Goal: Information Seeking & Learning: Learn about a topic

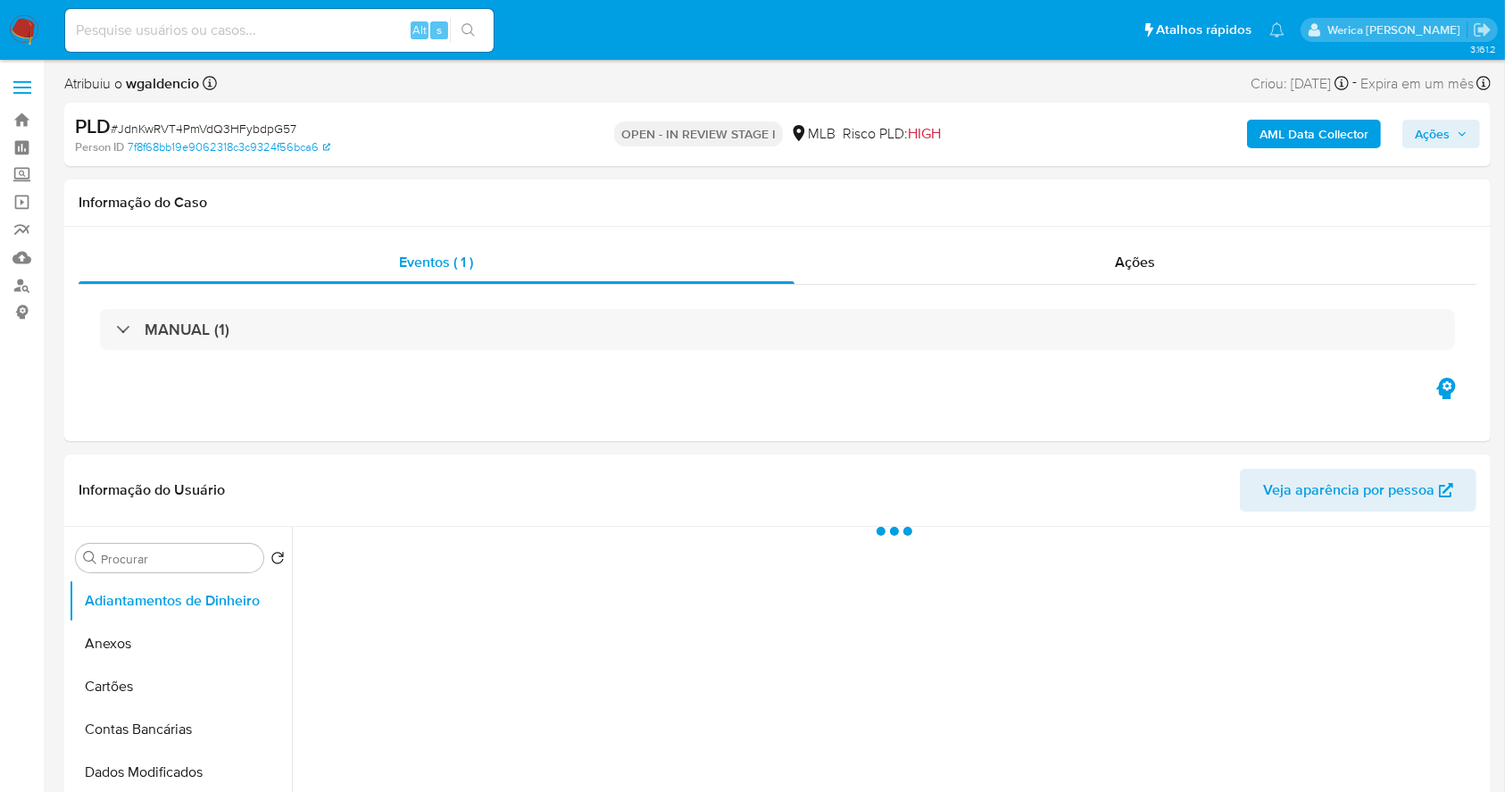
drag, startPoint x: 1402, startPoint y: 241, endPoint x: 1120, endPoint y: 9, distance: 364.7
click at [1402, 241] on div "Ações" at bounding box center [1136, 262] width 682 height 43
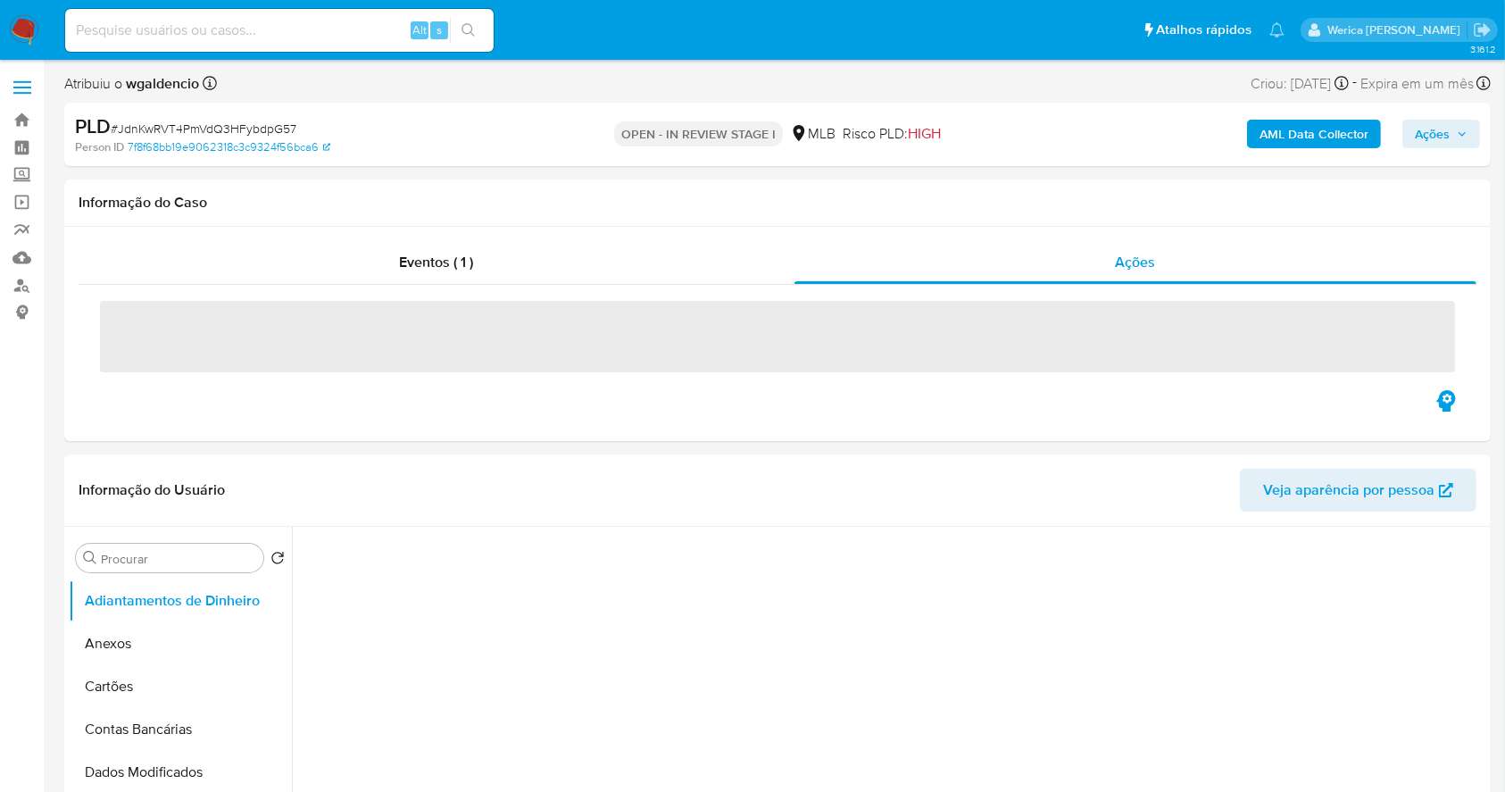
select select "10"
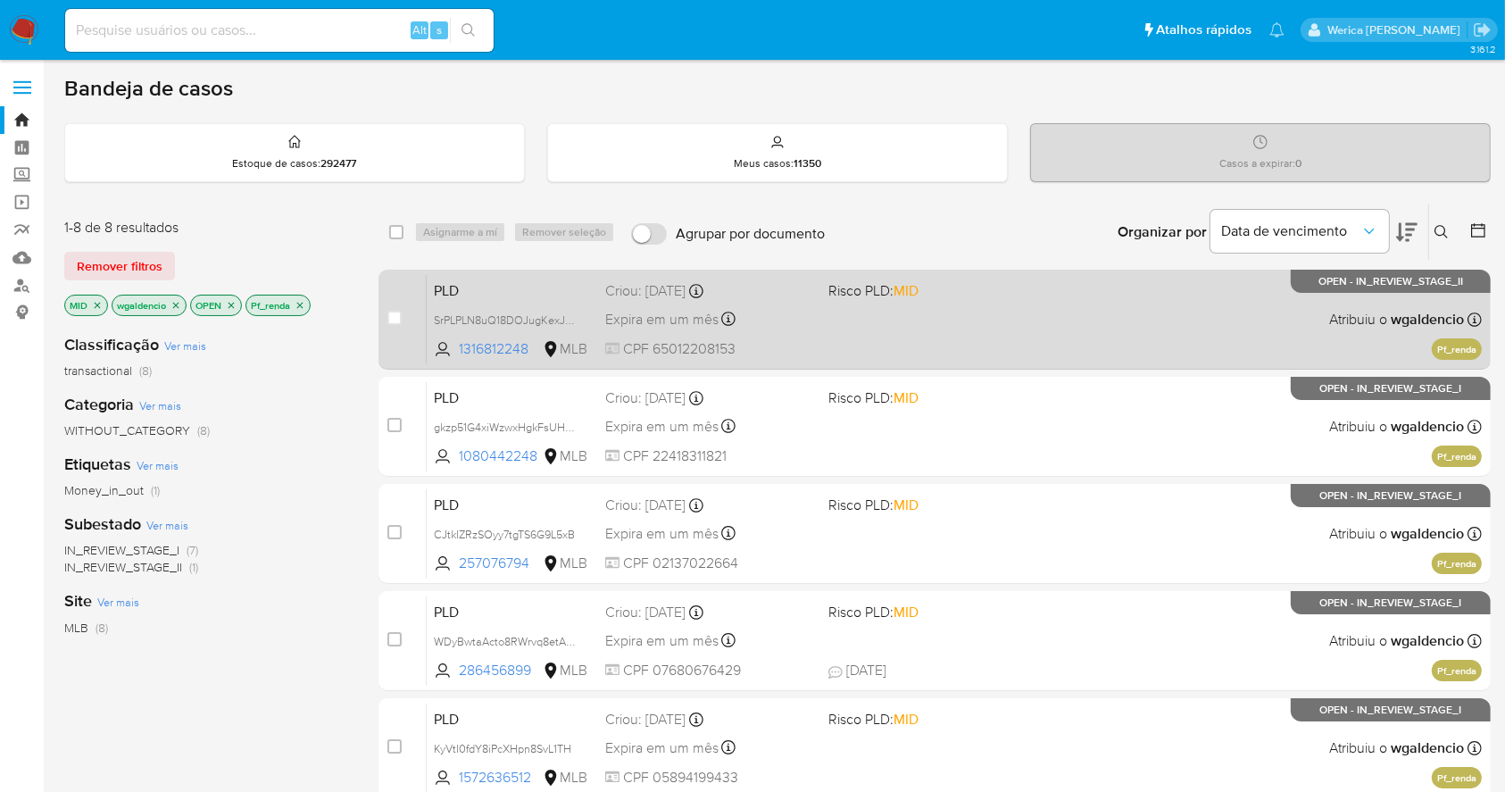
click at [1168, 304] on div "PLD SrPLPLN8uQ18DOJugKexJUn3 1316812248 MLB Risco PLD: MID Criou: 12/09/2025 Cr…" at bounding box center [954, 319] width 1055 height 90
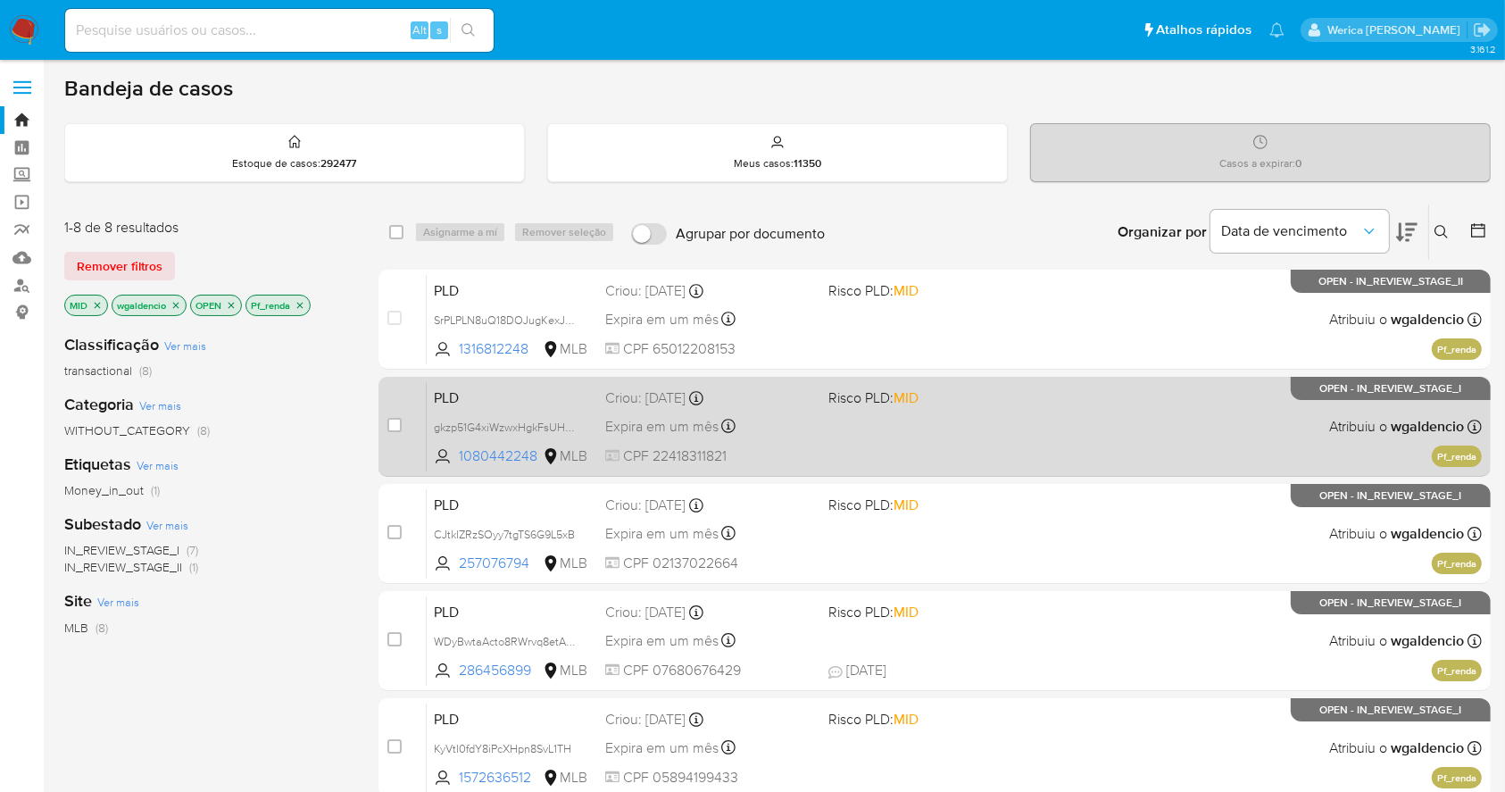
click at [1062, 389] on div "PLD gkzp51G4xiWzwxHgkFsUHeKQ 1080442248 MLB Risco PLD: MID Criou: 12/09/2025 Cr…" at bounding box center [954, 426] width 1055 height 90
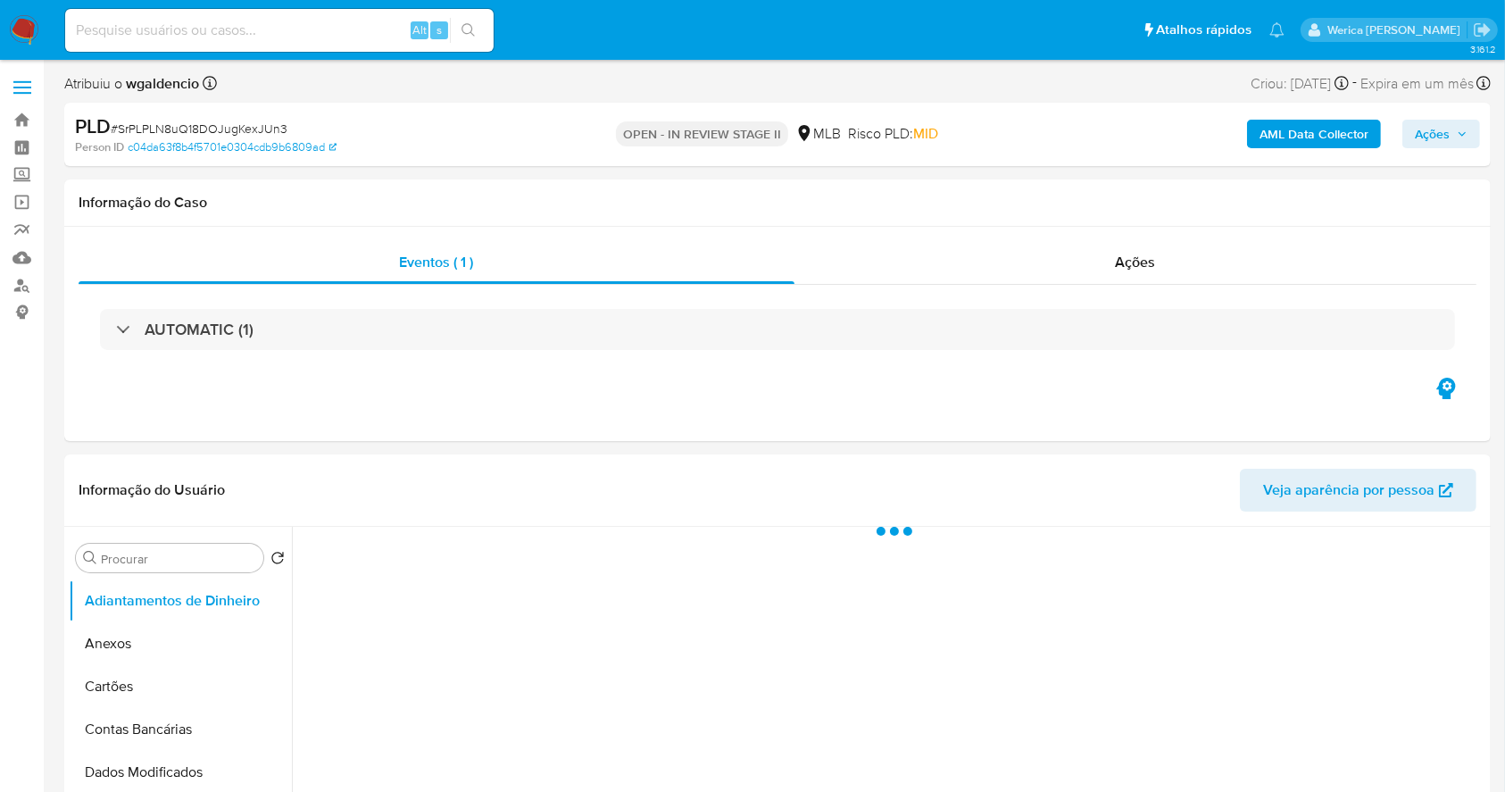
select select "10"
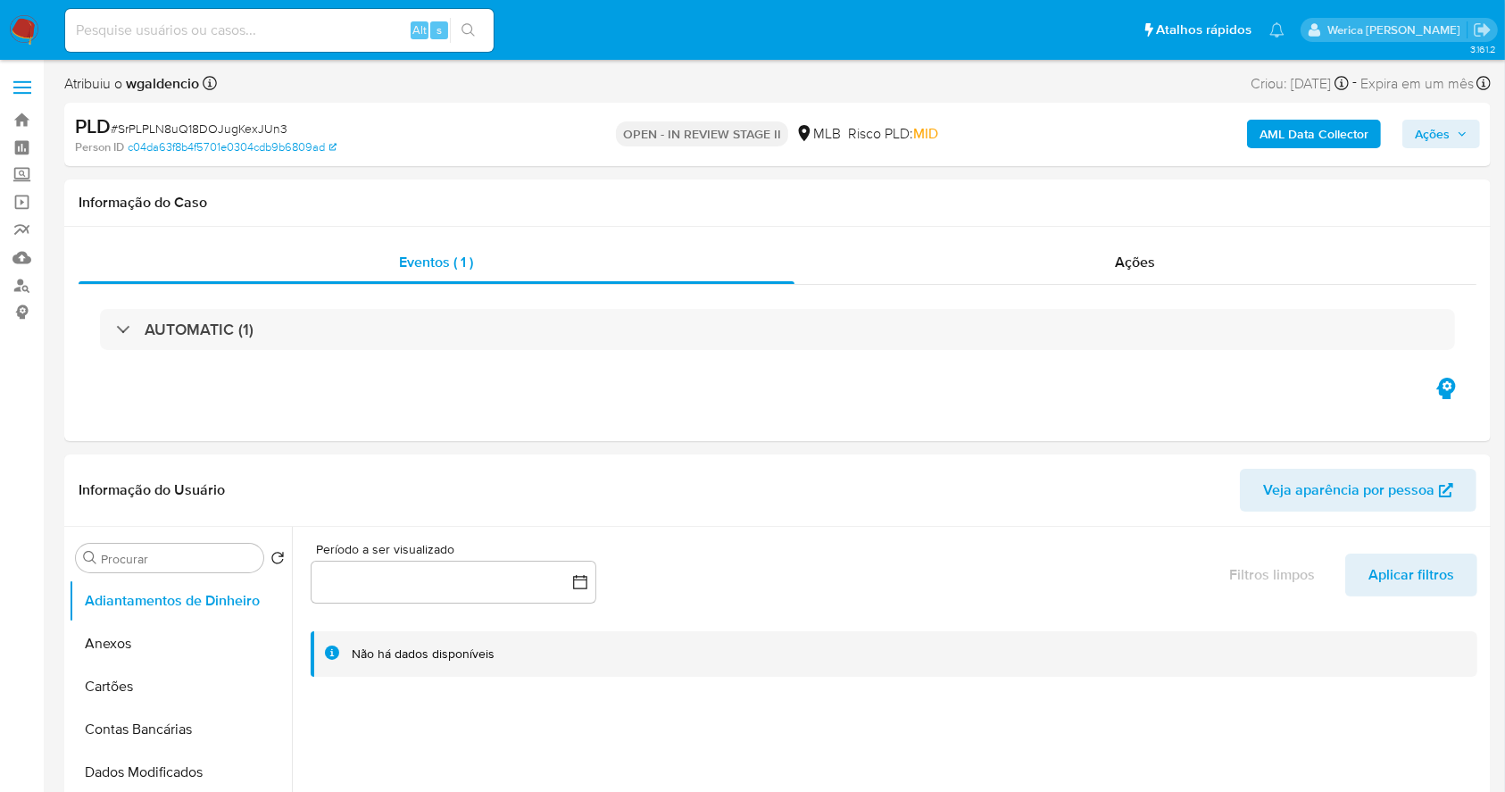
drag, startPoint x: 1366, startPoint y: 218, endPoint x: 1107, endPoint y: 146, distance: 268.8
click at [1107, 146] on div "AML Data Collector Ações" at bounding box center [1248, 134] width 463 height 42
drag, startPoint x: 1093, startPoint y: 169, endPoint x: 1128, endPoint y: 216, distance: 58.7
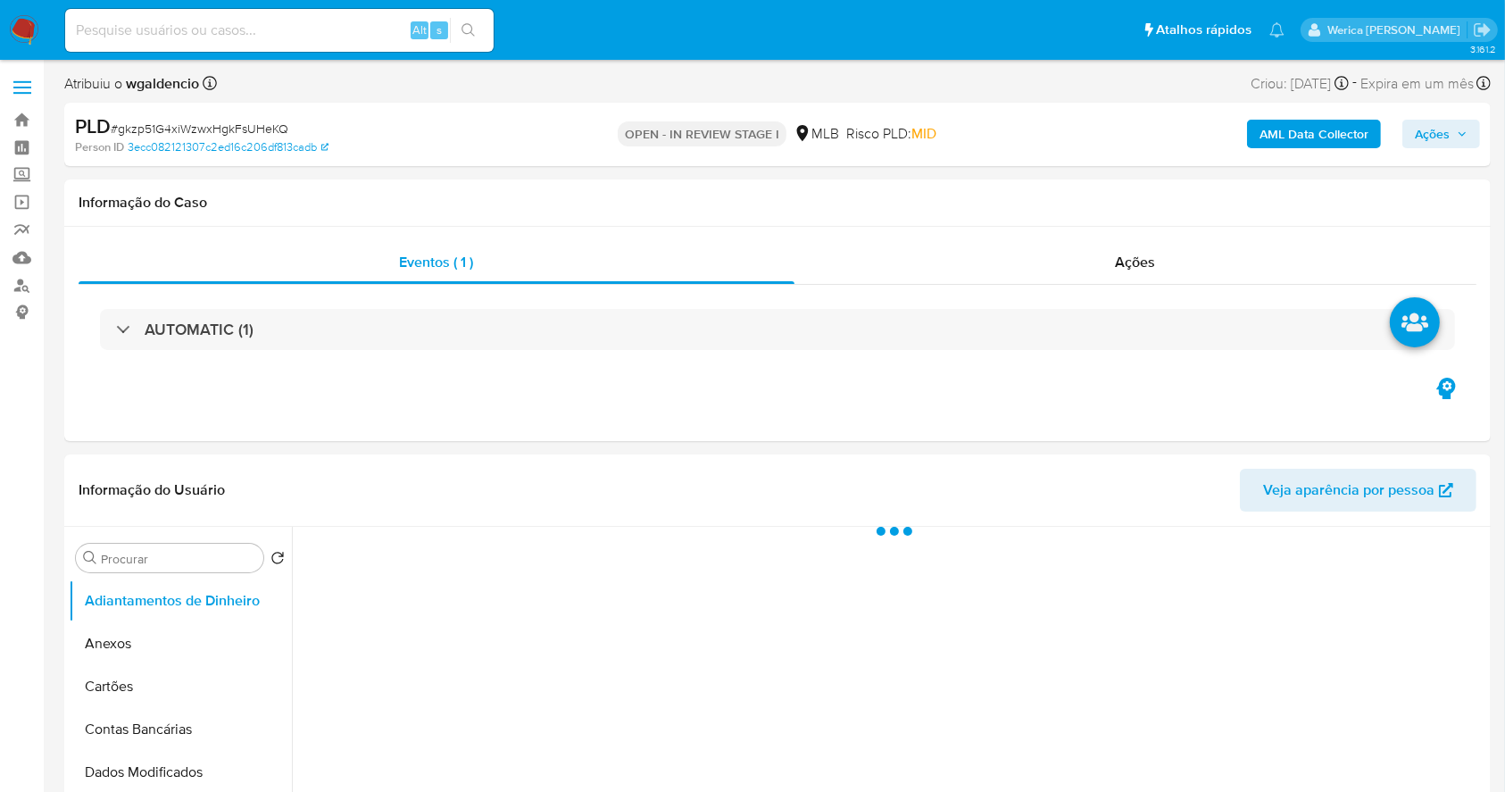
select select "10"
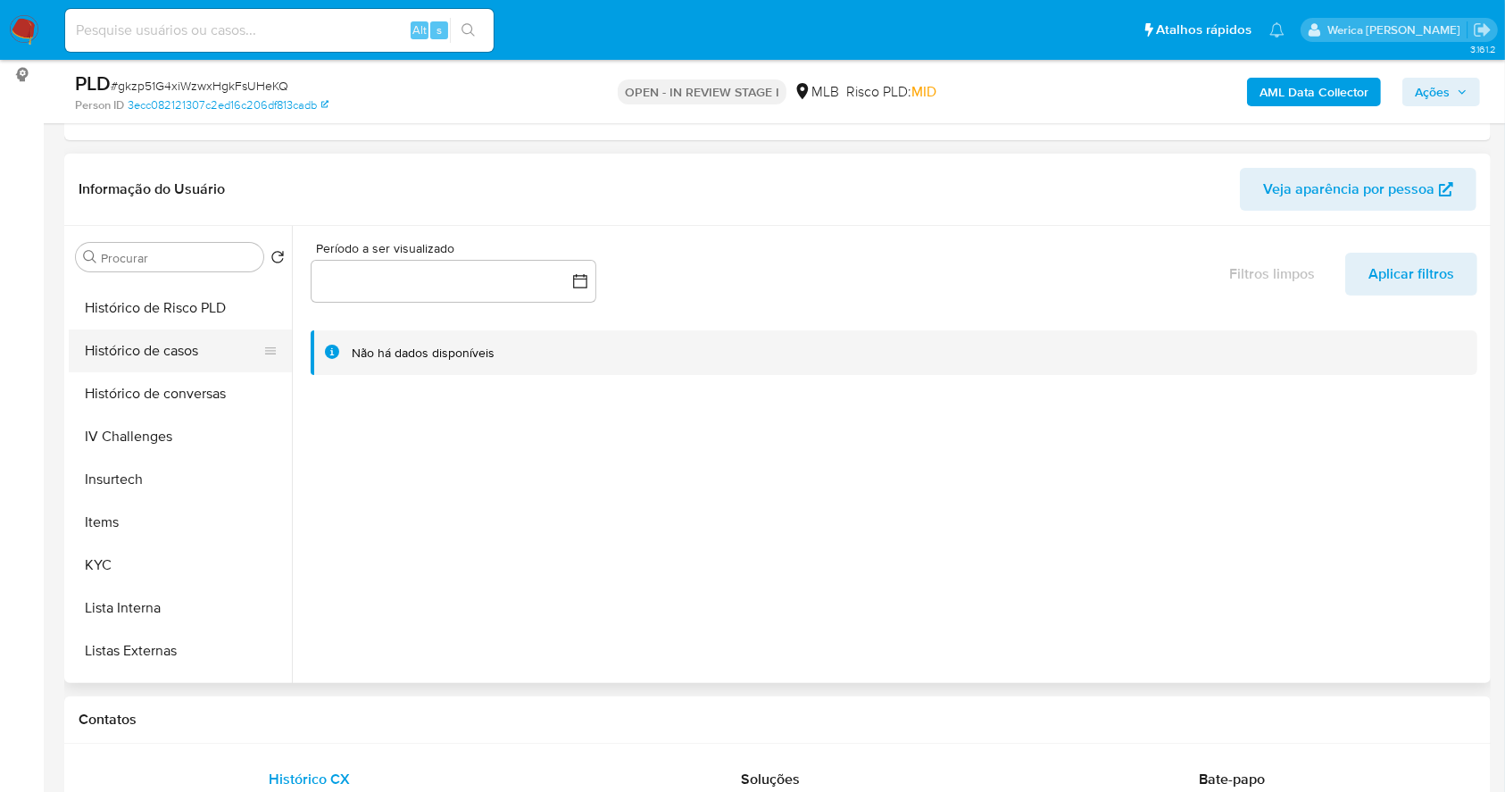
scroll to position [476, 0]
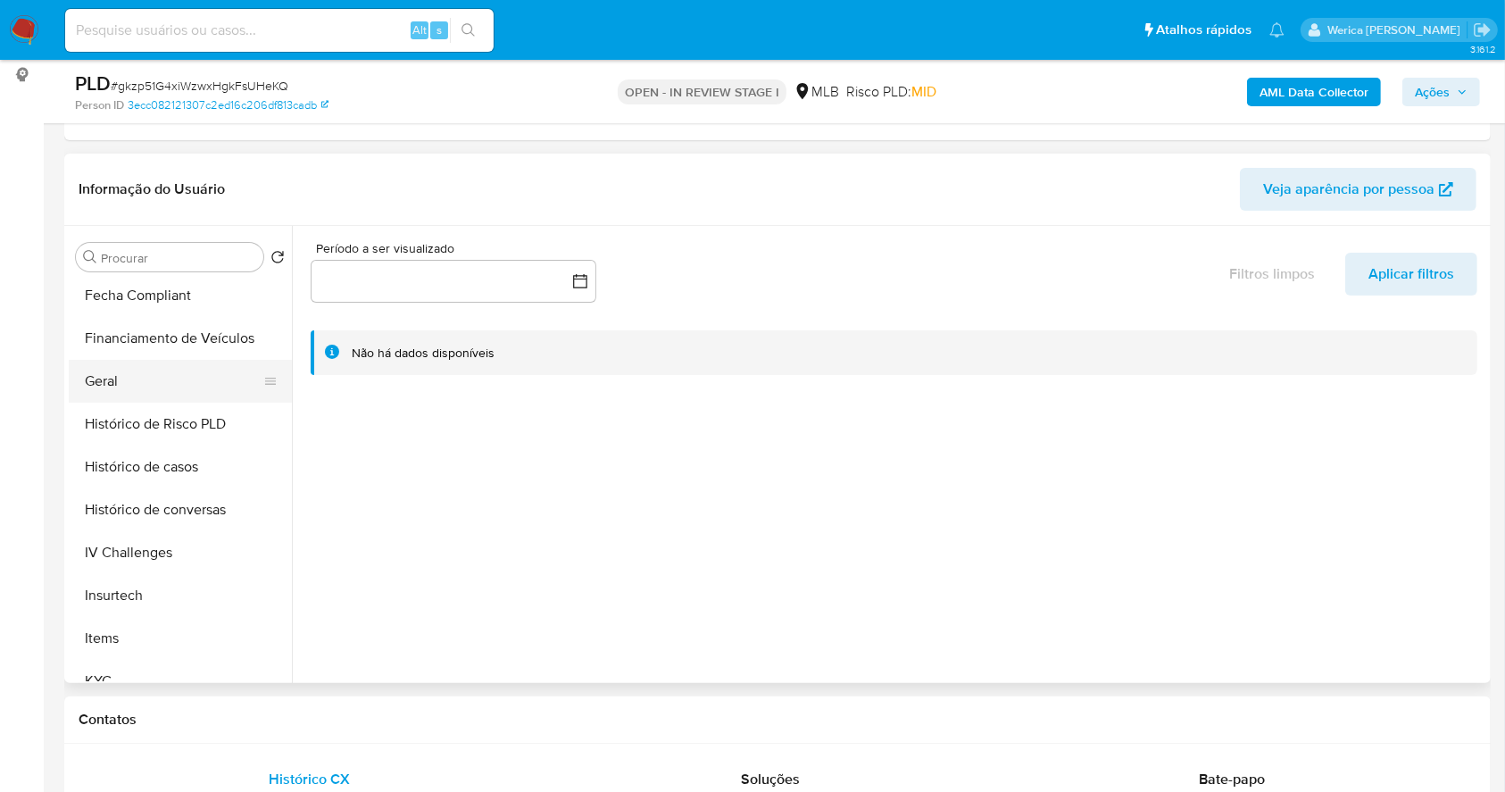
click at [149, 371] on button "Geral" at bounding box center [173, 381] width 209 height 43
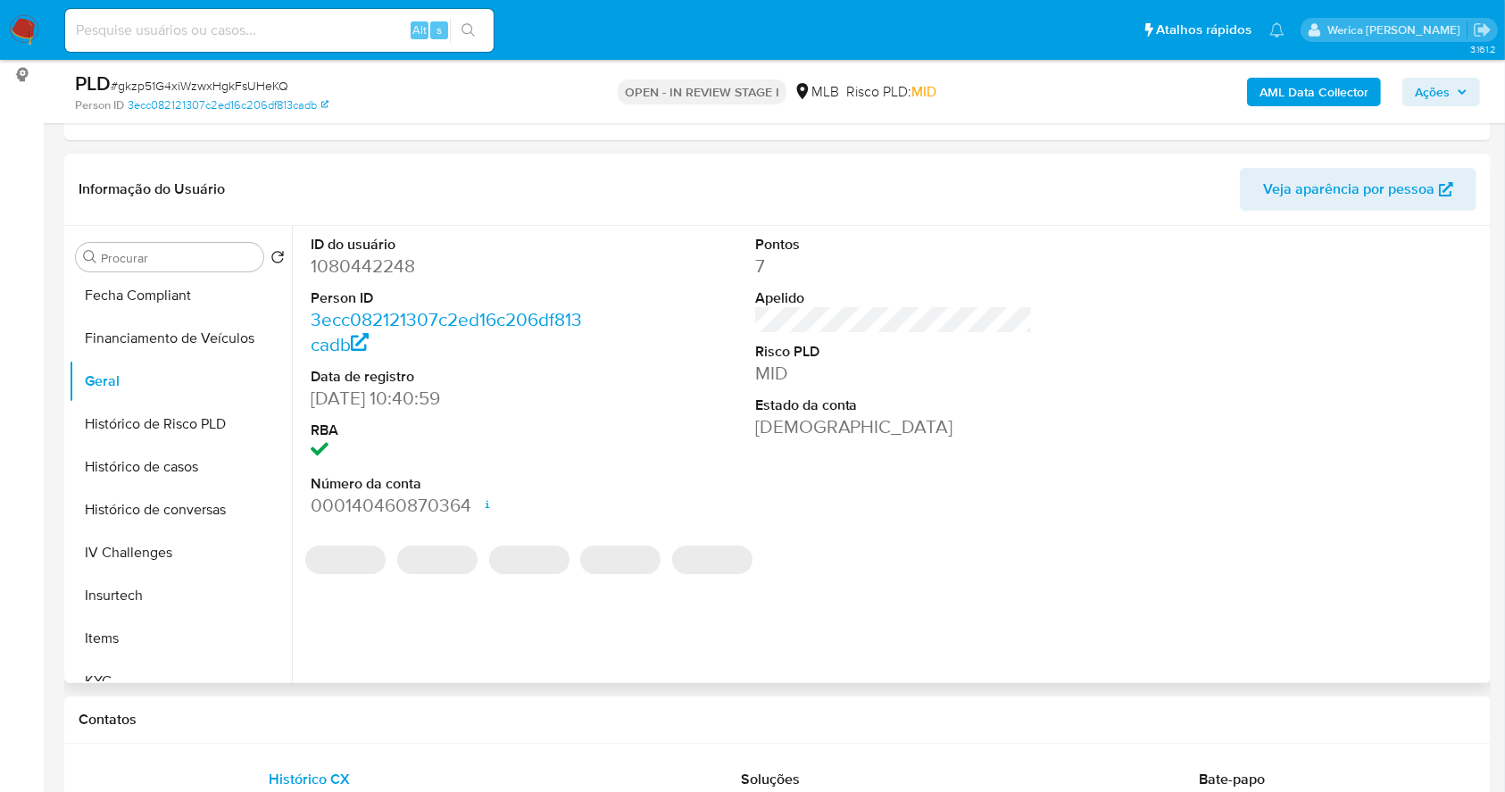
click at [380, 273] on dd "1080442248" at bounding box center [450, 266] width 279 height 25
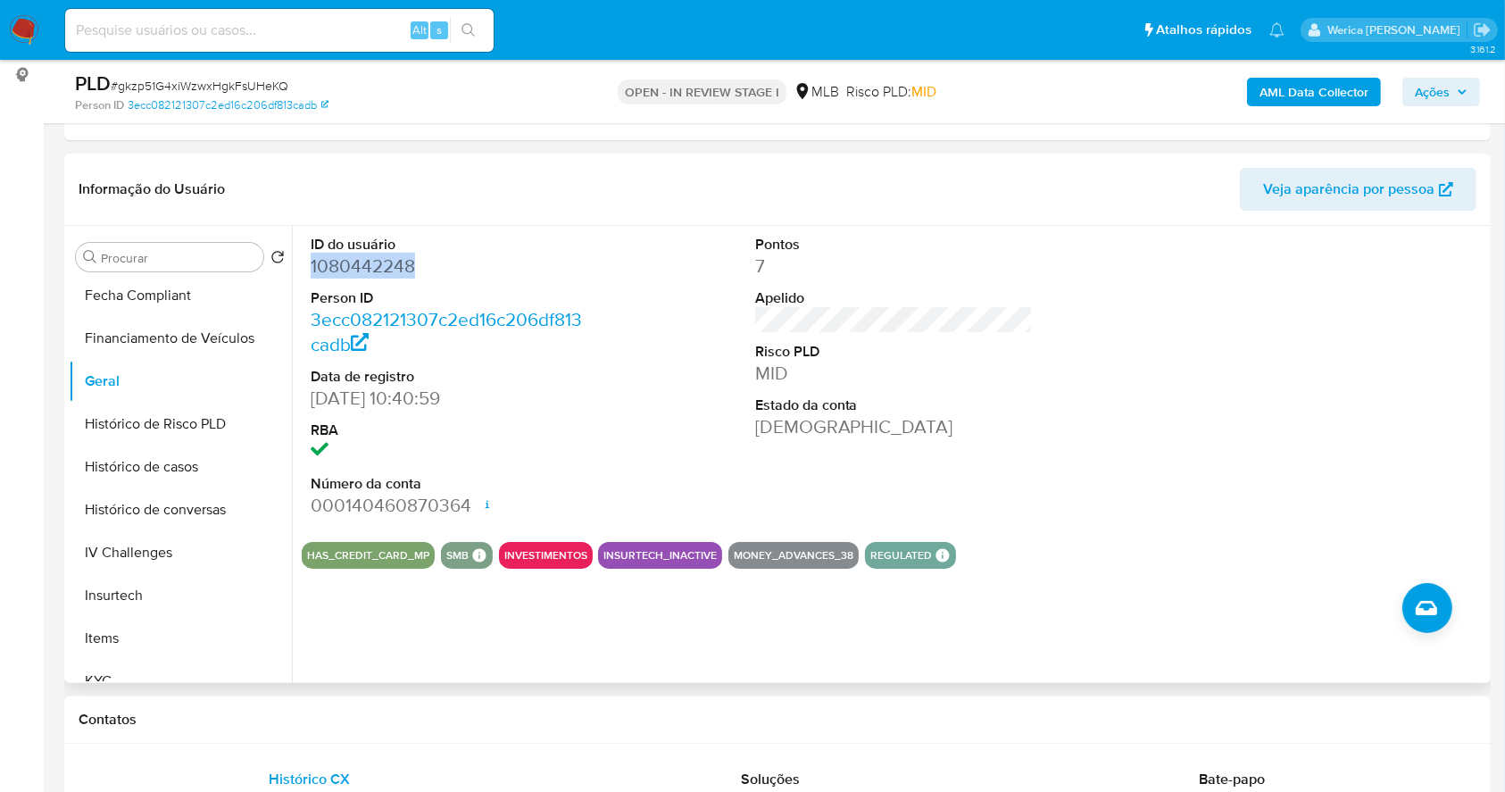
copy dd "1080442248"
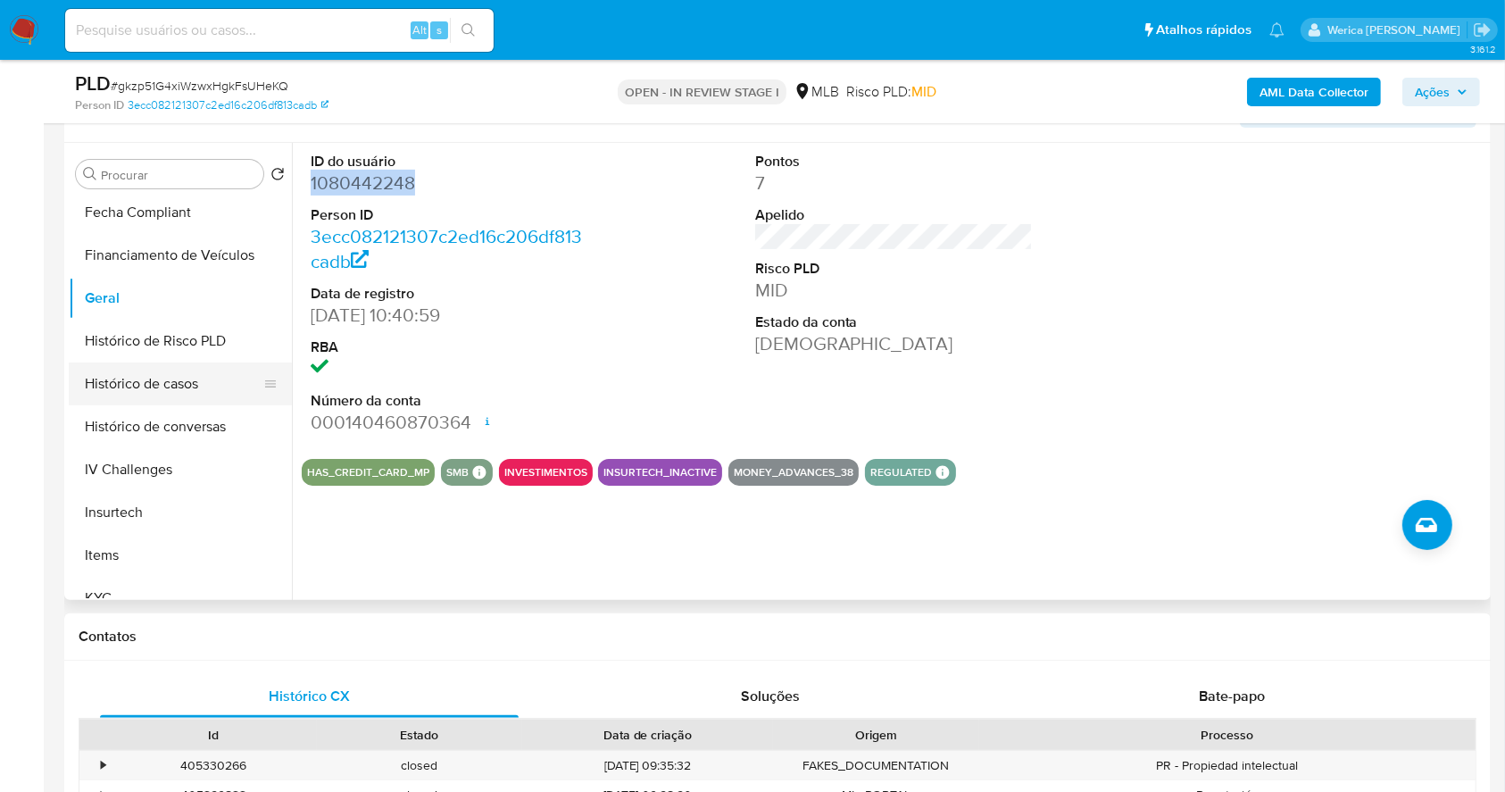
scroll to position [357, 0]
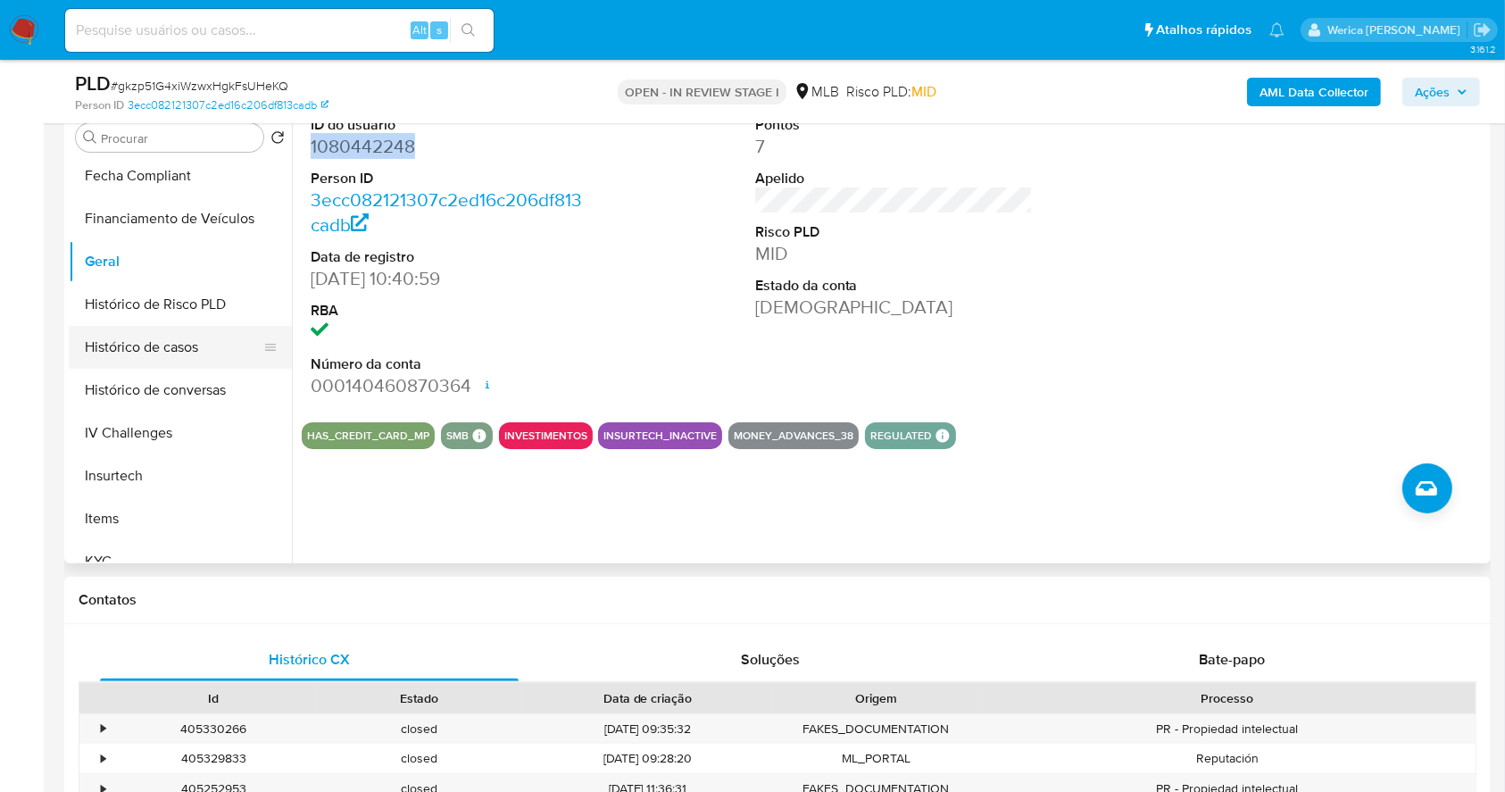
click at [193, 327] on button "Histórico de casos" at bounding box center [173, 347] width 209 height 43
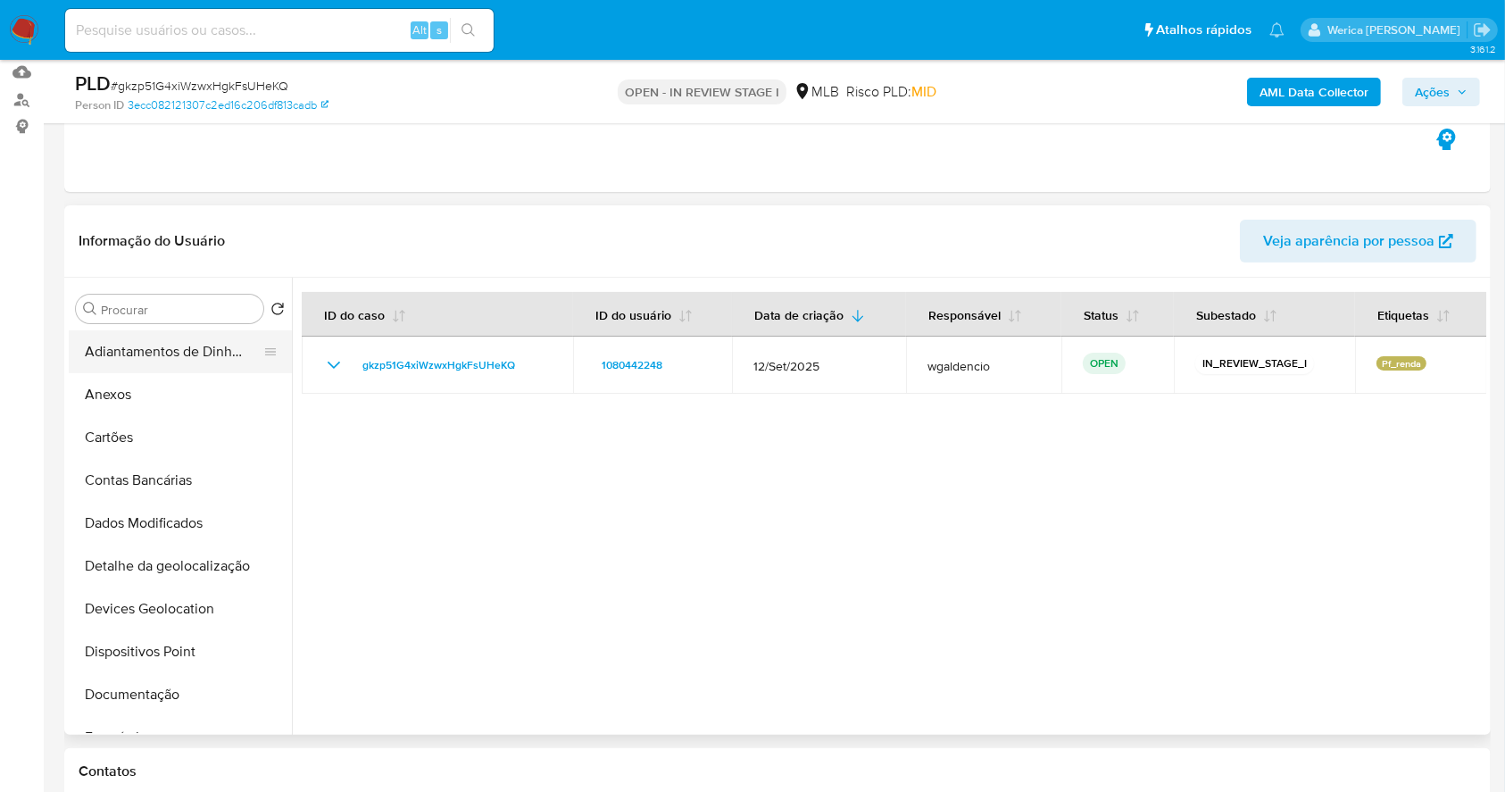
scroll to position [237, 0]
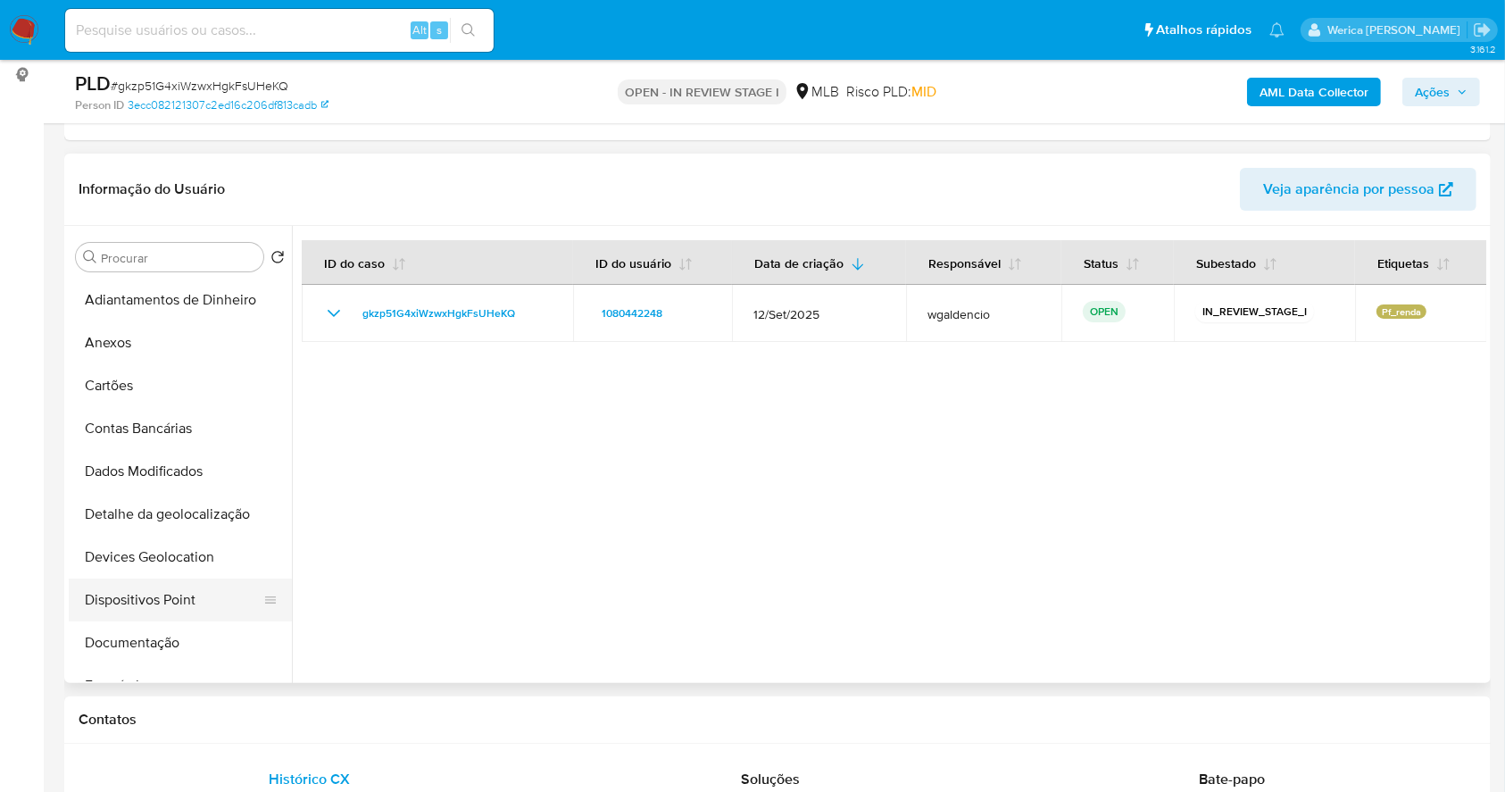
click at [209, 609] on button "Dispositivos Point" at bounding box center [173, 600] width 209 height 43
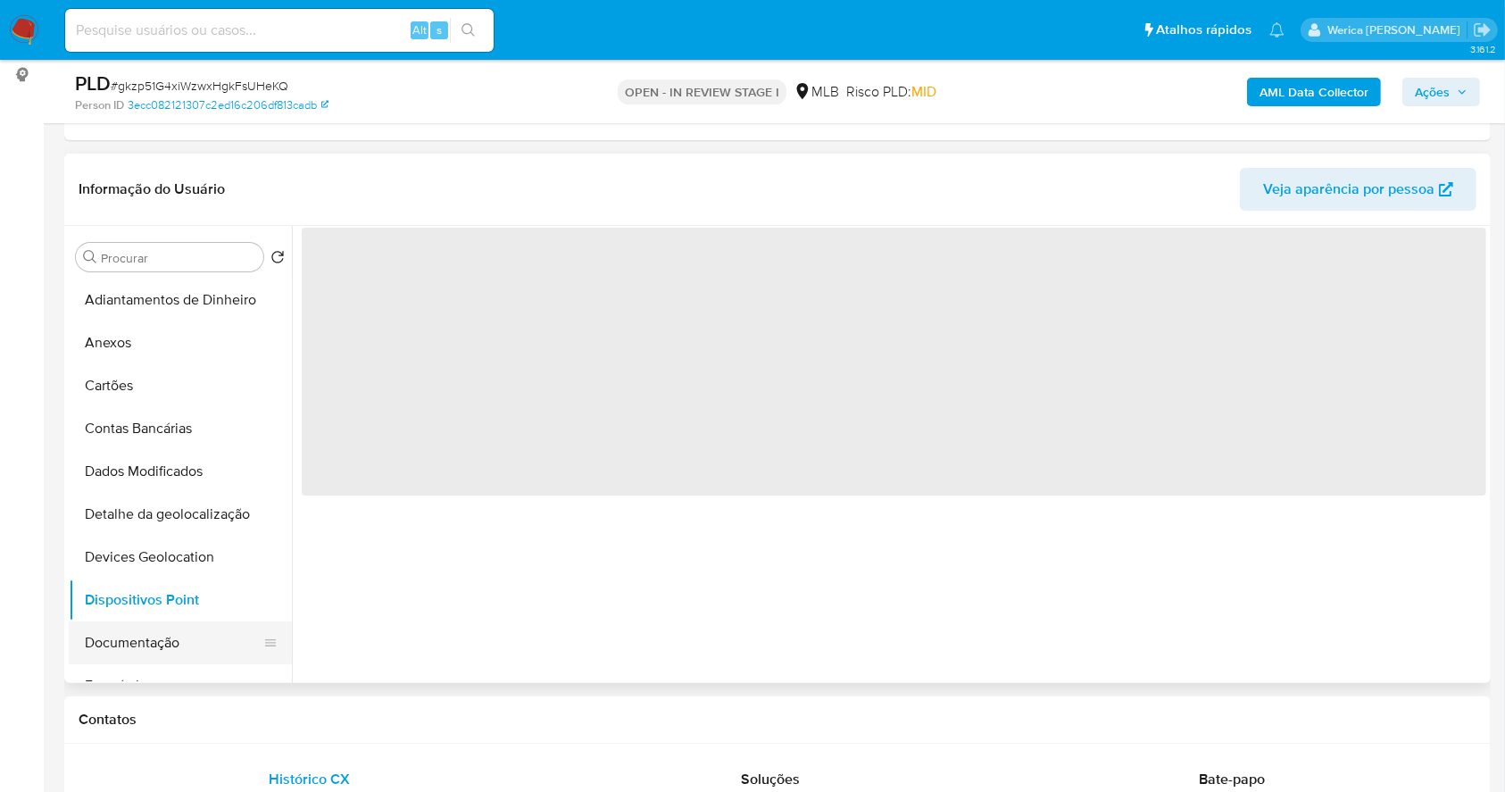
click at [216, 661] on button "Documentação" at bounding box center [173, 642] width 209 height 43
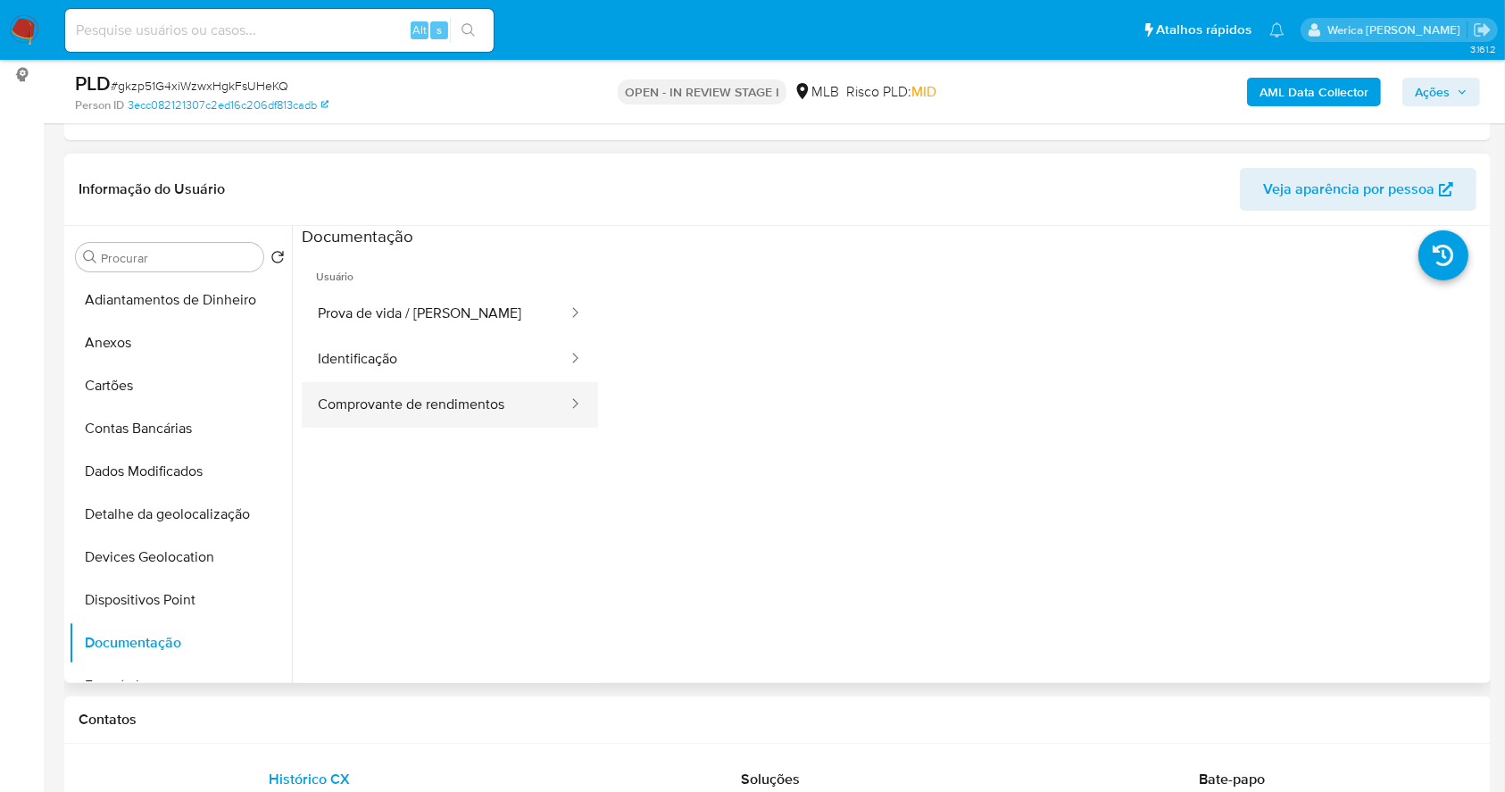
click at [415, 416] on button "Comprovante de rendimentos" at bounding box center [436, 405] width 268 height 46
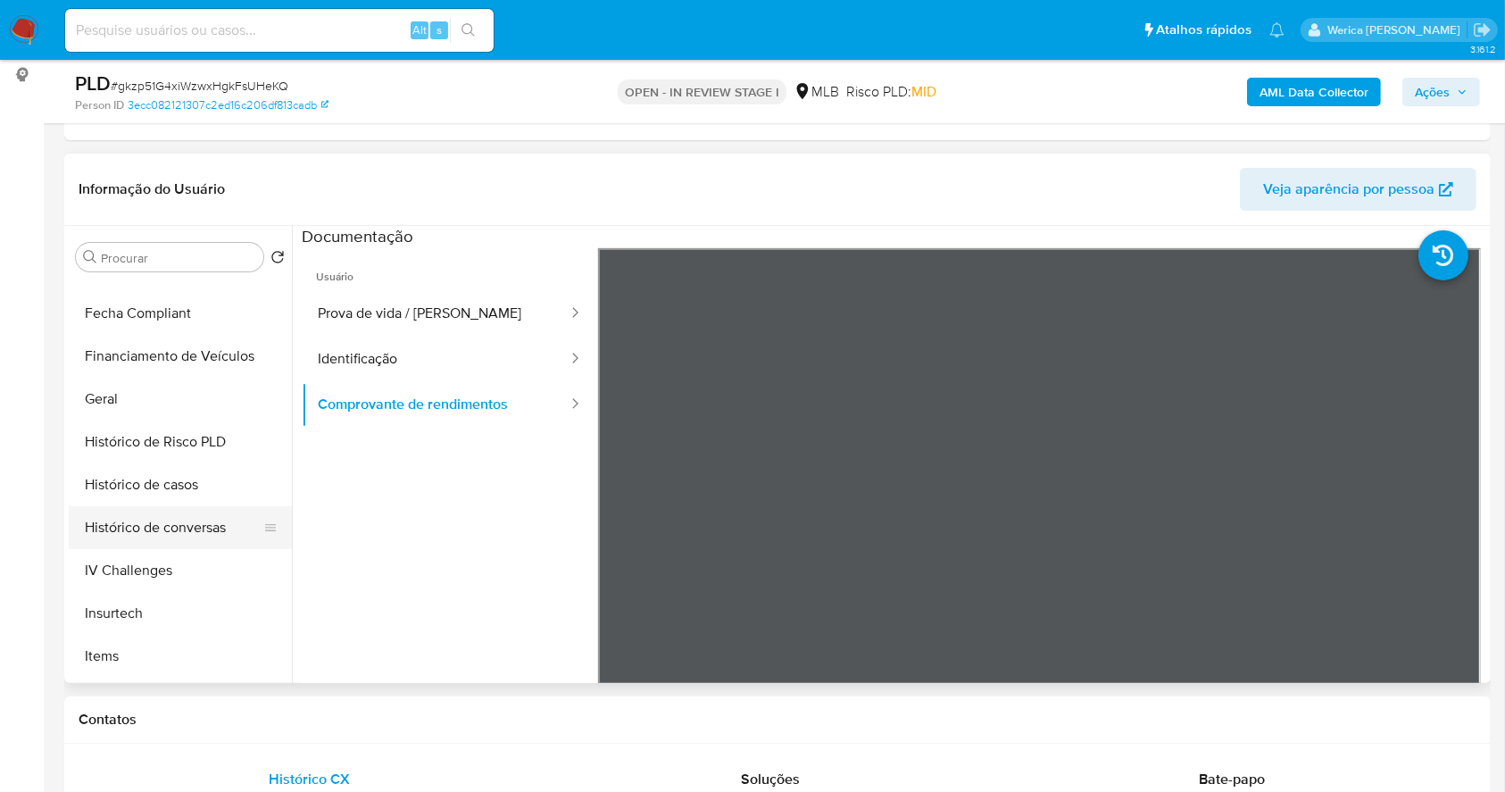
scroll to position [714, 0]
click at [113, 451] on button "KYC" at bounding box center [173, 442] width 209 height 43
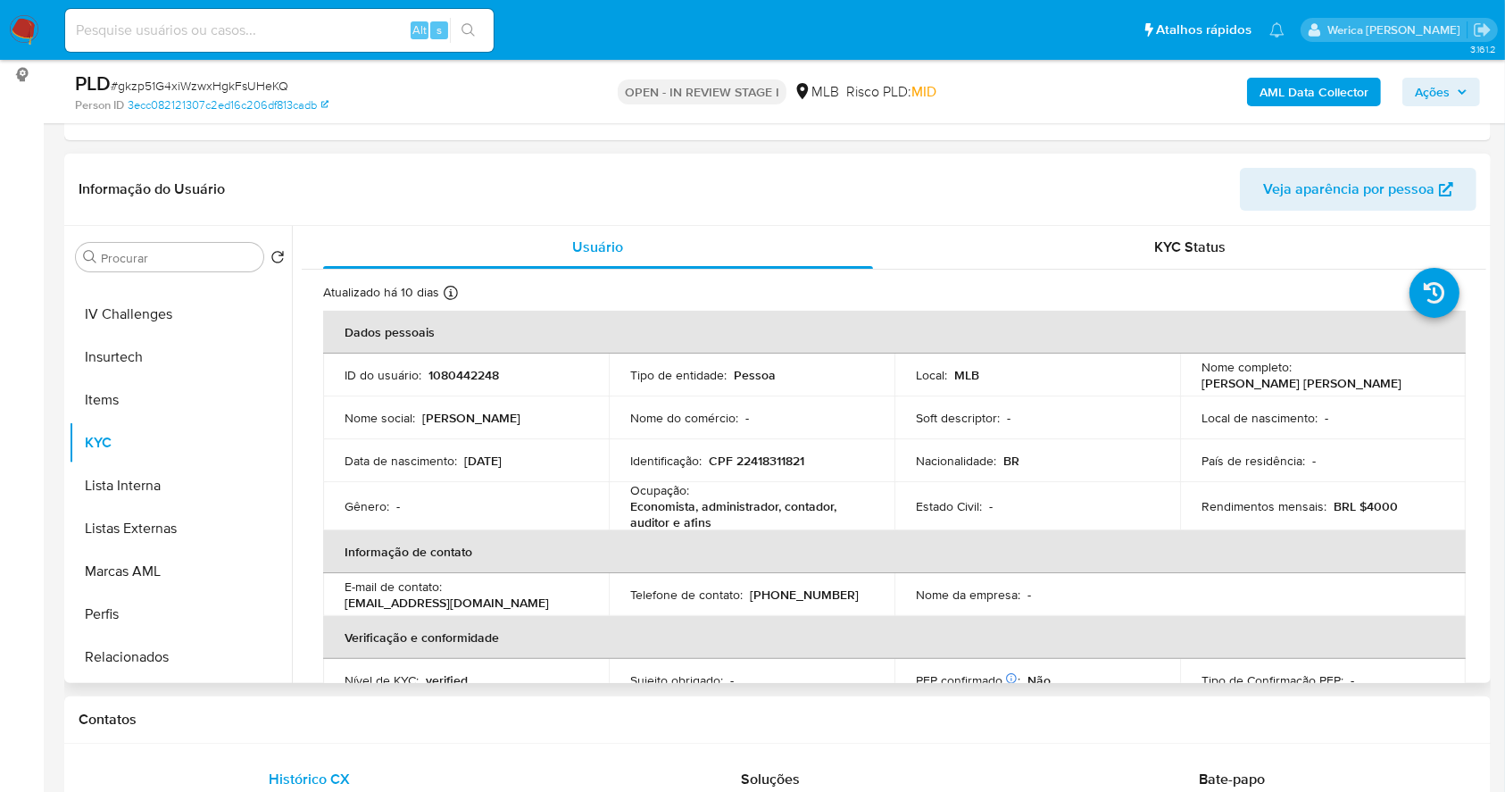
click at [757, 475] on td "Identificação : CPF 22418311821" at bounding box center [752, 460] width 286 height 43
click at [758, 462] on p "CPF 22418311821" at bounding box center [757, 461] width 96 height 16
copy p "22418311821"
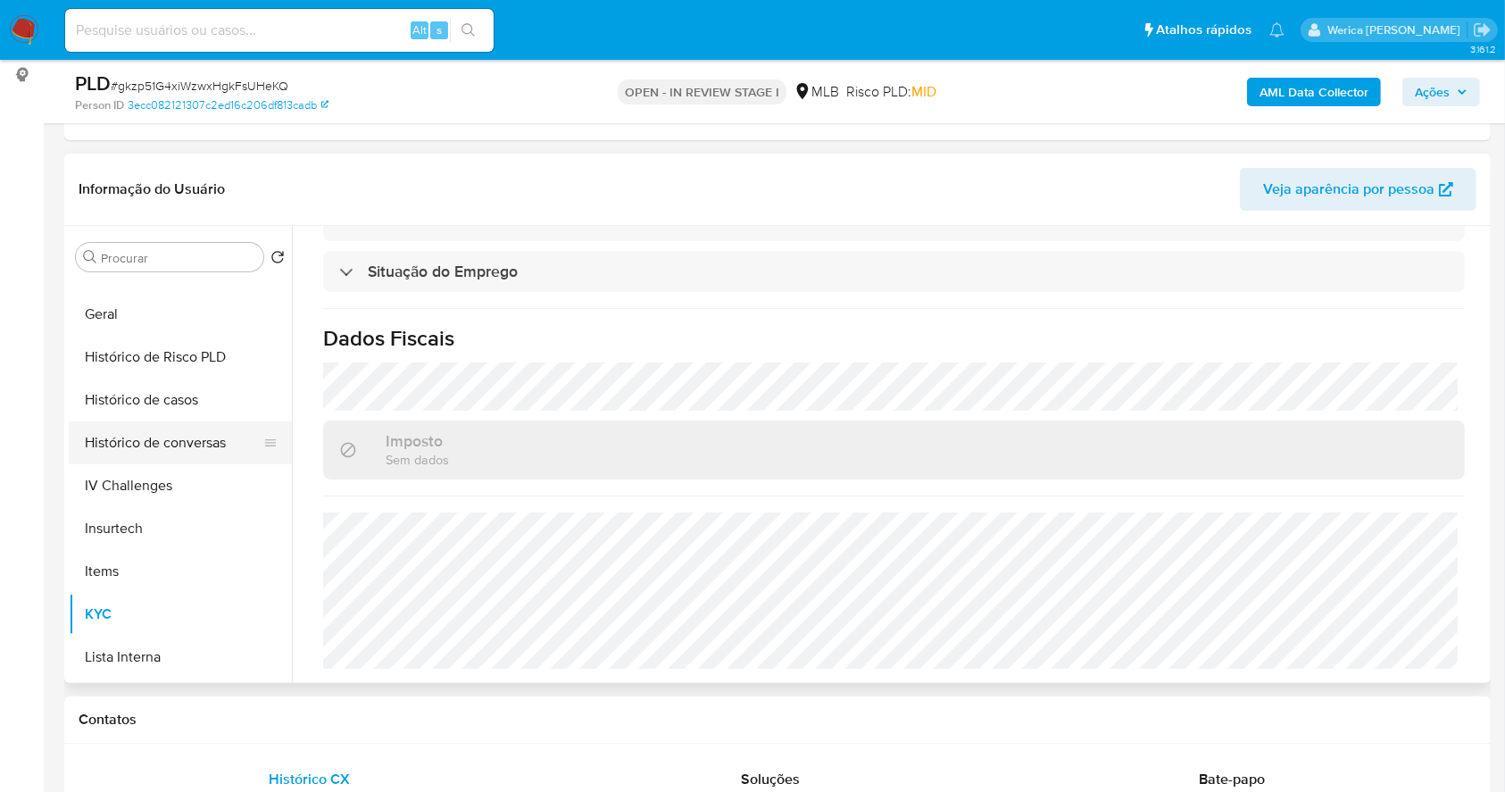
scroll to position [237, 0]
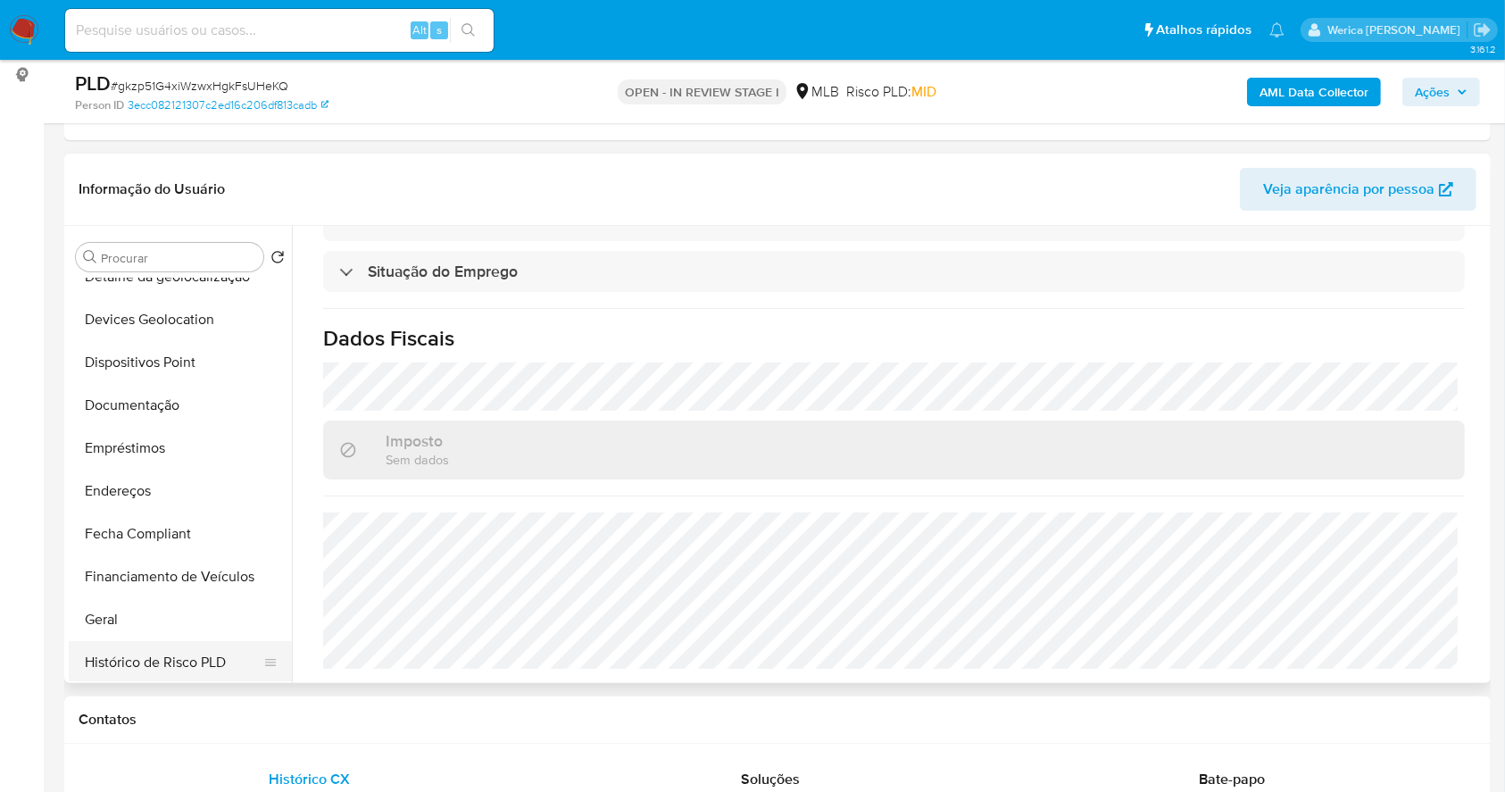
drag, startPoint x: 147, startPoint y: 616, endPoint x: 249, endPoint y: 639, distance: 104.4
click at [146, 616] on button "Geral" at bounding box center [180, 619] width 223 height 43
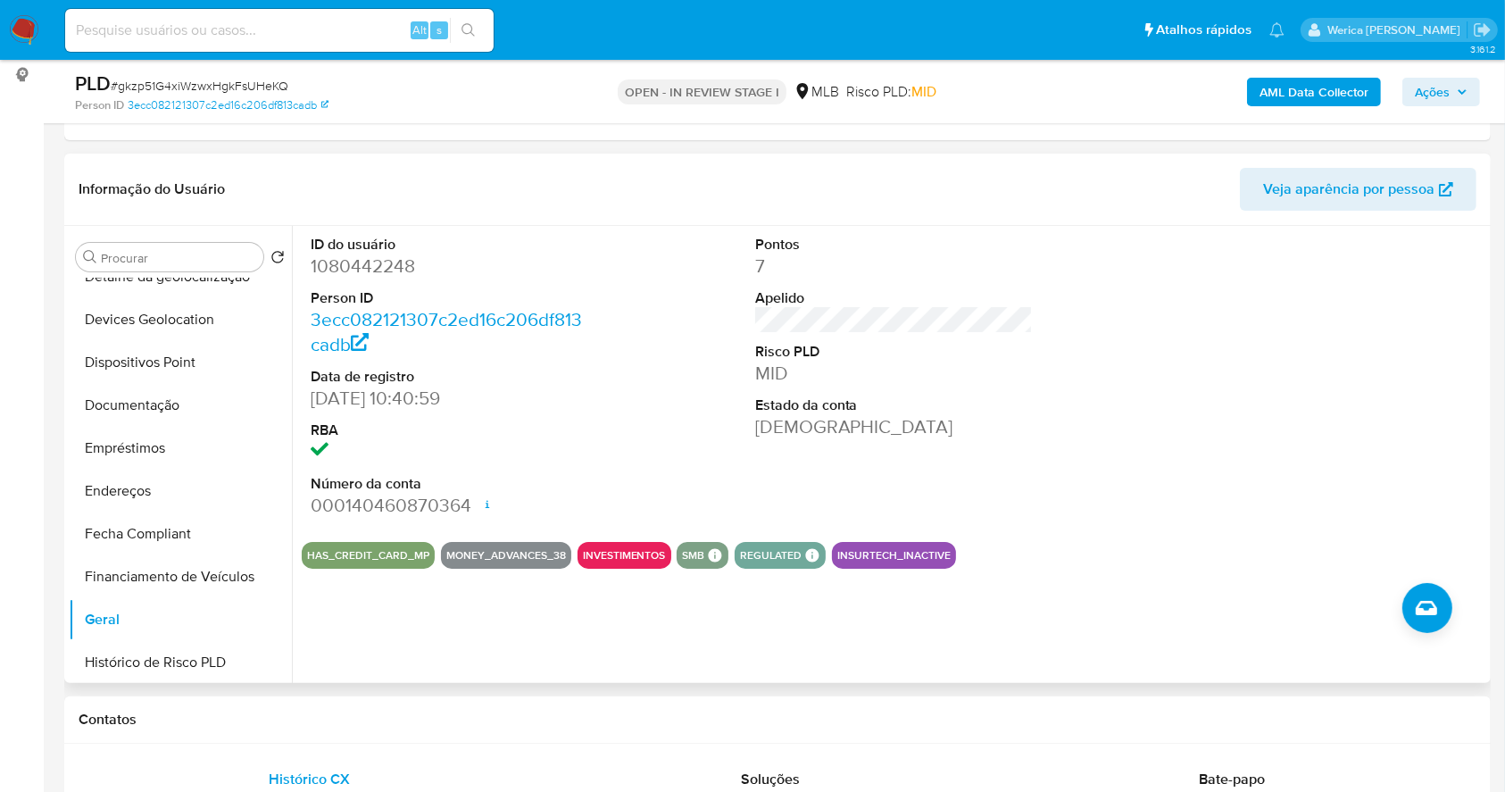
click at [1400, 454] on div at bounding box center [1338, 377] width 296 height 302
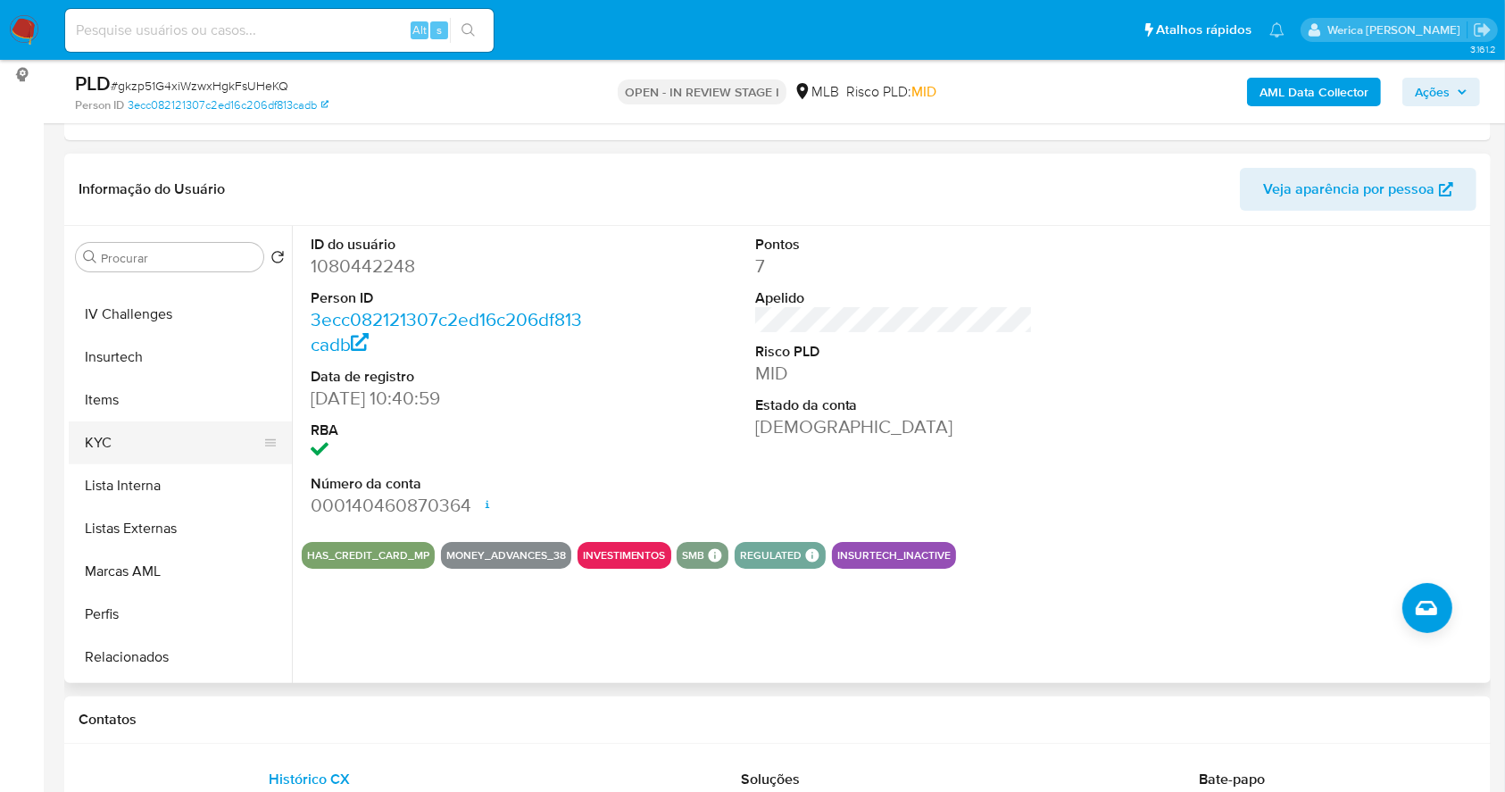
click at [124, 462] on button "KYC" at bounding box center [173, 442] width 209 height 43
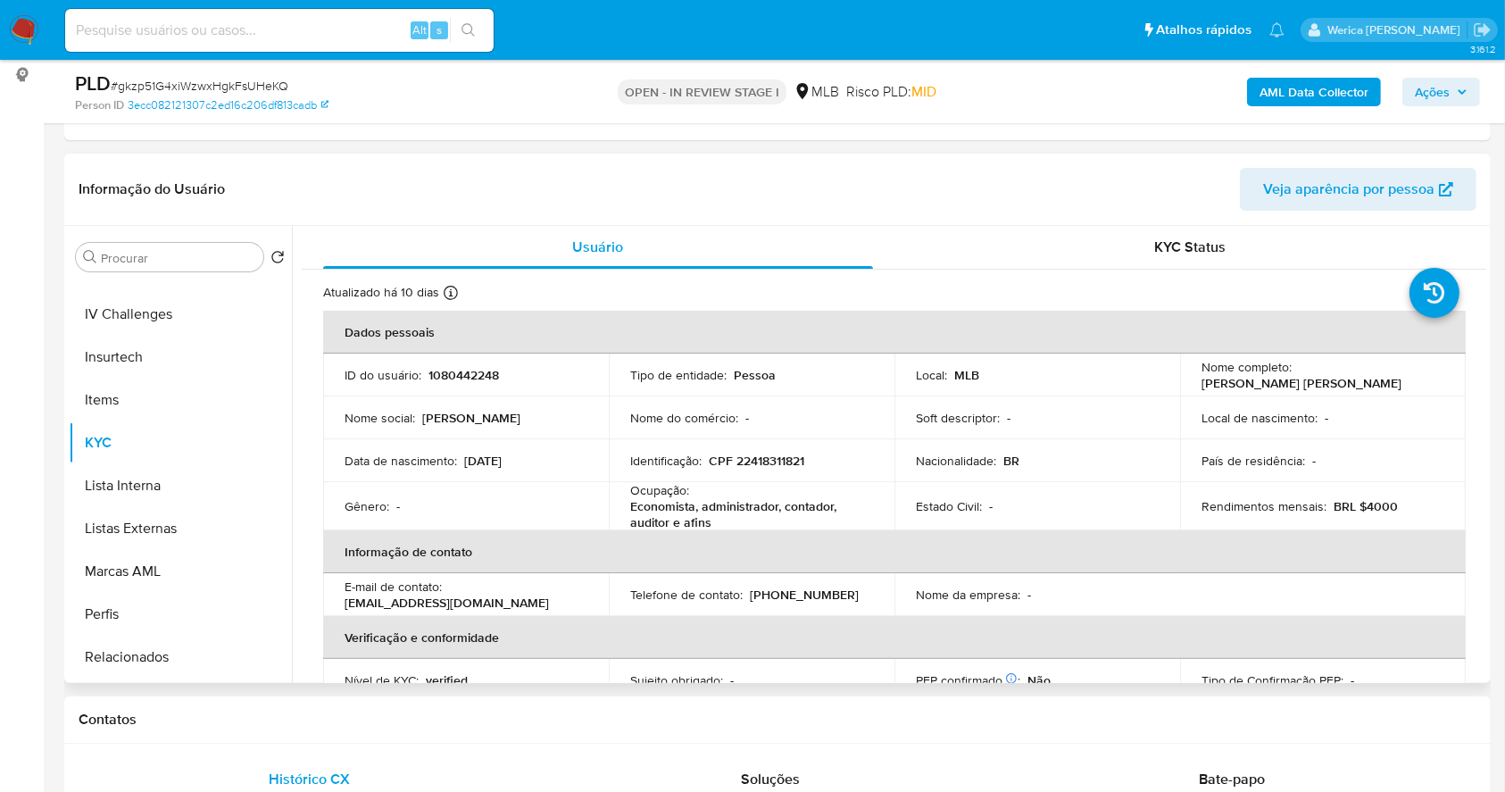
click at [1364, 595] on table "Dados pessoais ID do usuário : 1080442248 Tipo de entidade : Pessoa Local : MLB…" at bounding box center [894, 571] width 1143 height 520
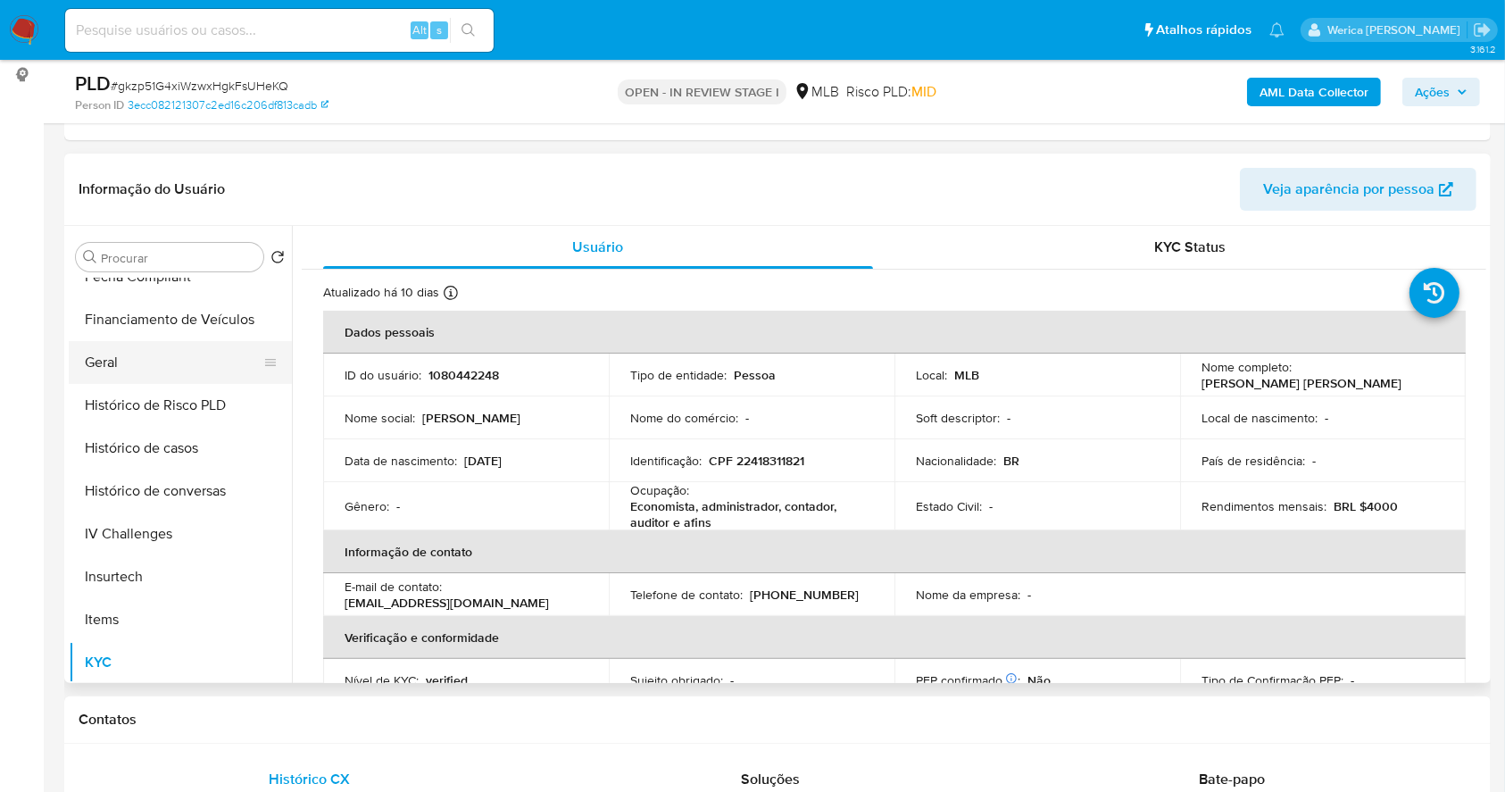
scroll to position [357, 0]
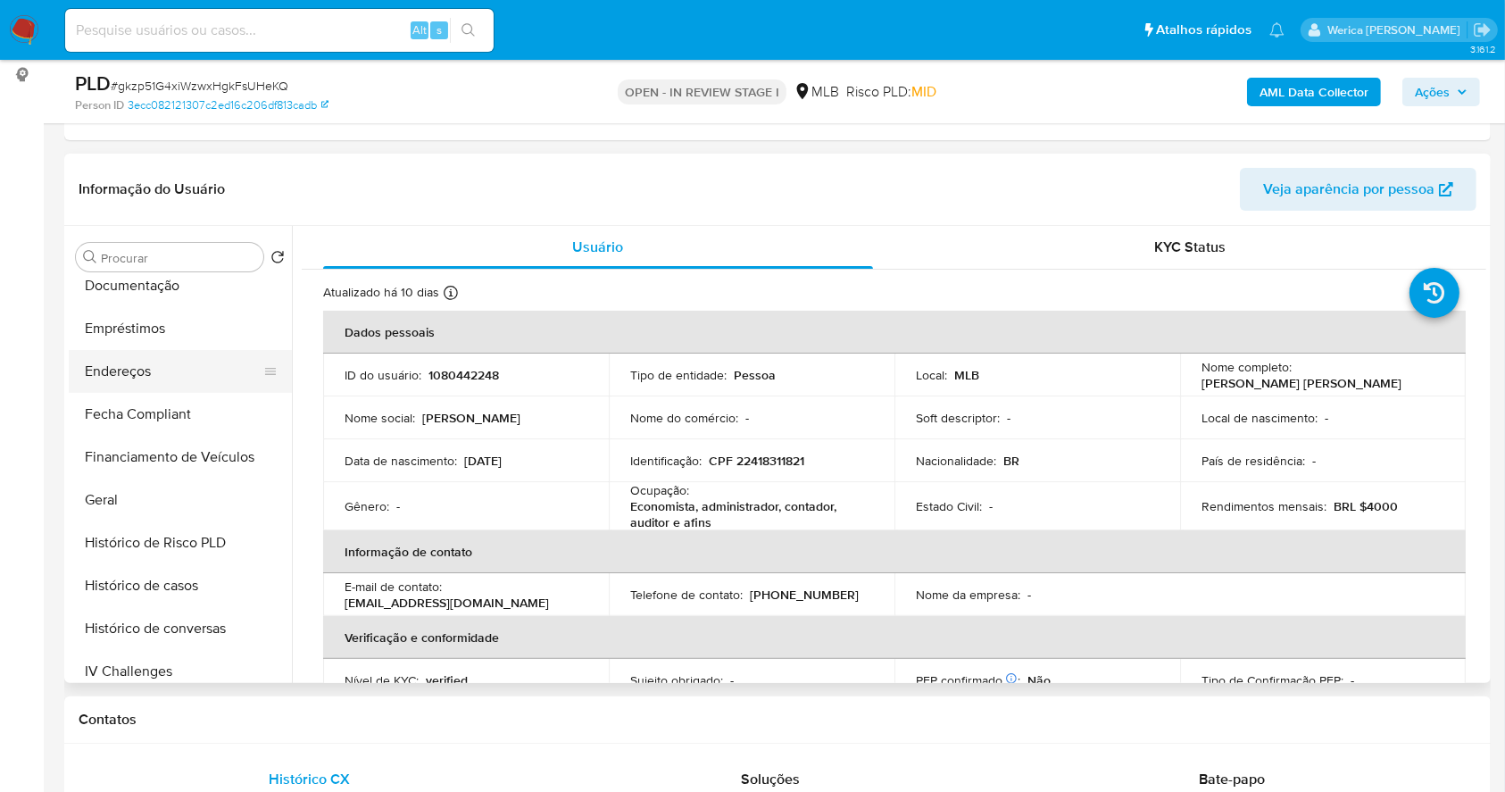
click at [186, 367] on button "Endereços" at bounding box center [173, 371] width 209 height 43
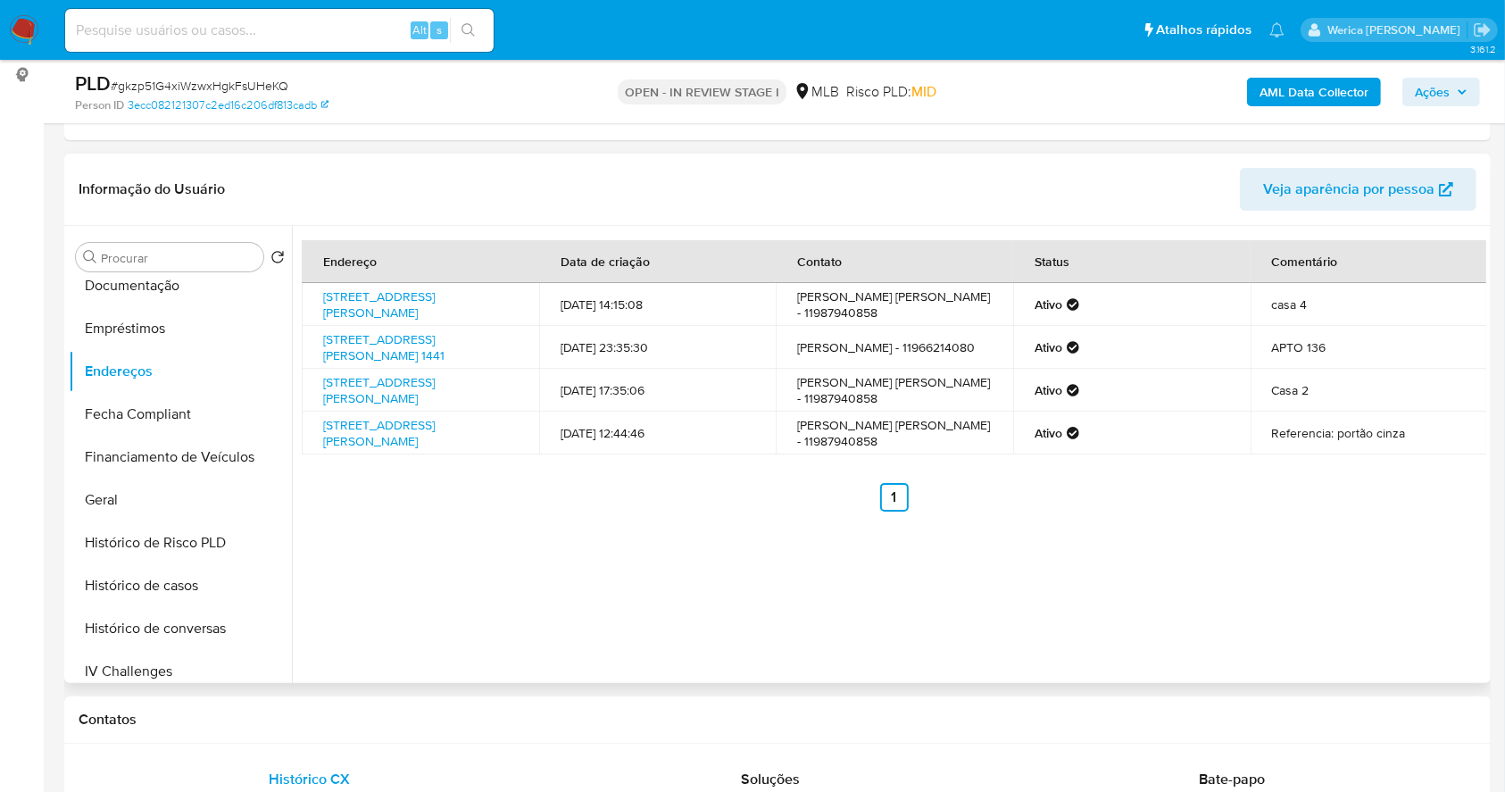
click at [1424, 629] on div "Endereço Data de criação Contato Status Comentário Rua Padre Tiago Alberione 40…" at bounding box center [889, 454] width 1195 height 457
drag, startPoint x: 1418, startPoint y: 627, endPoint x: 1346, endPoint y: 332, distance: 303.2
click at [1406, 566] on div "Endereço Data de criação Contato Status Comentário Rua Padre Tiago Alberione 40…" at bounding box center [889, 454] width 1195 height 457
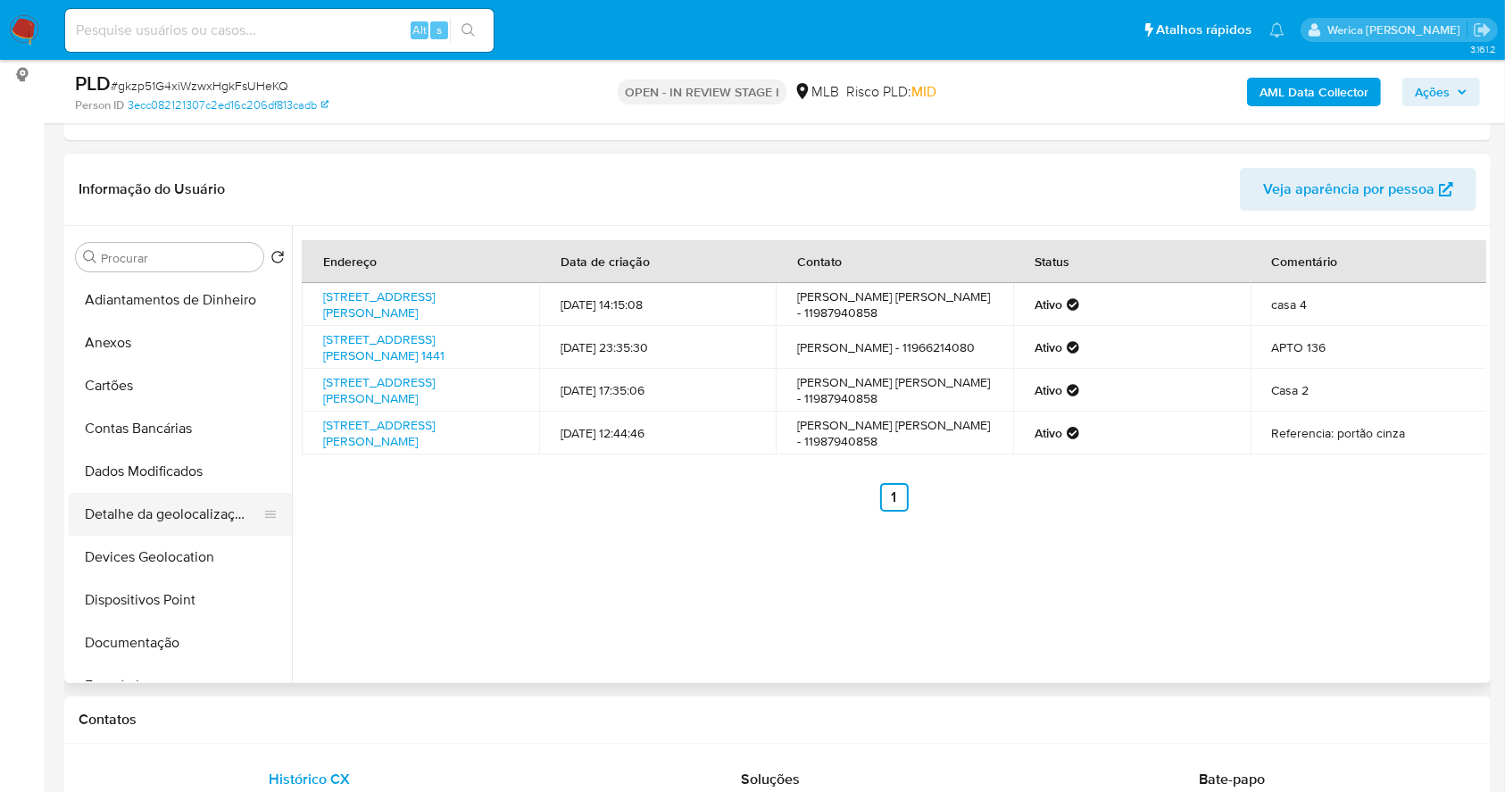
click at [186, 533] on button "Detalhe da geolocalização" at bounding box center [173, 514] width 209 height 43
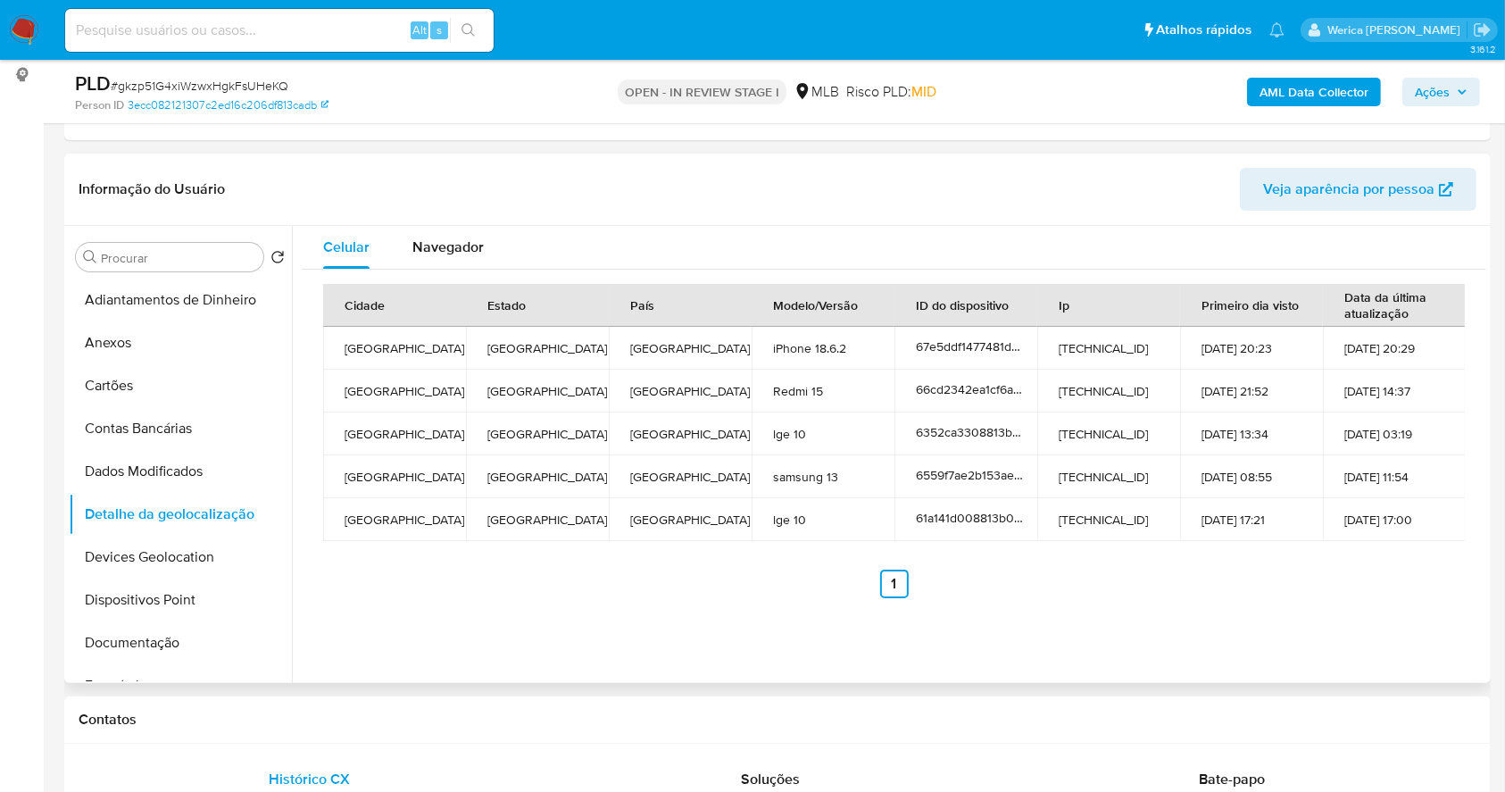
click at [1281, 532] on td "26-11-2021 17:21" at bounding box center [1251, 519] width 143 height 43
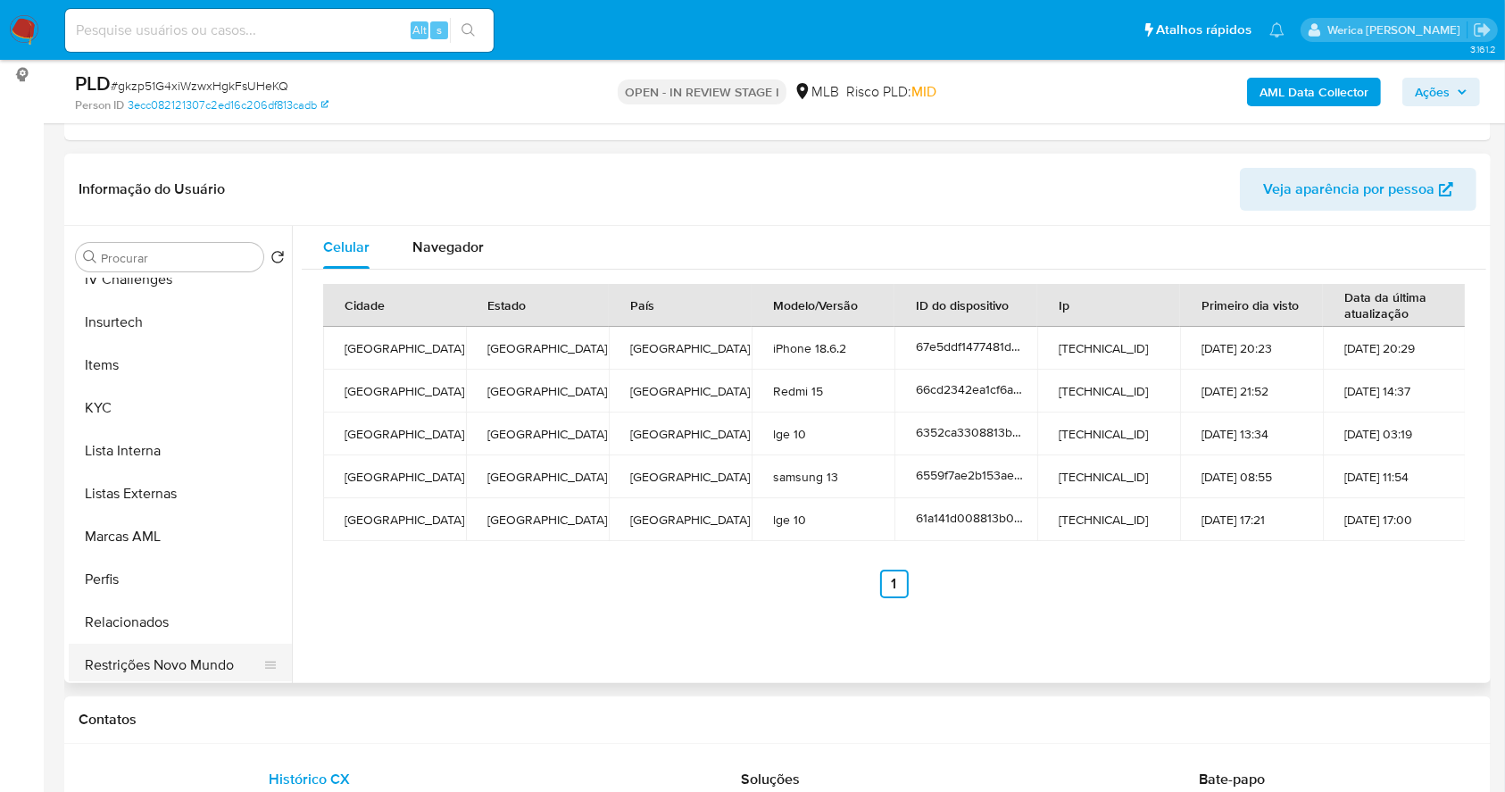
scroll to position [833, 0]
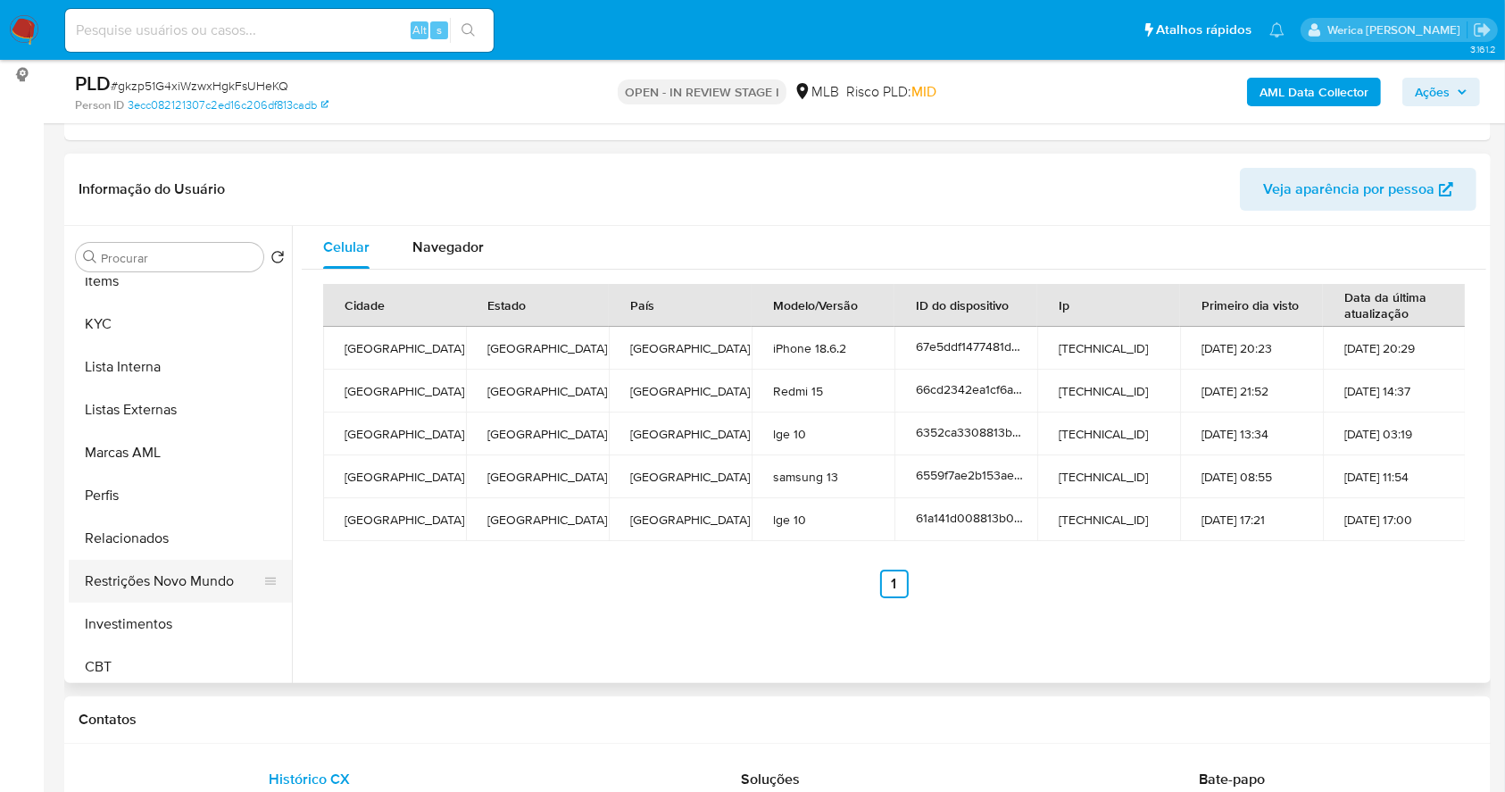
click at [183, 580] on button "Restrições Novo Mundo" at bounding box center [173, 581] width 209 height 43
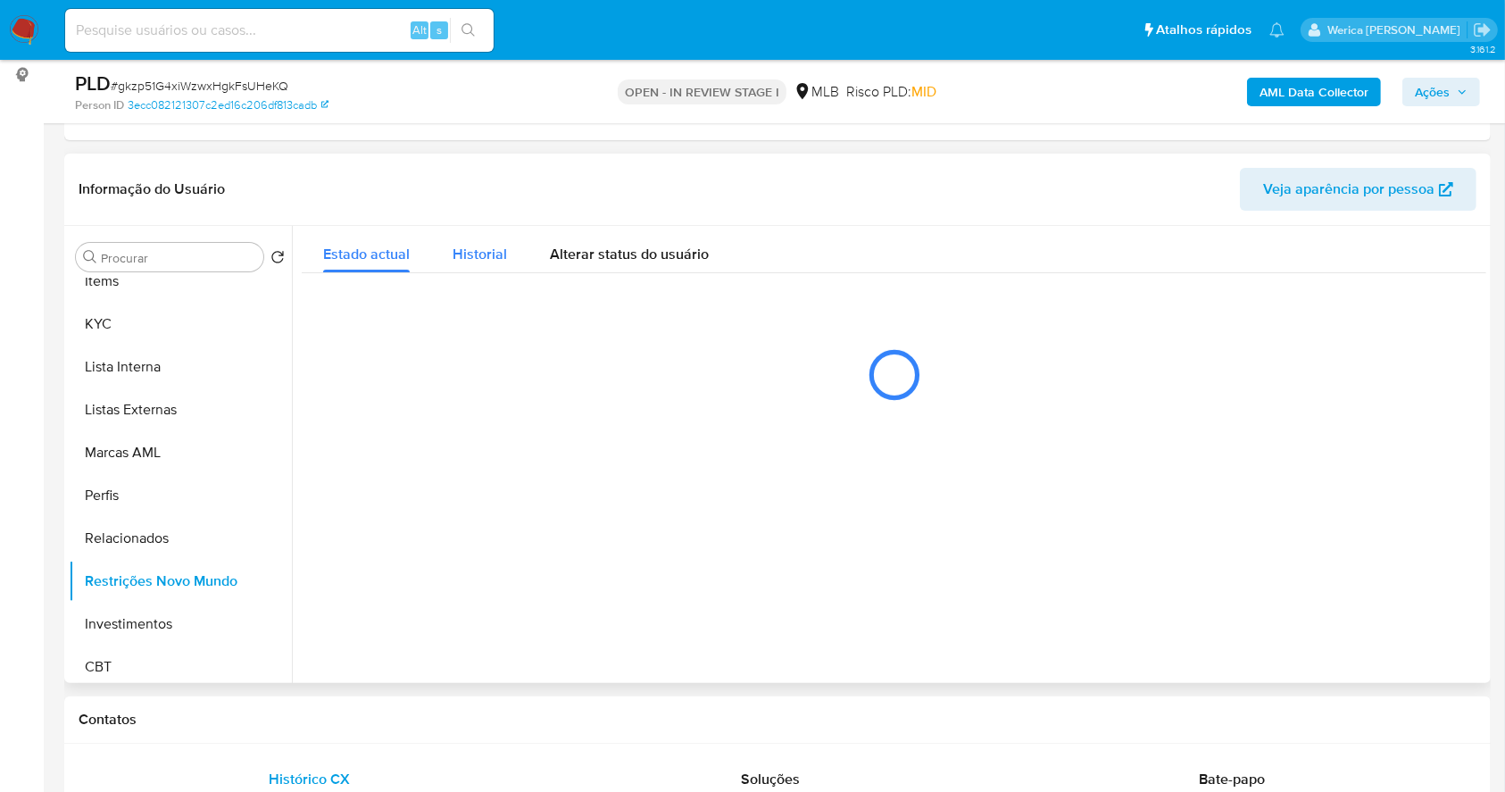
click at [465, 263] on div "Historial" at bounding box center [480, 249] width 54 height 47
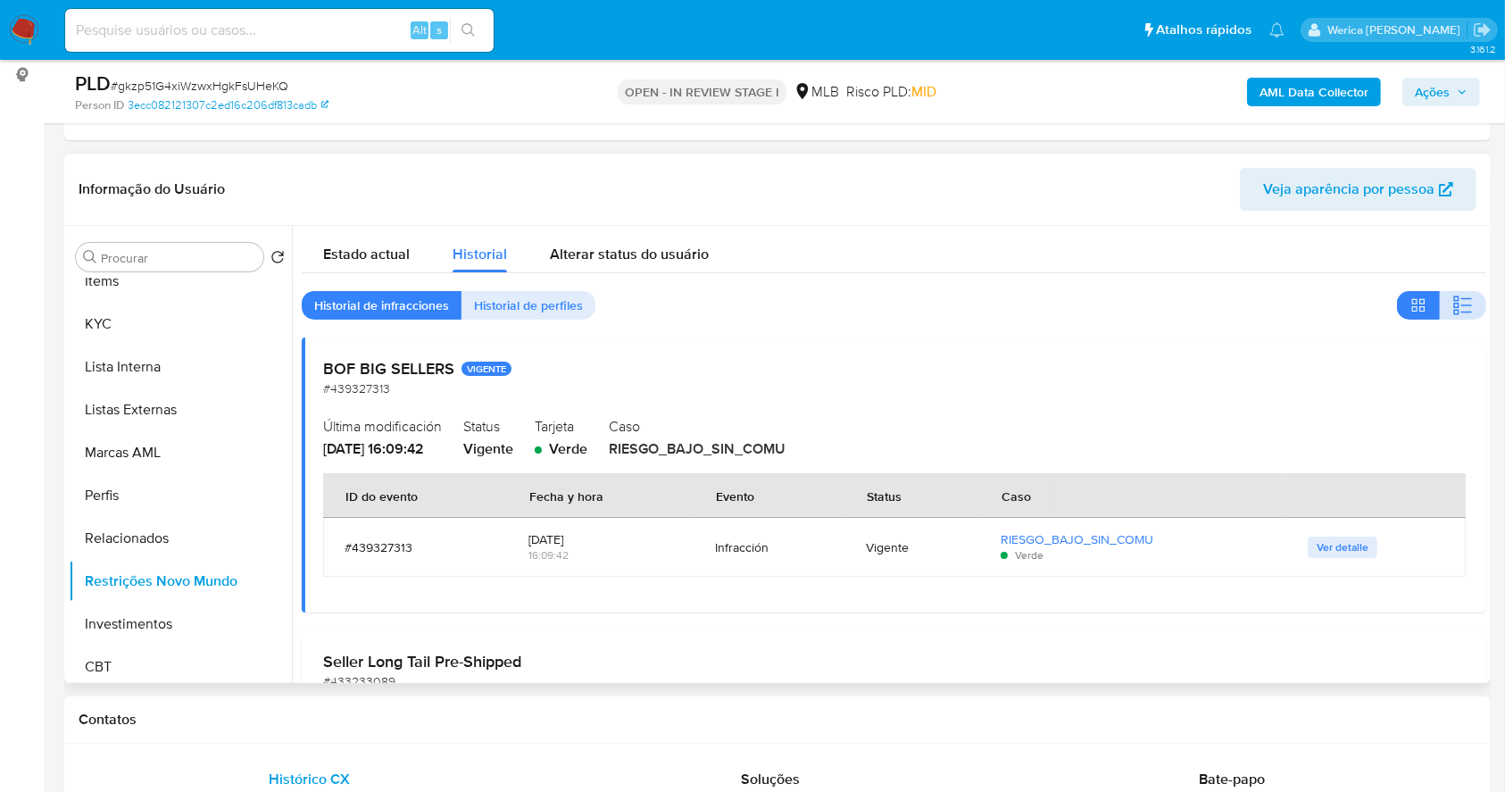
click at [1463, 305] on icon "button" at bounding box center [1466, 306] width 11 height 2
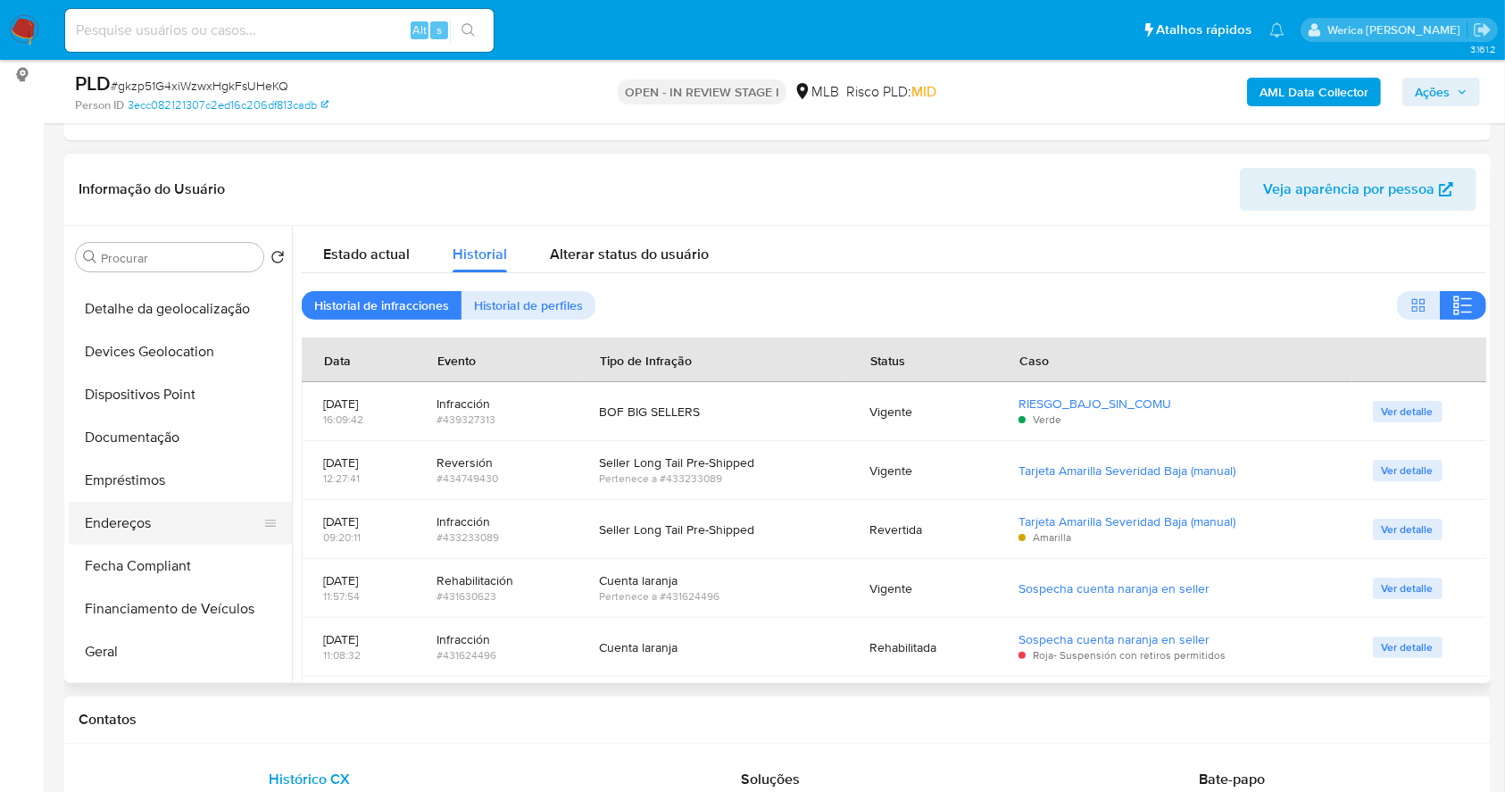
scroll to position [119, 0]
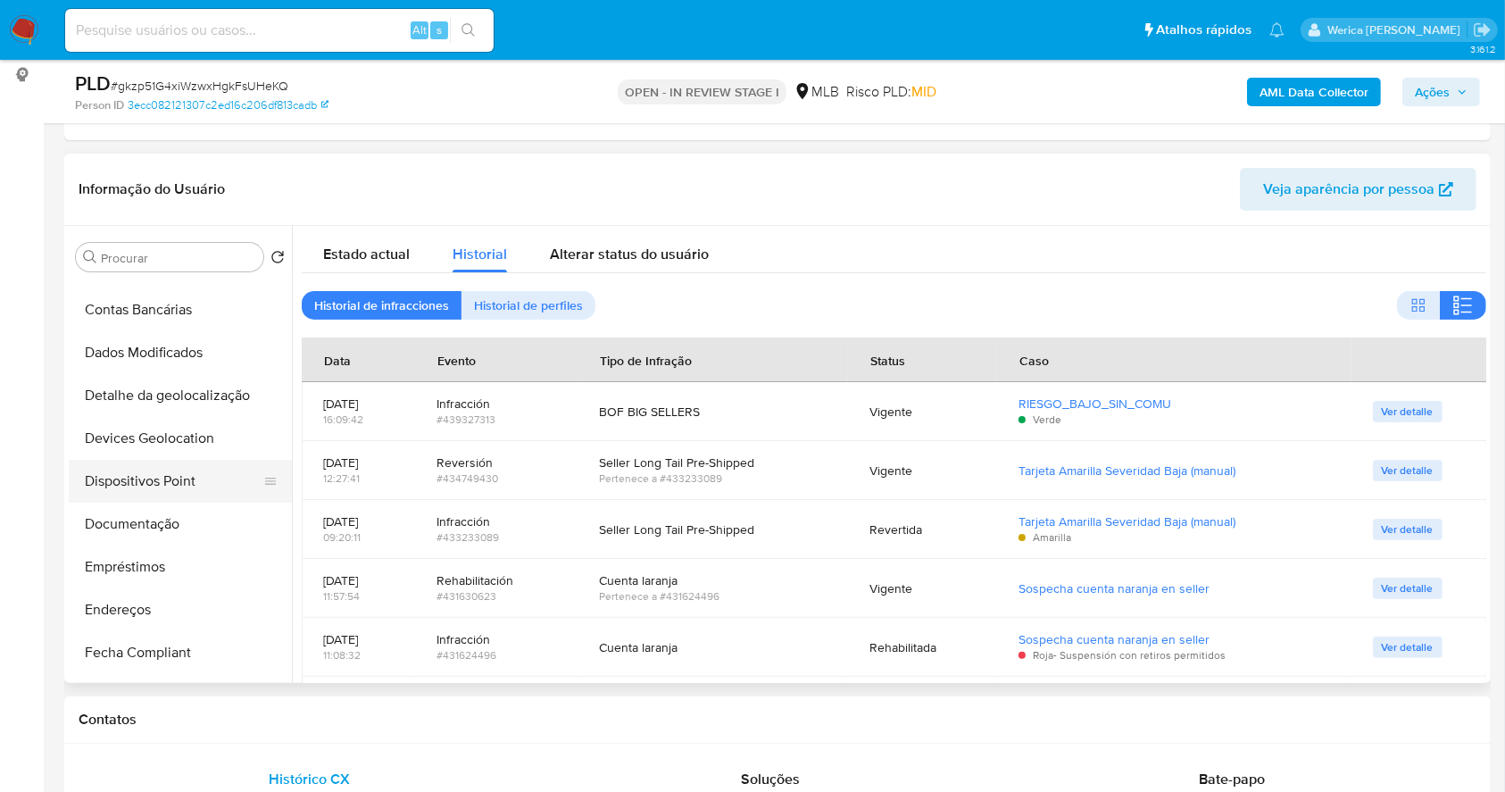
click at [143, 476] on button "Dispositivos Point" at bounding box center [173, 481] width 209 height 43
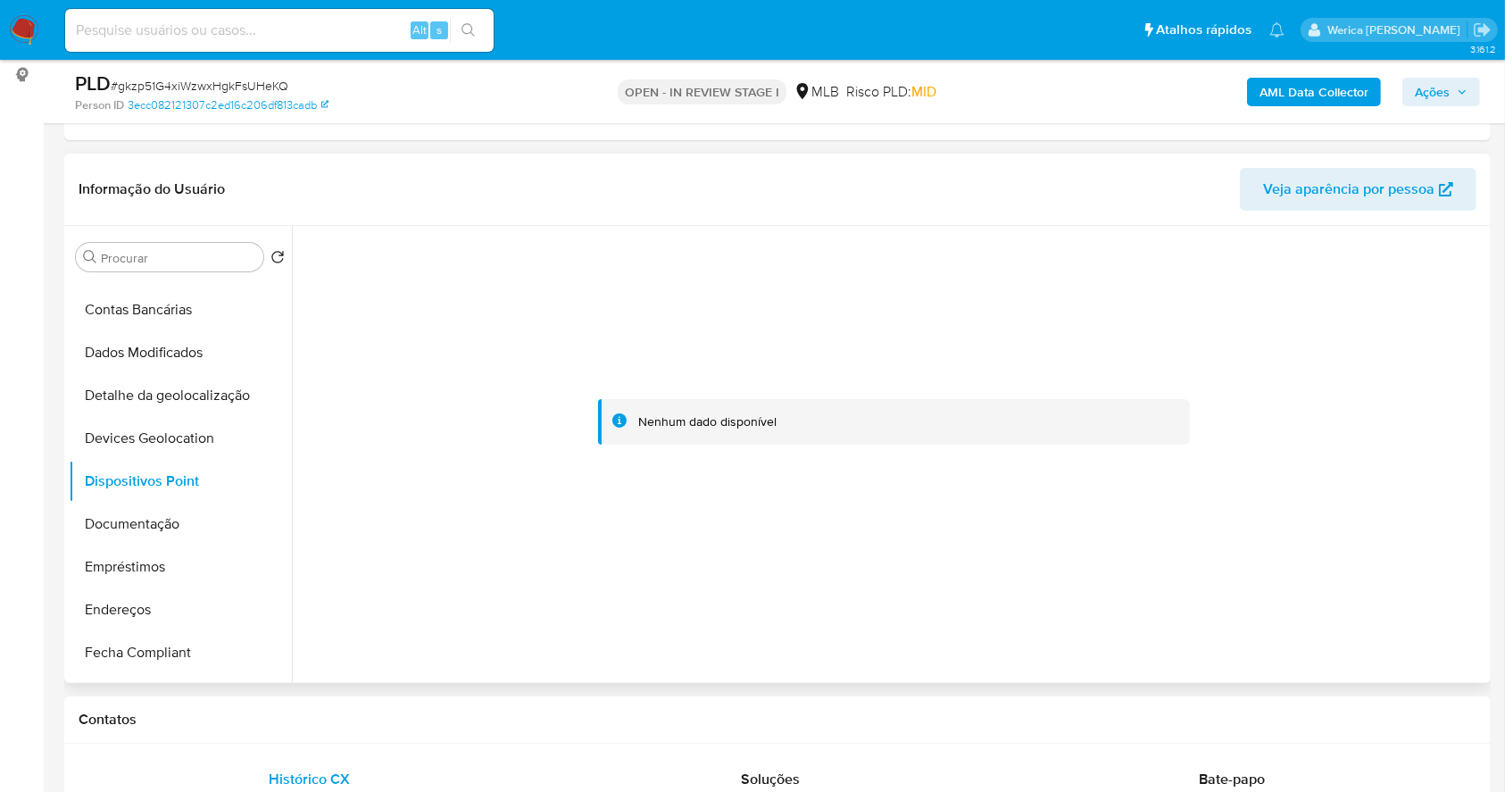
click at [1462, 557] on div at bounding box center [894, 422] width 1185 height 393
drag, startPoint x: 1452, startPoint y: 541, endPoint x: 1364, endPoint y: 392, distance: 172.9
click at [1452, 541] on div at bounding box center [894, 422] width 1185 height 393
click at [250, 513] on button "Documentação" at bounding box center [173, 524] width 209 height 43
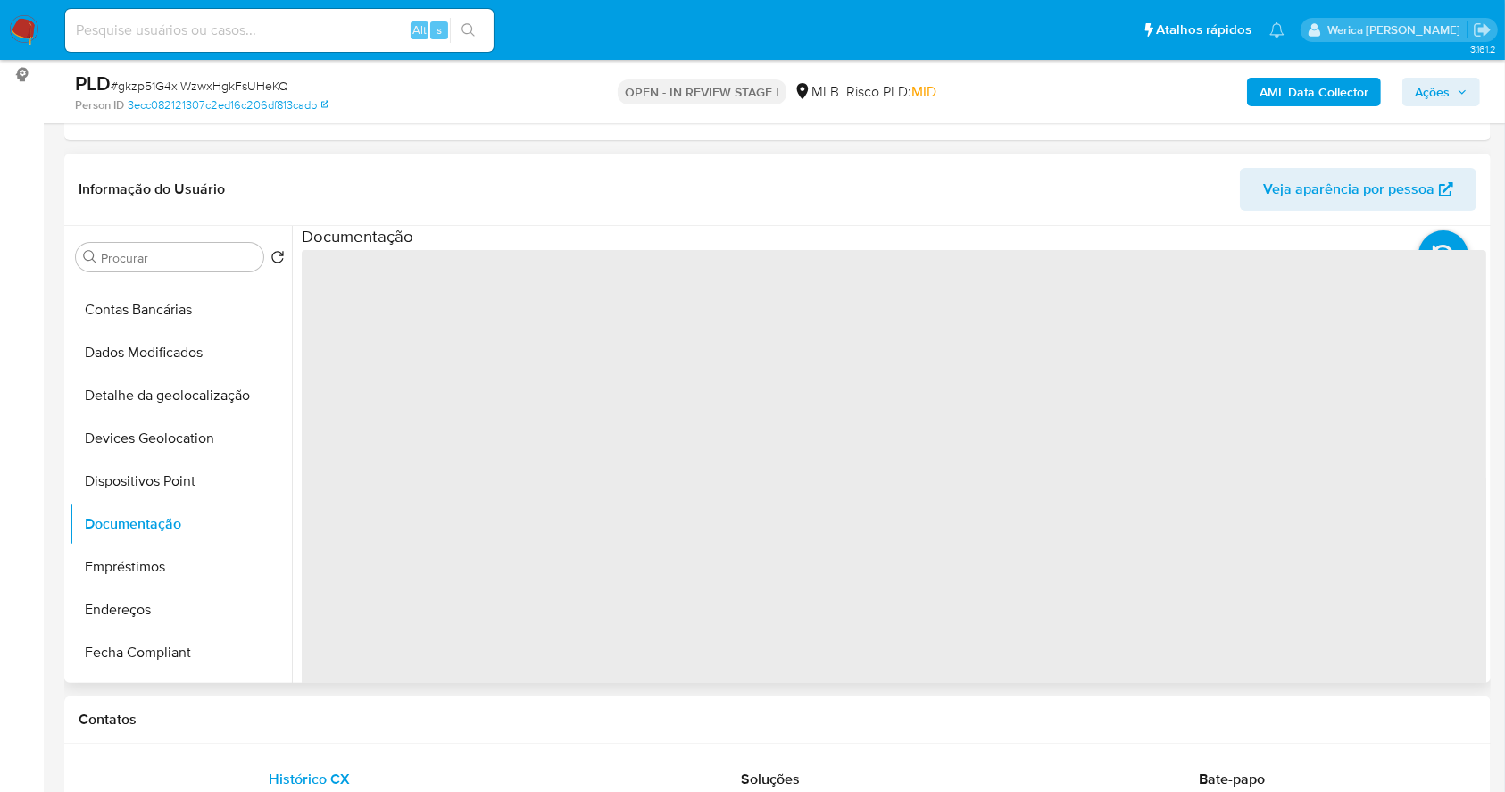
click at [487, 296] on span "‌" at bounding box center [894, 535] width 1185 height 571
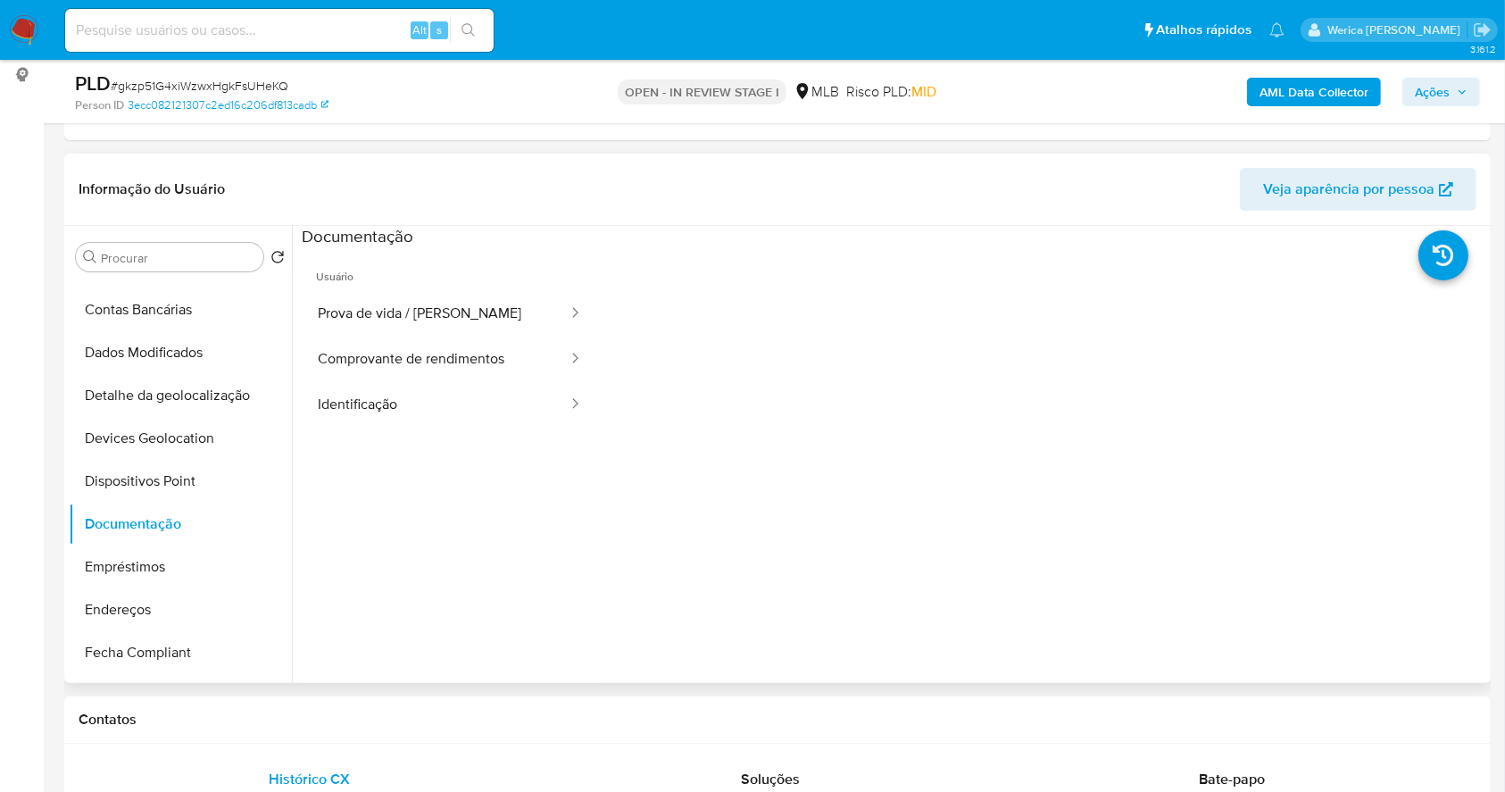
click at [487, 321] on button "Prova de vida / Selfie" at bounding box center [436, 314] width 268 height 46
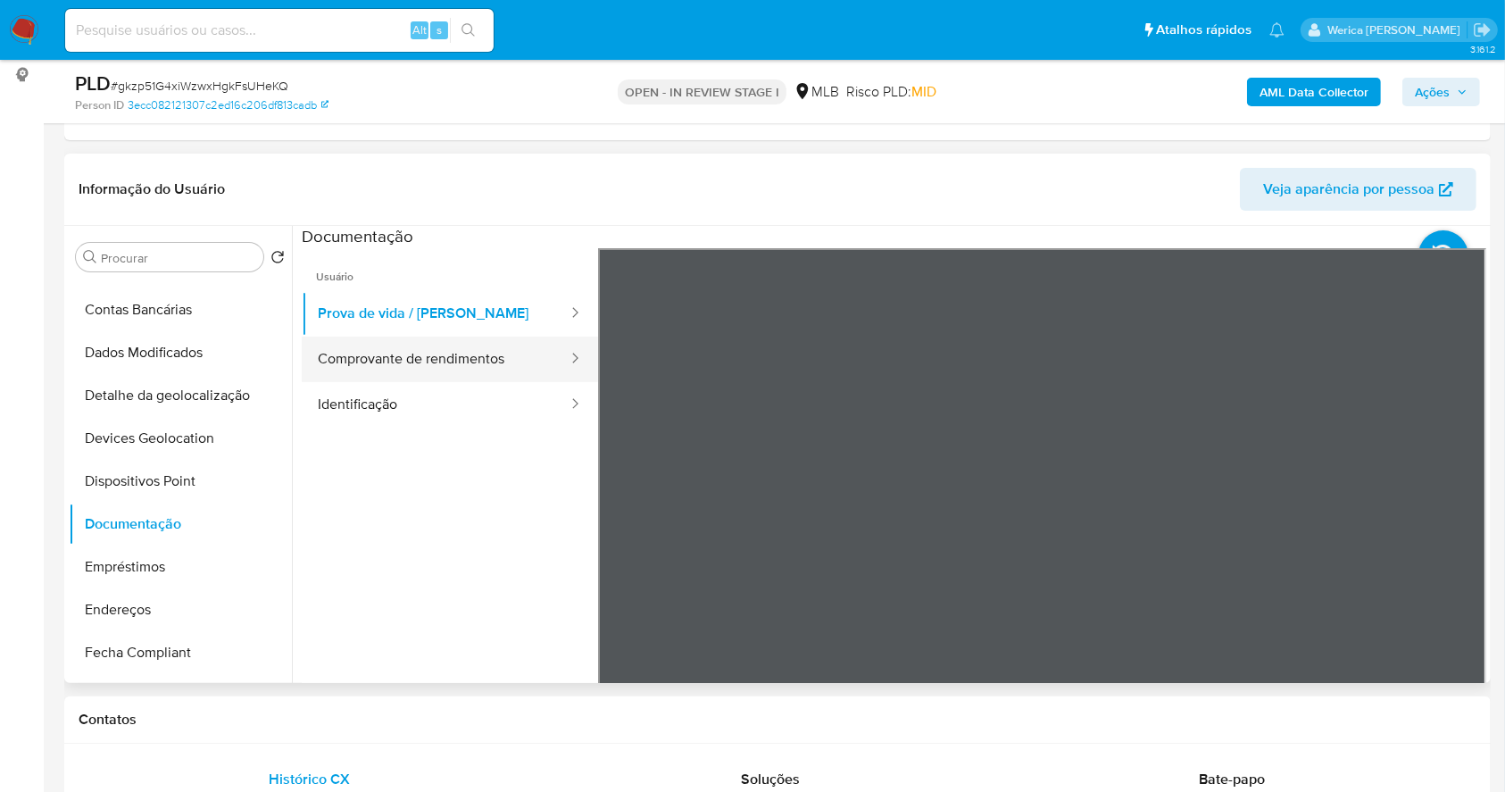
click at [514, 346] on button "Comprovante de rendimentos" at bounding box center [436, 360] width 268 height 46
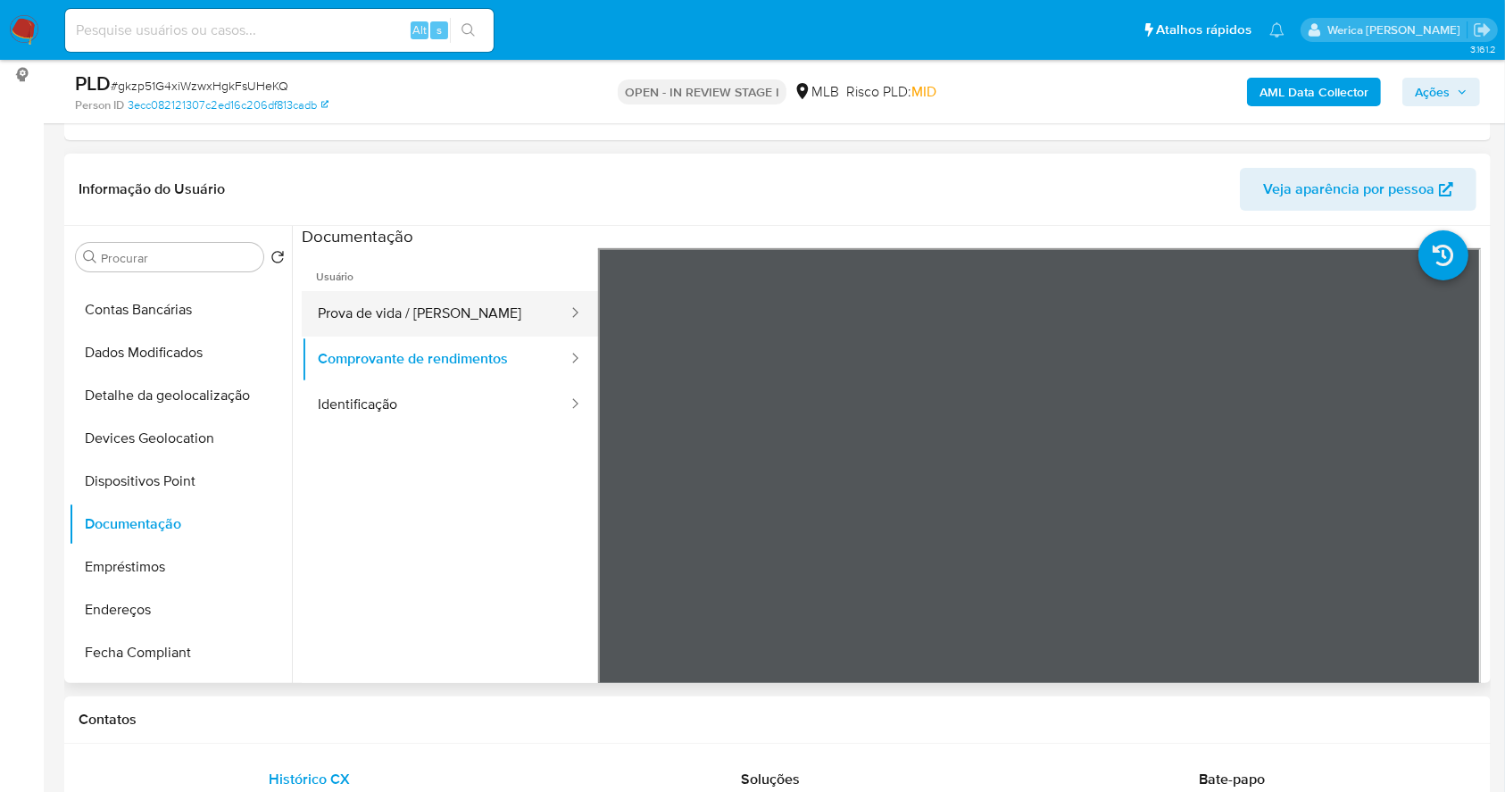
click at [510, 316] on button "Prova de vida / Selfie" at bounding box center [436, 314] width 268 height 46
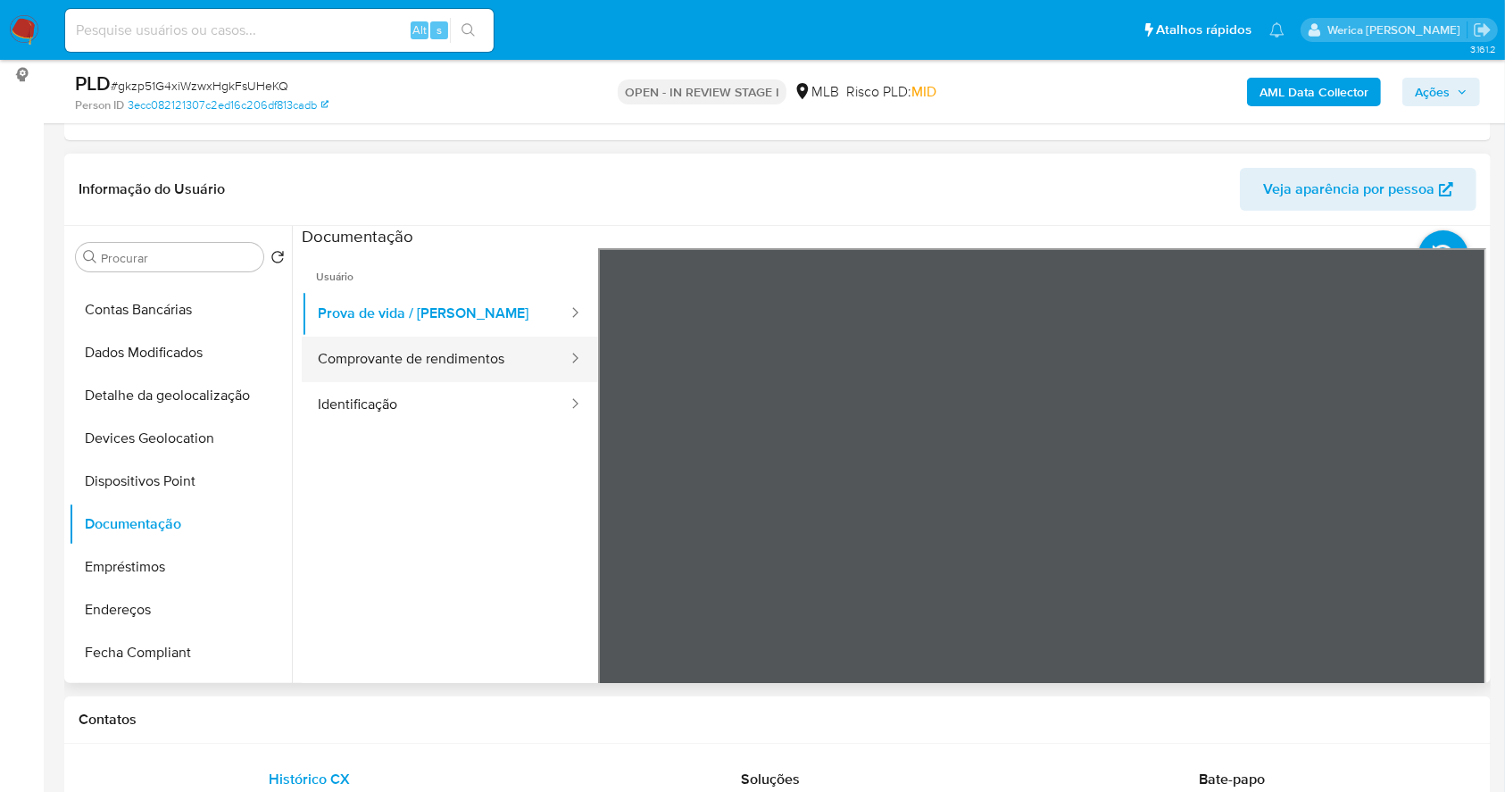
click at [500, 375] on button "Comprovante de rendimentos" at bounding box center [436, 360] width 268 height 46
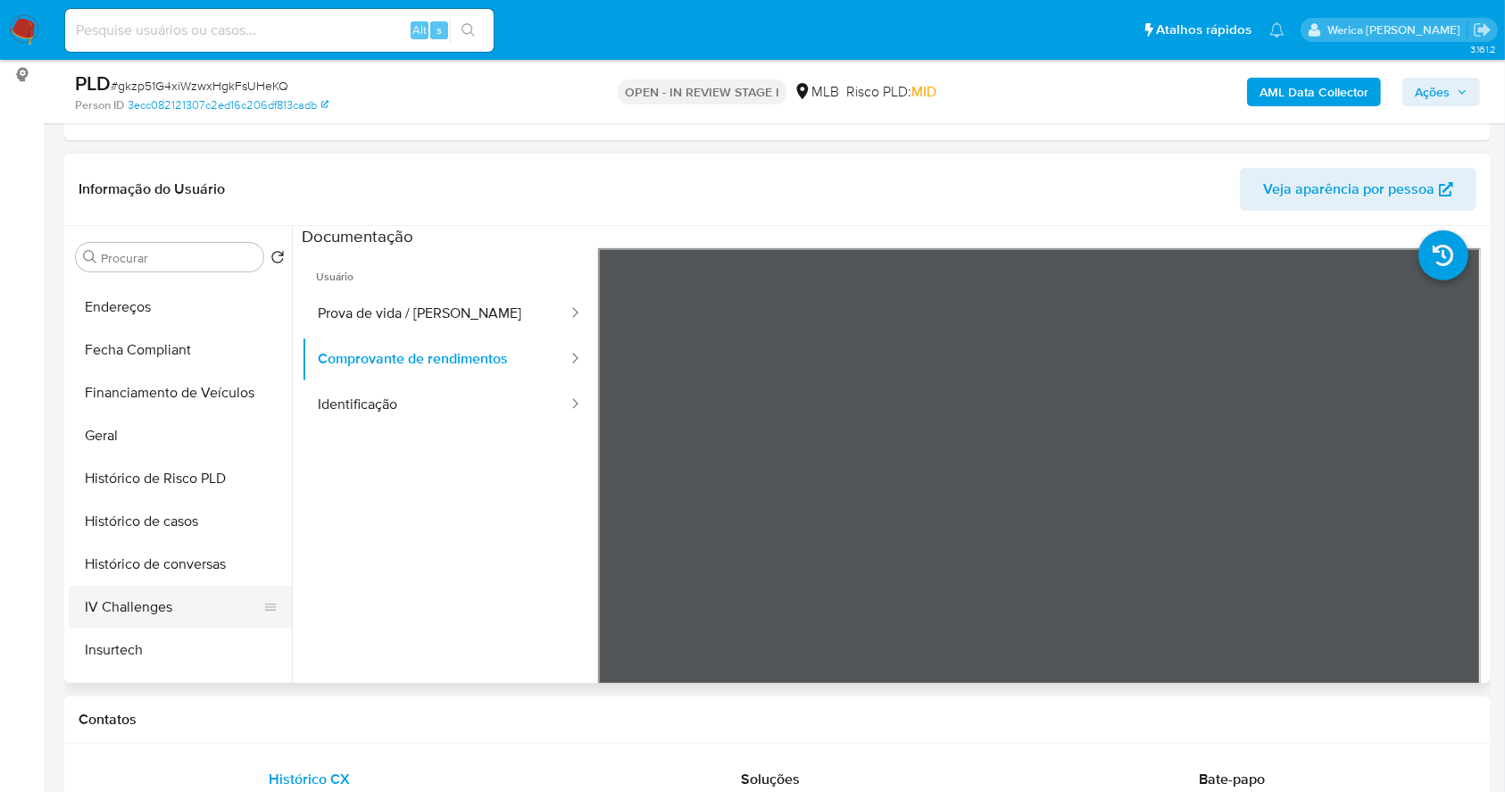
scroll to position [476, 0]
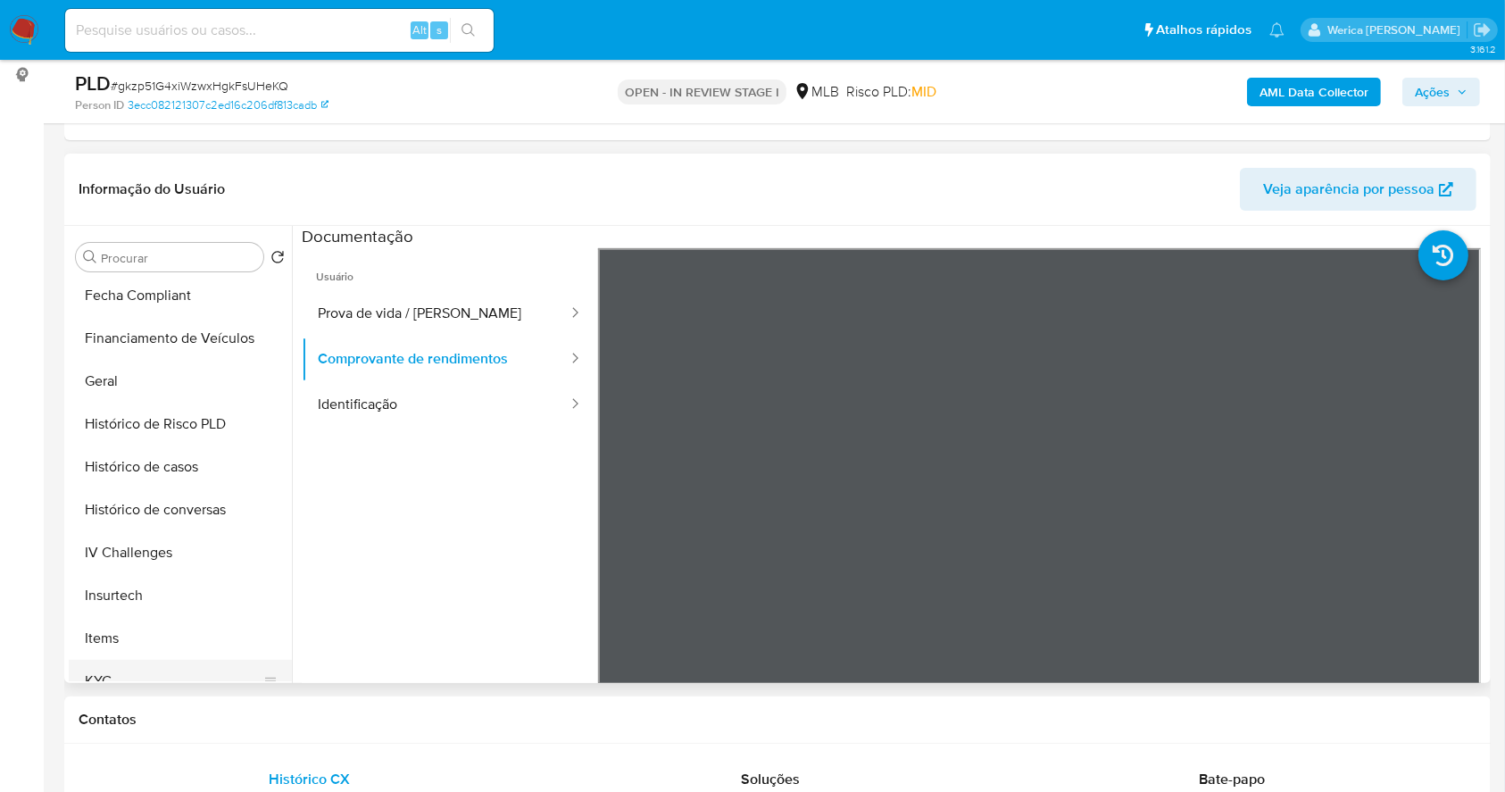
click at [136, 670] on button "KYC" at bounding box center [173, 681] width 209 height 43
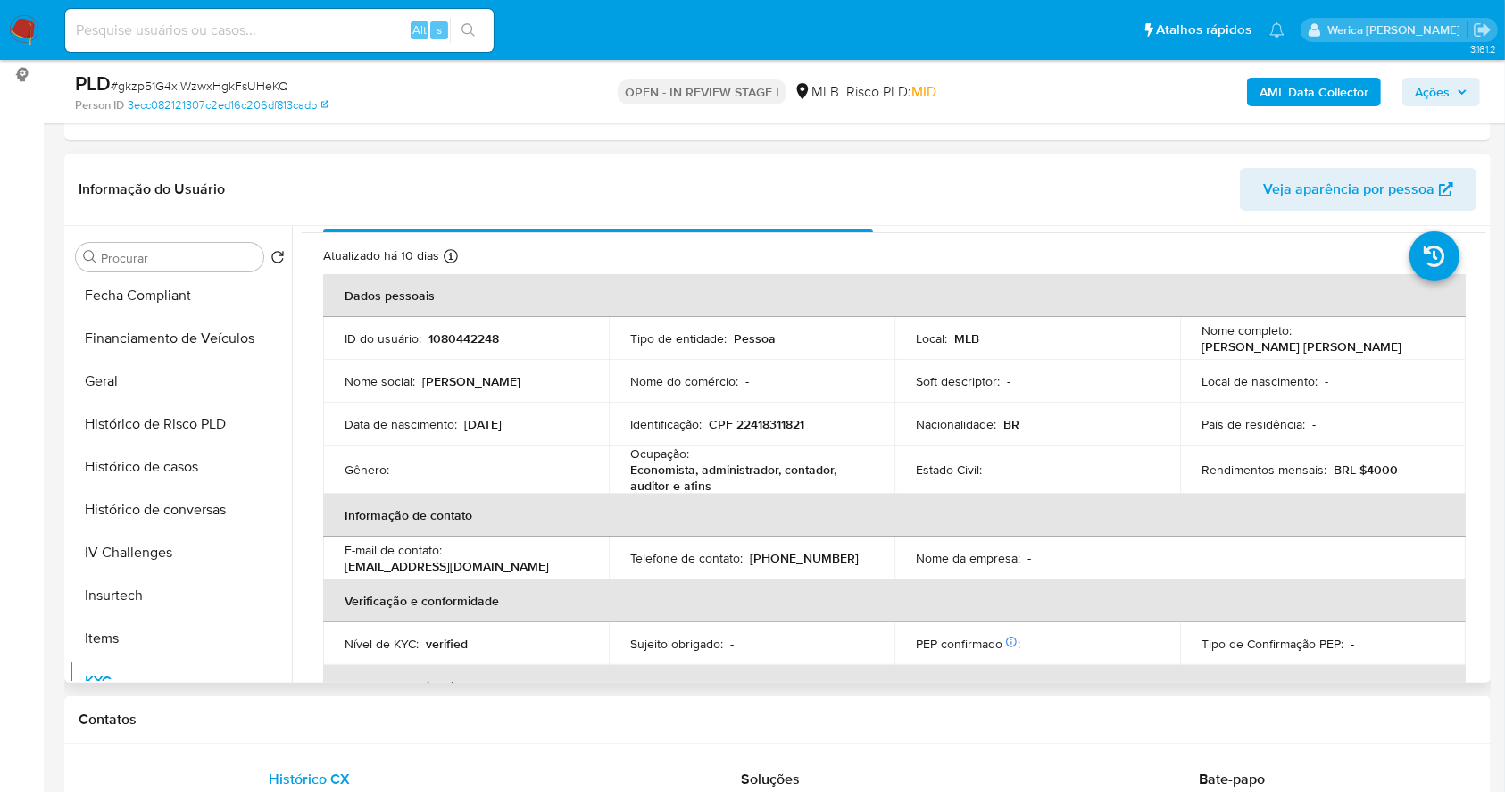
scroll to position [0, 0]
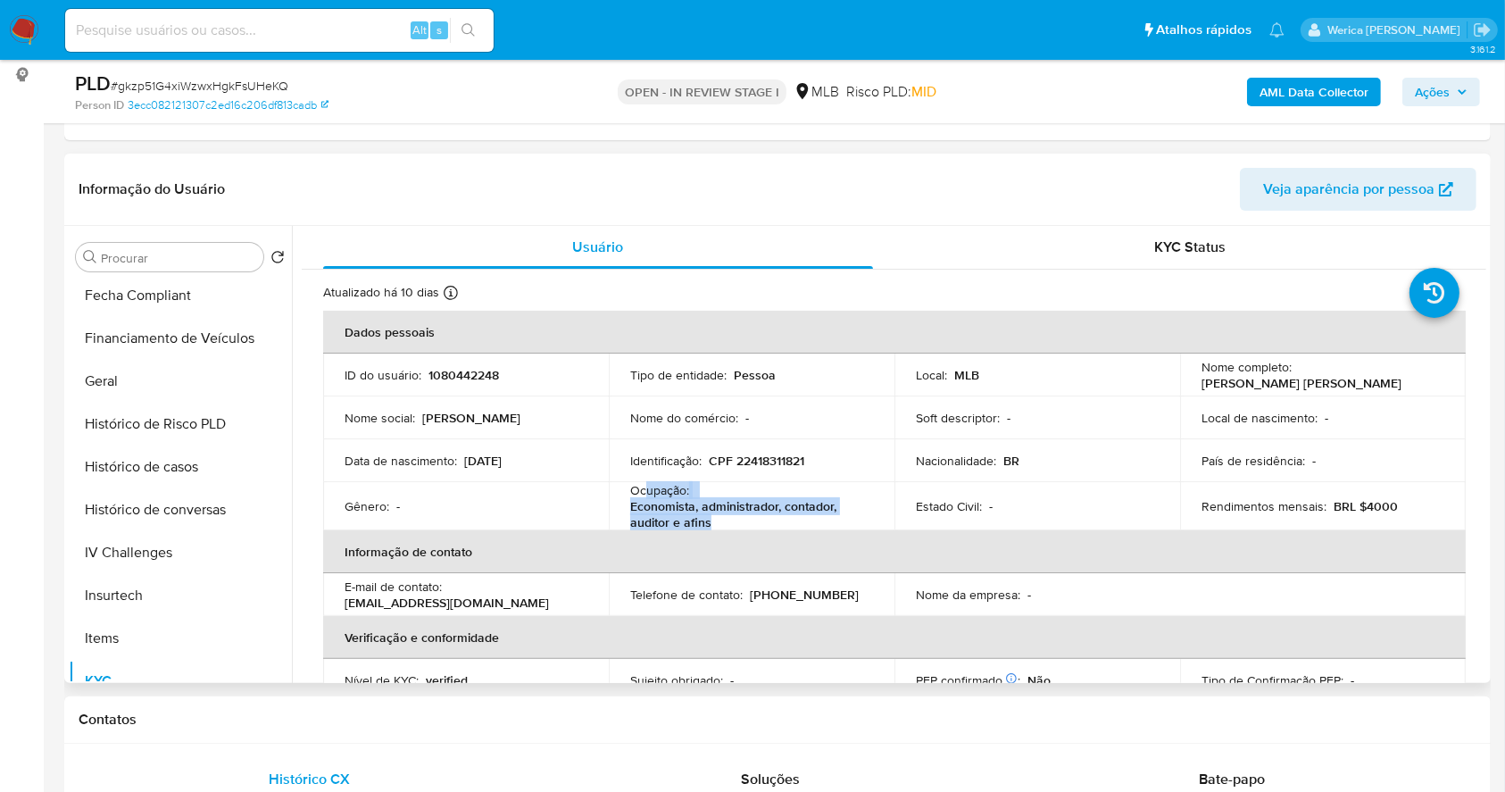
drag, startPoint x: 645, startPoint y: 495, endPoint x: 706, endPoint y: 517, distance: 64.7
click at [706, 517] on div "Ocupação : Economista, administrador, contador, auditor e afins" at bounding box center [751, 506] width 243 height 48
copy div "upação : Economista, administrador, contador, auditor e afins"
click at [164, 620] on button "Items" at bounding box center [173, 638] width 209 height 43
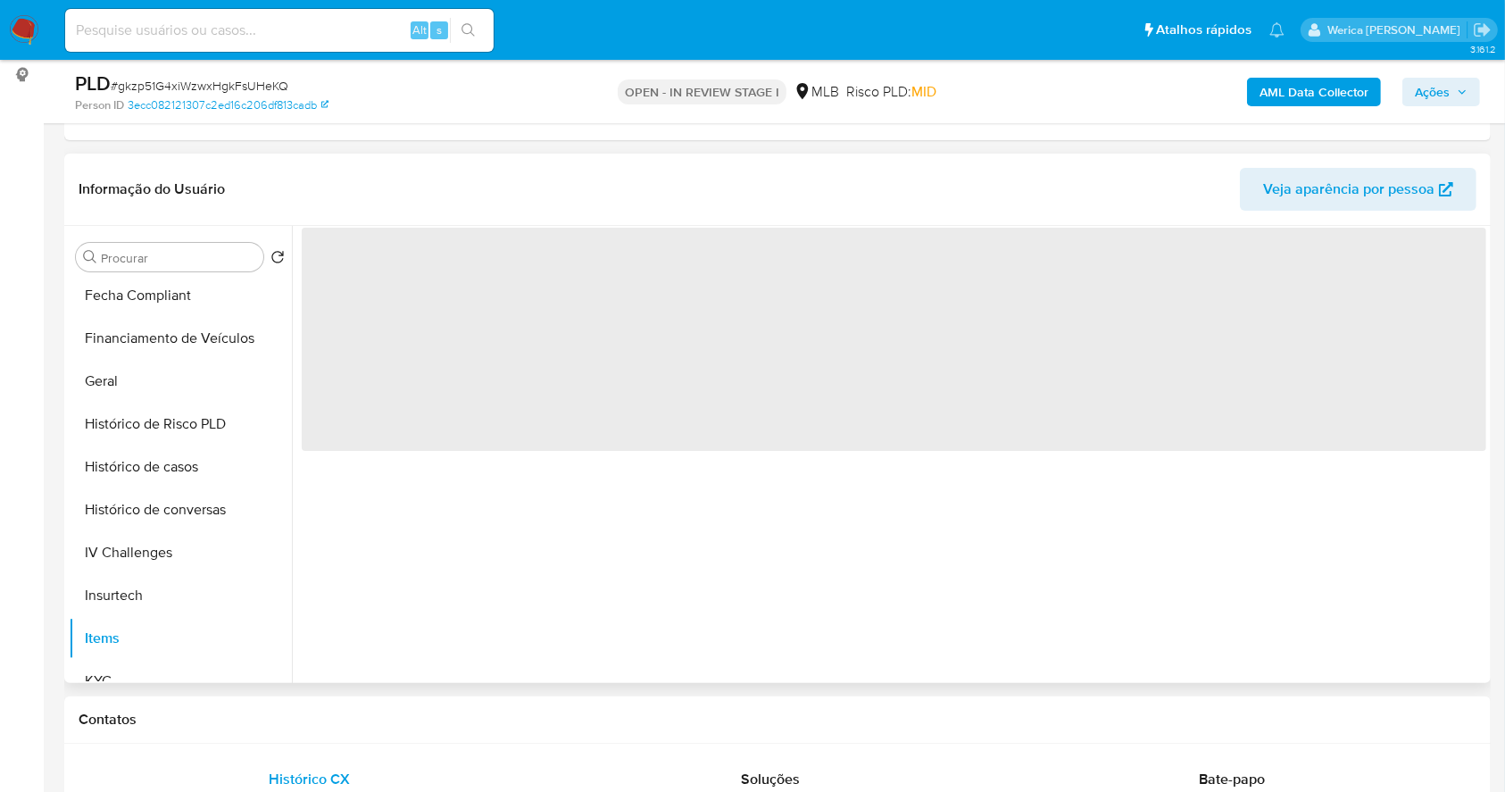
click at [726, 444] on span "‌" at bounding box center [894, 339] width 1185 height 223
click at [721, 429] on span "‌" at bounding box center [894, 339] width 1185 height 223
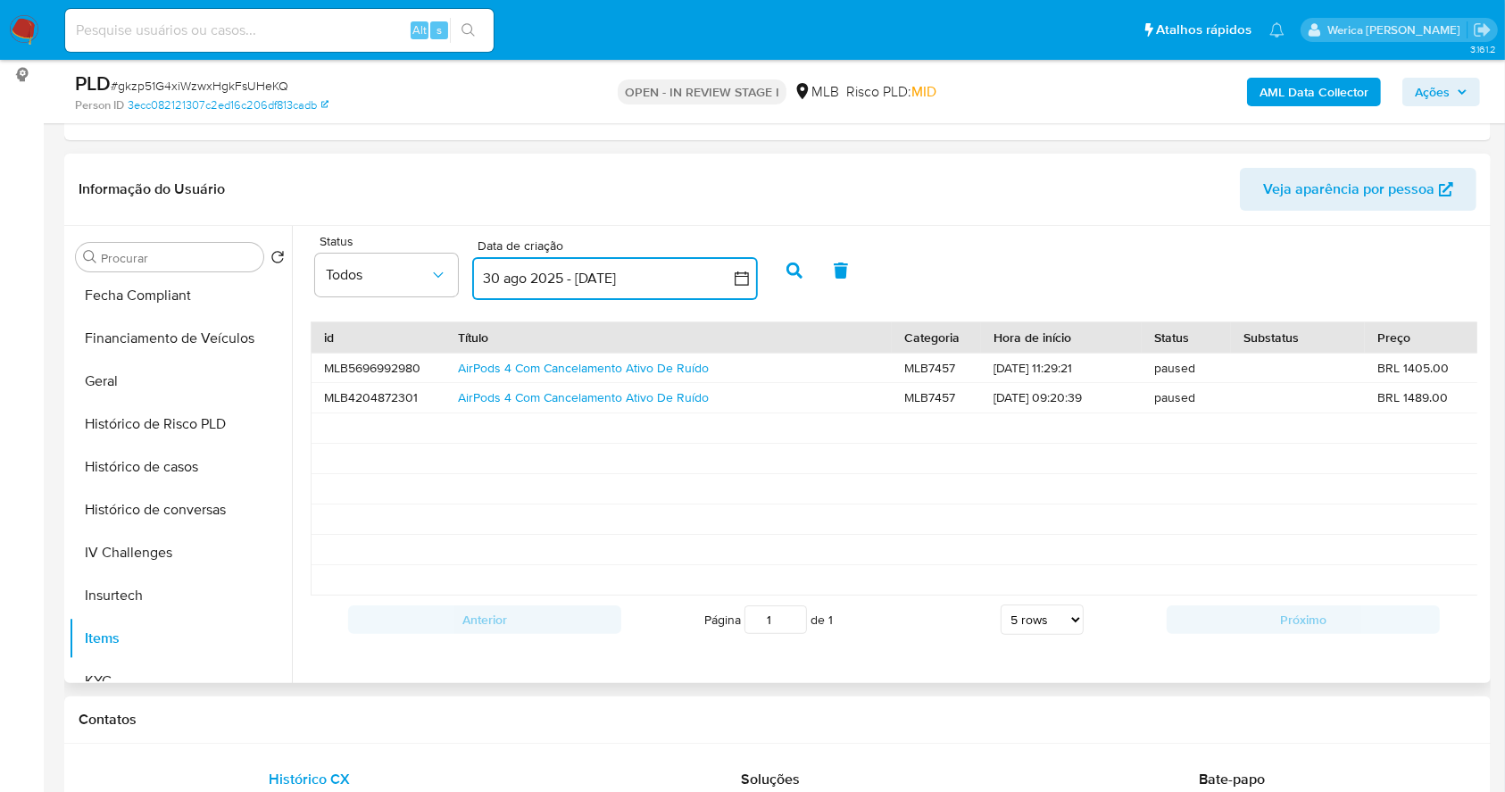
click at [585, 274] on button "30 ago 2025 - 29 sep 2025" at bounding box center [615, 278] width 286 height 43
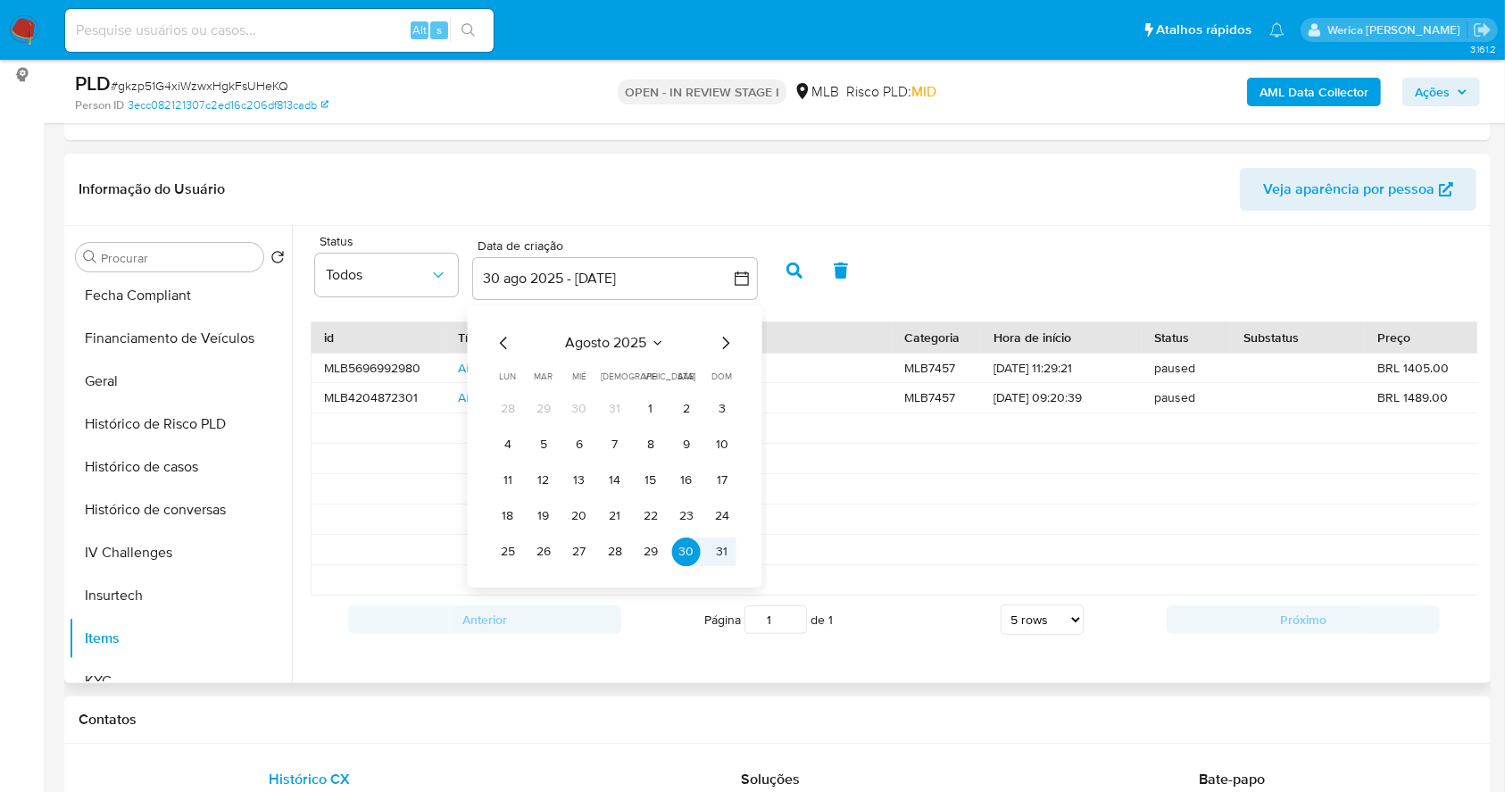
click at [504, 357] on div "agosto 2025 agosto 2025 lun lunes mar martes mié miércoles jue jueves vie viern…" at bounding box center [615, 449] width 243 height 234
click at [502, 346] on icon "Mes anterior" at bounding box center [504, 342] width 21 height 21
click at [498, 343] on icon "Mes anterior" at bounding box center [504, 342] width 21 height 21
click at [720, 415] on button "1" at bounding box center [722, 409] width 29 height 29
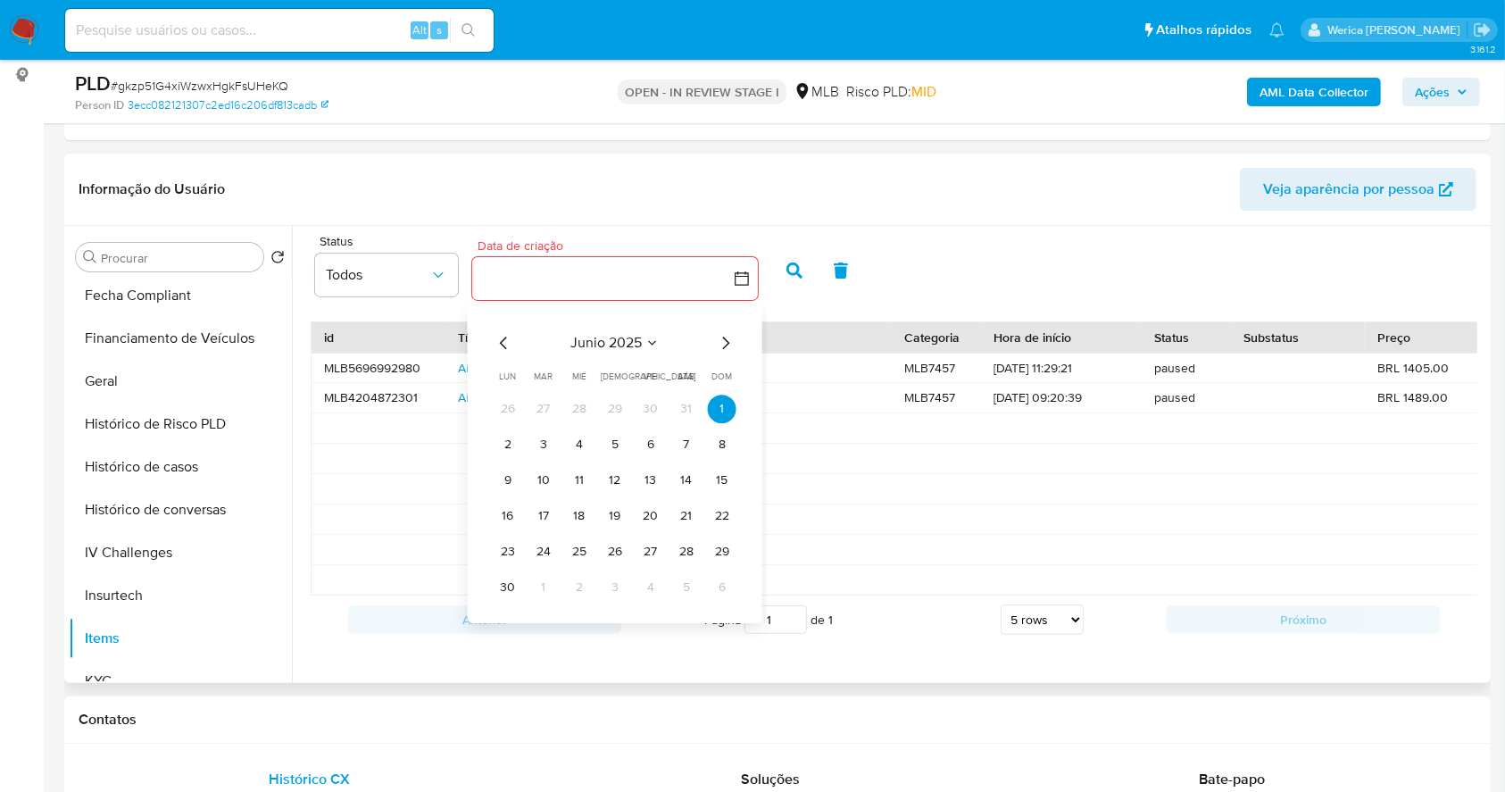
click at [741, 275] on icon "button" at bounding box center [742, 278] width 14 height 14
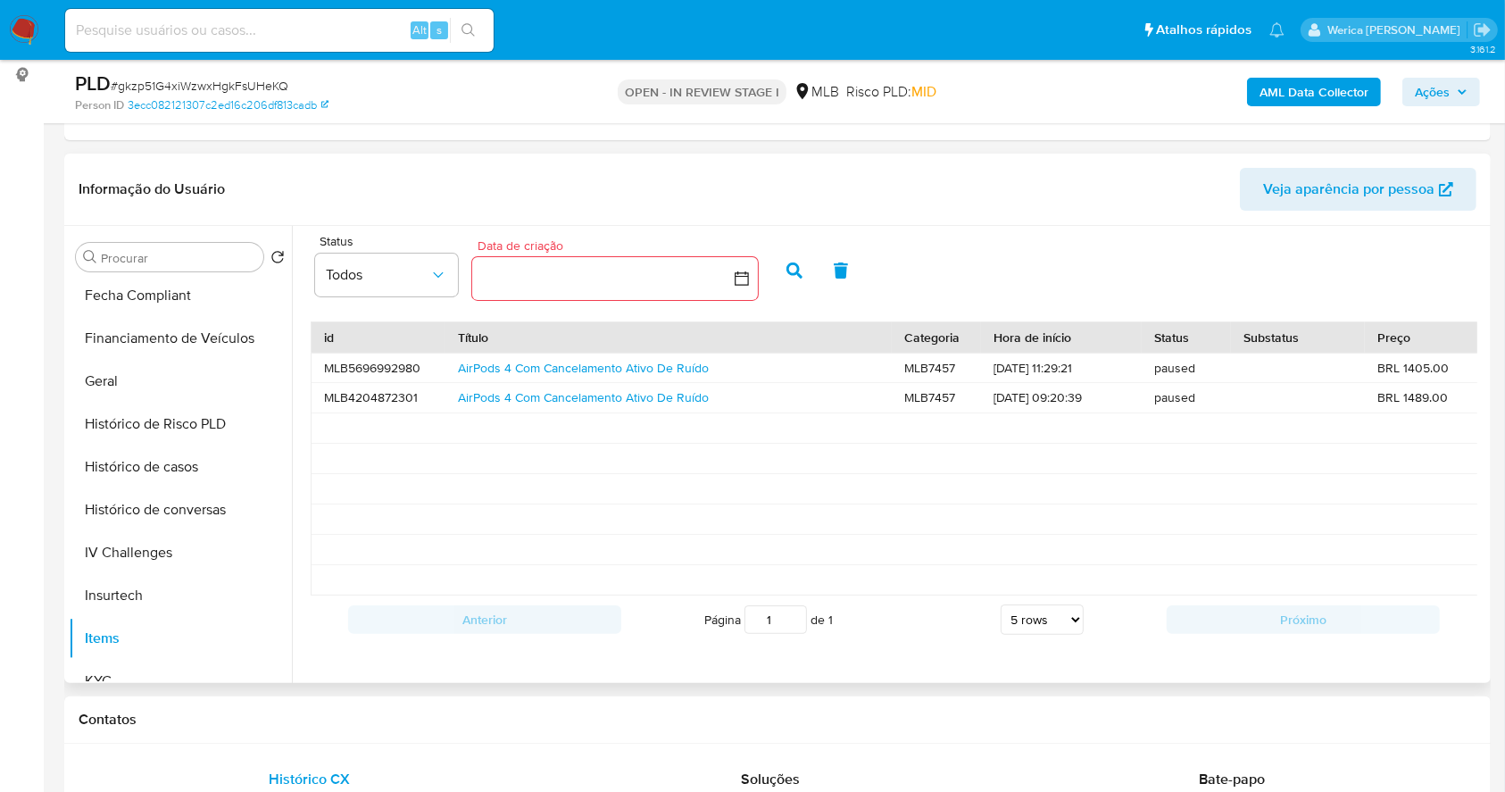
click at [671, 288] on button "button" at bounding box center [615, 278] width 286 height 43
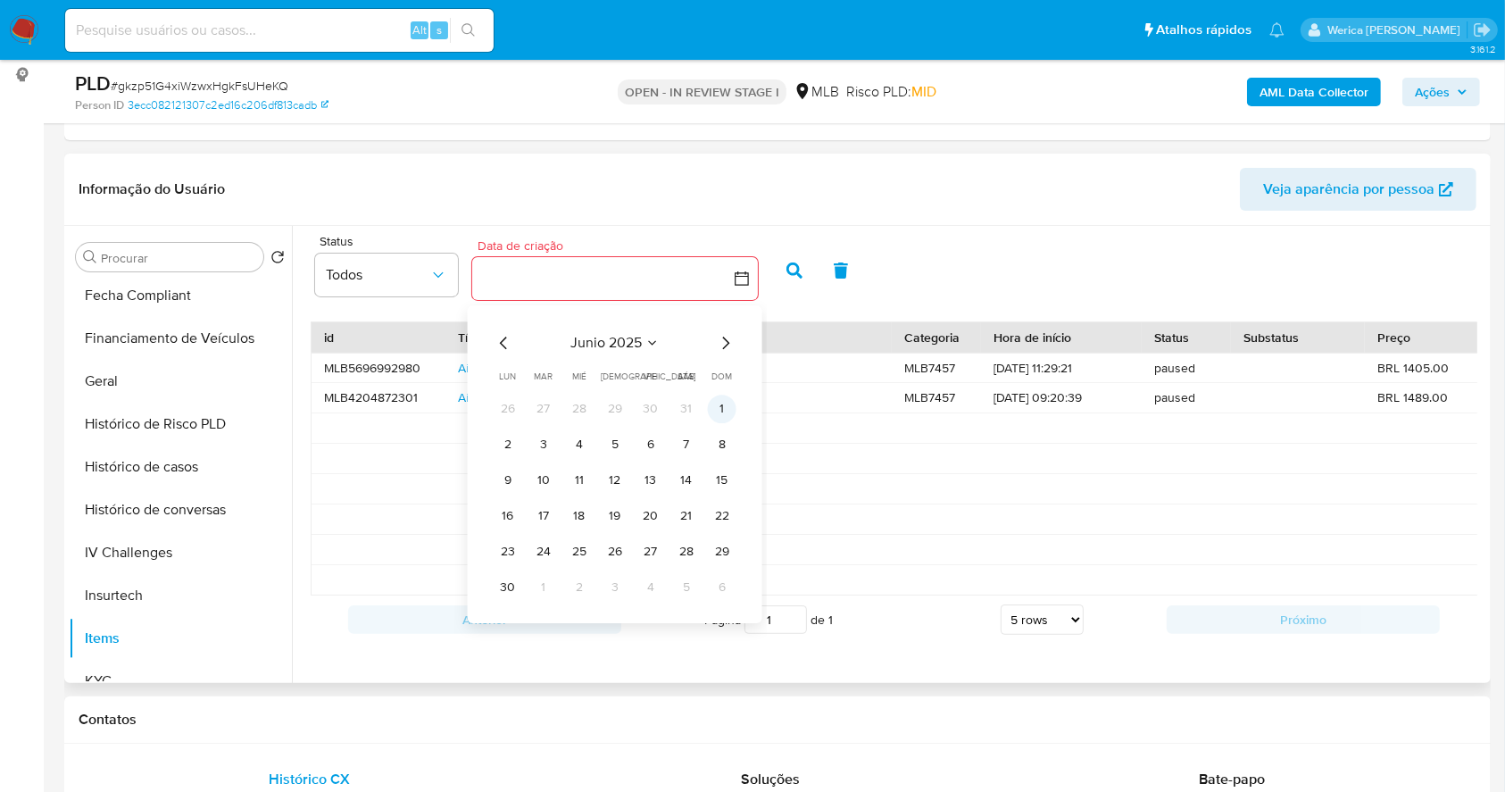
click at [721, 403] on button "1" at bounding box center [722, 409] width 29 height 29
click at [719, 339] on icon "Mes siguiente" at bounding box center [725, 342] width 21 height 21
click at [720, 411] on button "7" at bounding box center [722, 409] width 29 height 29
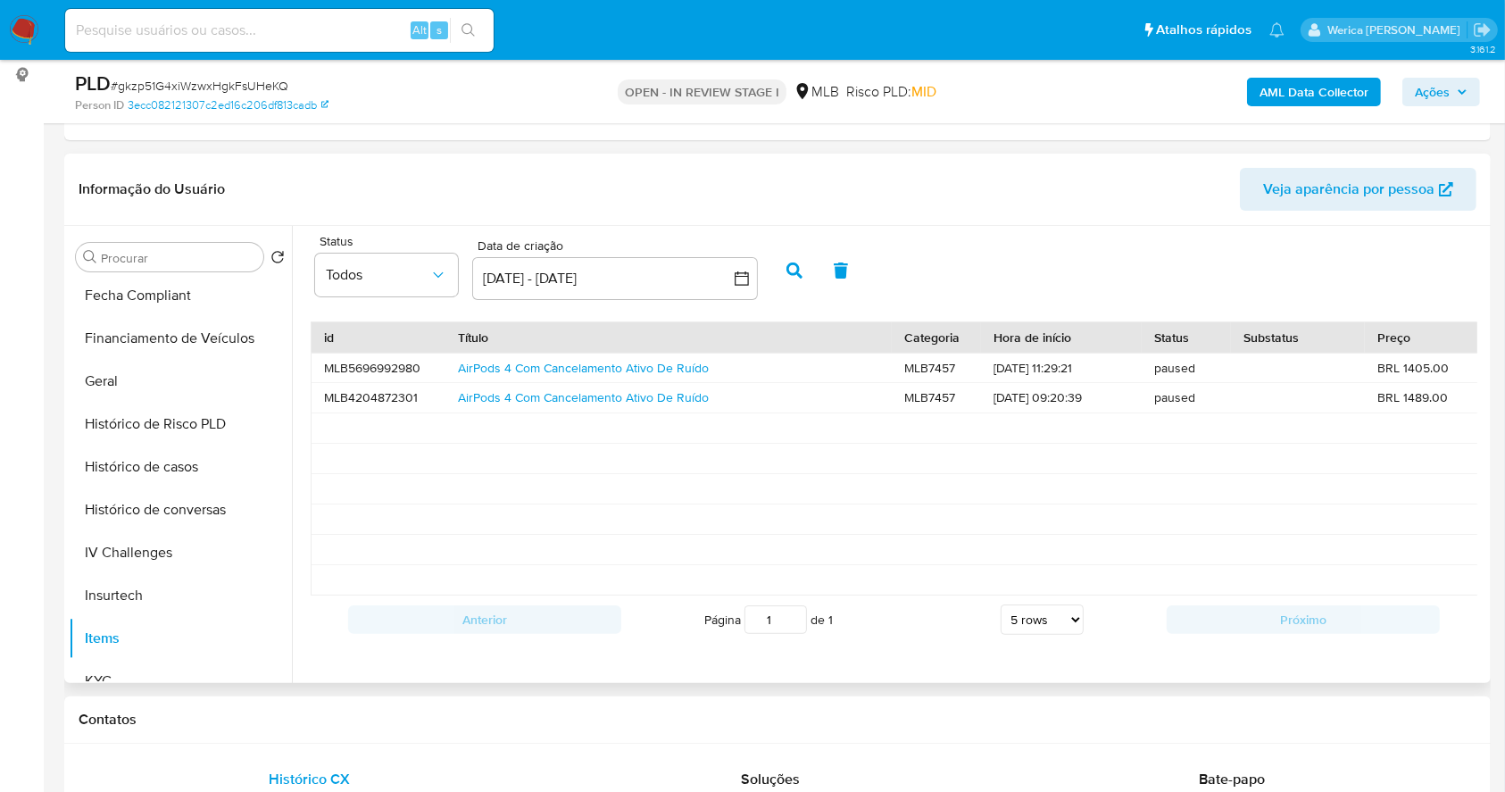
click at [789, 269] on icon "button" at bounding box center [795, 270] width 16 height 16
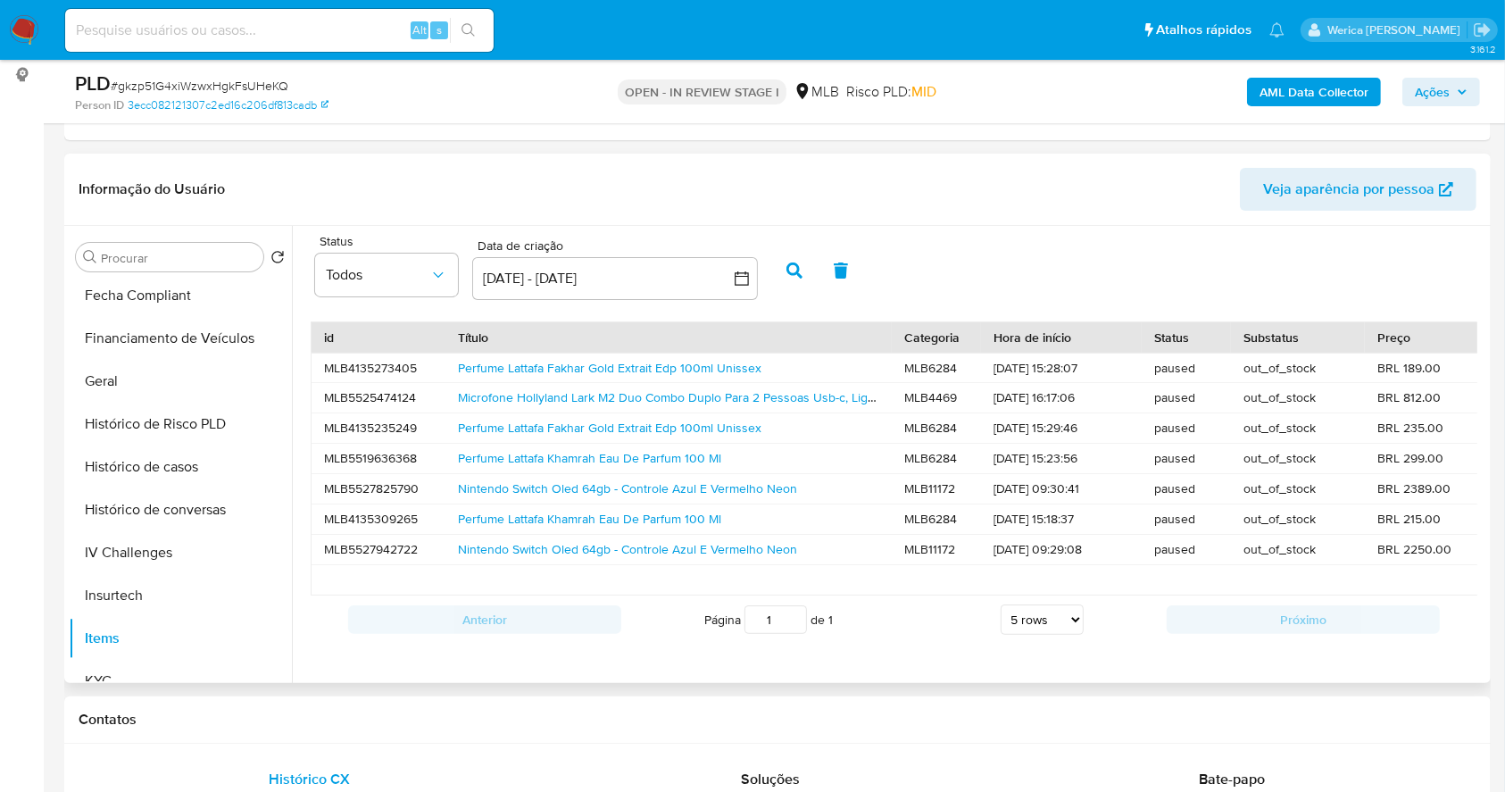
scroll to position [5, 0]
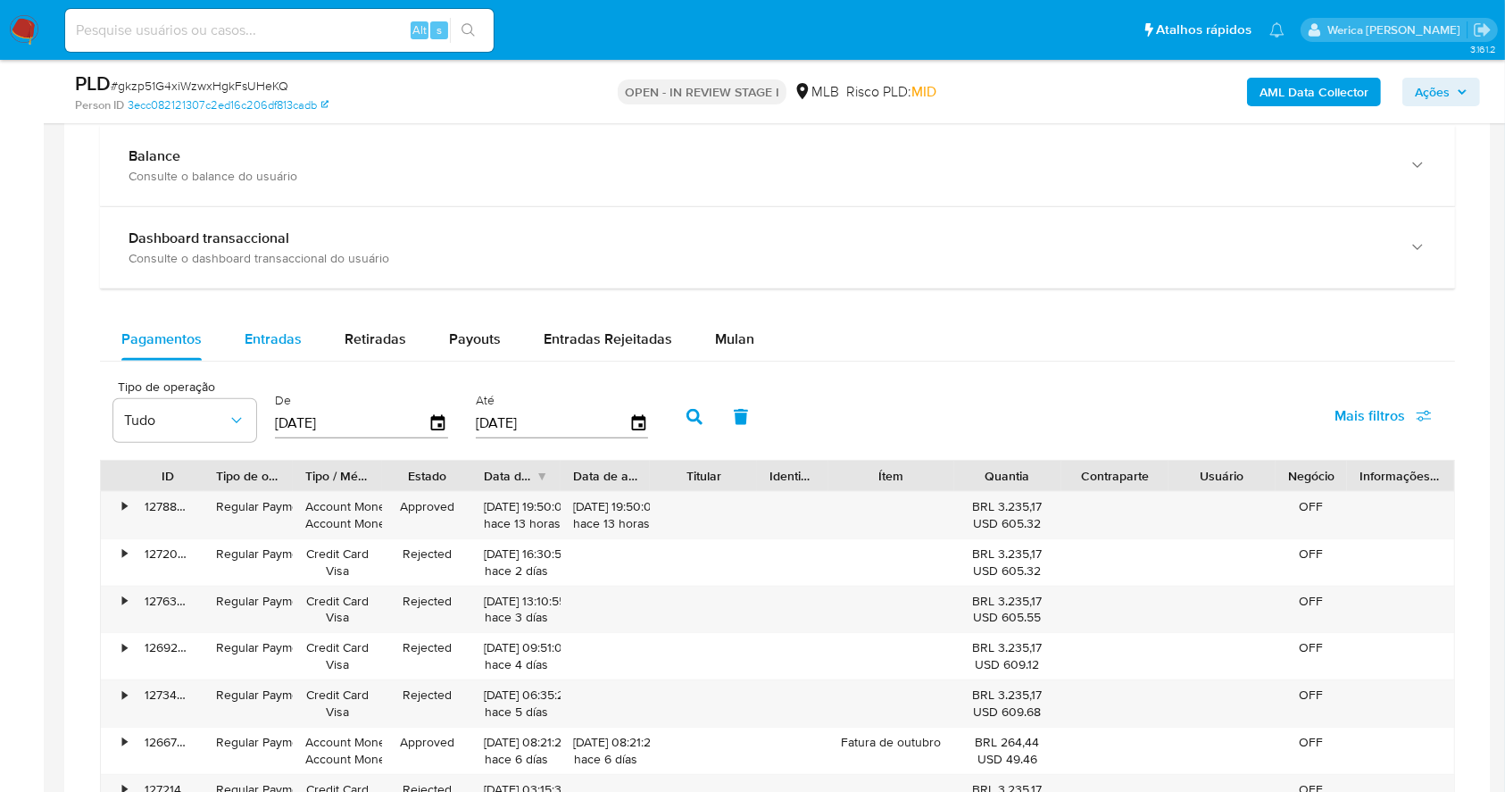
click at [268, 351] on div "Entradas" at bounding box center [273, 339] width 57 height 43
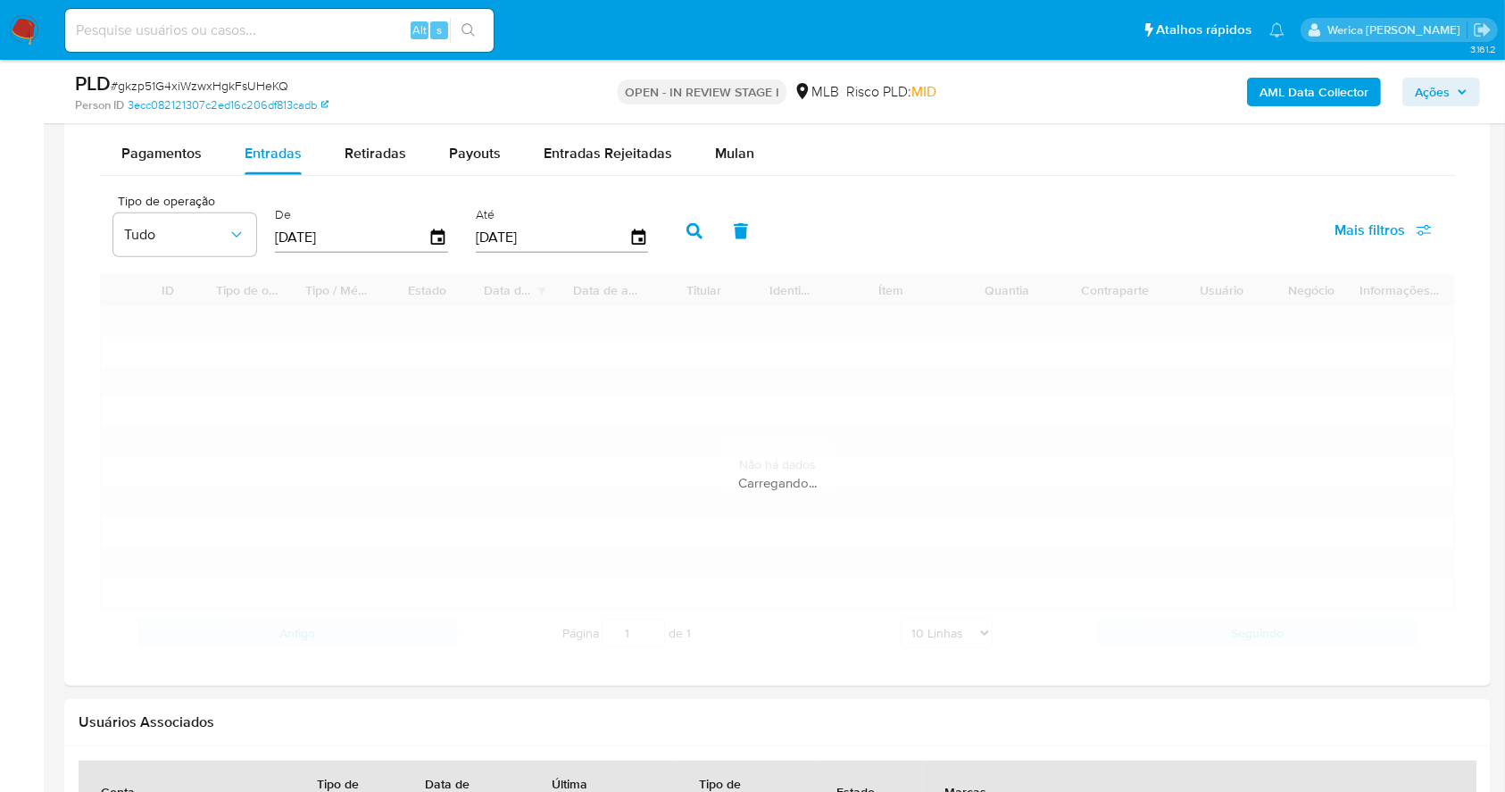
scroll to position [1547, 0]
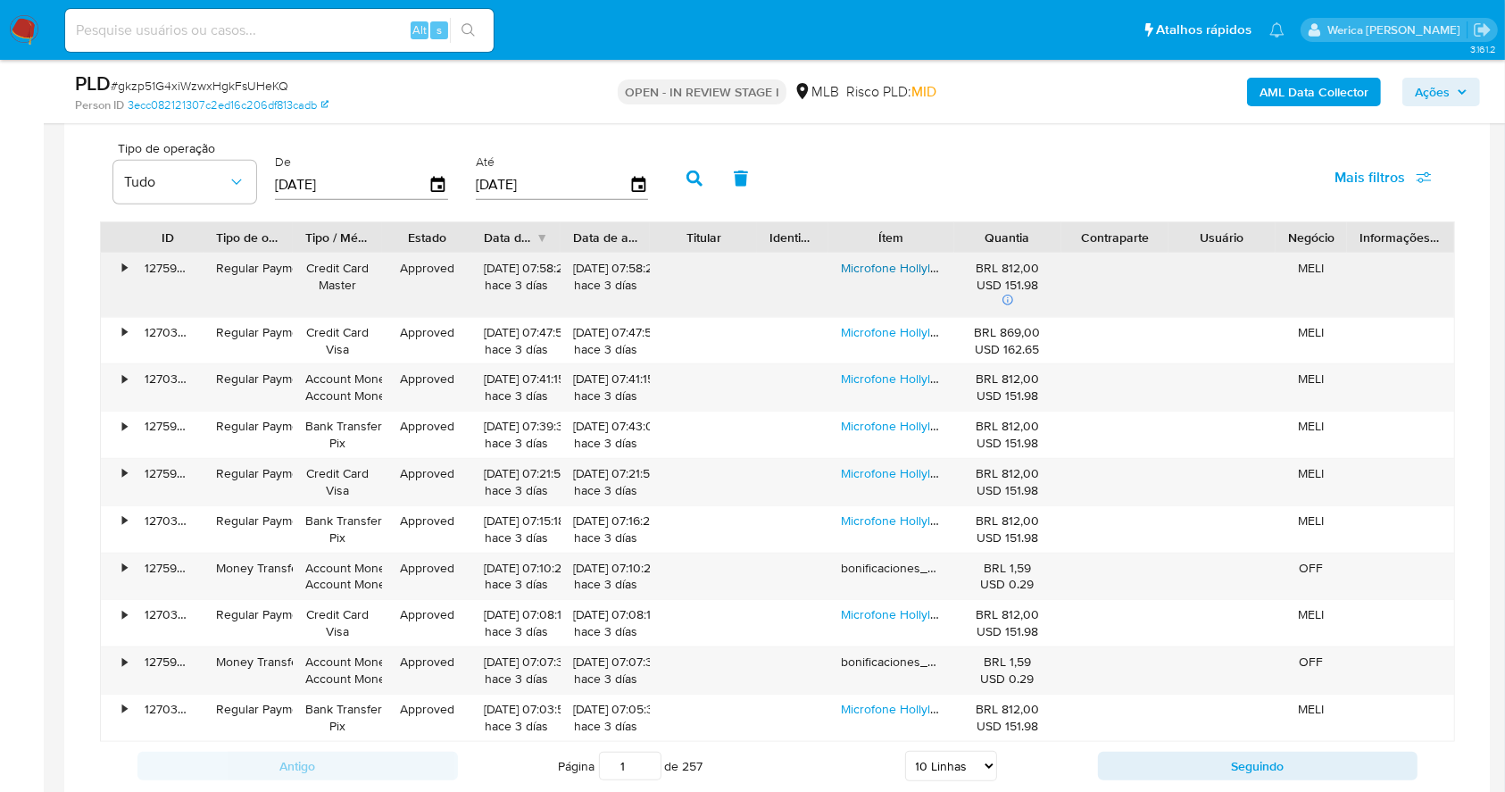
click at [871, 272] on link "Microfone Hollyland Lark M2 Duo Combo Duplo Para 2 Pessoas Usb-c, Lightning E C…" at bounding box center [1108, 268] width 534 height 18
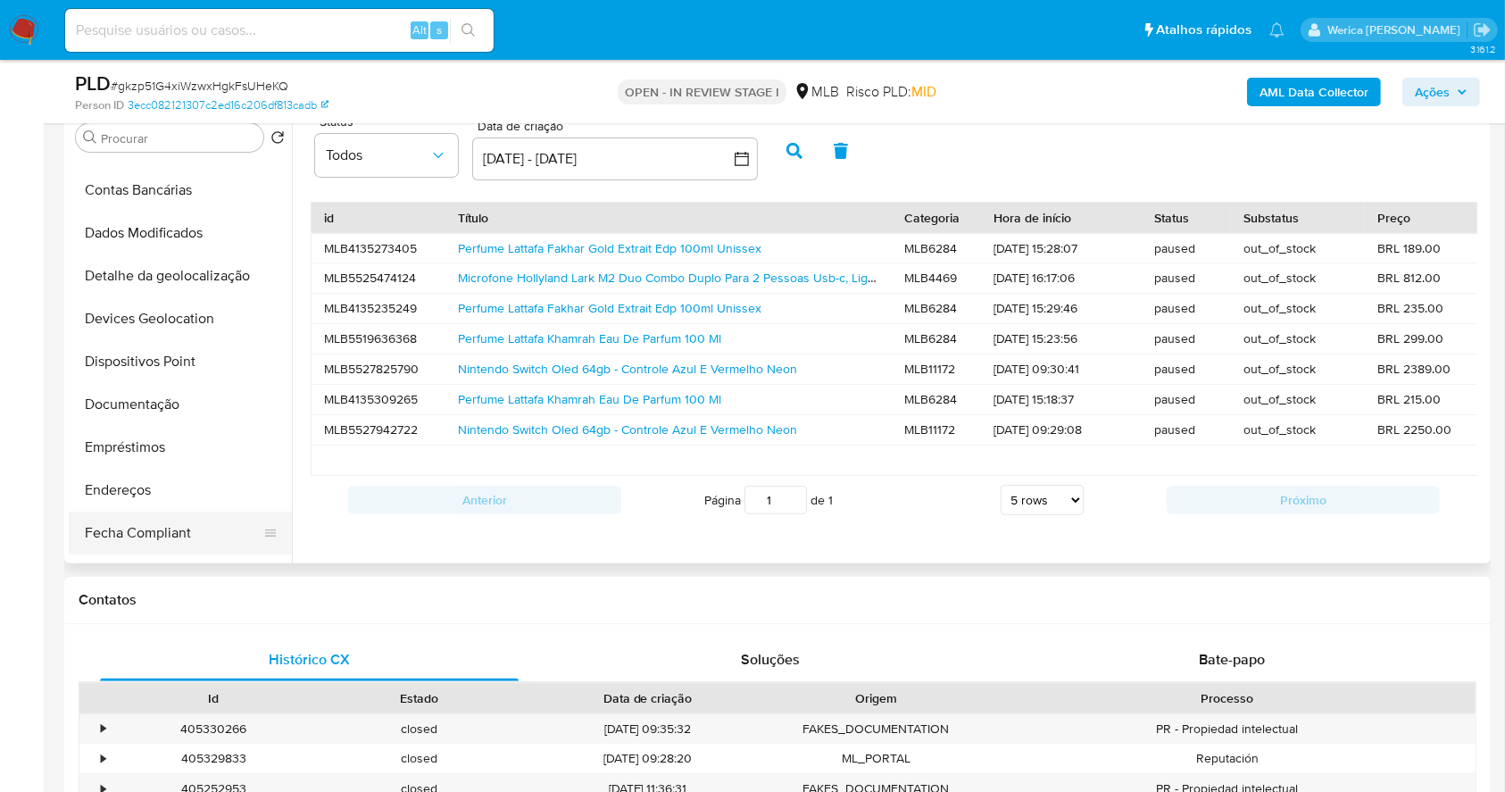
scroll to position [237, 0]
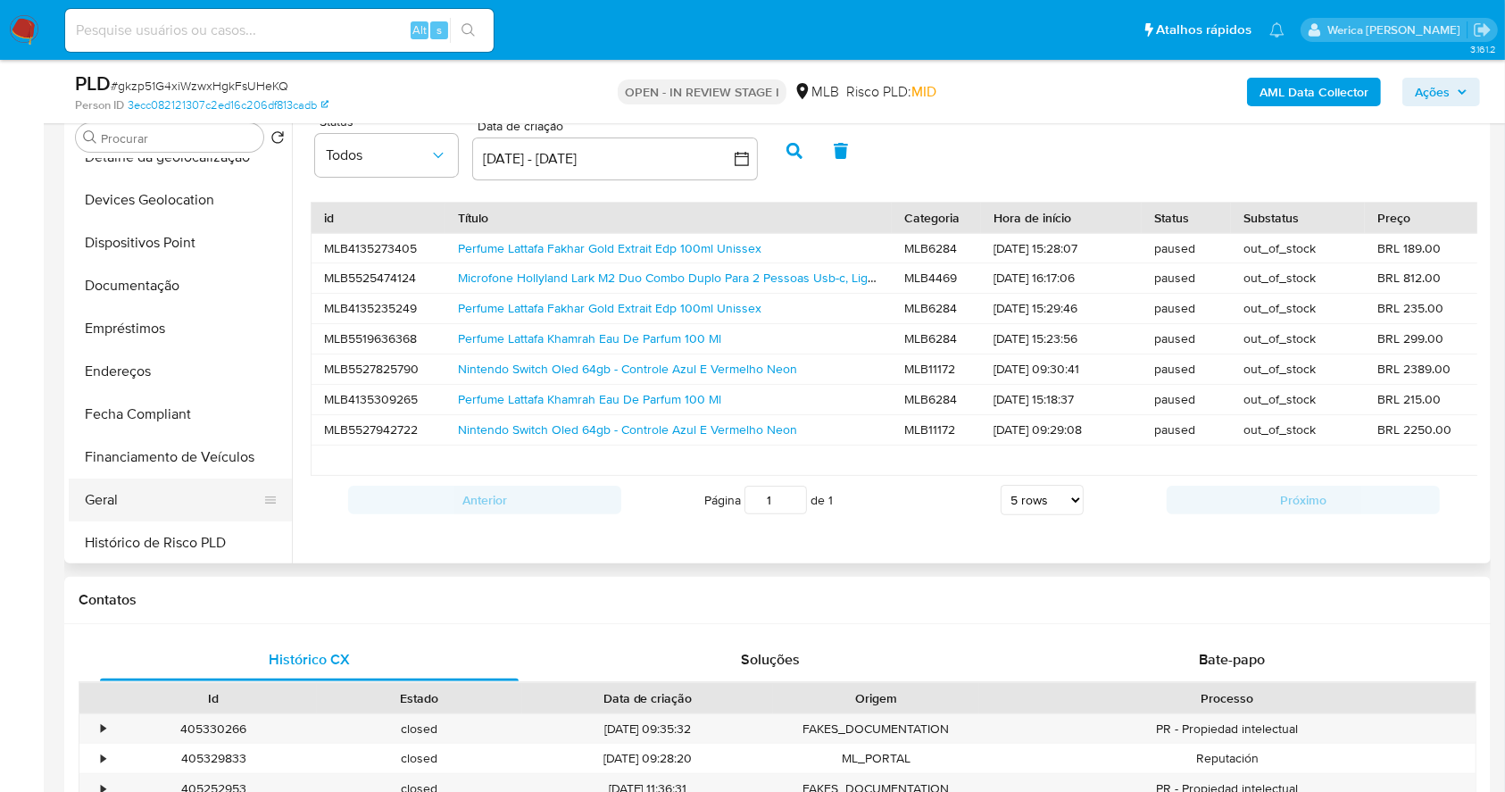
click at [145, 492] on button "Geral" at bounding box center [173, 500] width 209 height 43
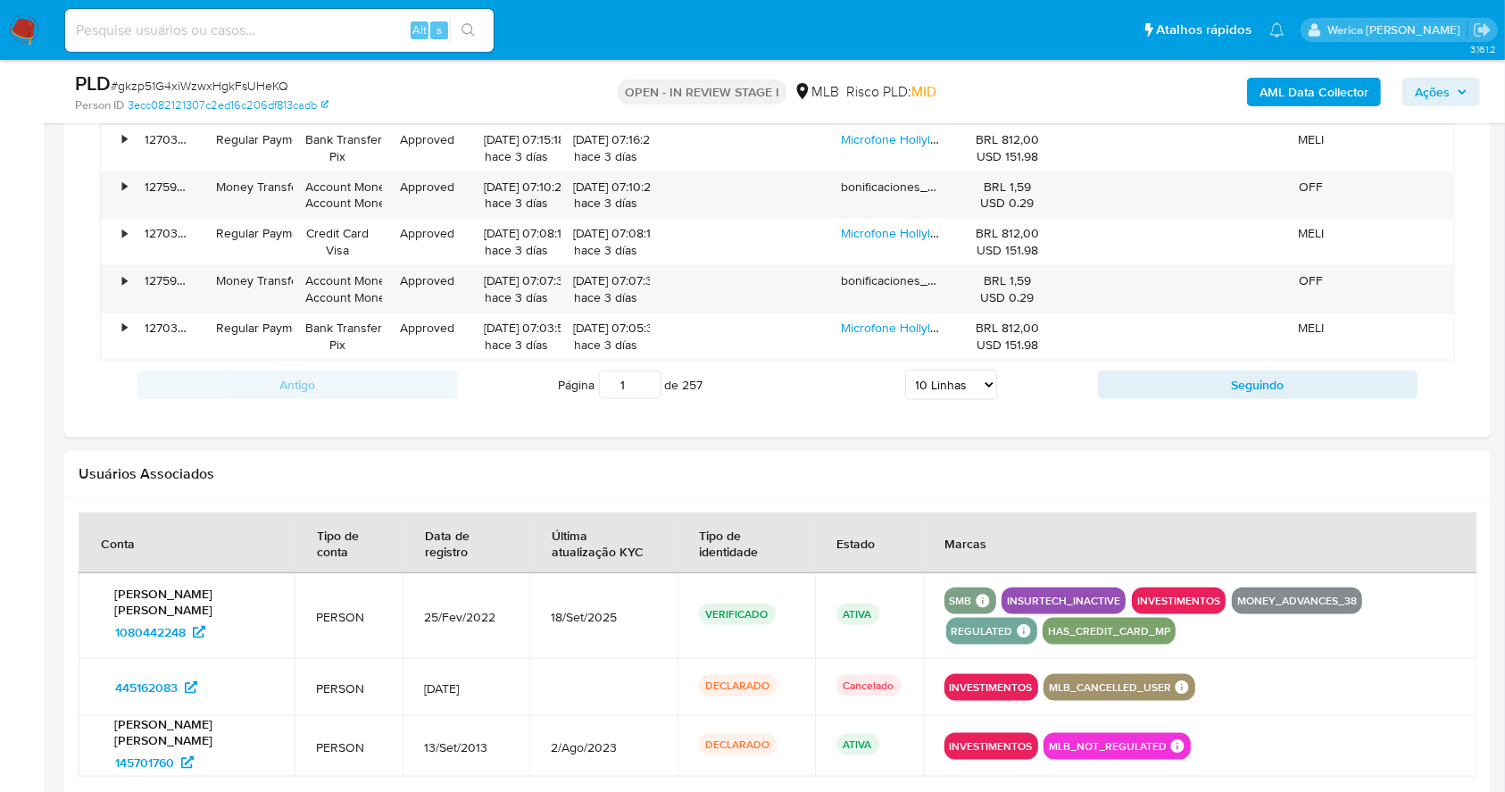
scroll to position [1666, 0]
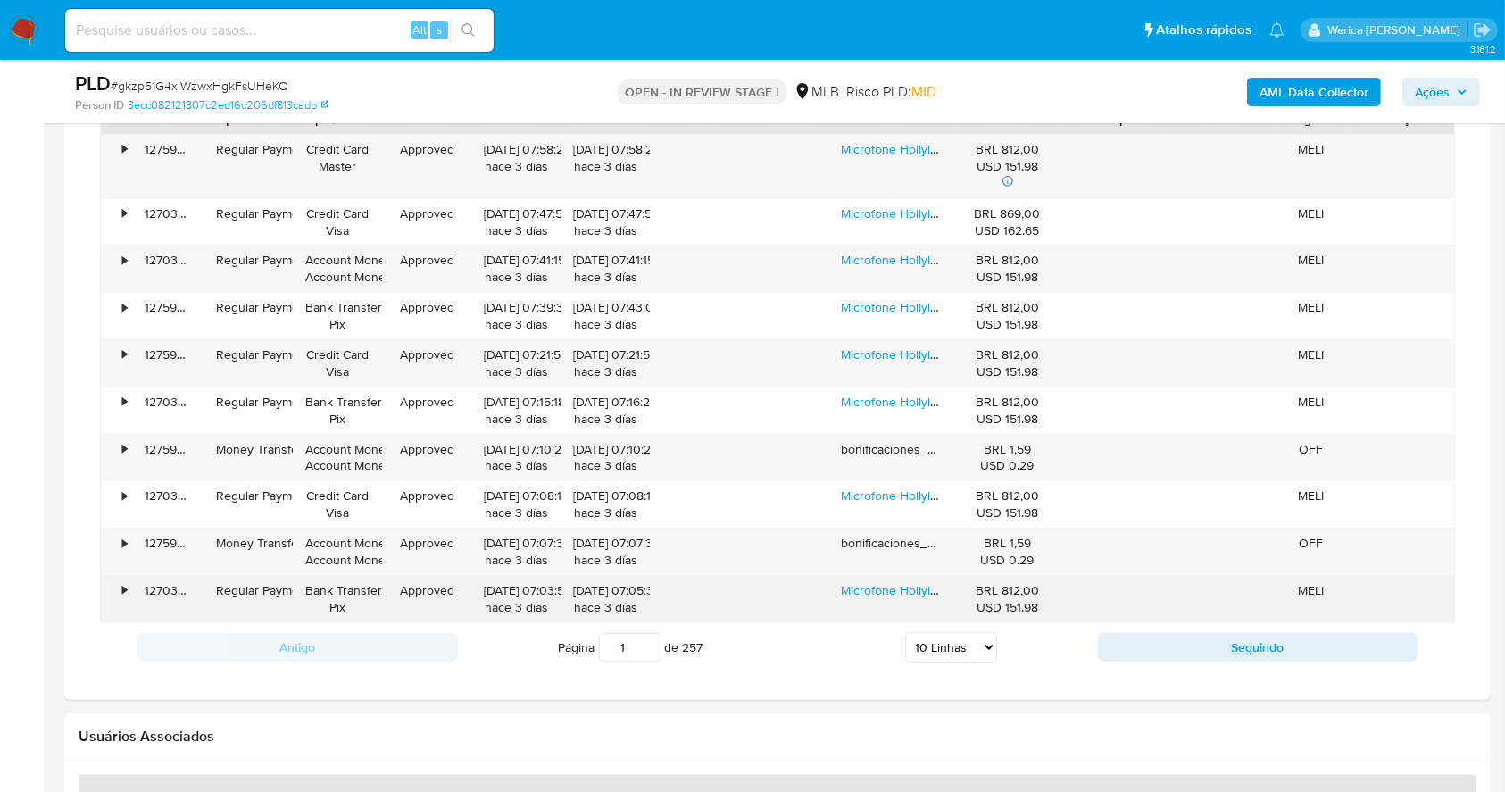
click at [894, 601] on div "Microfone Hollyland Lark M2 Duo Combo Duplo Para 2 Pessoas Usb-c, Lightning E C…" at bounding box center [891, 599] width 125 height 46
click at [893, 587] on link "Microfone Hollyland Lark M2 Duo Combo Duplo Para 2 Pessoas Usb-c, Lightning E C…" at bounding box center [1108, 590] width 534 height 18
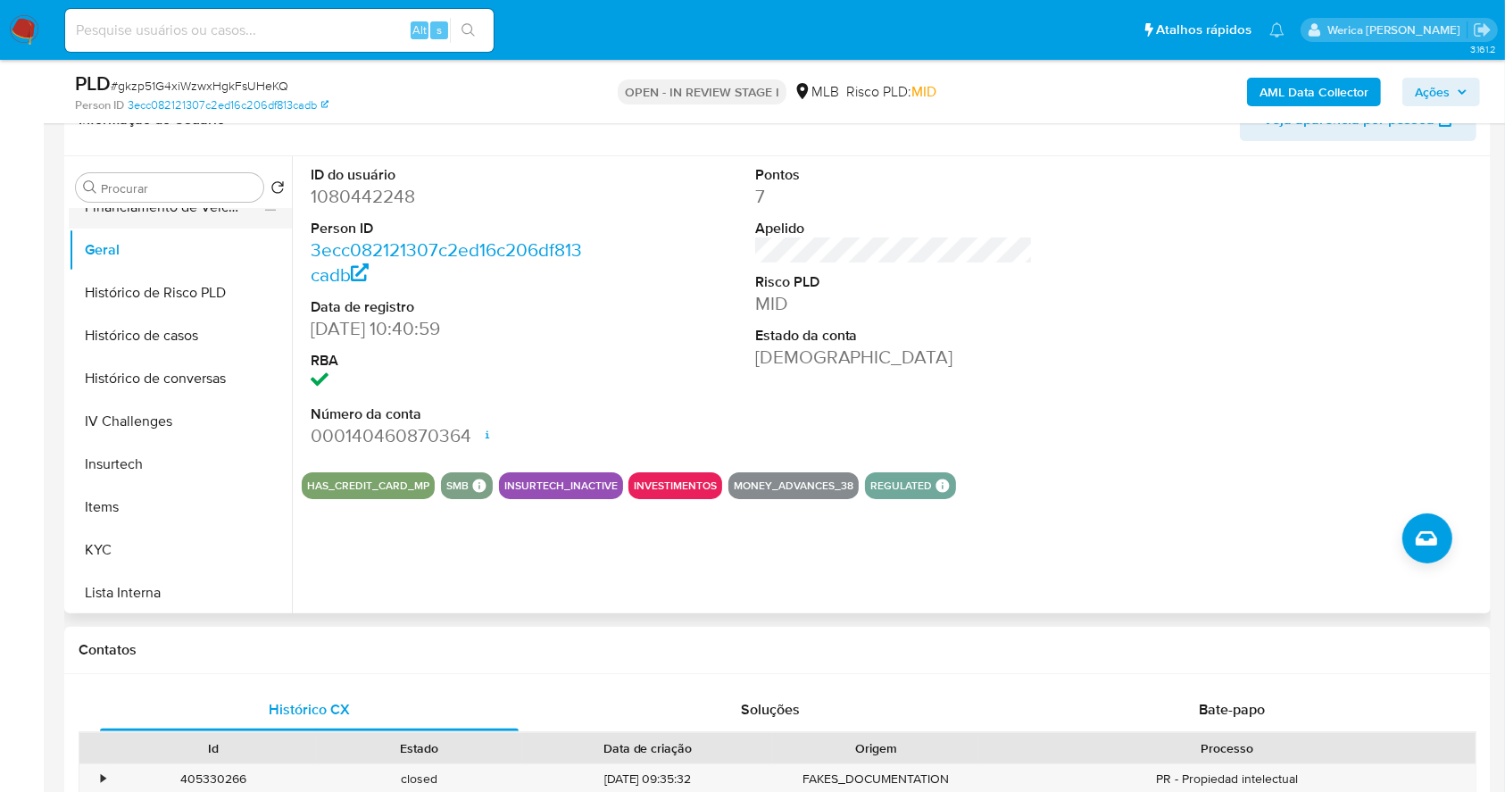
scroll to position [714, 0]
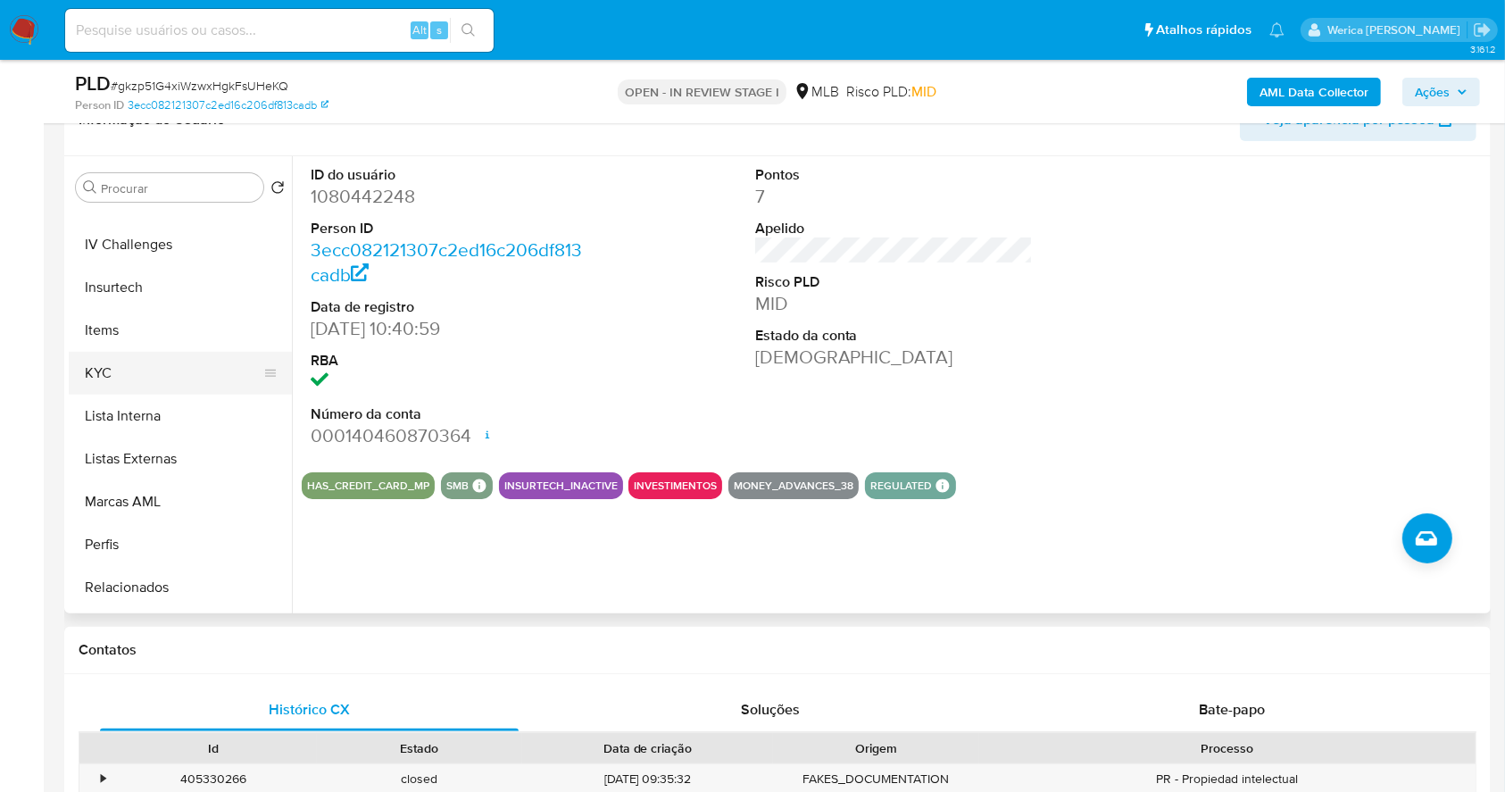
click at [174, 369] on button "KYC" at bounding box center [173, 373] width 209 height 43
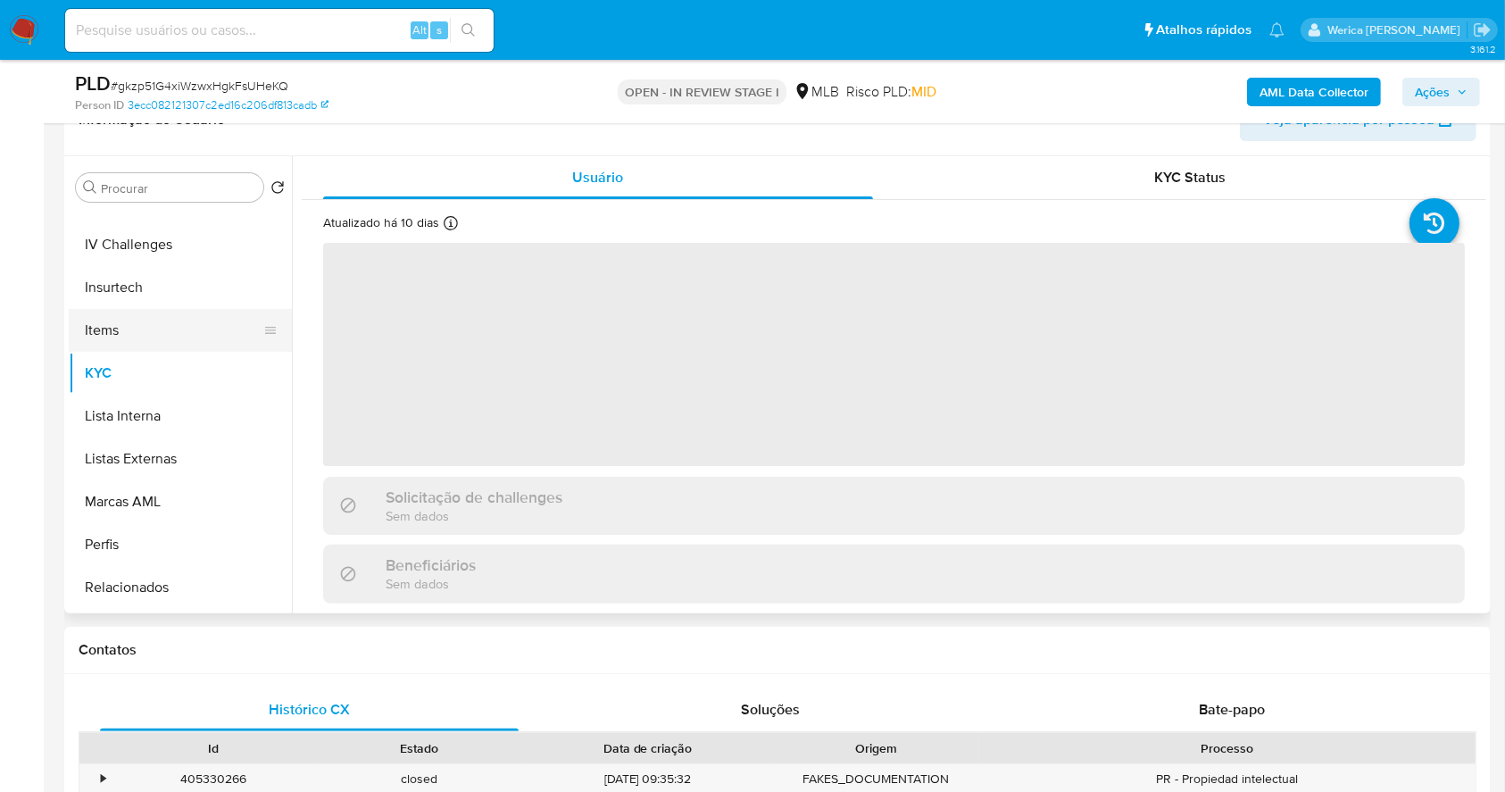
click at [163, 329] on button "Items" at bounding box center [173, 330] width 209 height 43
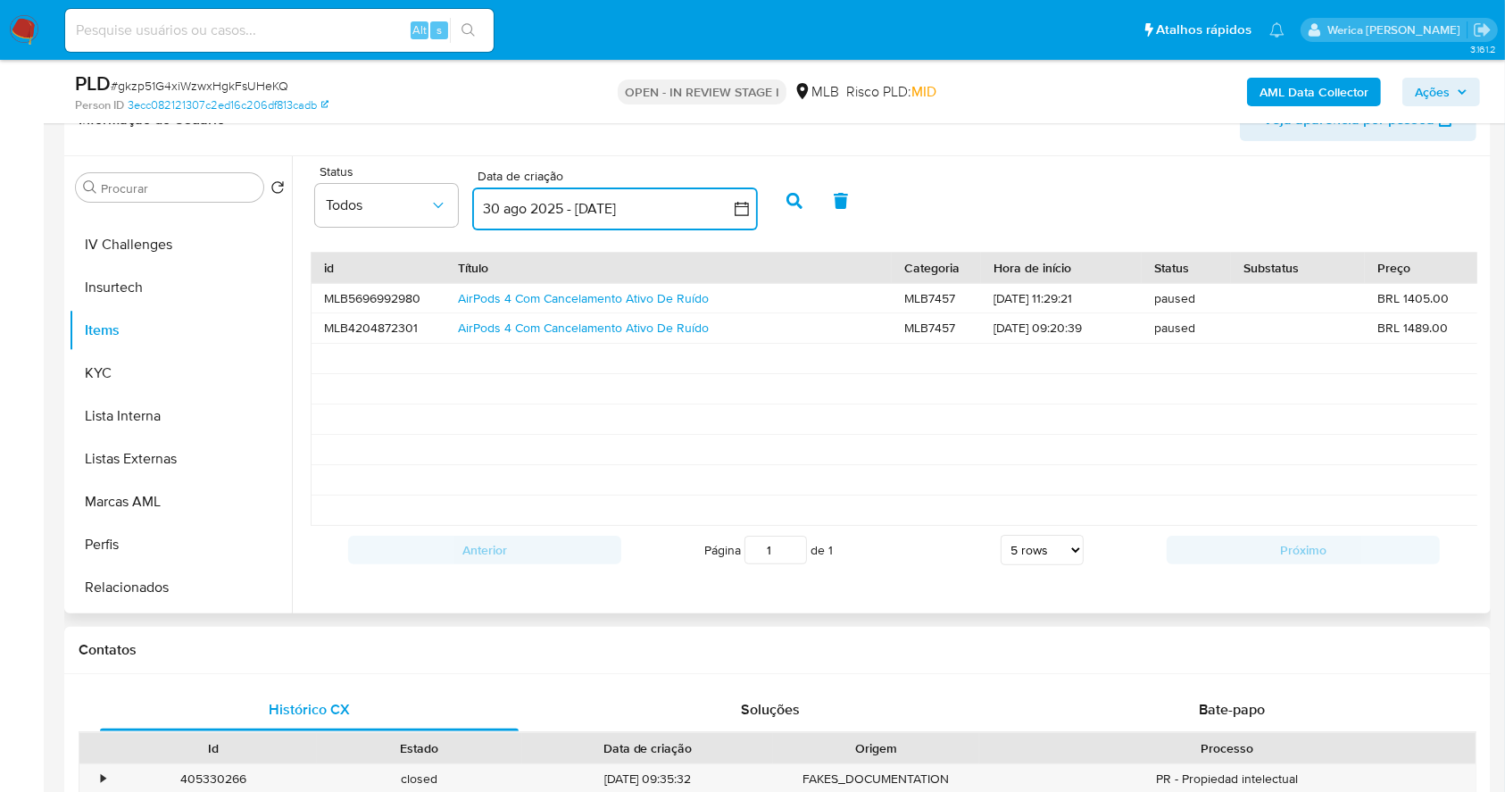
click at [519, 201] on button "30 ago 2025 - 29 sep 2025" at bounding box center [615, 208] width 286 height 43
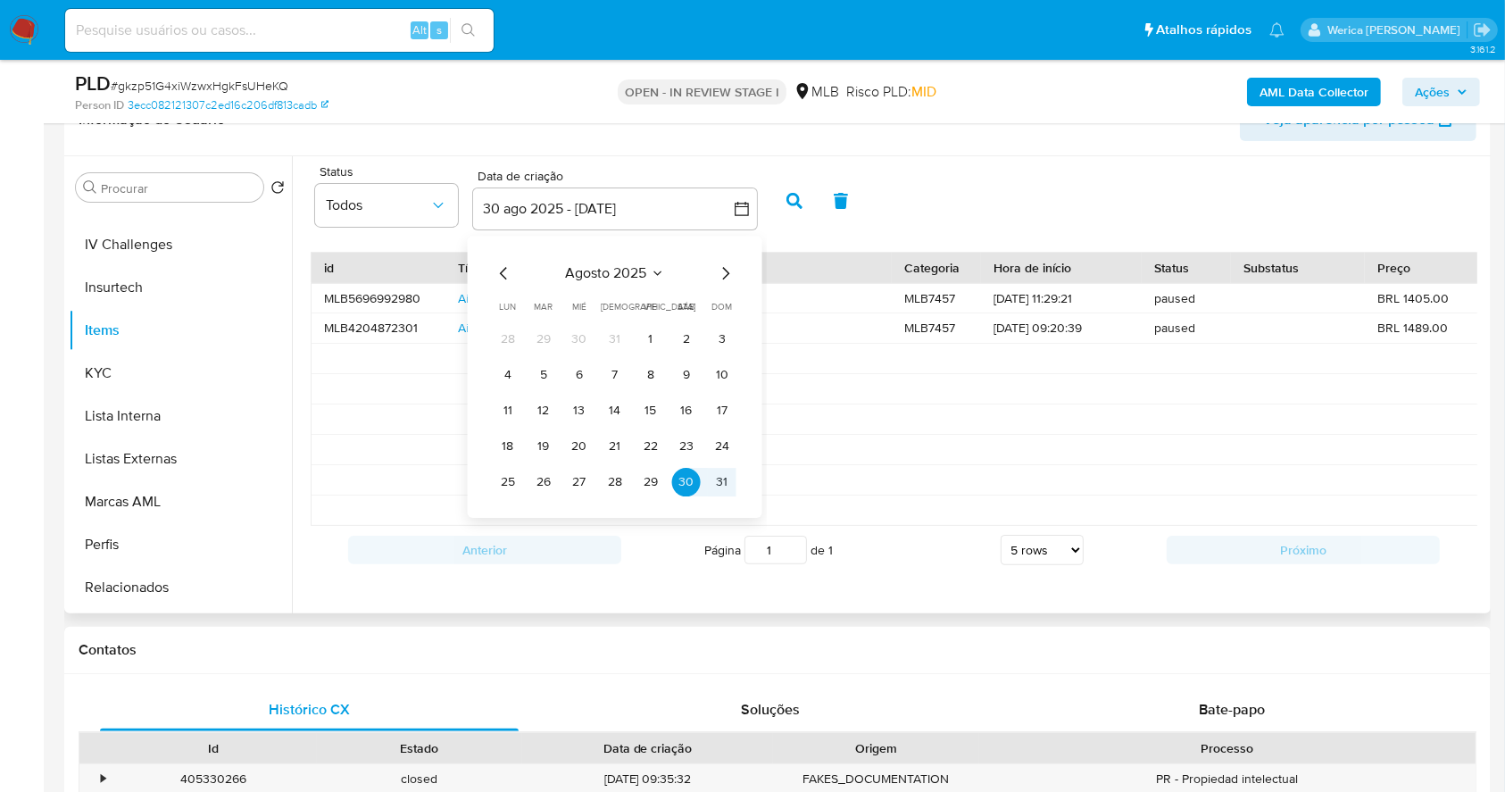
click at [501, 277] on icon "Mes anterior" at bounding box center [504, 272] width 21 height 21
click at [500, 277] on icon "Mes anterior" at bounding box center [504, 272] width 21 height 21
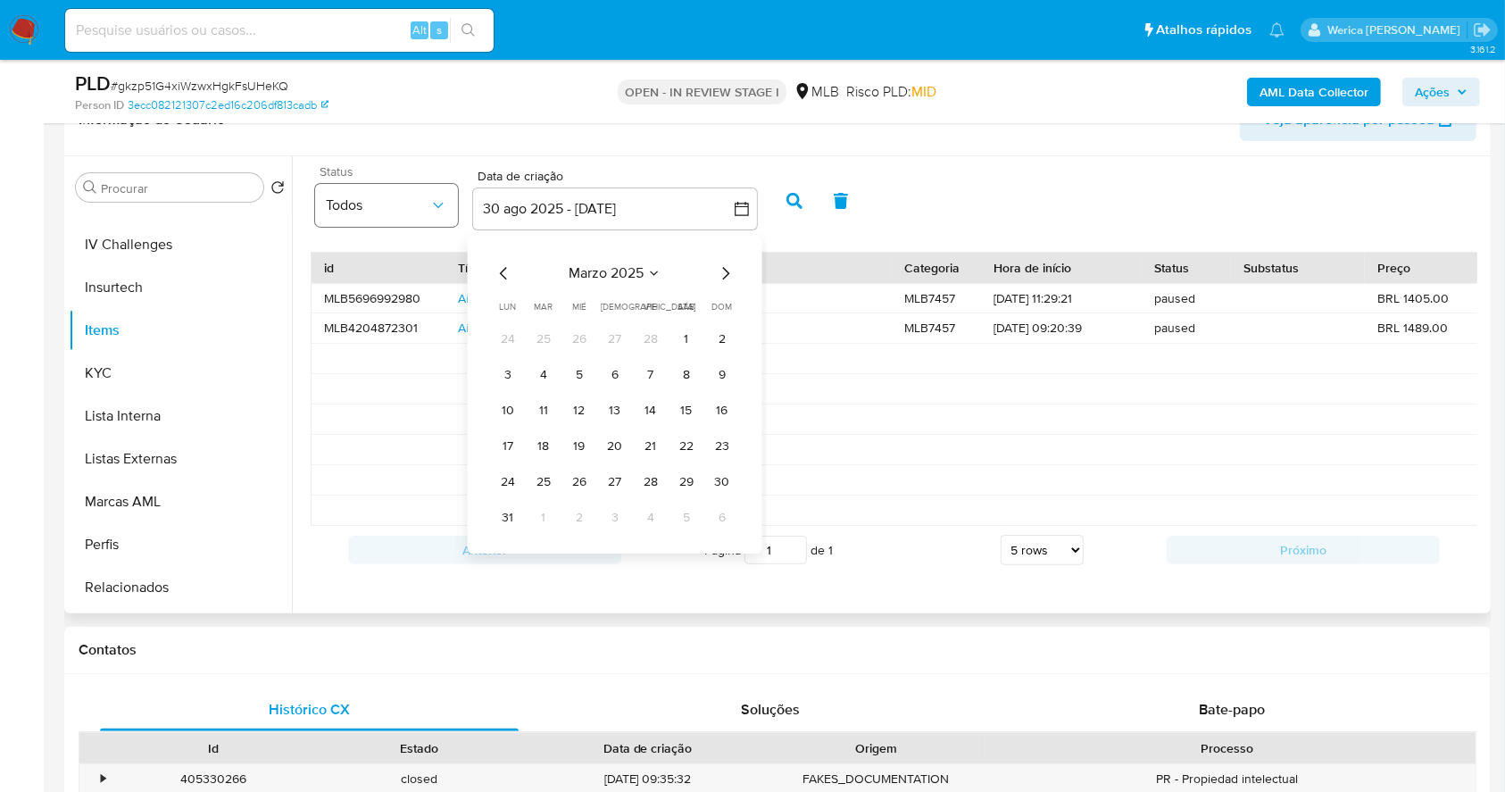
click at [410, 220] on button "Todos" at bounding box center [386, 205] width 143 height 43
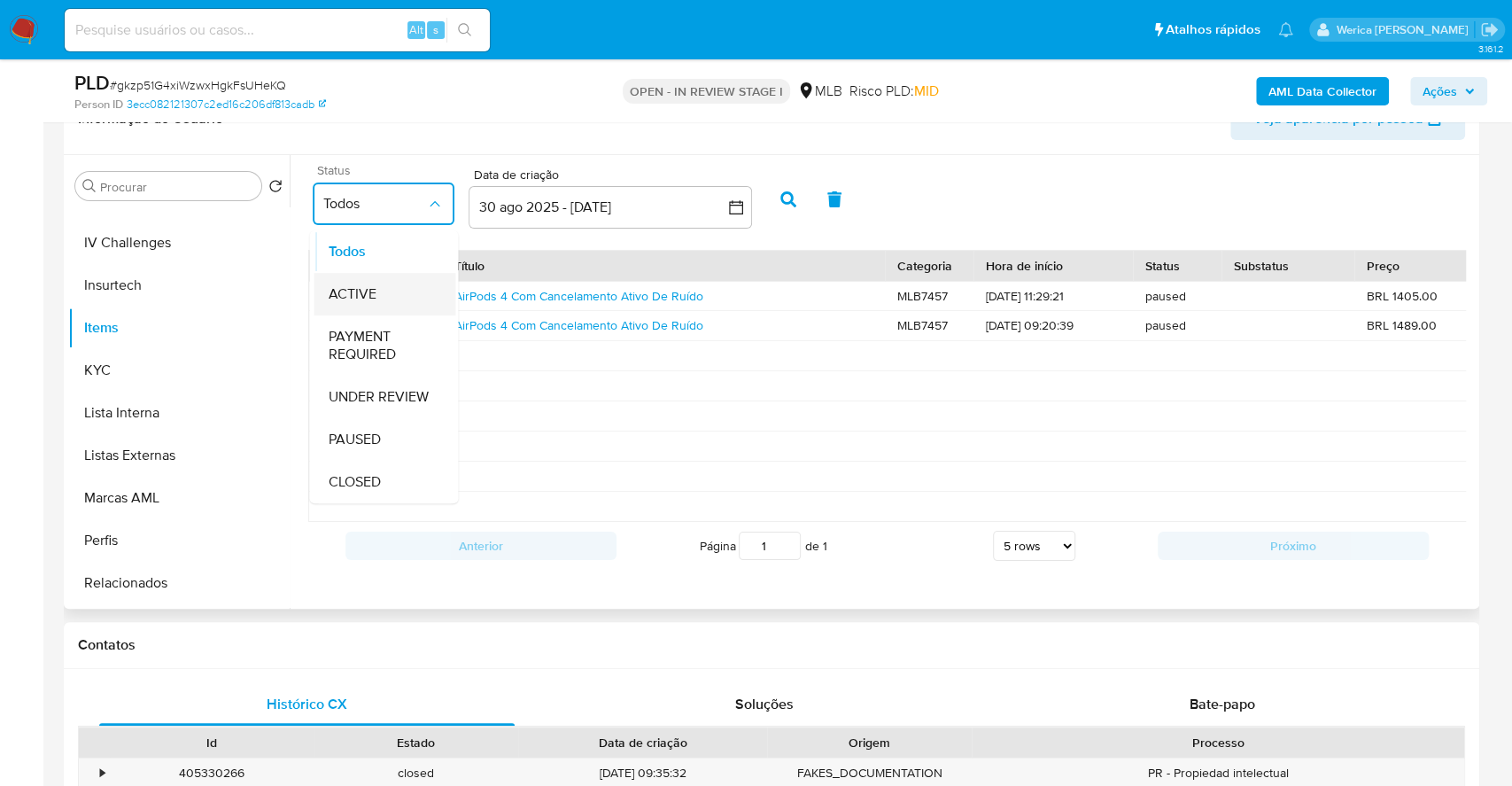
click at [404, 285] on div "ACTIVE" at bounding box center [384, 294] width 113 height 43
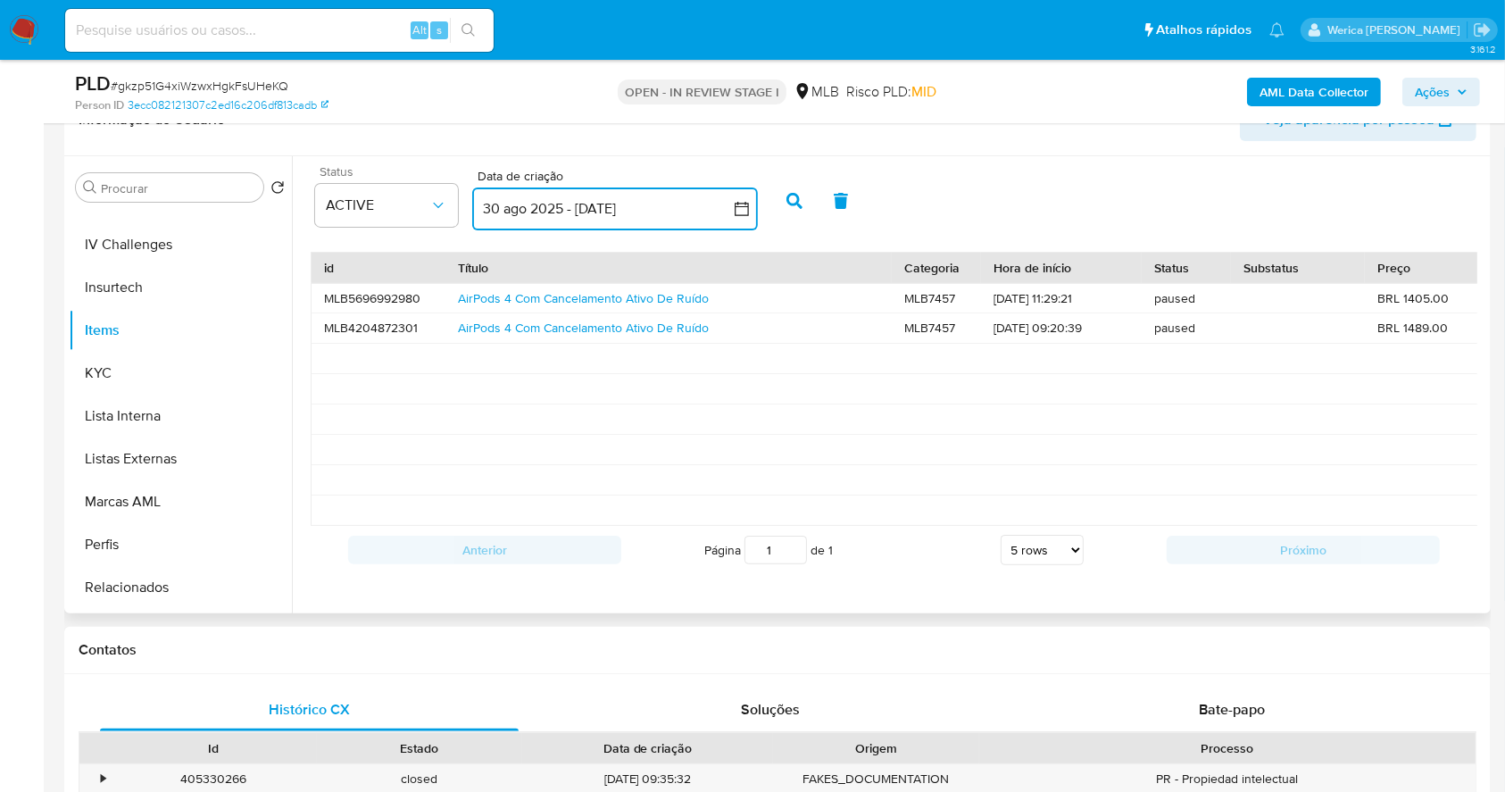
click at [715, 195] on button "30 ago 2025 - 29 sep 2025" at bounding box center [615, 208] width 286 height 43
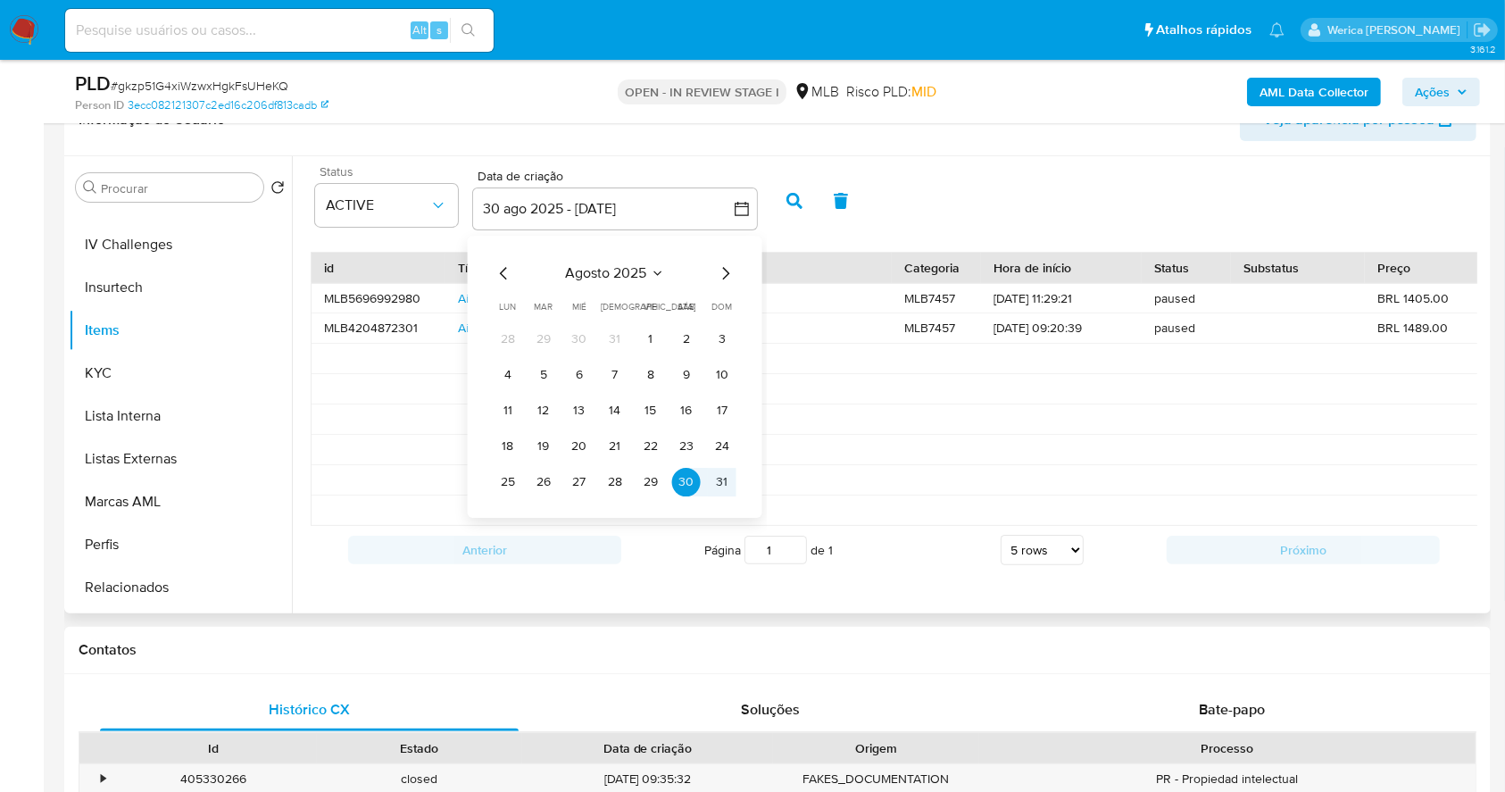
click at [496, 283] on div "agosto 2025 agosto 2025 lun lunes mar martes mié miércoles jue jueves vie viern…" at bounding box center [615, 379] width 243 height 234
click at [496, 281] on icon "Mes anterior" at bounding box center [504, 272] width 21 height 21
click at [668, 263] on div "mayo 2025" at bounding box center [615, 272] width 243 height 21
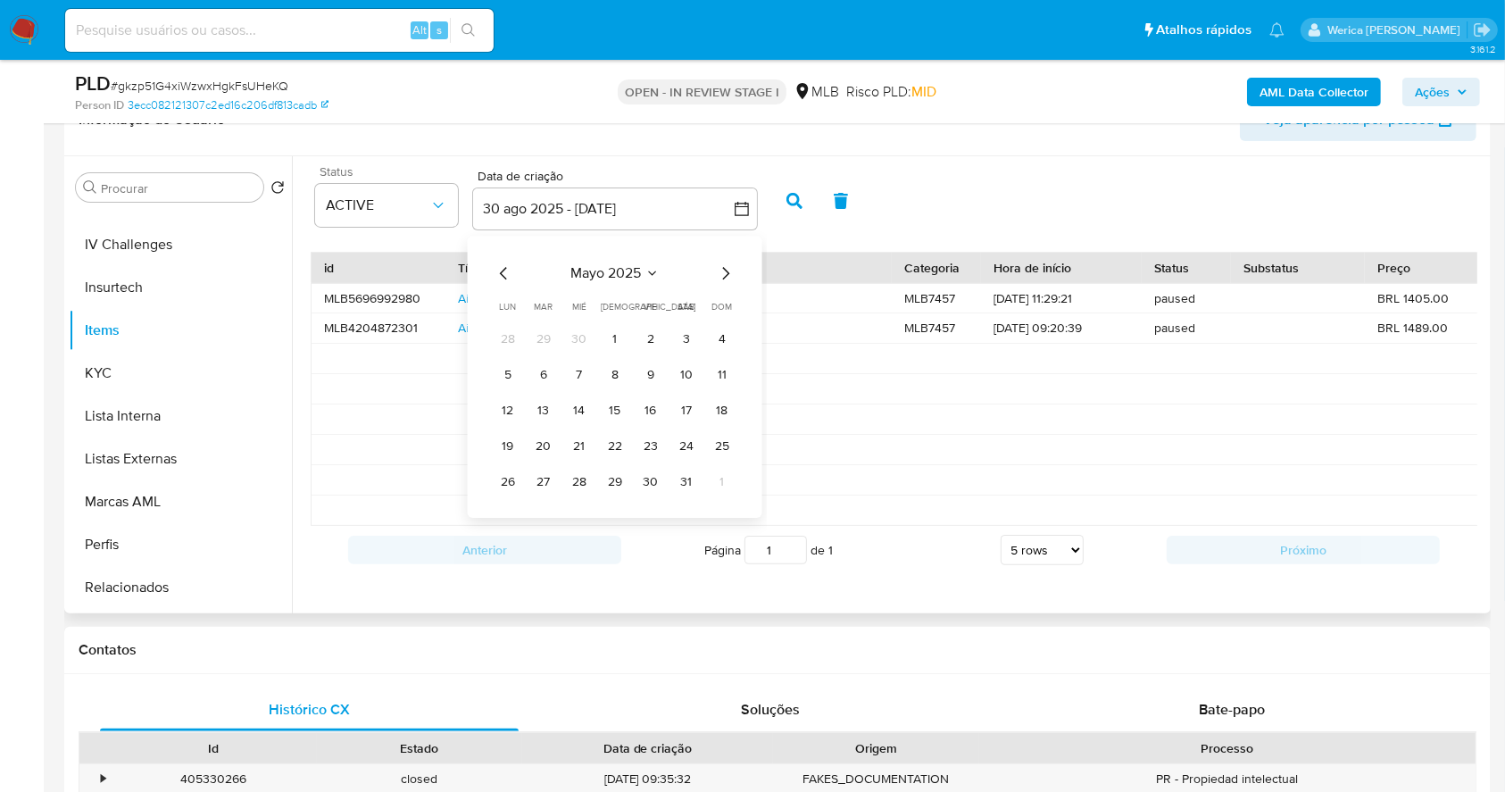
click at [614, 273] on span "mayo 2025" at bounding box center [605, 273] width 71 height 18
click at [542, 339] on span "ene" at bounding box center [536, 338] width 21 height 18
click at [571, 330] on button "1" at bounding box center [579, 339] width 29 height 29
click at [636, 269] on span "enero 2025" at bounding box center [606, 273] width 73 height 18
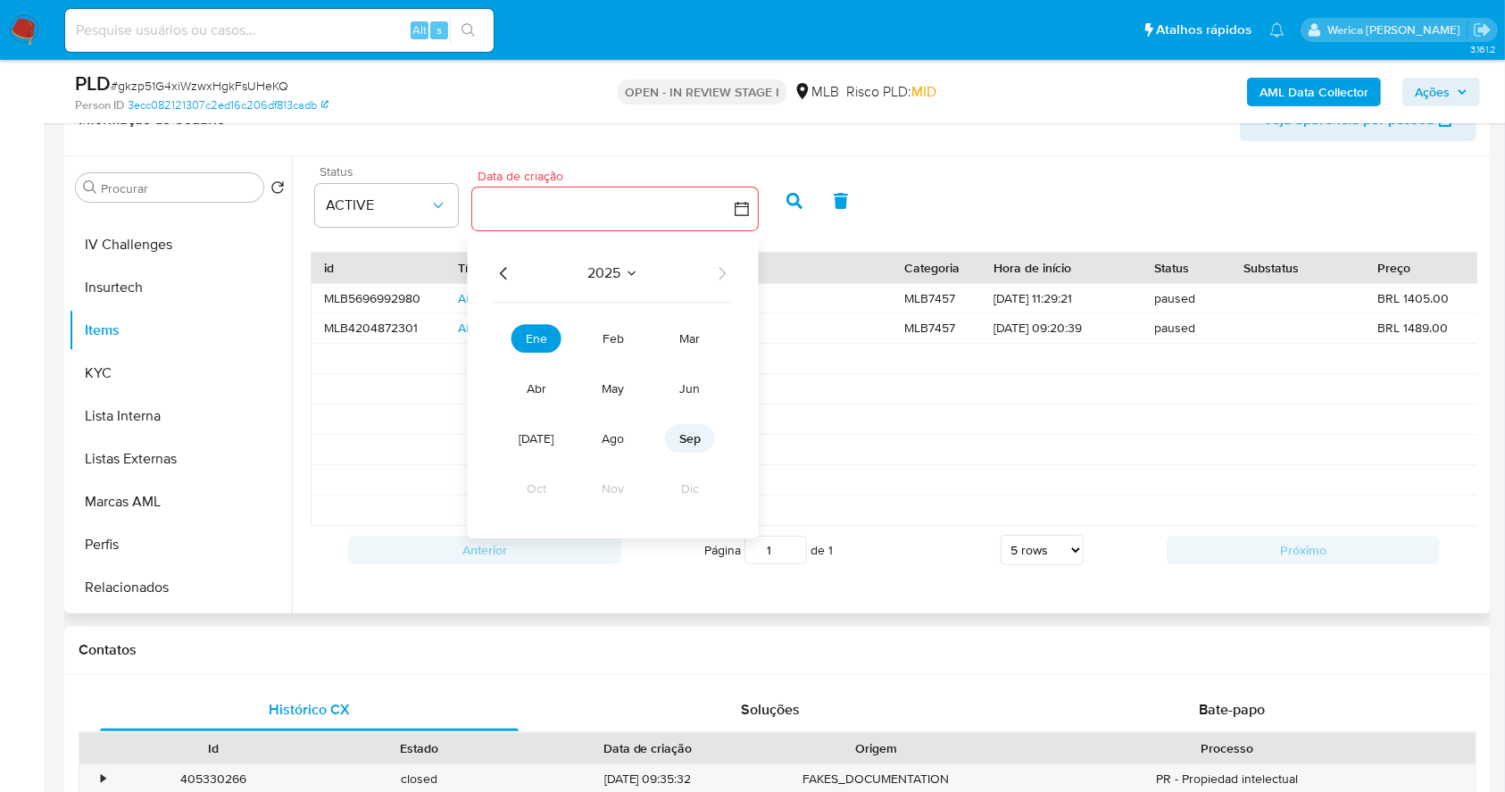
click at [679, 451] on button "sep" at bounding box center [690, 438] width 50 height 29
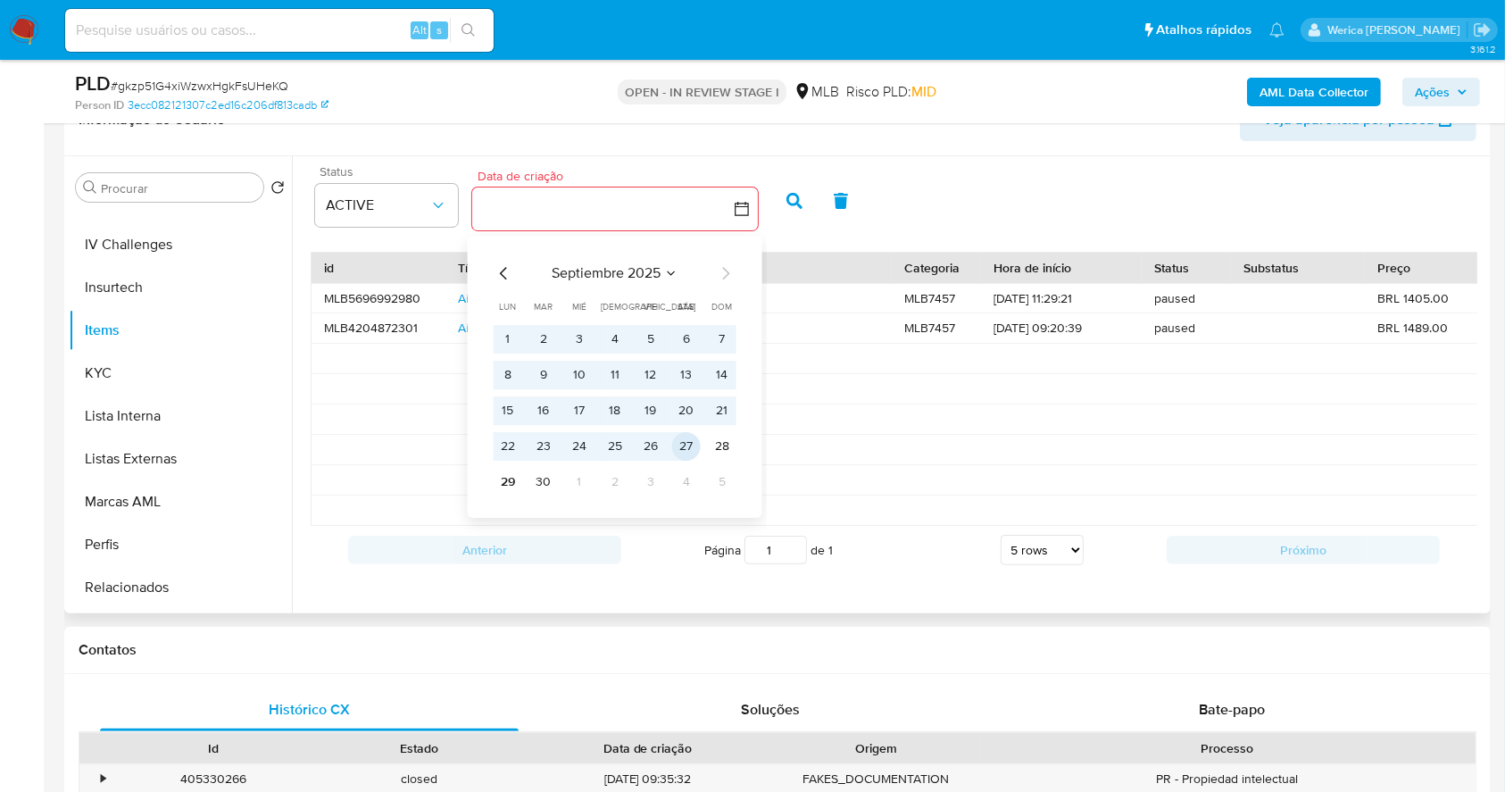
click at [673, 446] on button "27" at bounding box center [686, 446] width 29 height 29
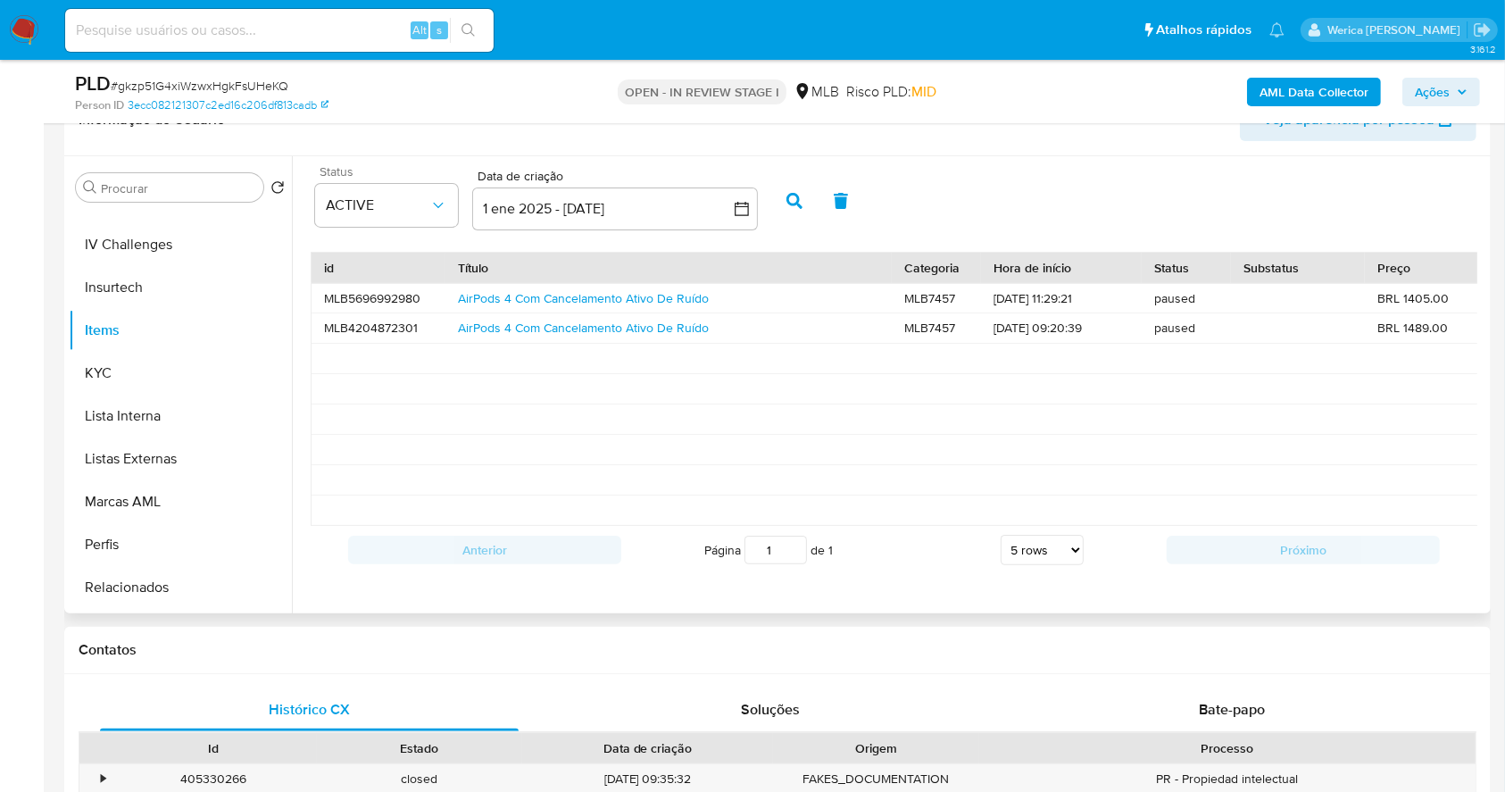
click at [785, 190] on button "button" at bounding box center [794, 200] width 46 height 43
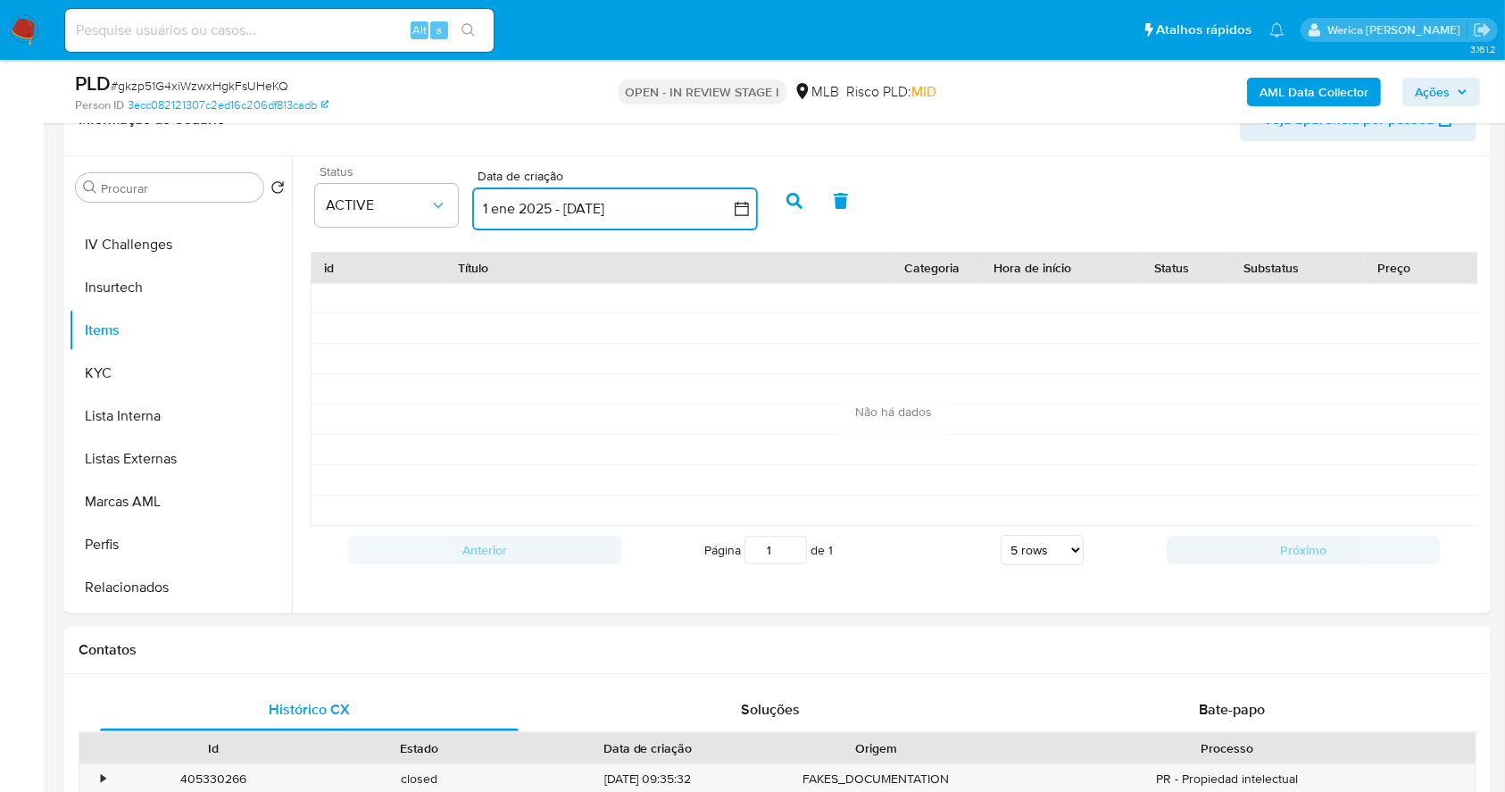
click at [509, 222] on button "1 ene 2025 - 27 sep 2025" at bounding box center [615, 208] width 286 height 43
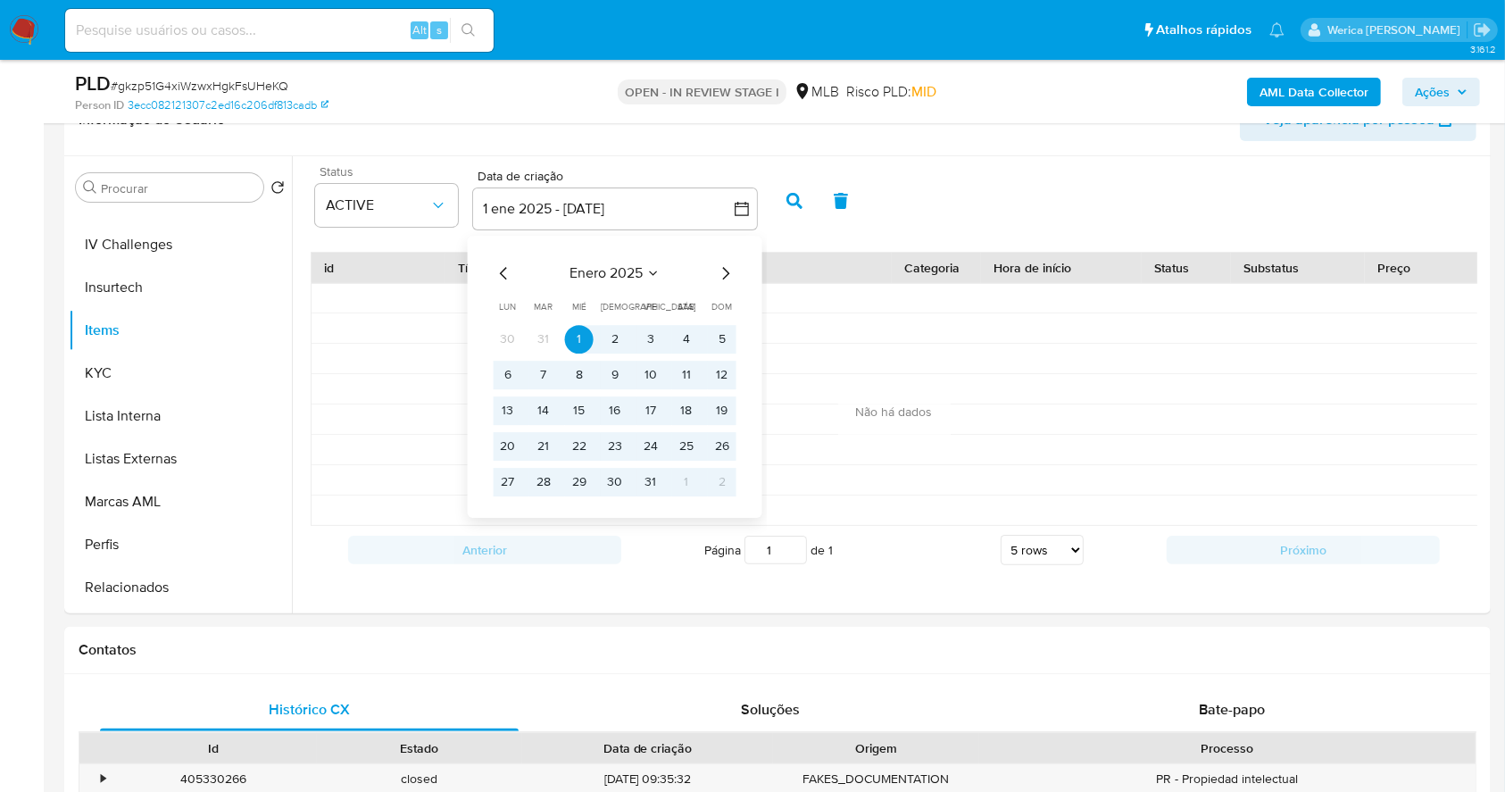
click at [506, 274] on icon "Mes anterior" at bounding box center [504, 272] width 21 height 21
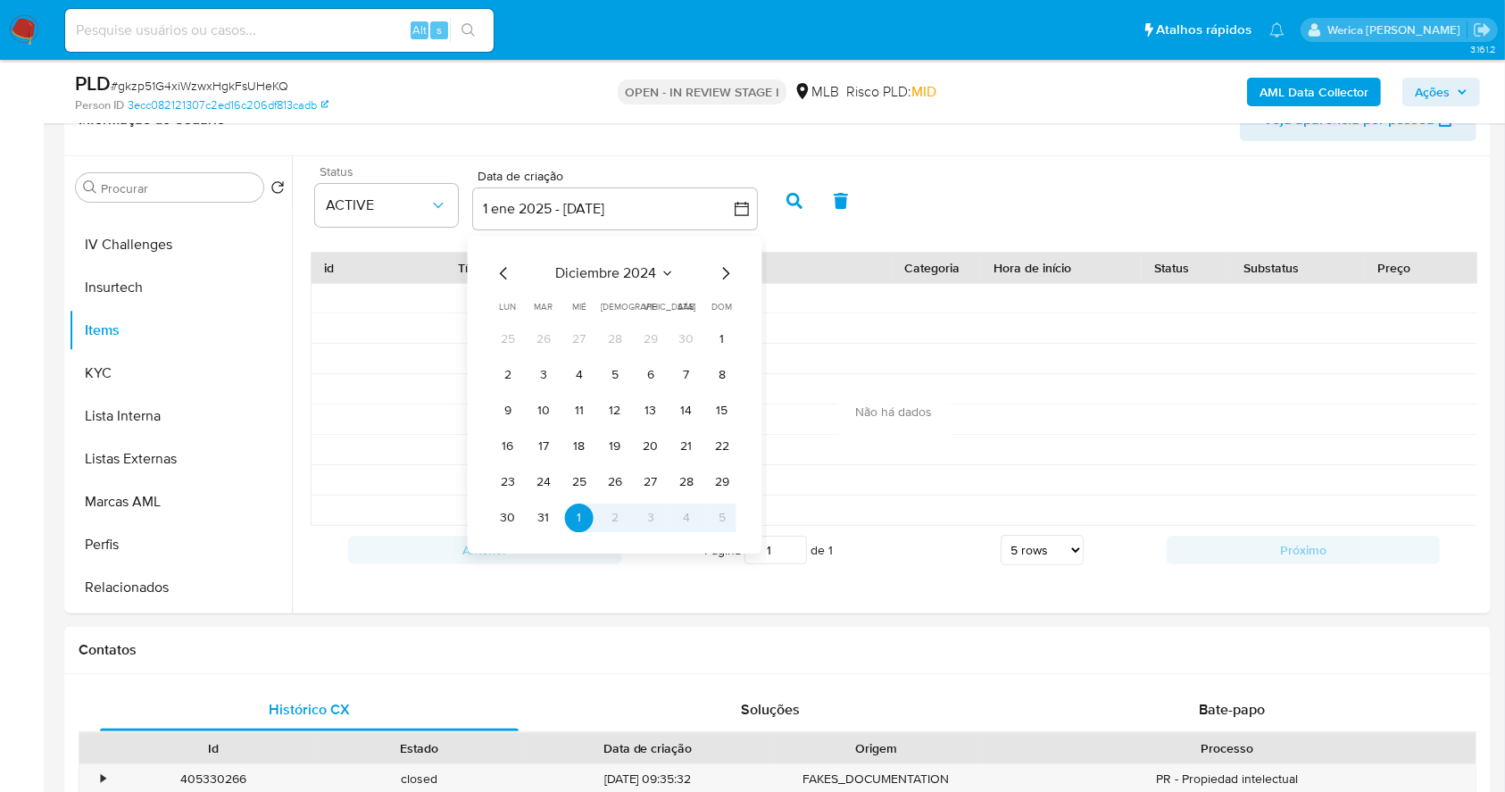
click at [506, 274] on icon "Mes anterior" at bounding box center [504, 272] width 21 height 21
click at [505, 274] on icon "Mes anterior" at bounding box center [504, 272] width 21 height 21
click at [549, 332] on button "1" at bounding box center [543, 339] width 29 height 29
click at [720, 266] on icon "Mes siguiente" at bounding box center [725, 272] width 21 height 21
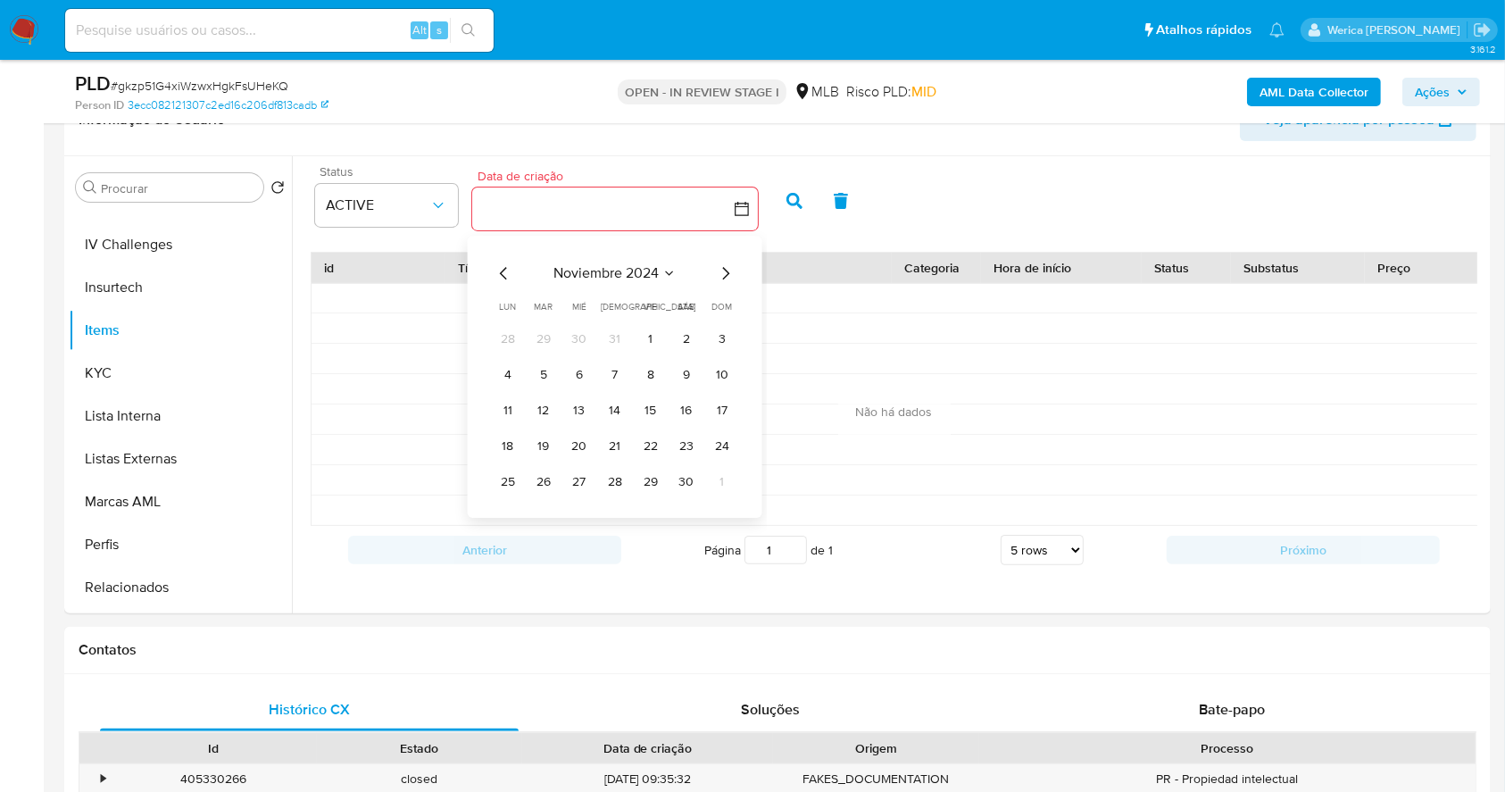
click at [721, 266] on icon "Mes siguiente" at bounding box center [725, 272] width 21 height 21
click at [721, 327] on button "2" at bounding box center [722, 339] width 29 height 29
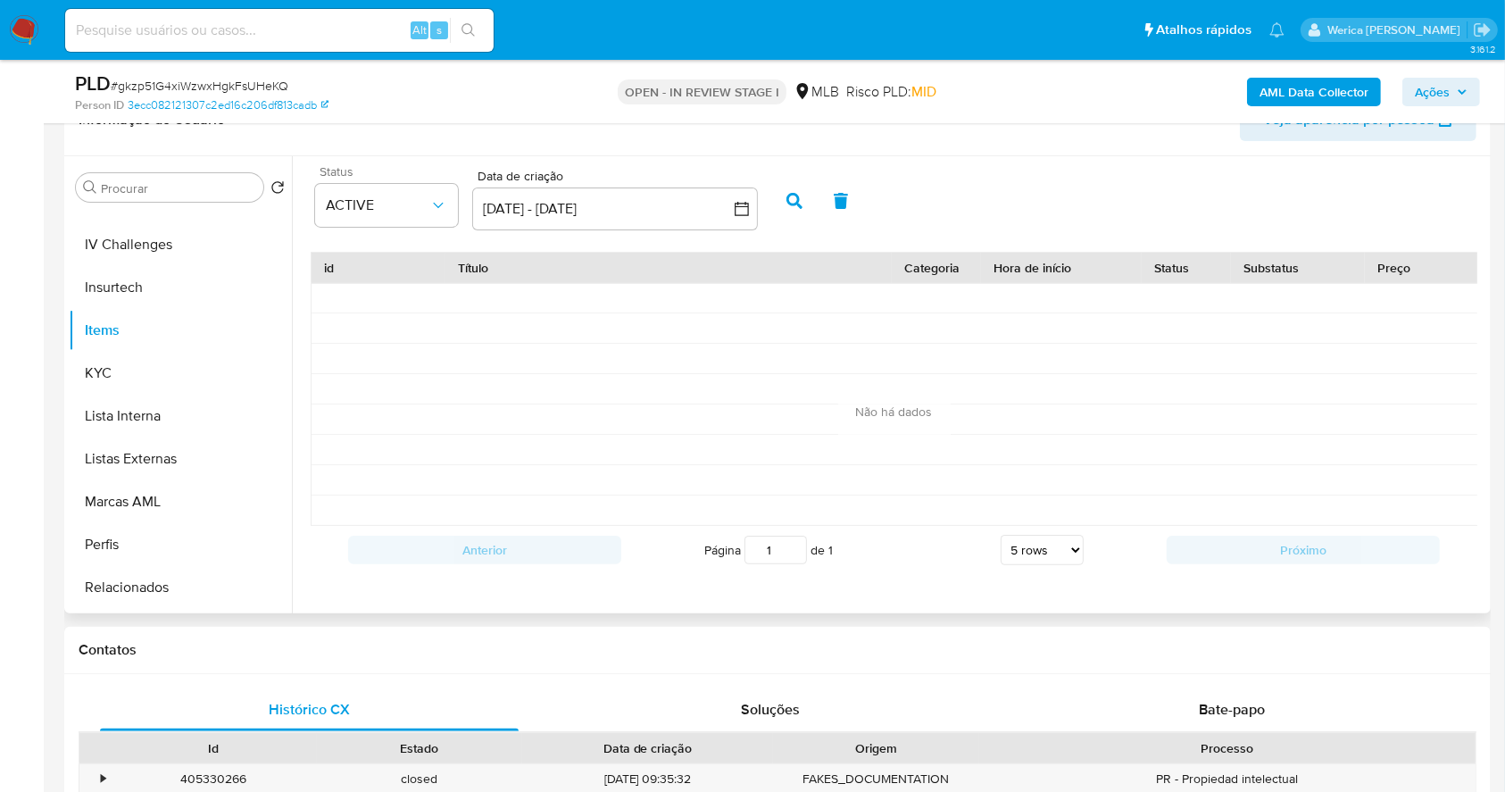
click at [796, 203] on icon "button" at bounding box center [795, 201] width 16 height 16
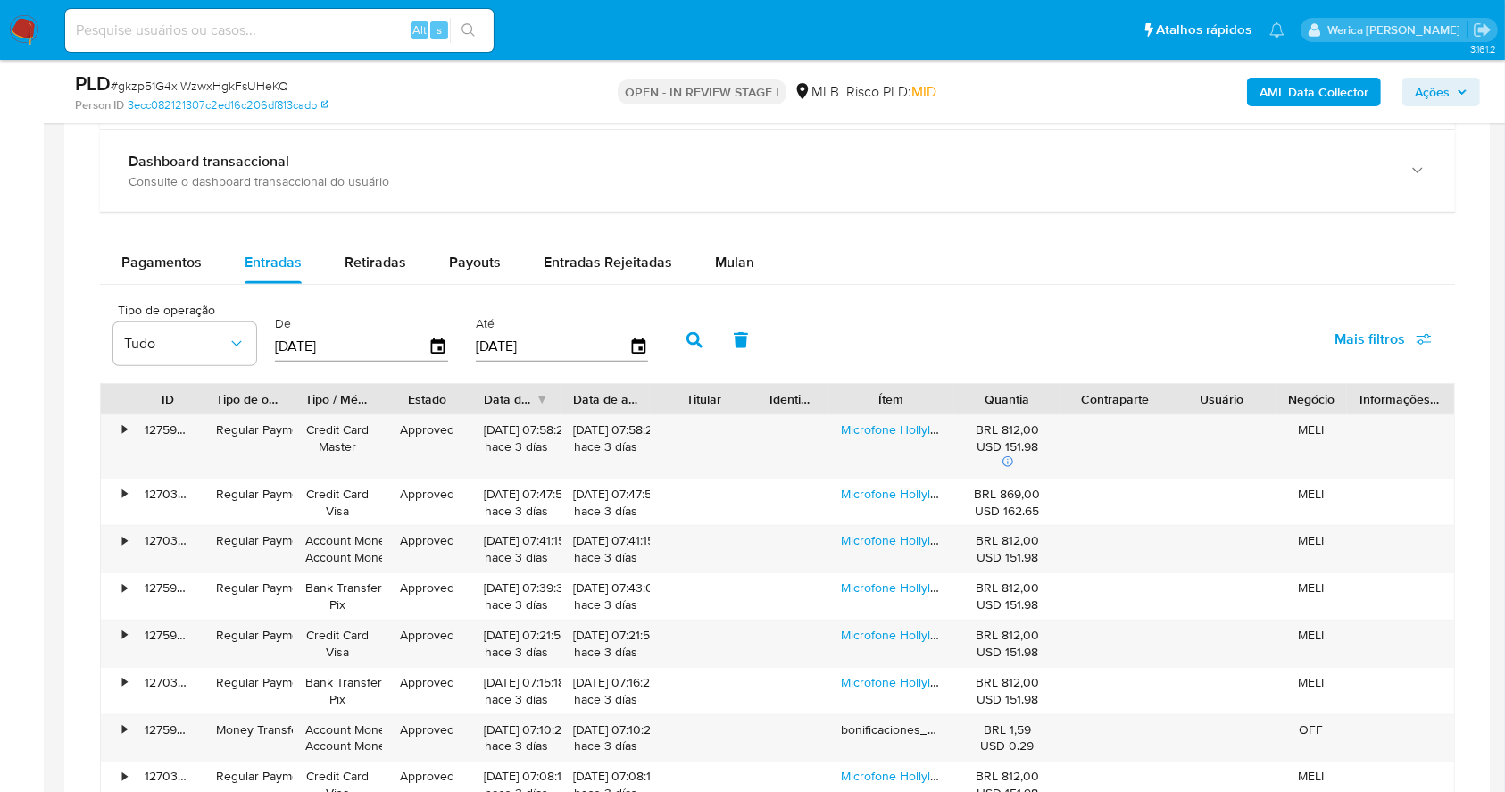
scroll to position [1260, 0]
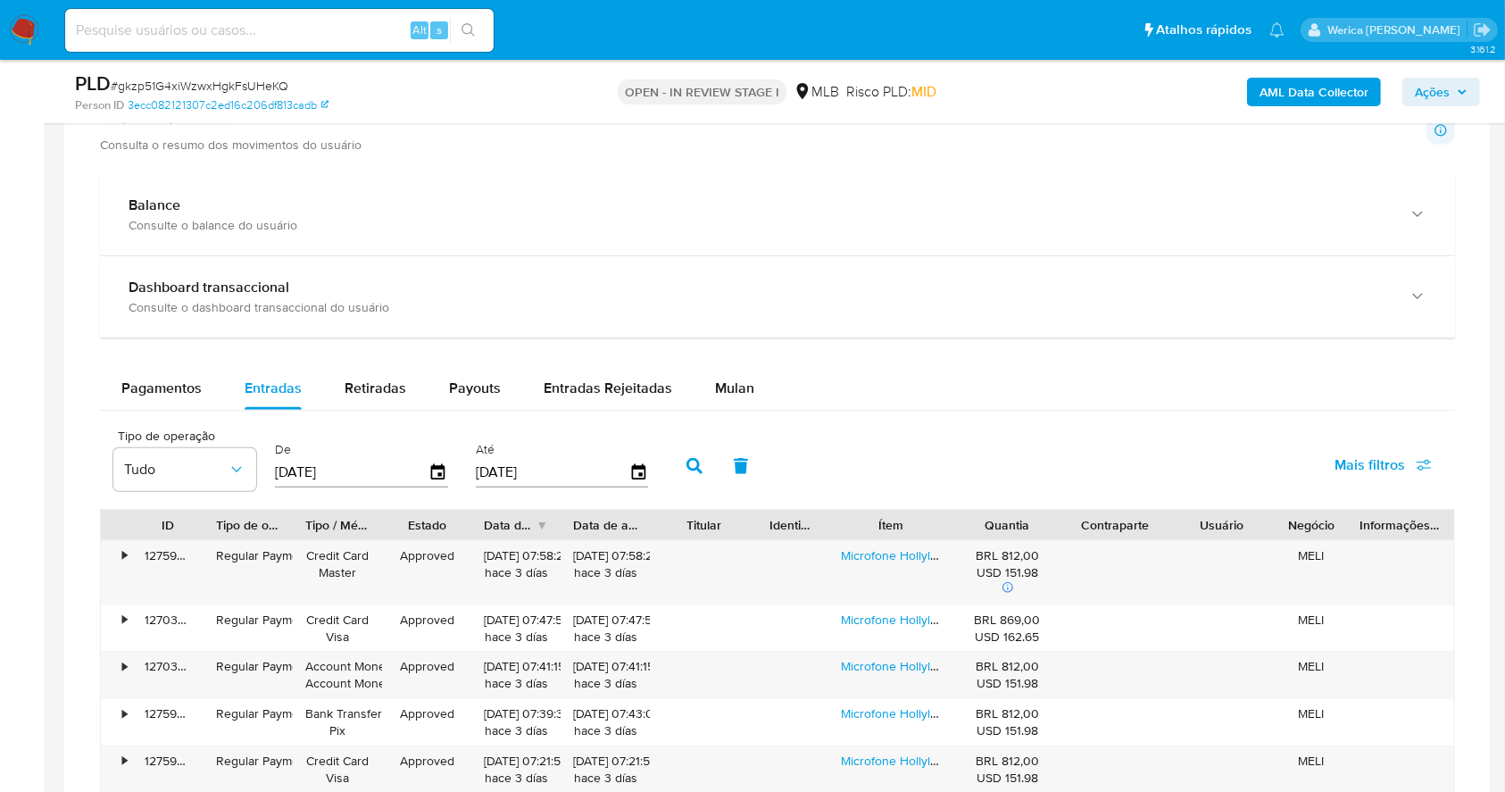
click at [261, 354] on div "Balance Consulte o balance do usuário Dashboard transaccional Consulte o dashbo…" at bounding box center [777, 625] width 1355 height 903
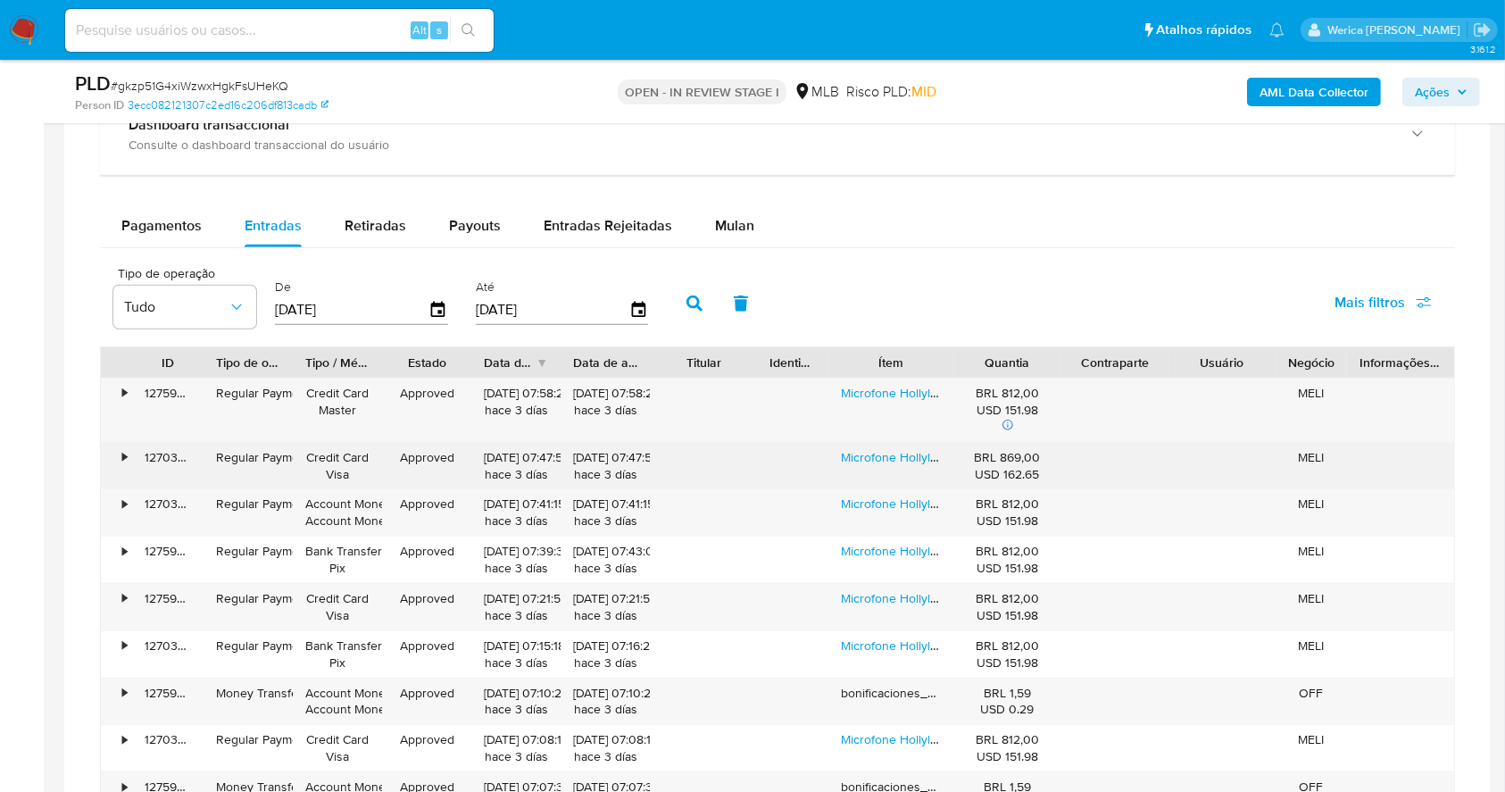
scroll to position [1498, 0]
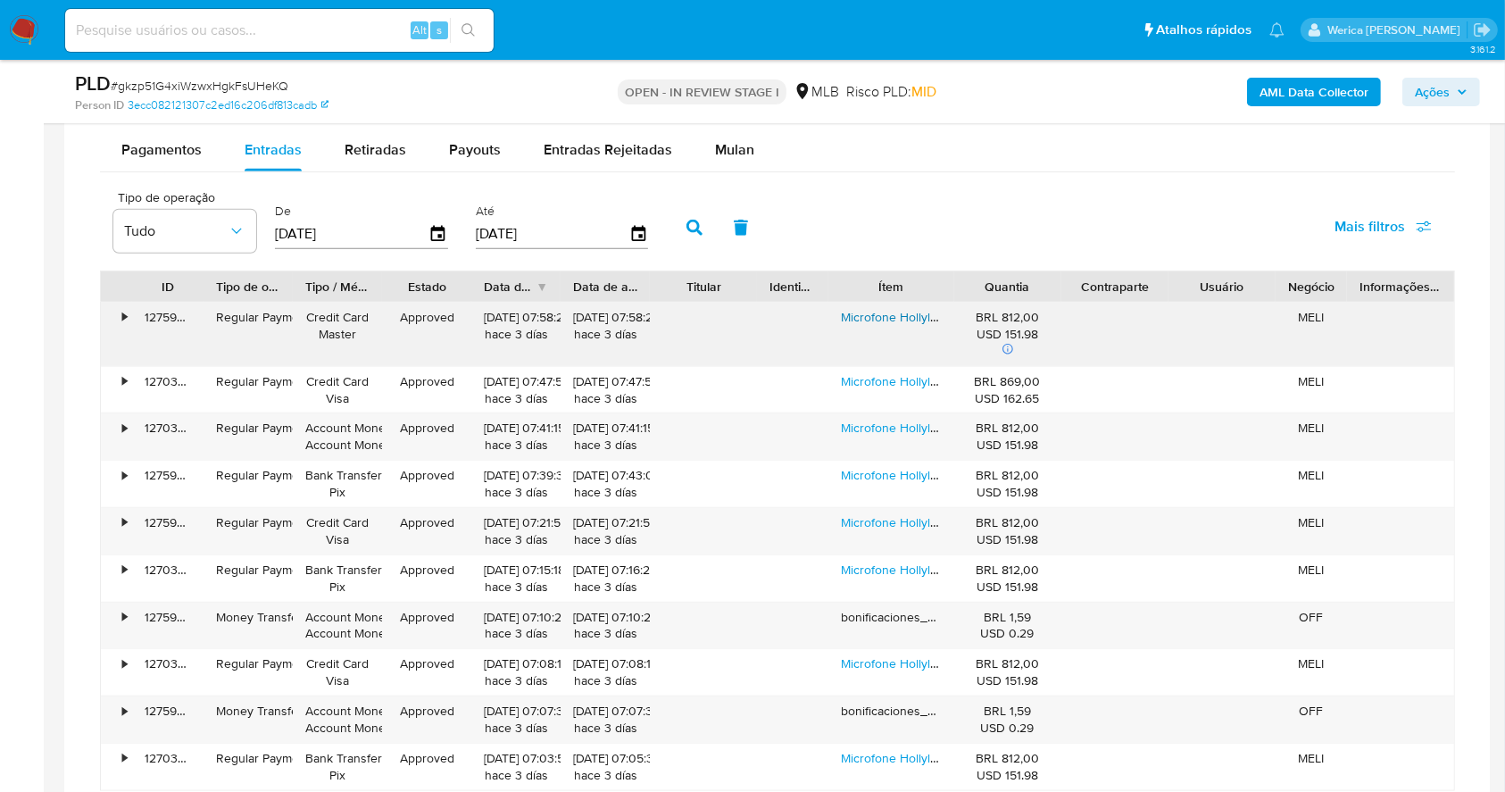
click at [857, 325] on link "Microfone Hollyland Lark M2 Duo Combo Duplo Para 2 Pessoas Usb-c, Lightning E C…" at bounding box center [1108, 317] width 534 height 18
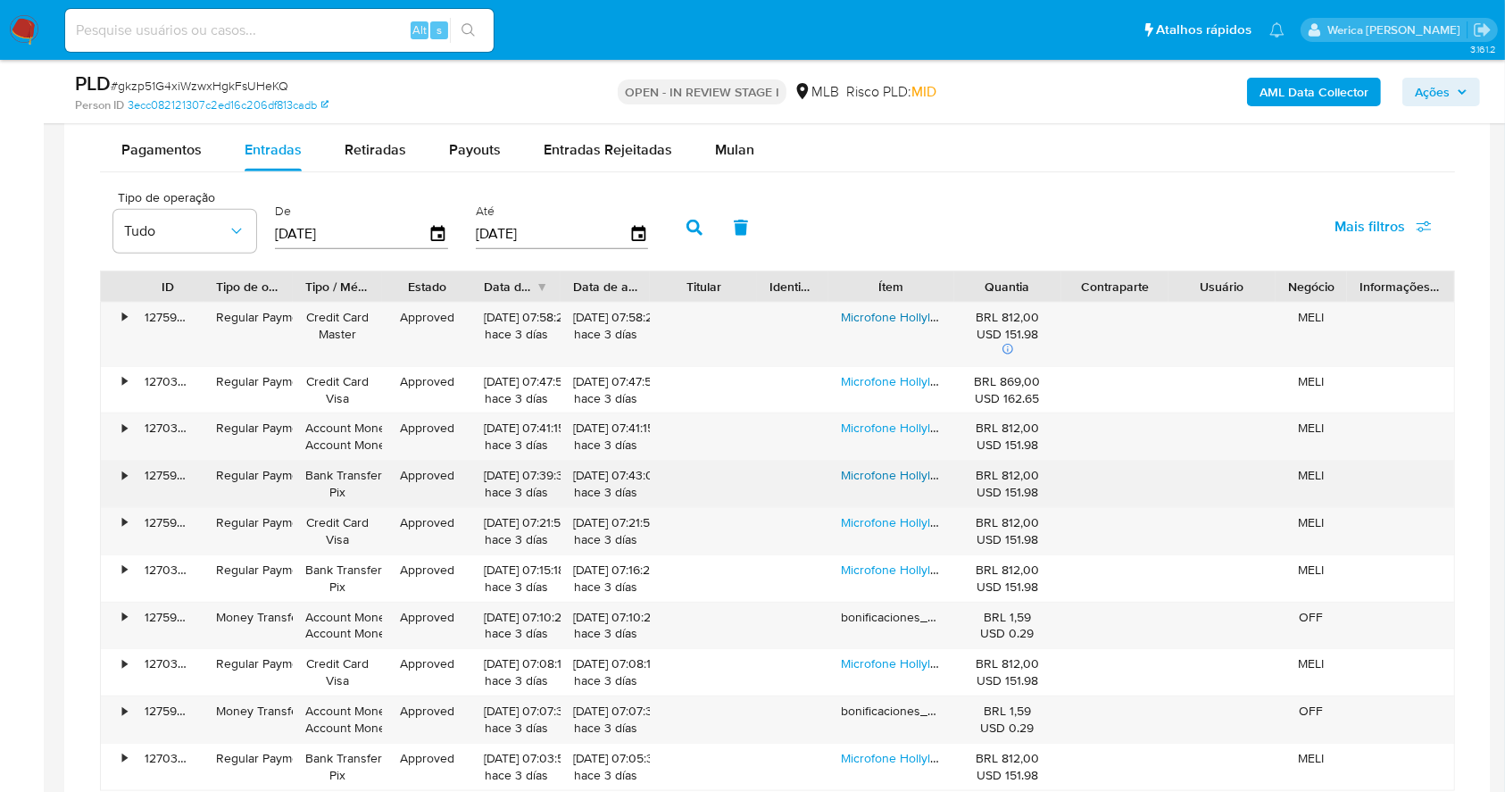
click at [892, 479] on link "Microfone Hollyland Lark M2 Duo Combo Duplo Para 2 Pessoas Usb-c, Lightning E C…" at bounding box center [1108, 475] width 534 height 18
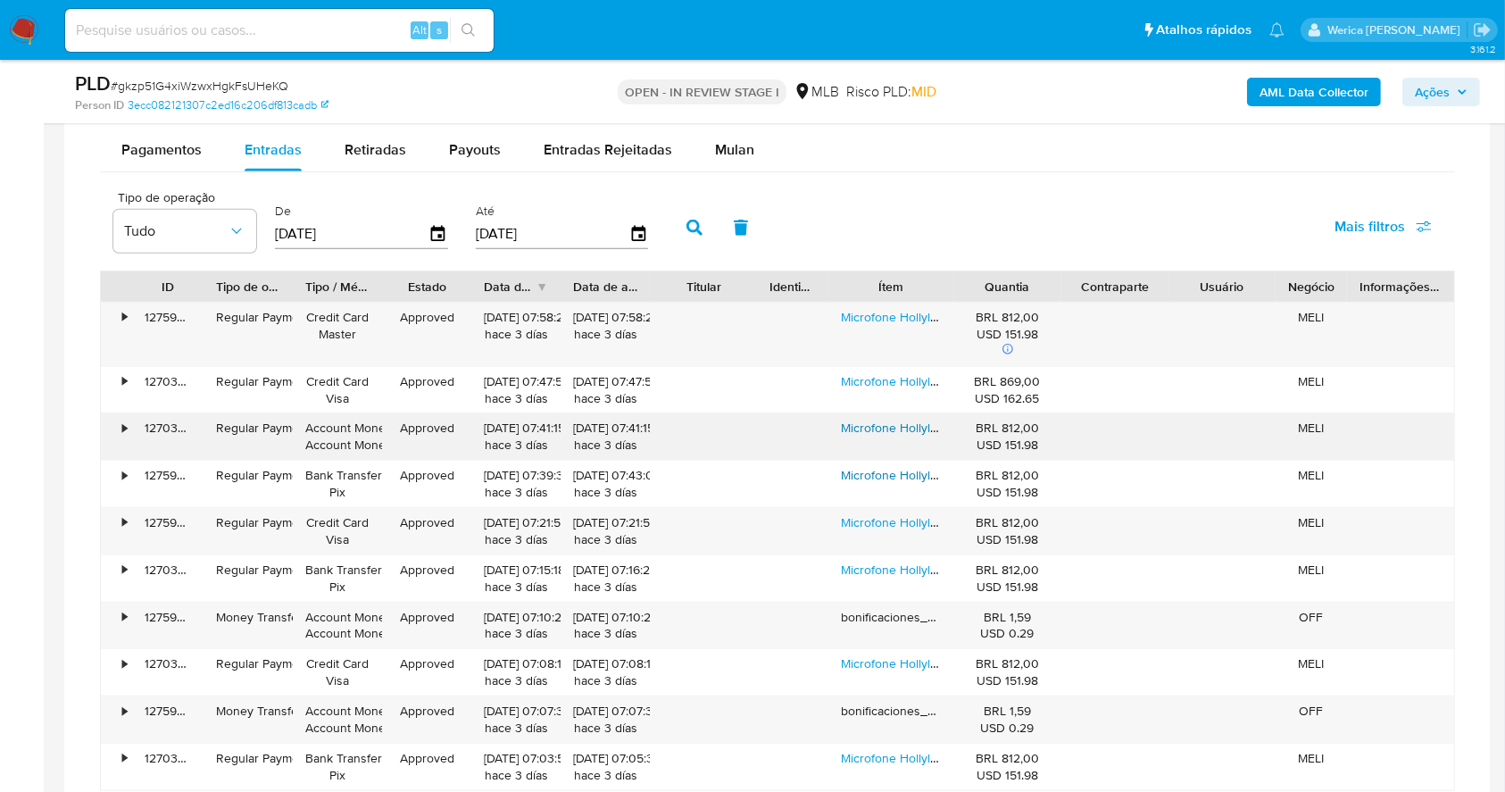
scroll to position [1617, 0]
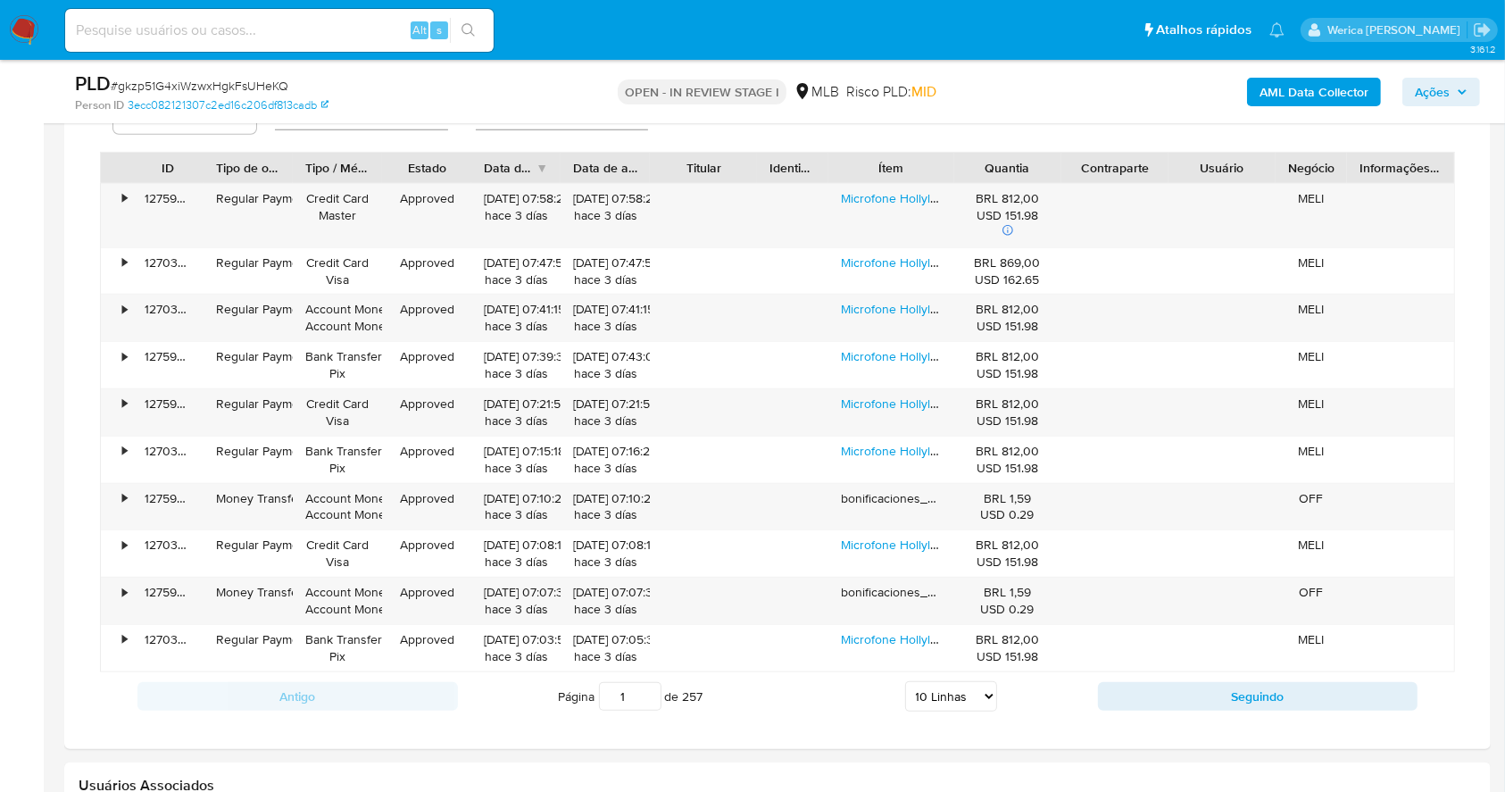
drag, startPoint x: 950, startPoint y: 143, endPoint x: 959, endPoint y: 144, distance: 9.0
click at [959, 144] on div "Tipo de operação Tudo De 02/07/2025 Até 29/09/2025 Mais filtros" at bounding box center [777, 106] width 1355 height 89
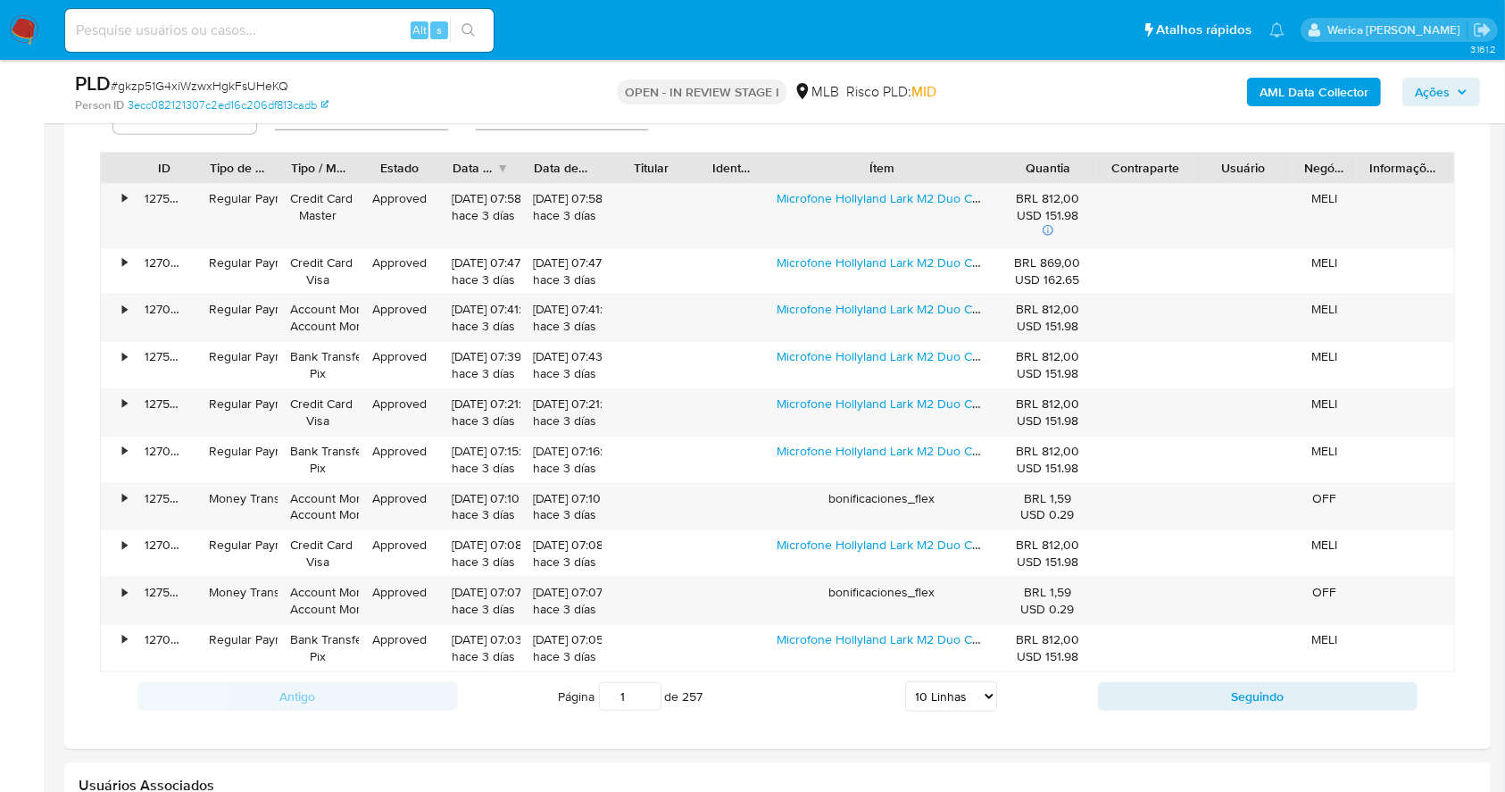
drag, startPoint x: 955, startPoint y: 161, endPoint x: 1072, endPoint y: 180, distance: 118.6
click at [1069, 162] on div "ID Tipo de operação Tipo / Método Estado Data de criação Data de aprovação Titu…" at bounding box center [777, 168] width 1353 height 30
click at [934, 701] on select "5 Linhas 10 Linhas 20 Linhas 25 Linhas 50 Linhas 100 Linhas" at bounding box center [951, 696] width 92 height 30
select select "100"
click at [905, 681] on select "5 Linhas 10 Linhas 20 Linhas 25 Linhas 50 Linhas 100 Linhas" at bounding box center [951, 696] width 92 height 30
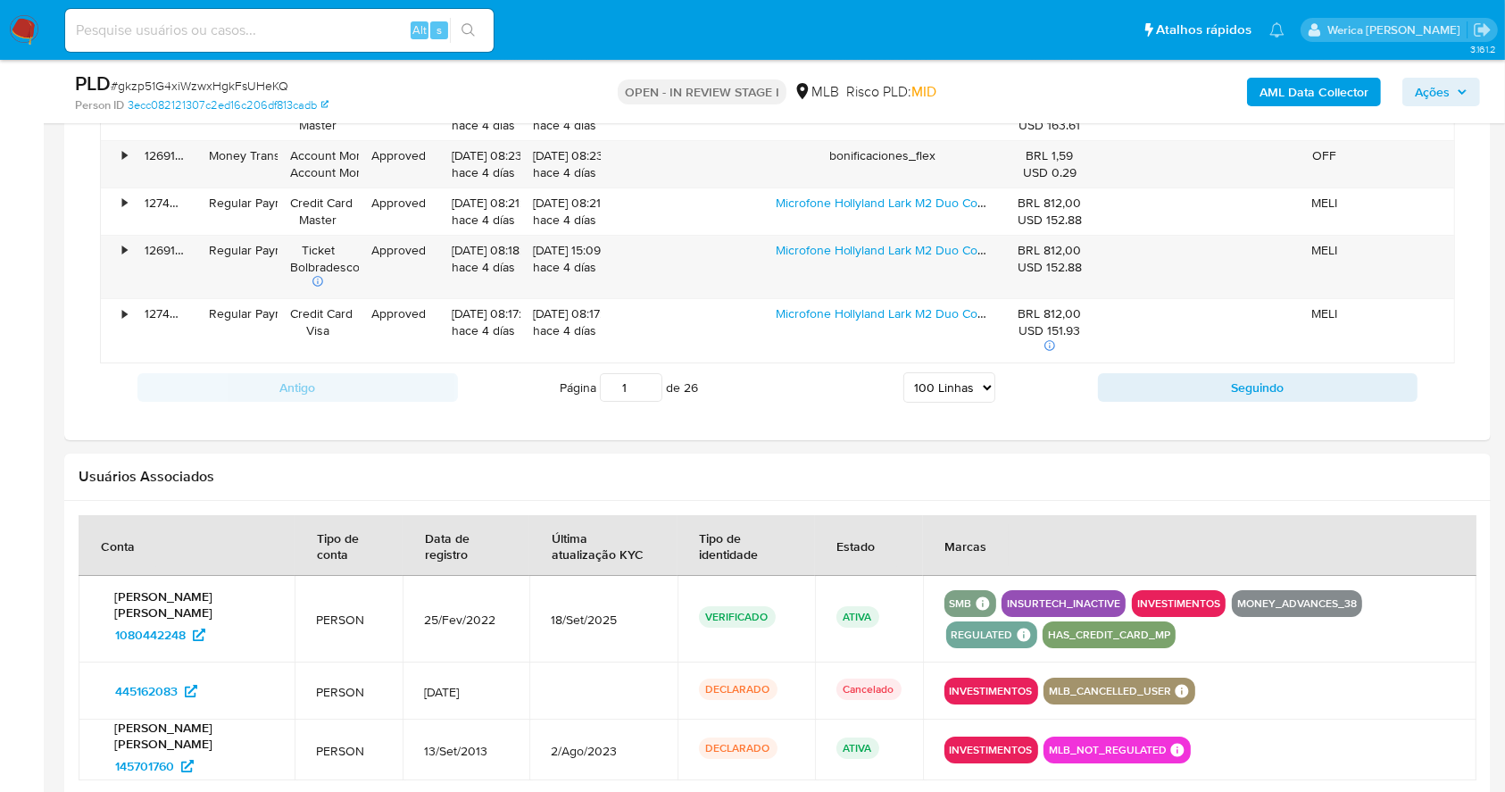
scroll to position [6179, 0]
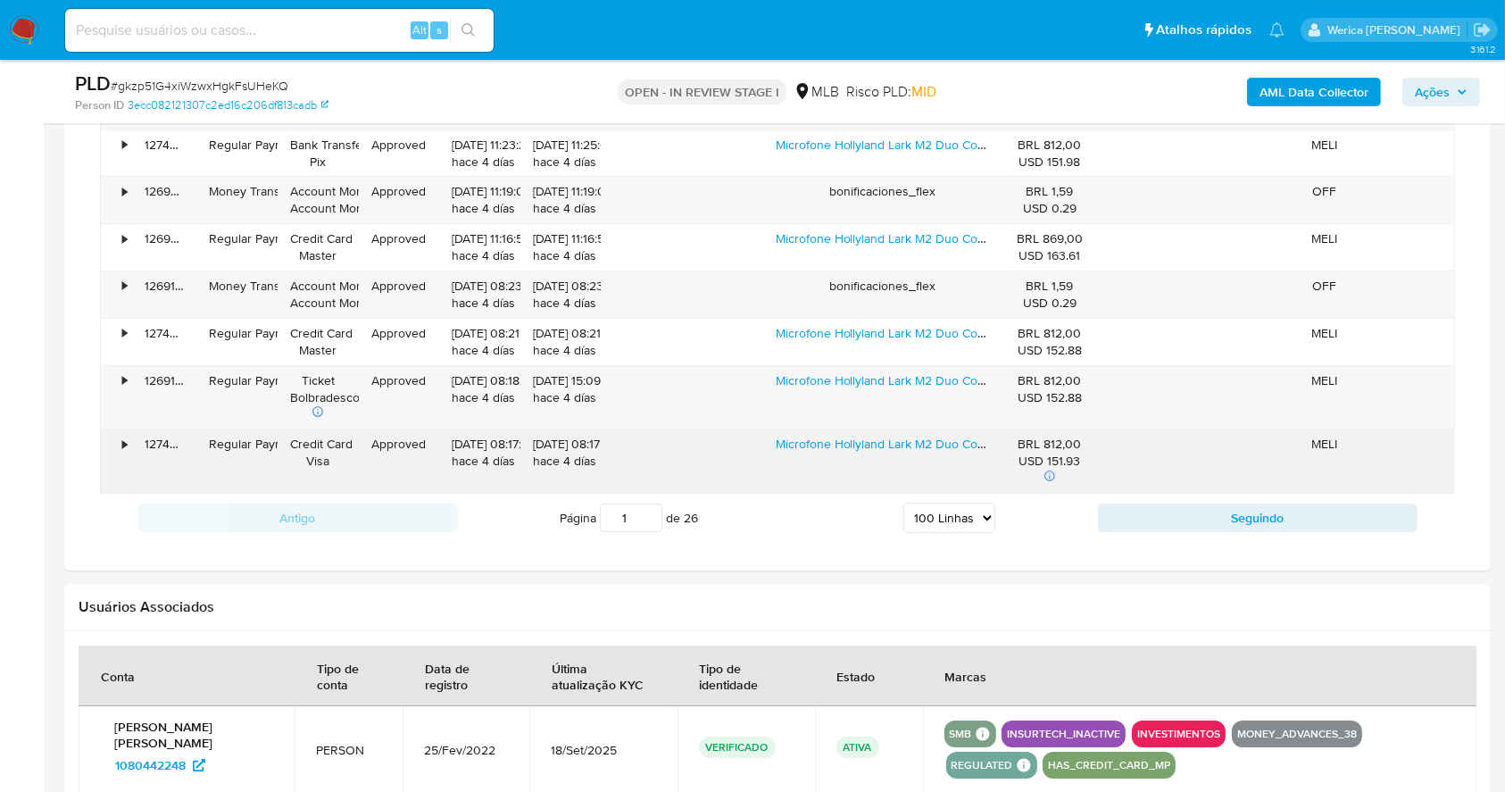
drag, startPoint x: 794, startPoint y: 439, endPoint x: 891, endPoint y: 442, distance: 97.4
click at [891, 442] on div "Microfone Hollyland Lark M2 Duo Combo Duplo Para 2 Pessoas Usb-c, Lightning E C…" at bounding box center [882, 460] width 238 height 63
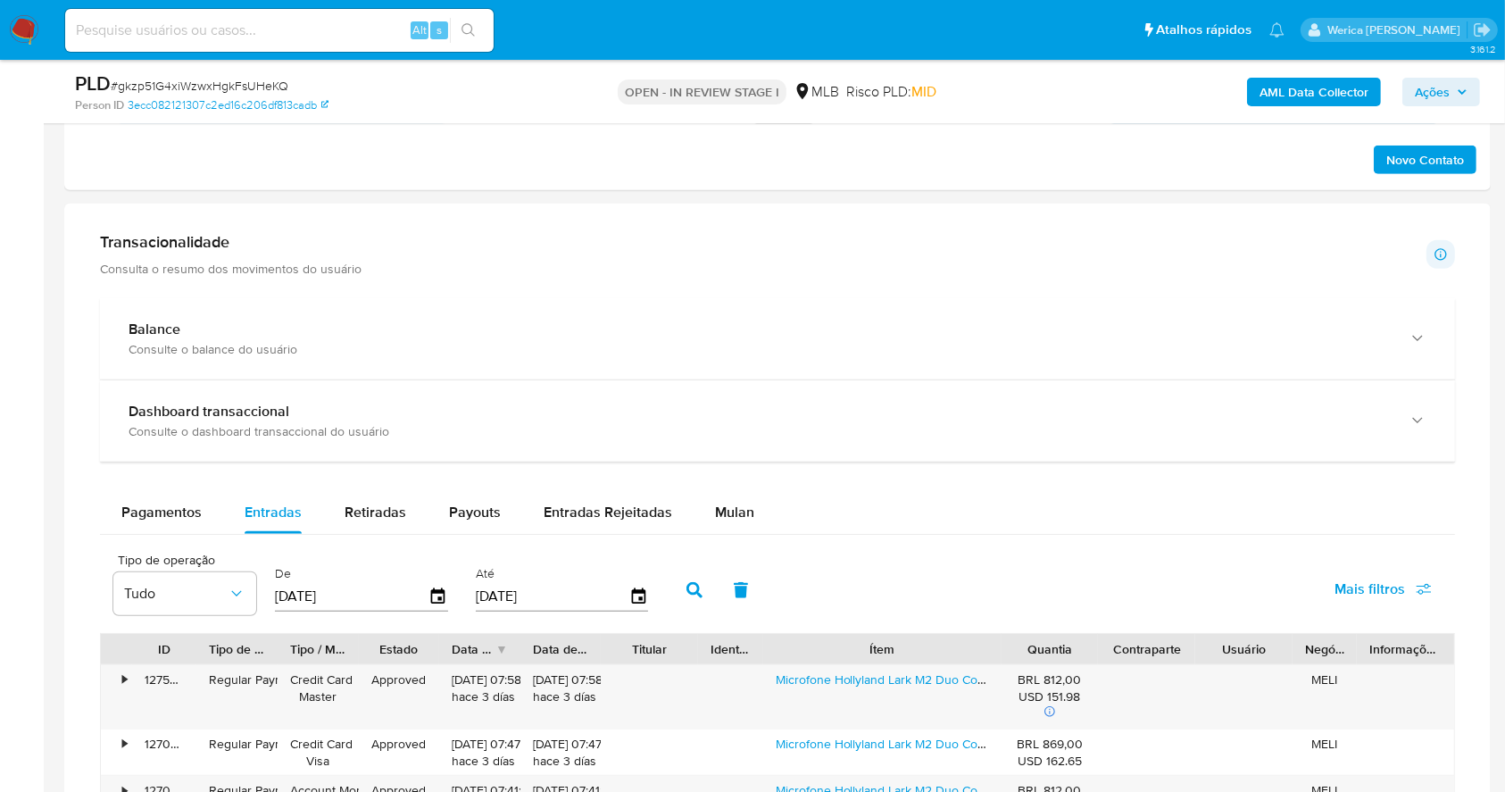
scroll to position [884, 0]
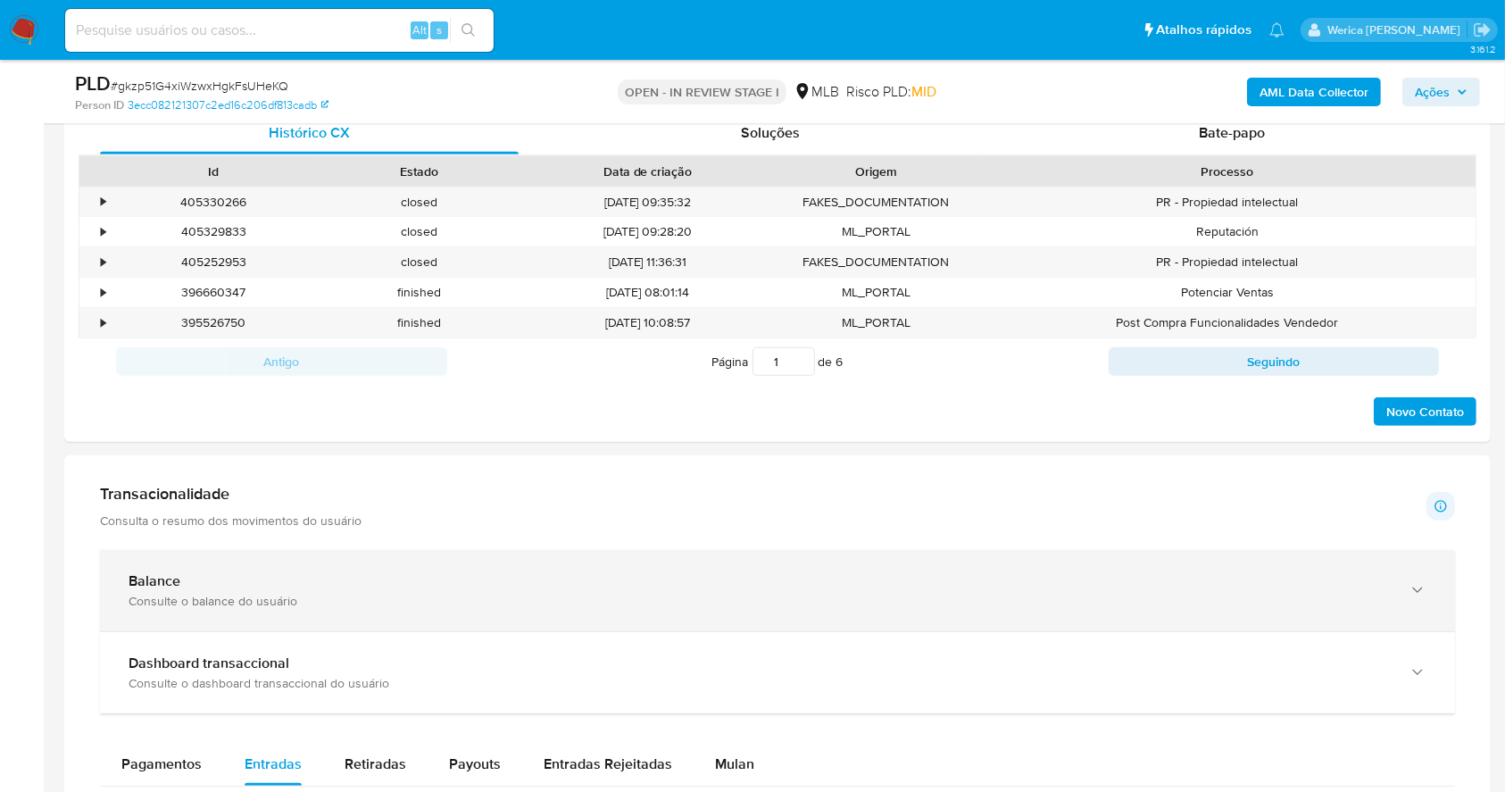
click at [493, 596] on div "Consulte o balance do usuário" at bounding box center [760, 601] width 1262 height 16
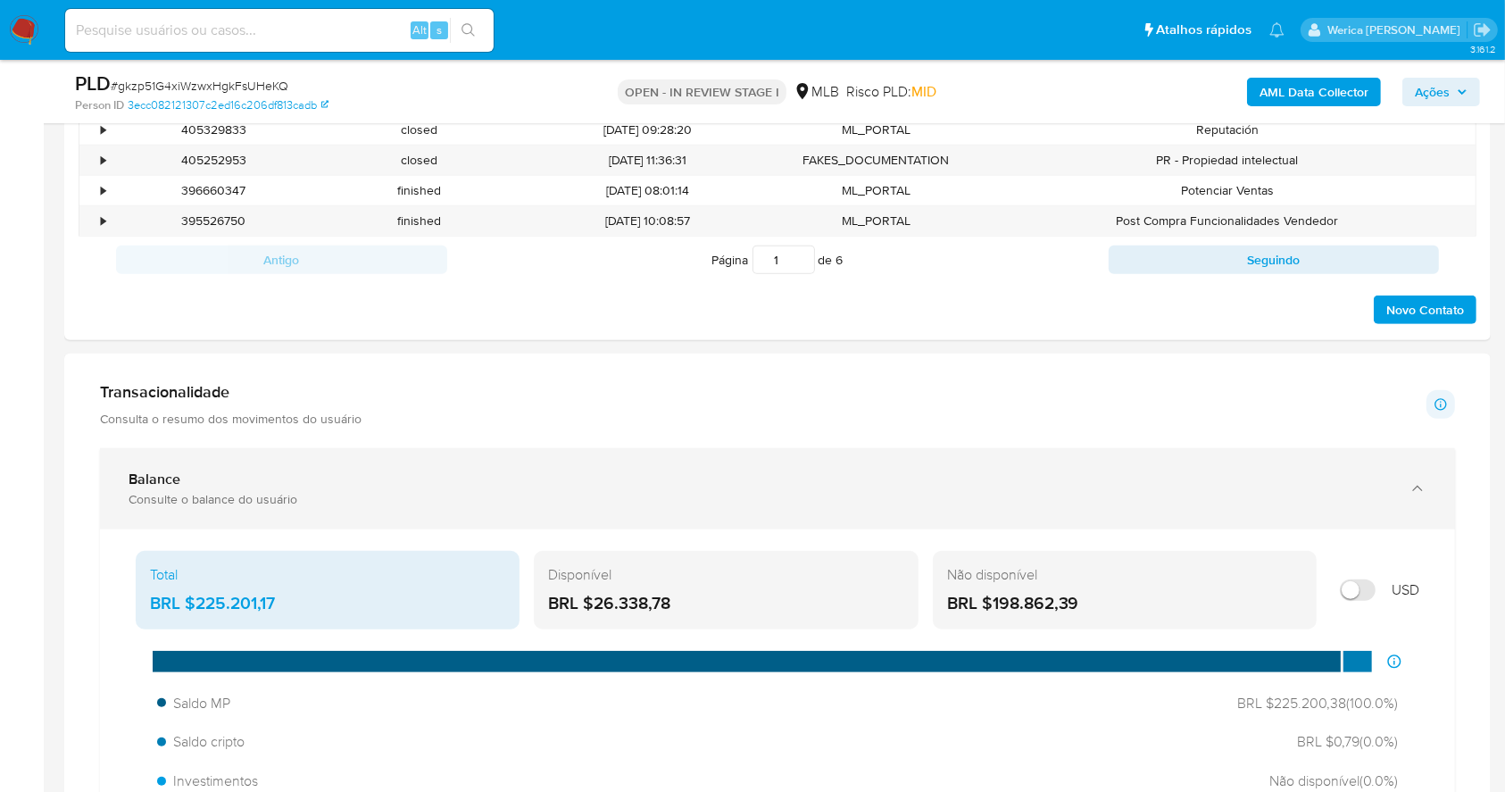
scroll to position [1241, 0]
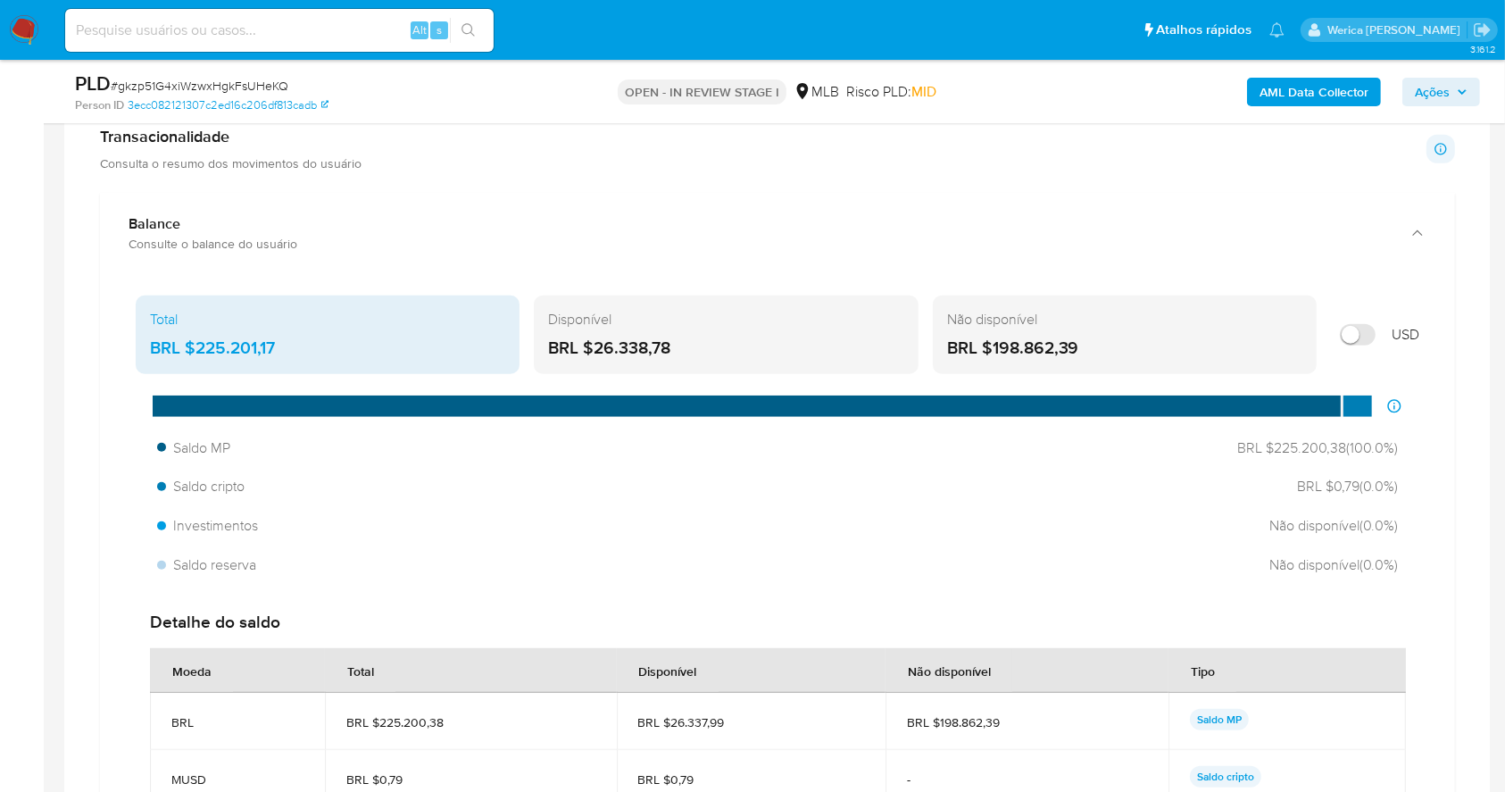
drag, startPoint x: 191, startPoint y: 340, endPoint x: 371, endPoint y: 351, distance: 179.8
click at [314, 332] on div "Total BRL $225.201,17" at bounding box center [328, 335] width 384 height 79
click at [1275, 86] on b "AML Data Collector" at bounding box center [1314, 92] width 109 height 29
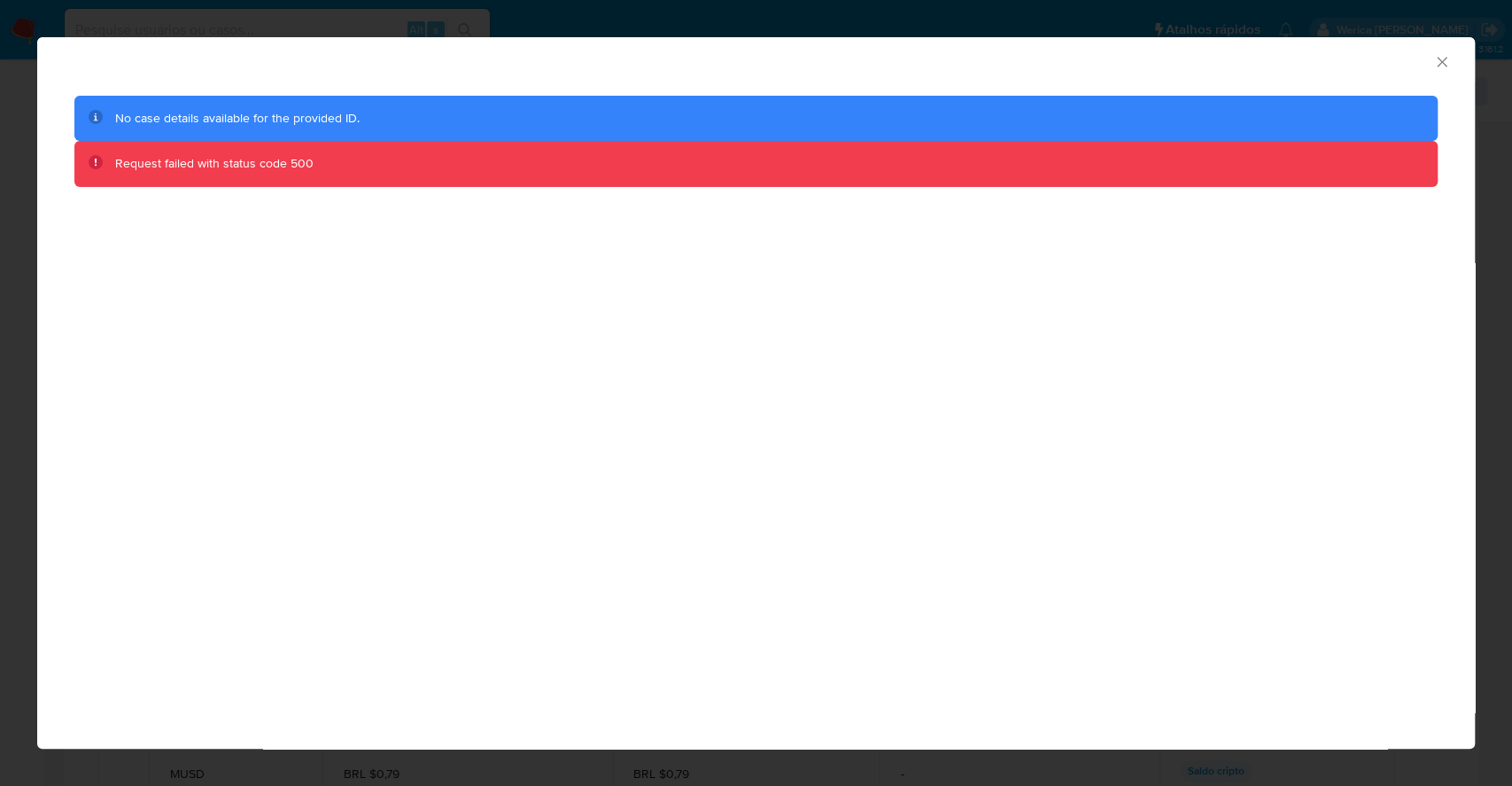
click at [1437, 59] on icon "Fechar a janela" at bounding box center [1443, 63] width 18 height 18
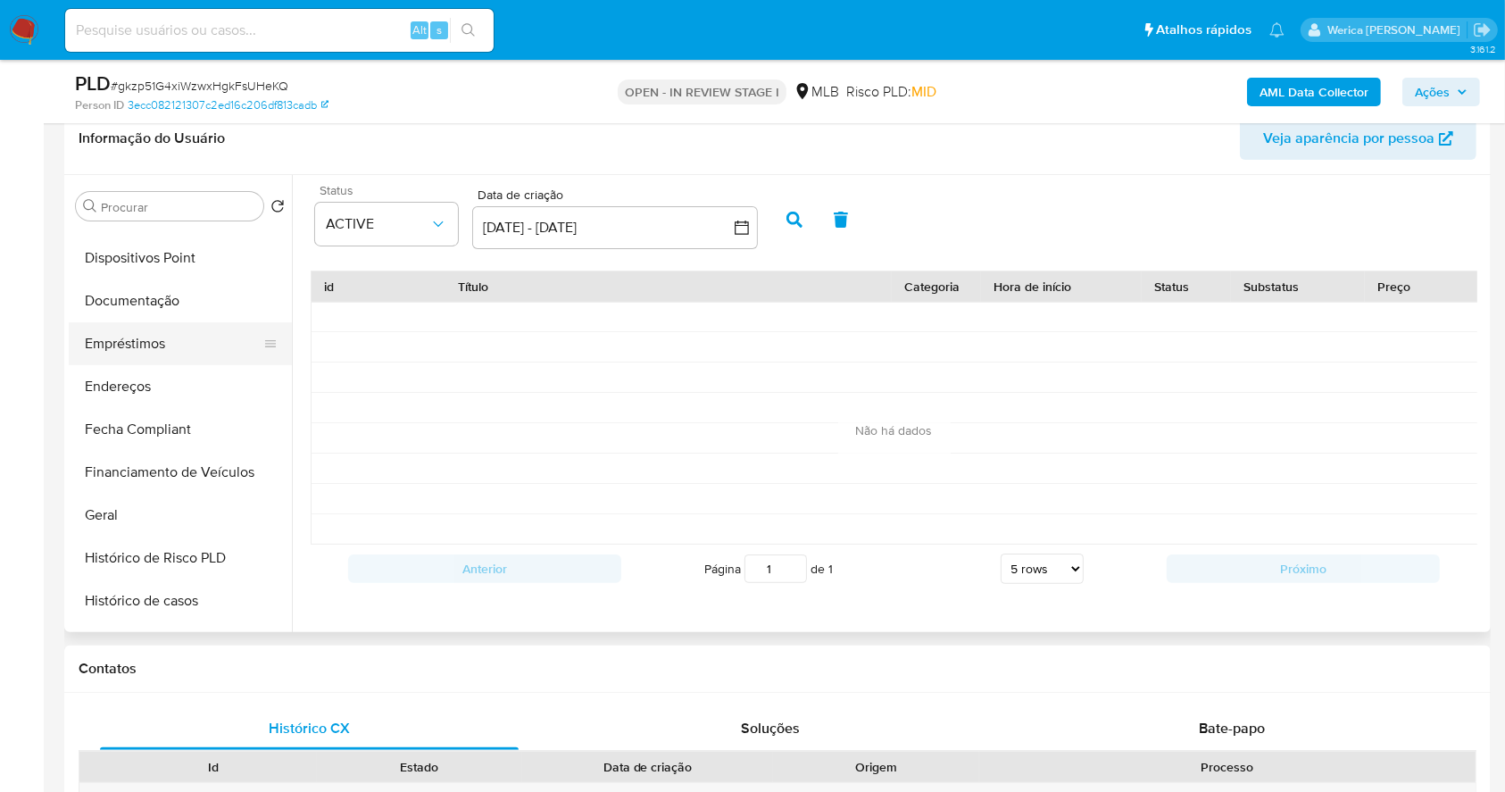
scroll to position [357, 0]
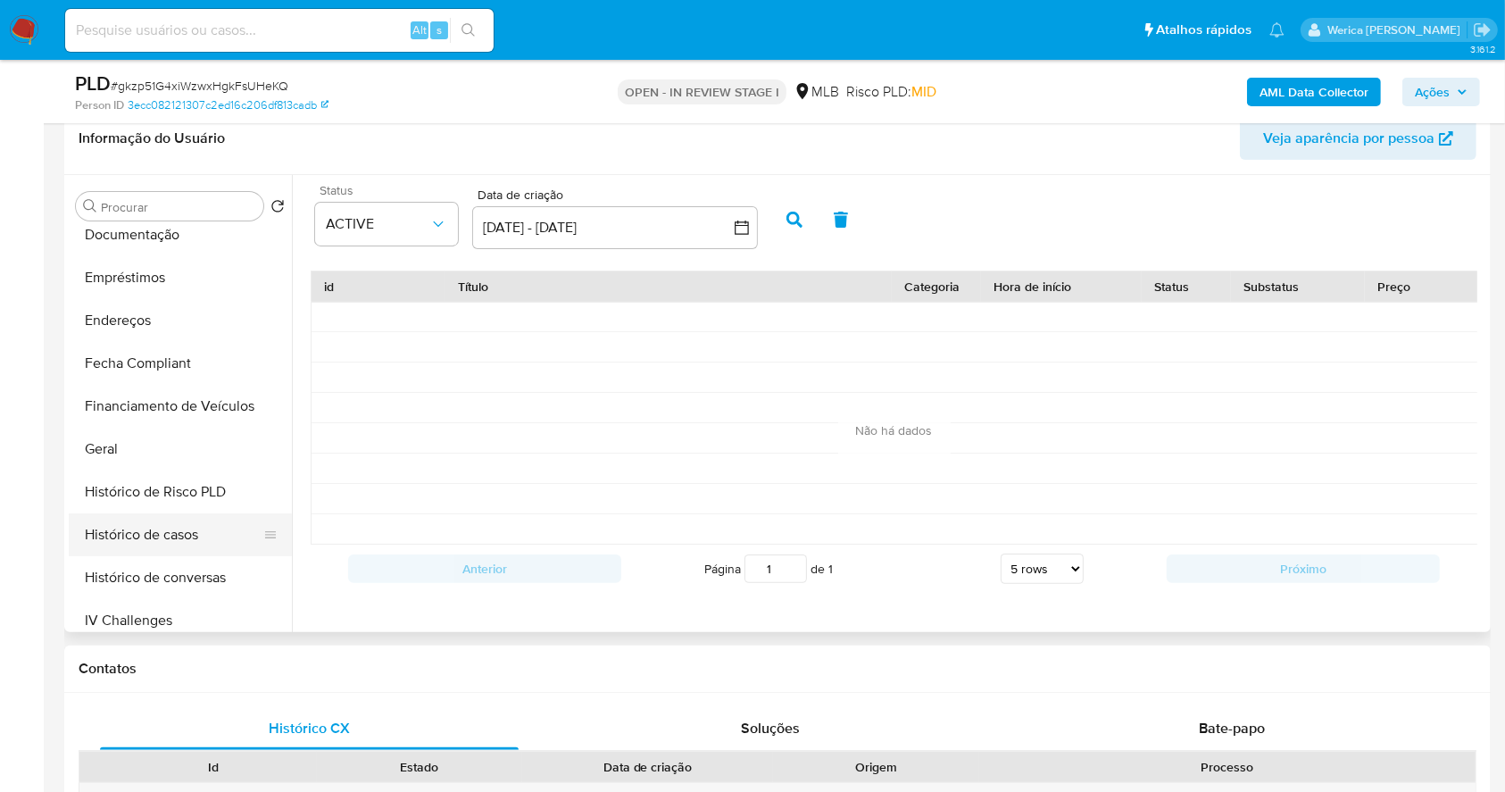
click at [207, 544] on button "Histórico de casos" at bounding box center [173, 534] width 209 height 43
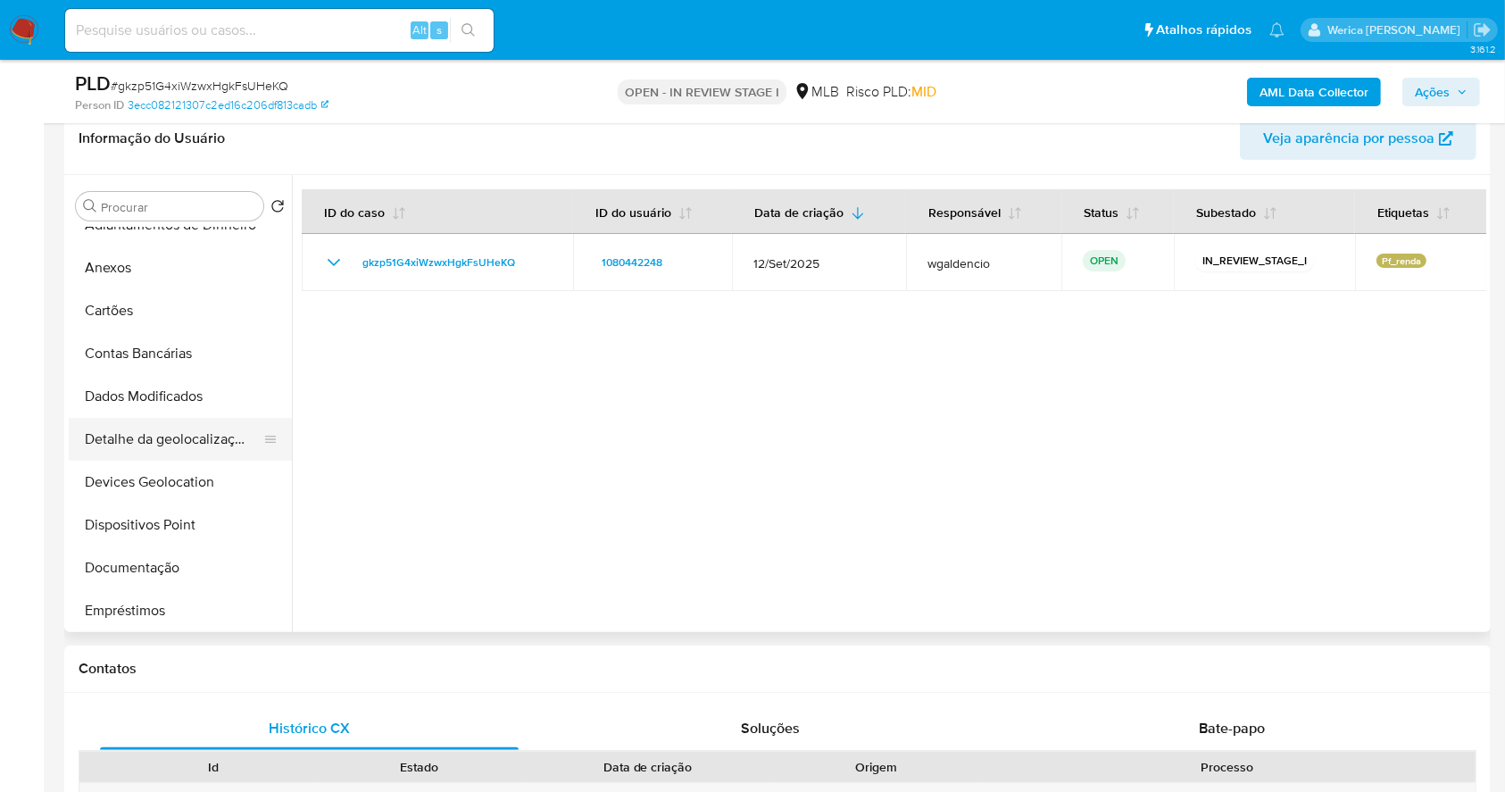
scroll to position [0, 0]
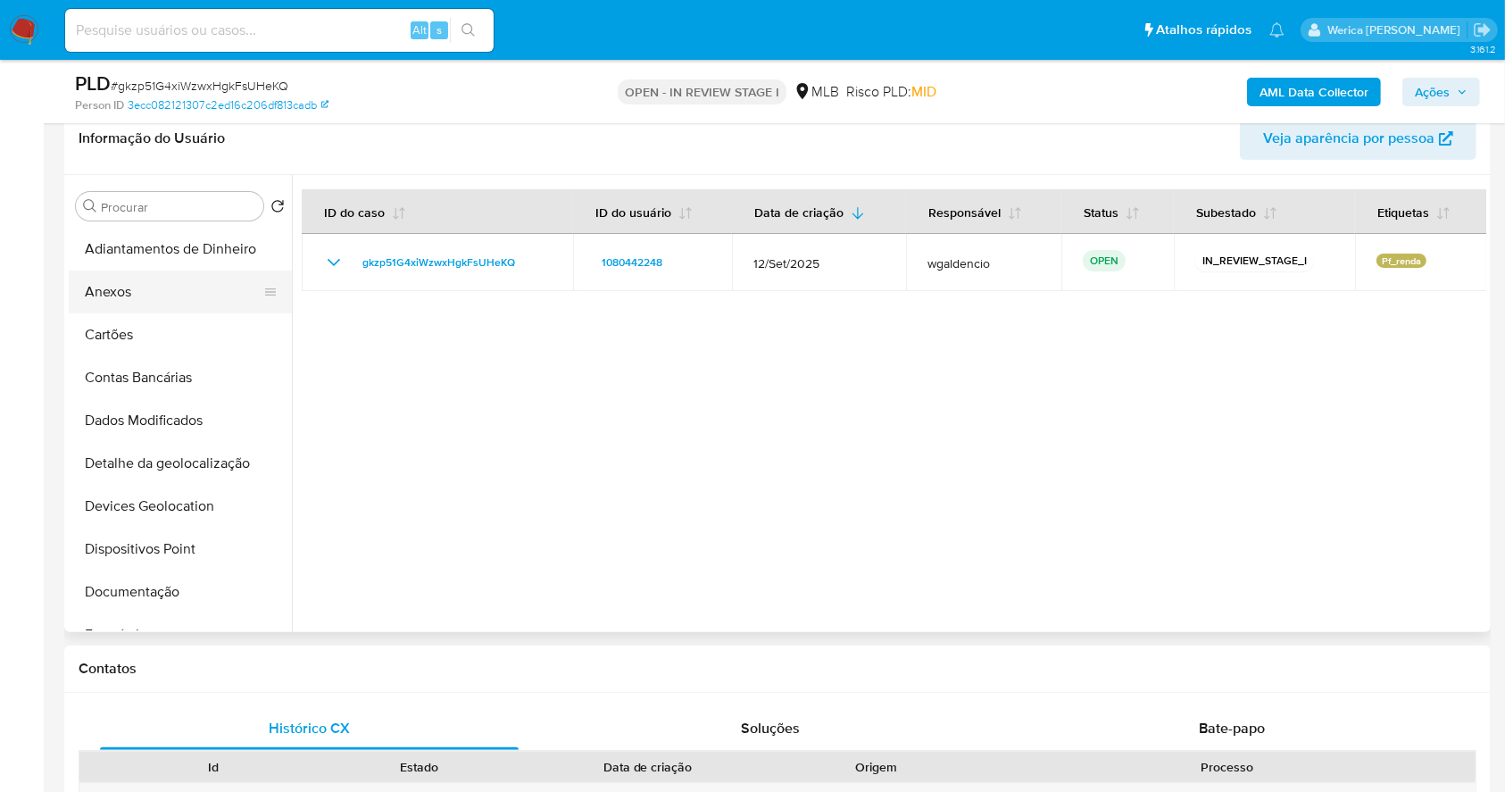
click at [164, 288] on button "Anexos" at bounding box center [173, 292] width 209 height 43
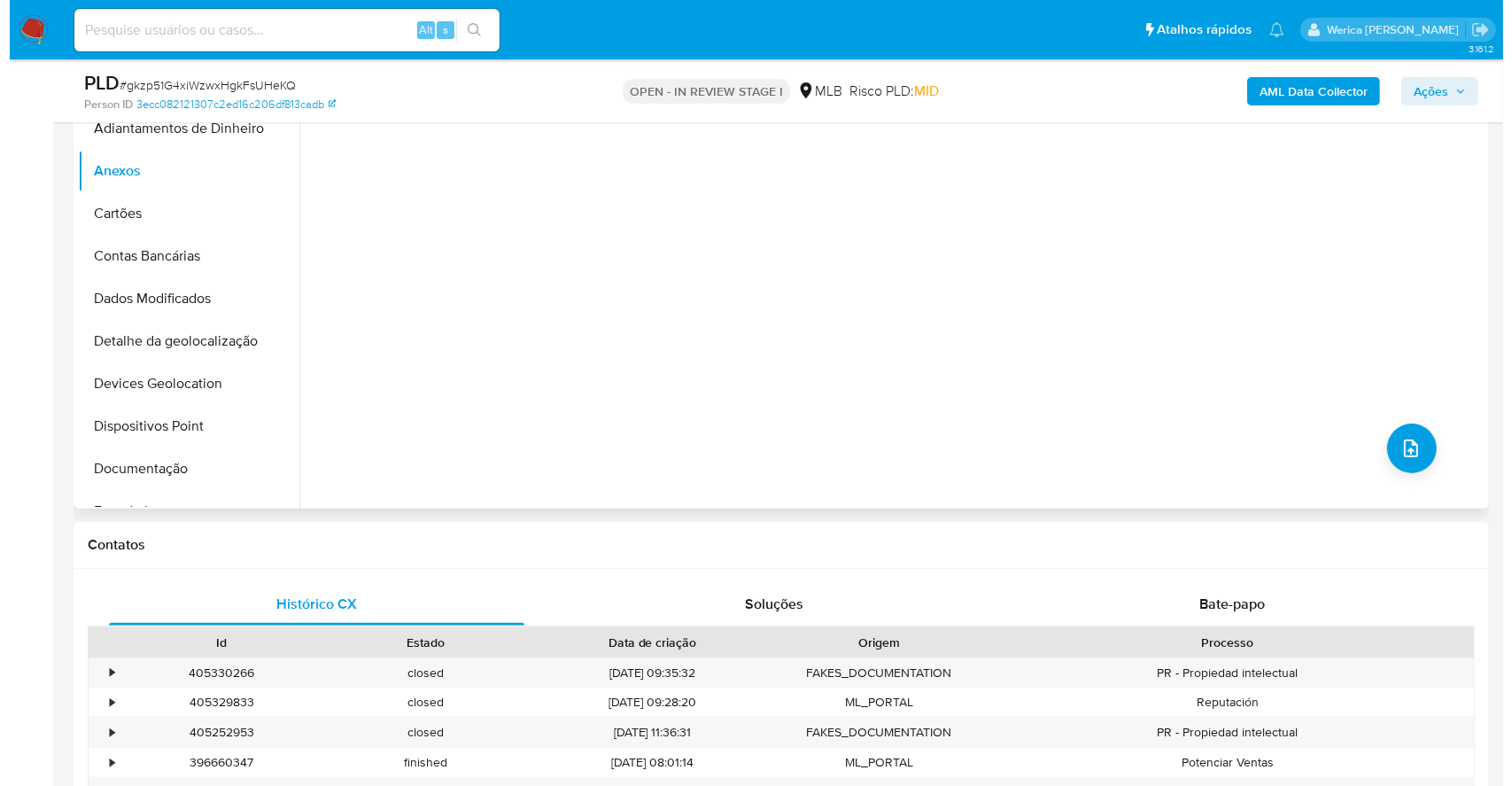
scroll to position [523, 0]
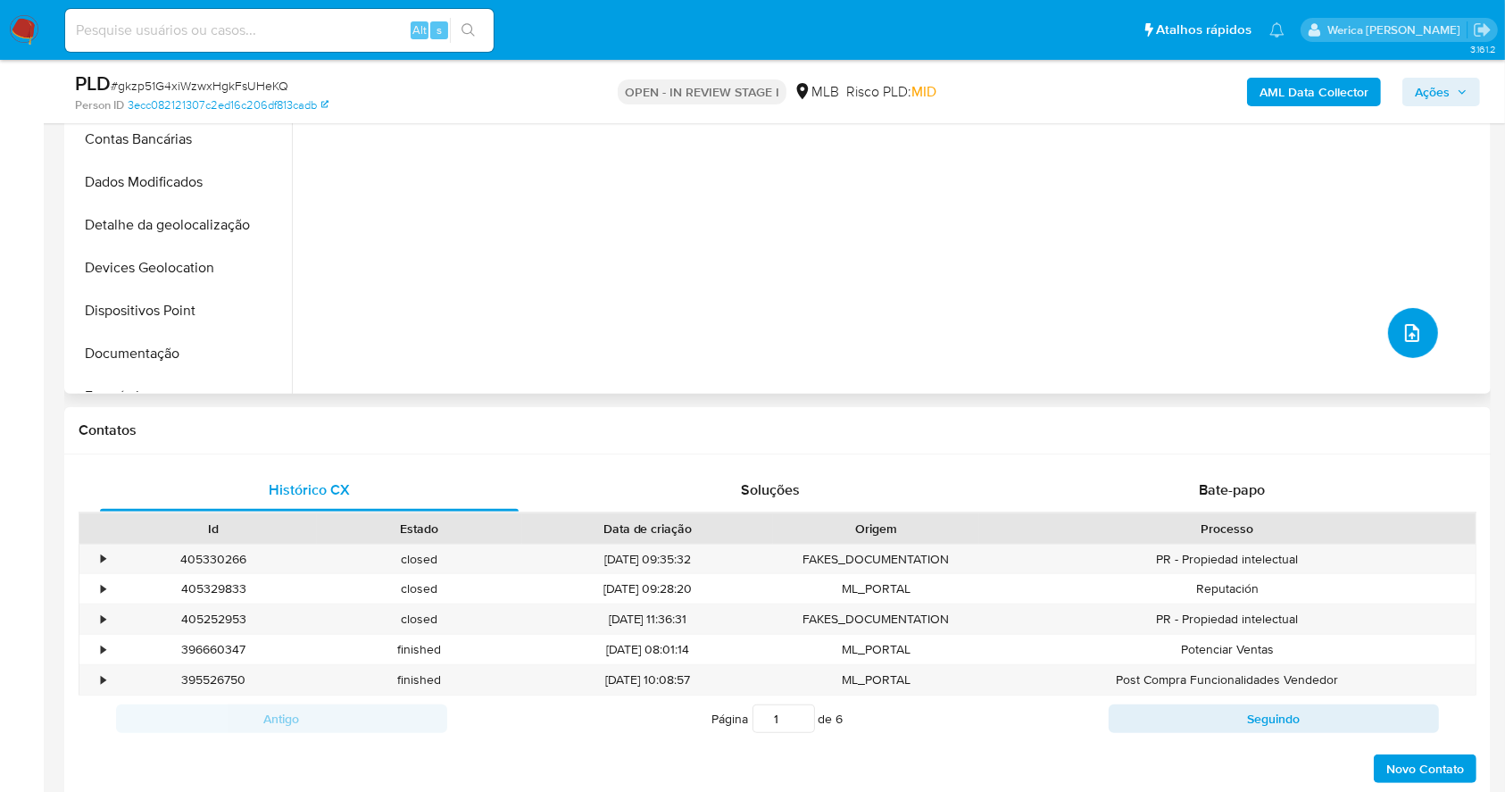
click at [1414, 332] on icon "upload-file" at bounding box center [1412, 332] width 21 height 21
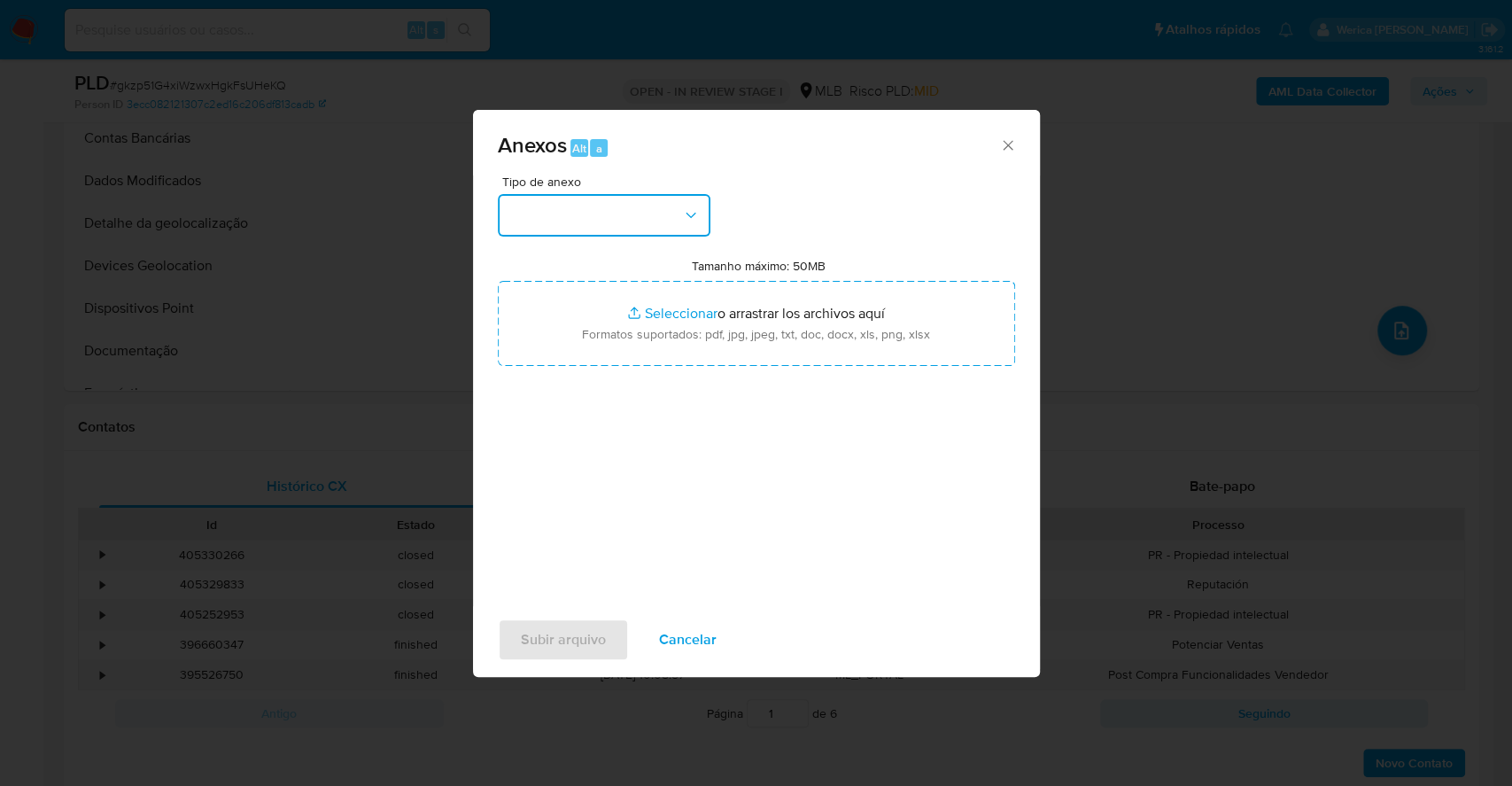
click at [624, 216] on button "button" at bounding box center [604, 215] width 212 height 43
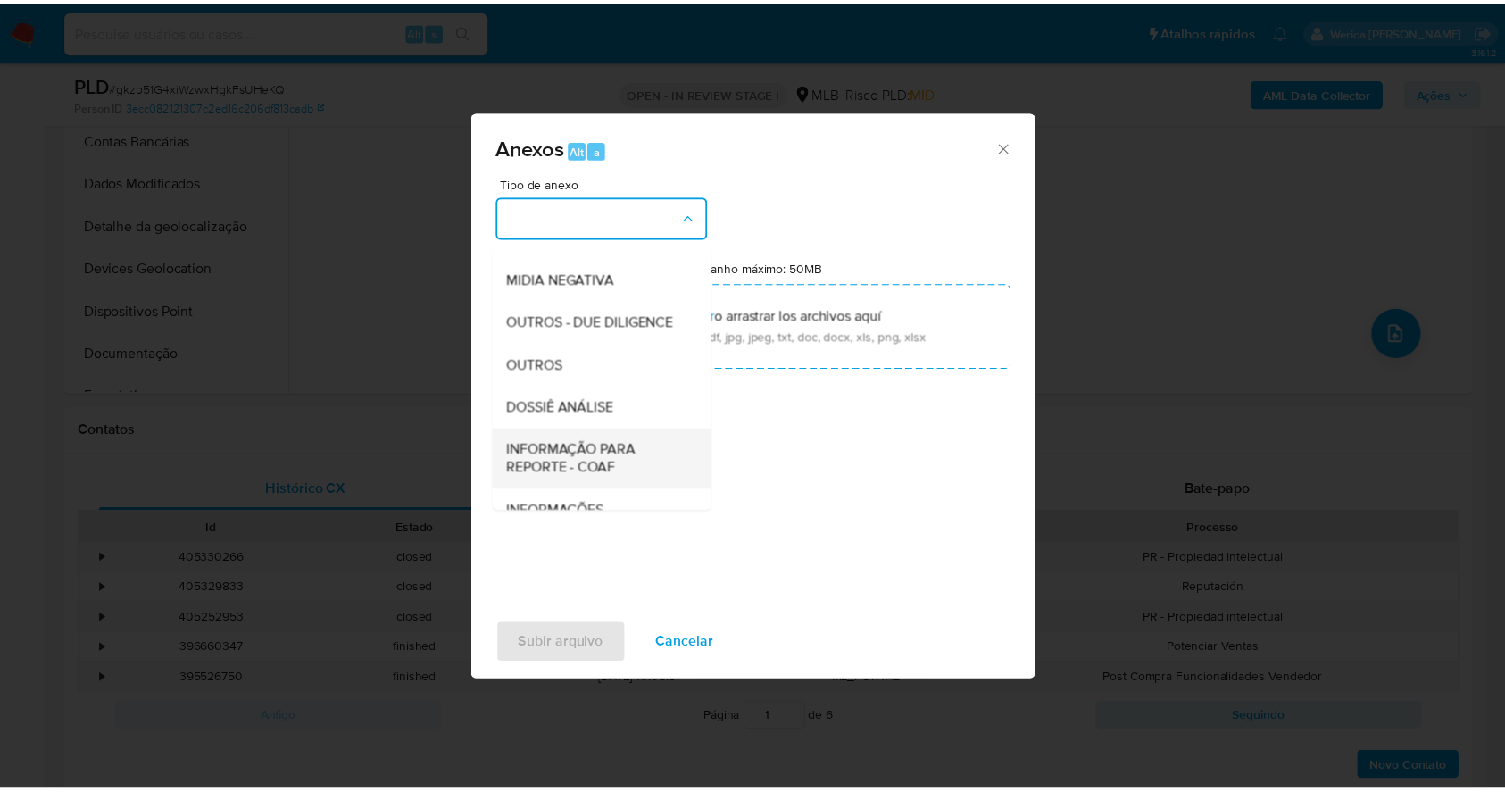
scroll to position [274, 0]
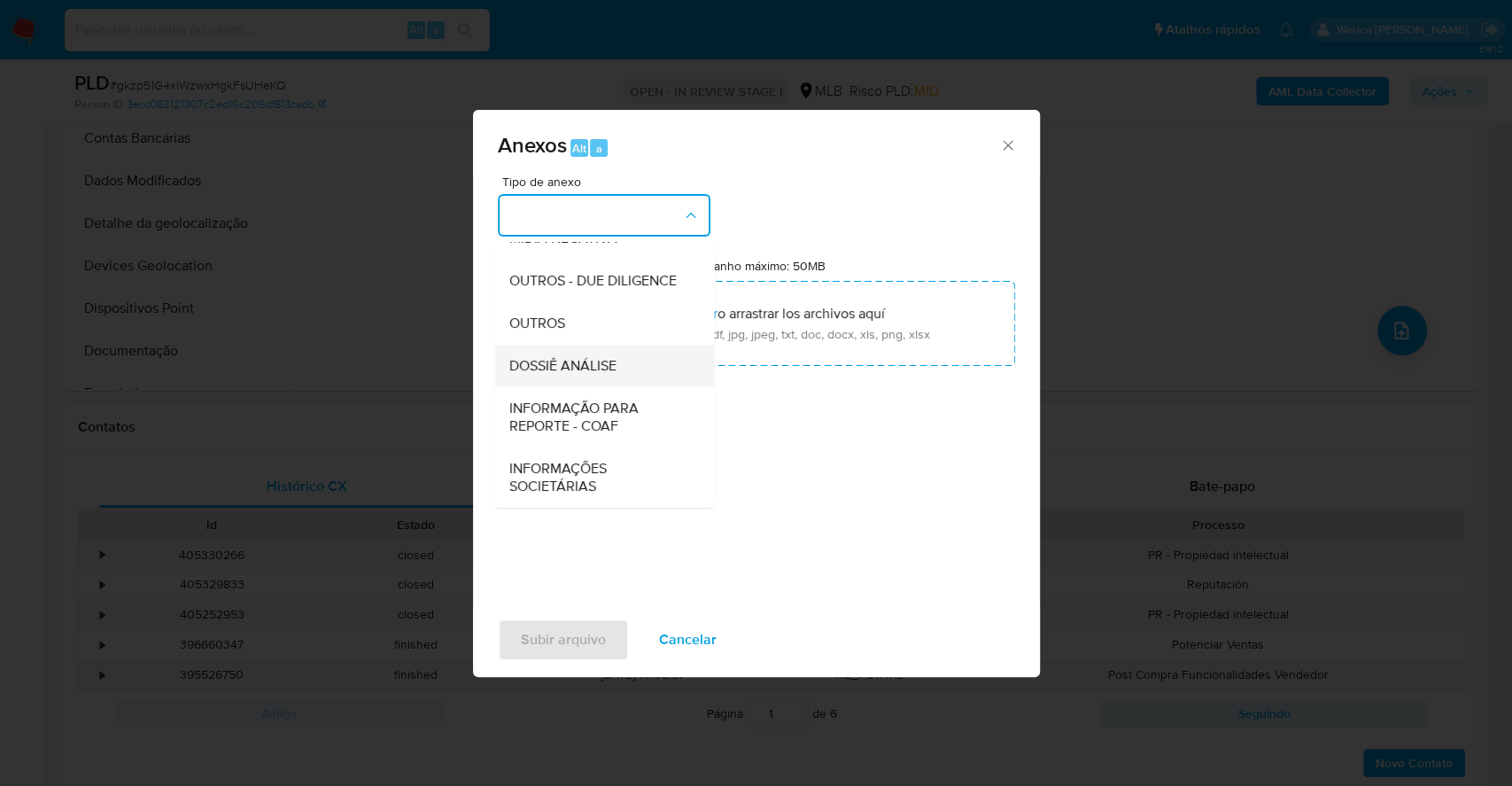
click at [595, 376] on div "DOSSIÊ ANÁLISE" at bounding box center [598, 365] width 181 height 43
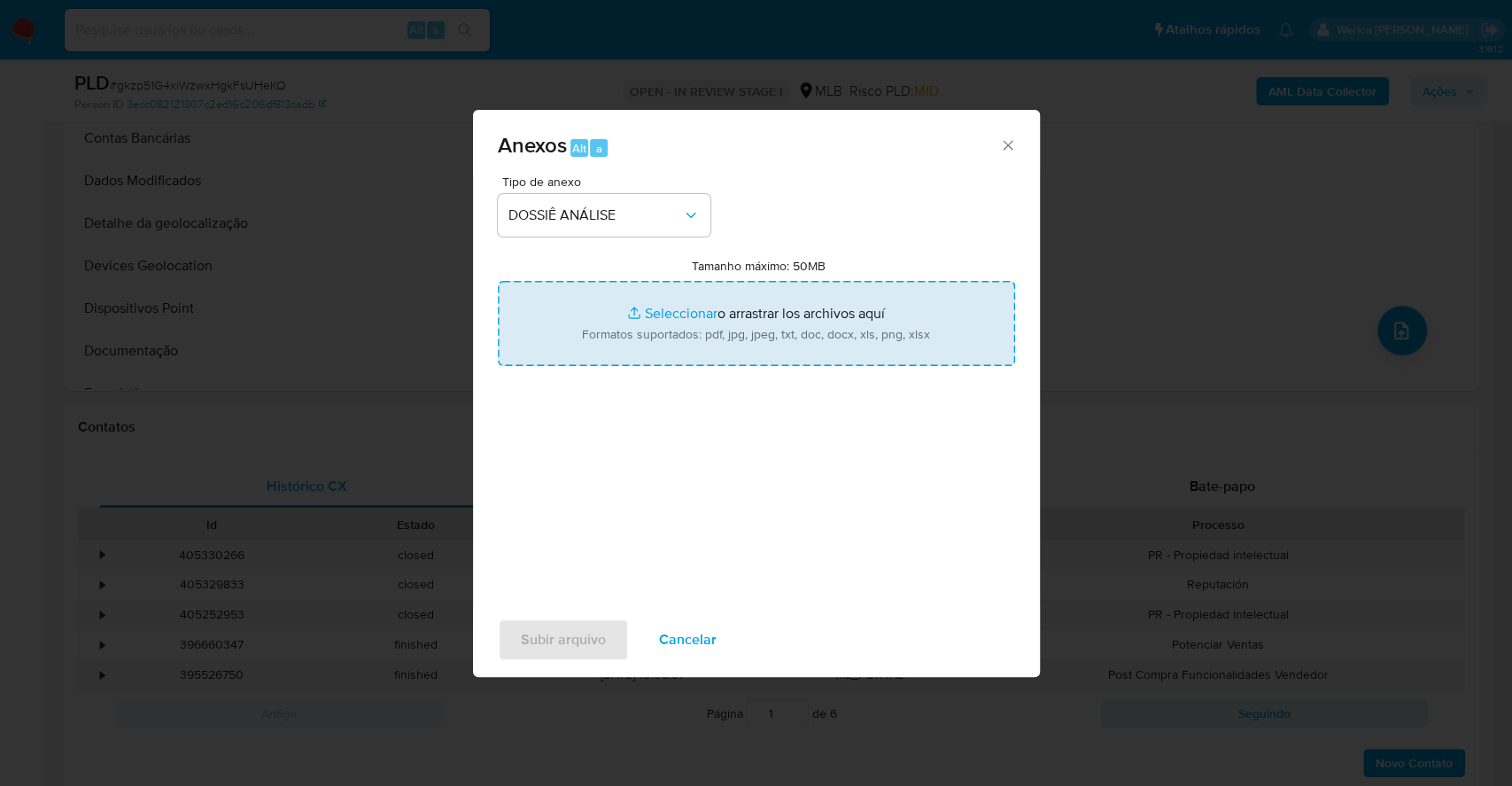
click at [689, 336] on input "Tamanho máximo: 50MB Seleccionar archivos" at bounding box center [756, 324] width 517 height 85
type input "C:\fakepath\SAR - XXXX - CPF 22418311821 - TATIANA CRISTINA COUTINHO (1).pdf"
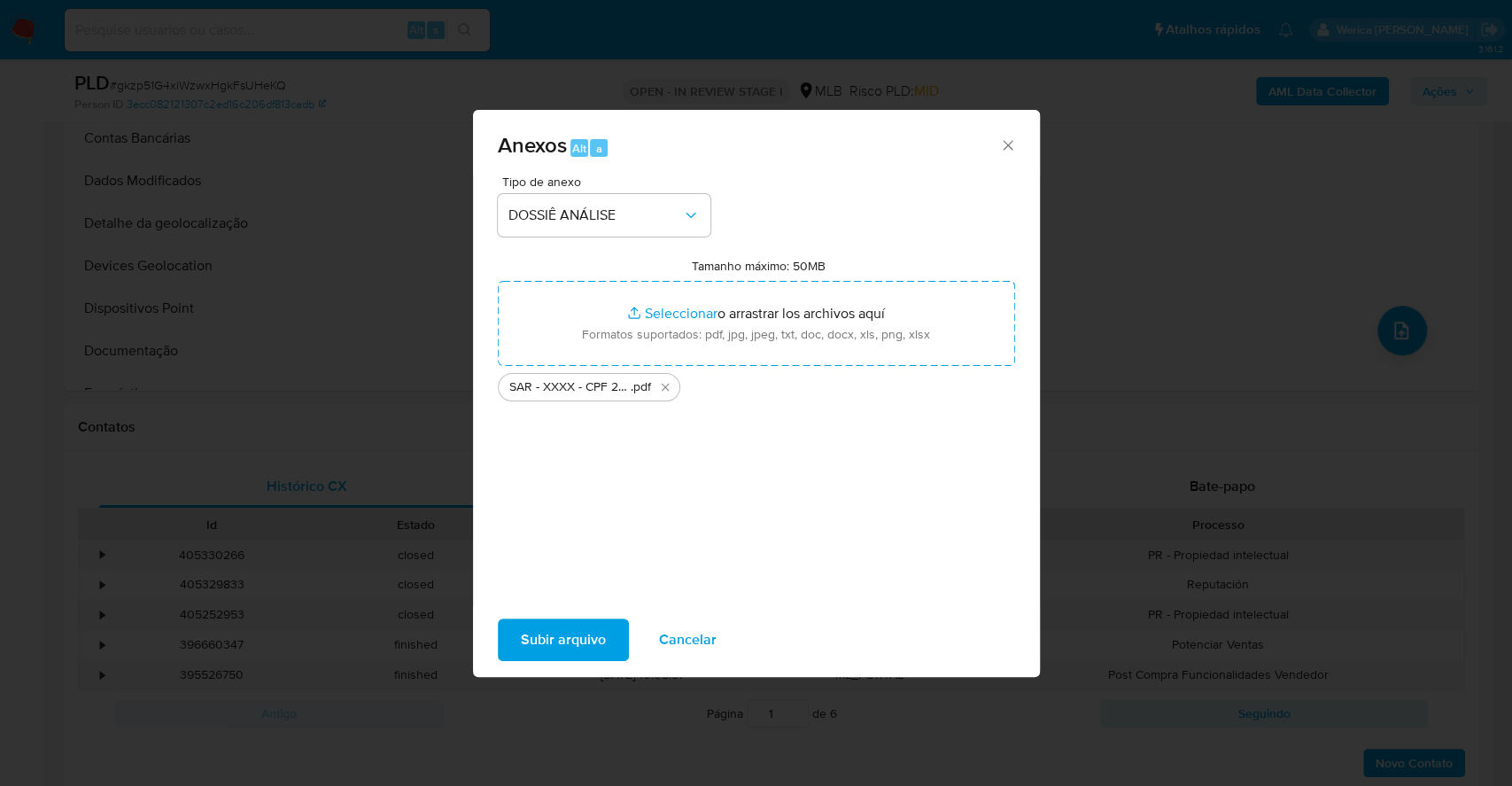
click at [567, 647] on span "Subir arquivo" at bounding box center [564, 639] width 85 height 39
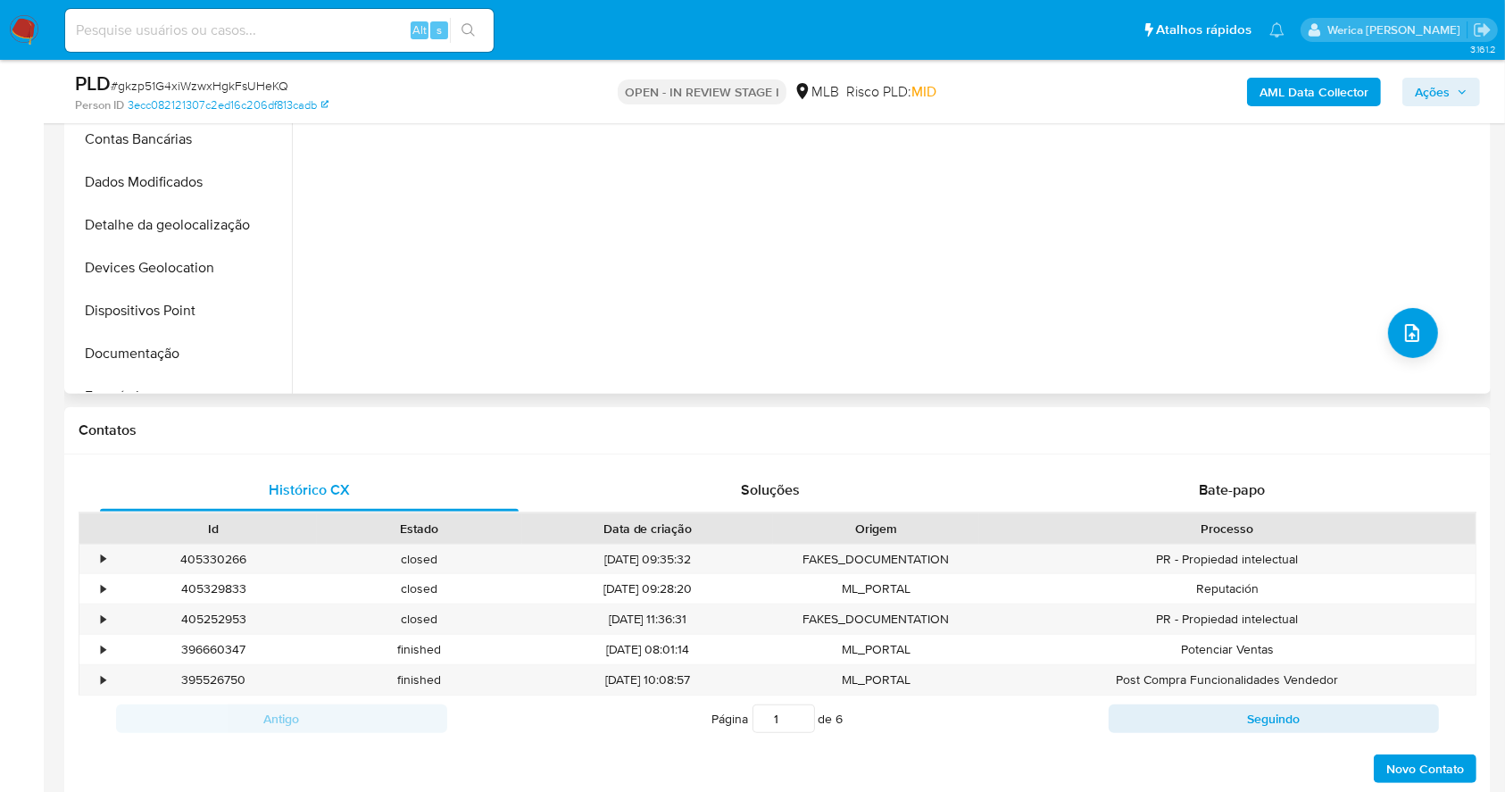
click at [1162, 354] on div "Nenhum dado disponível" at bounding box center [889, 165] width 1195 height 457
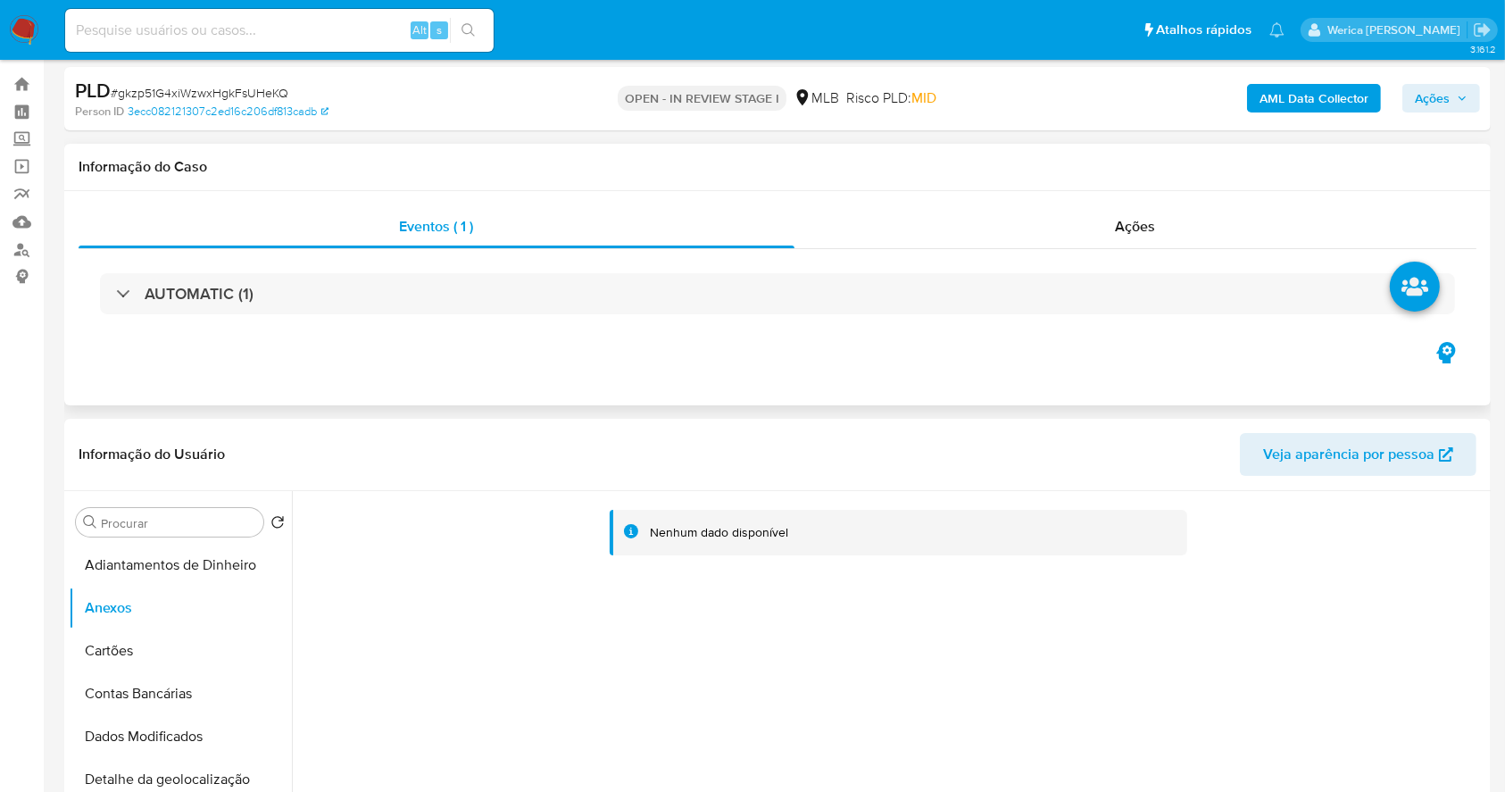
scroll to position [0, 0]
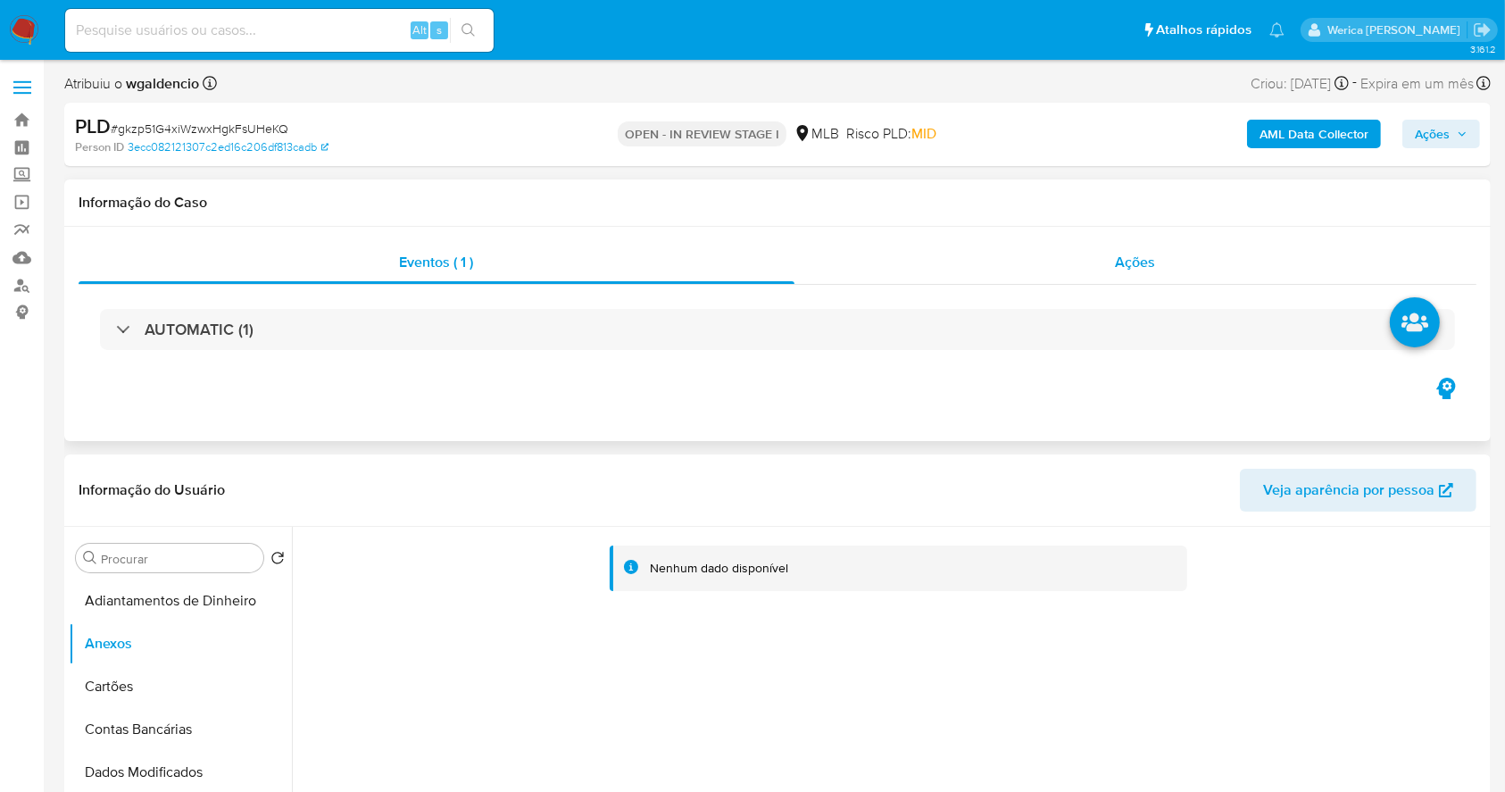
click at [1120, 261] on span "Ações" at bounding box center [1136, 262] width 40 height 21
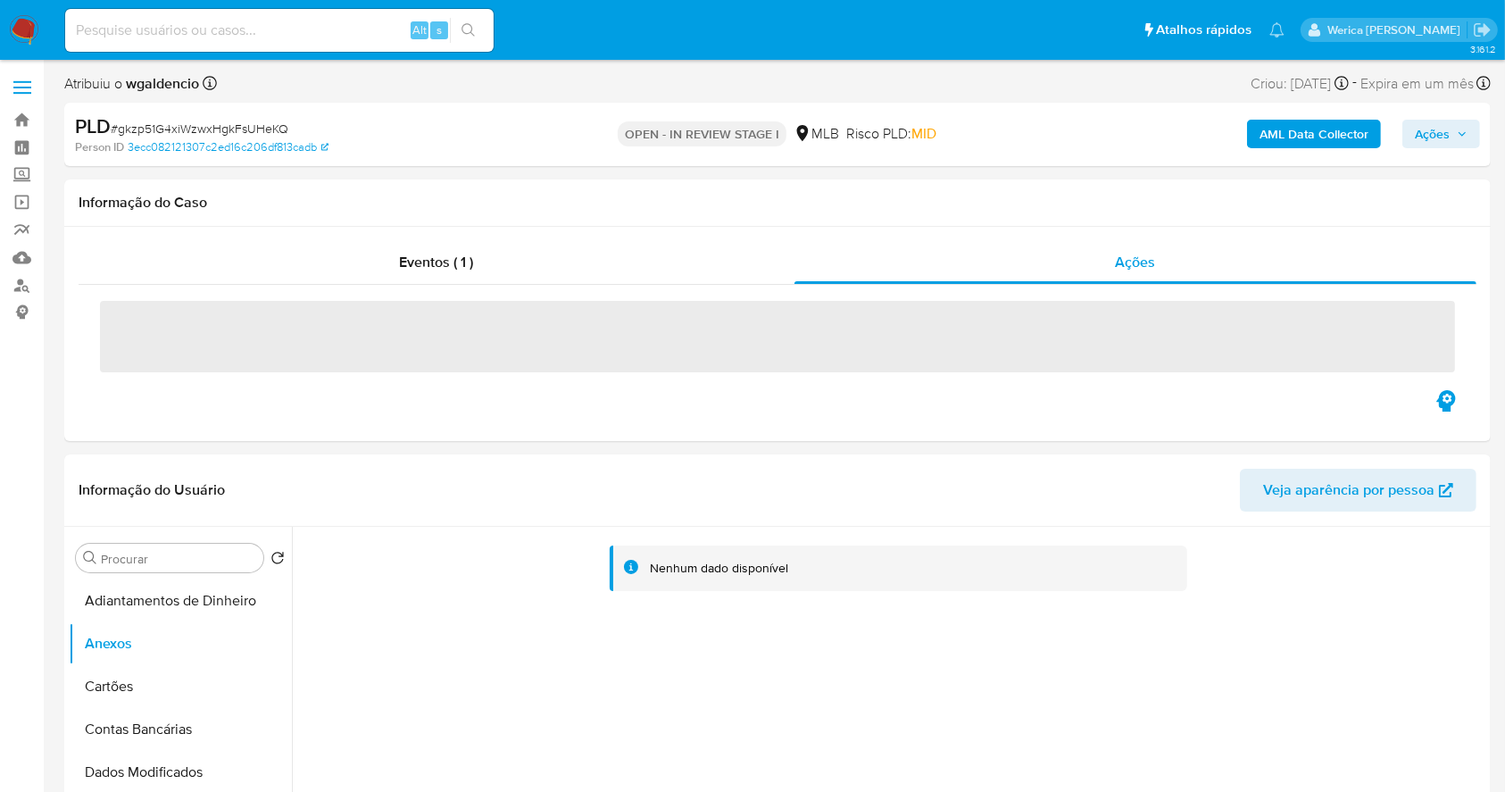
click at [1431, 139] on span "Ações" at bounding box center [1432, 134] width 35 height 29
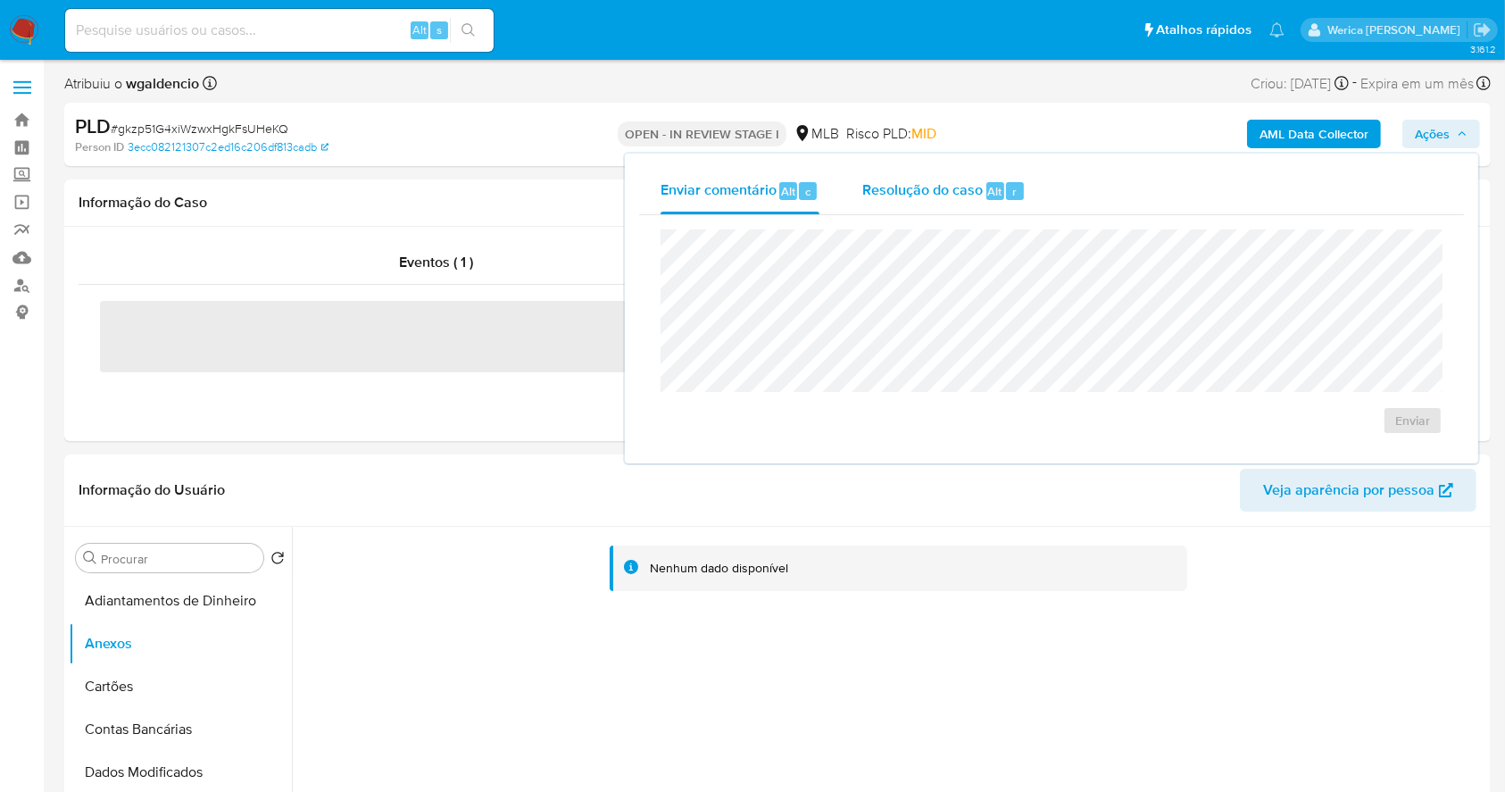
click at [988, 189] on span "Alt" at bounding box center [995, 191] width 14 height 17
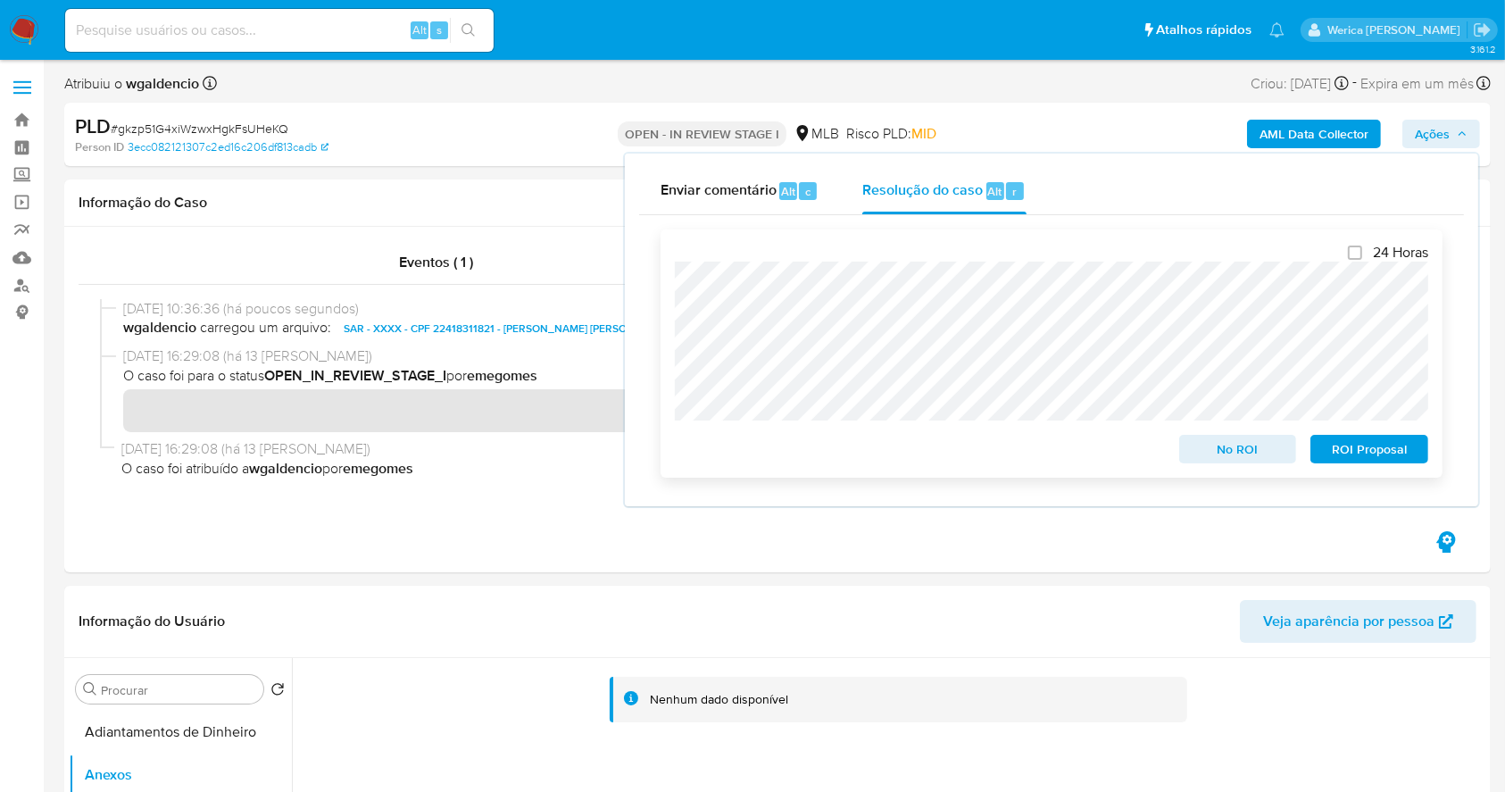
click at [1379, 462] on span "ROI Proposal" at bounding box center [1369, 449] width 93 height 25
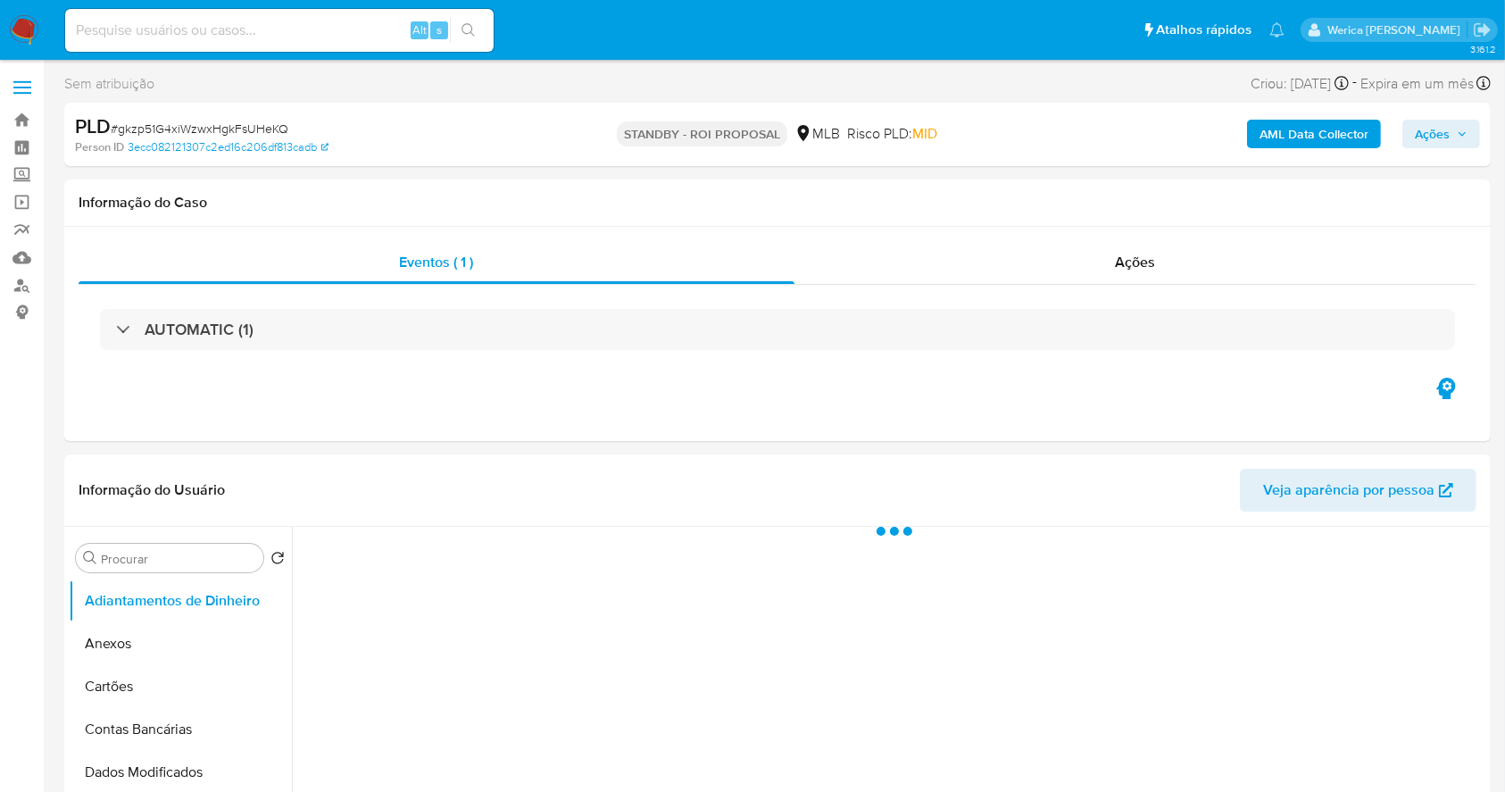
select select "10"
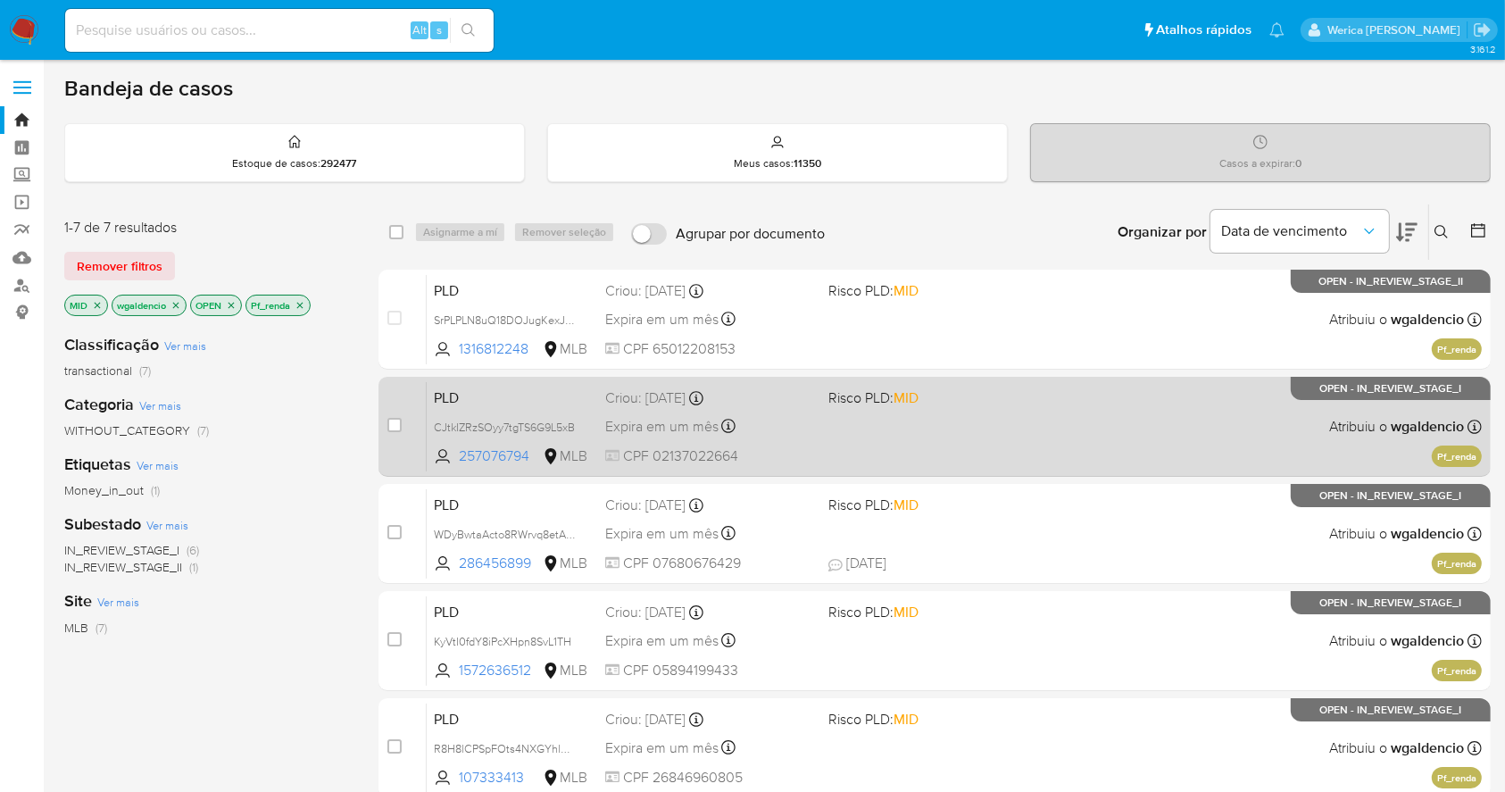
click at [968, 434] on div "PLD CJtkIZRzSOyy7tgTS6G9L5xB 257076794 MLB Risco PLD: MID Criou: 12/09/2025 Cri…" at bounding box center [954, 426] width 1055 height 90
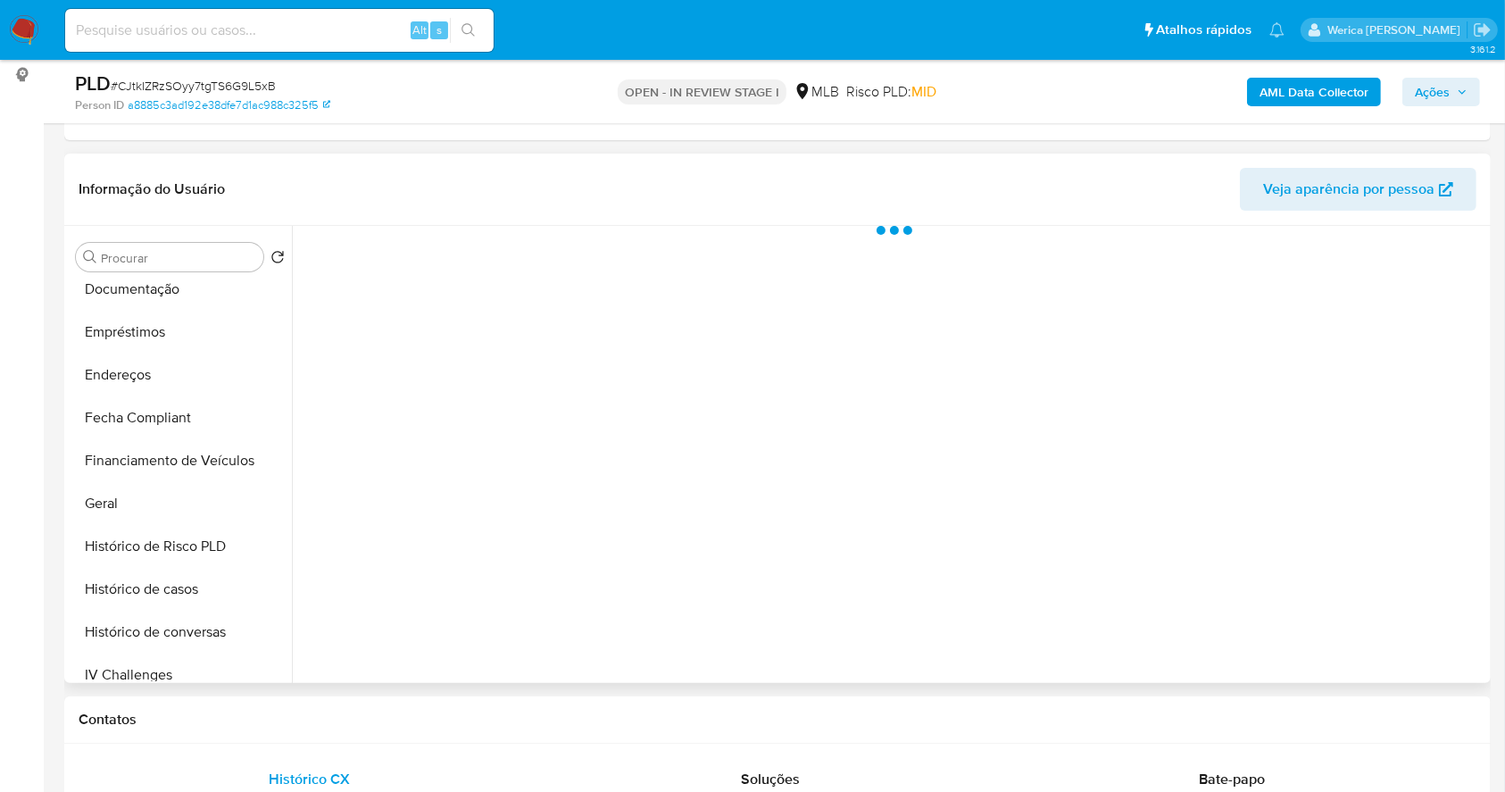
scroll to position [357, 0]
select select "10"
click at [170, 506] on button "Geral" at bounding box center [173, 500] width 209 height 43
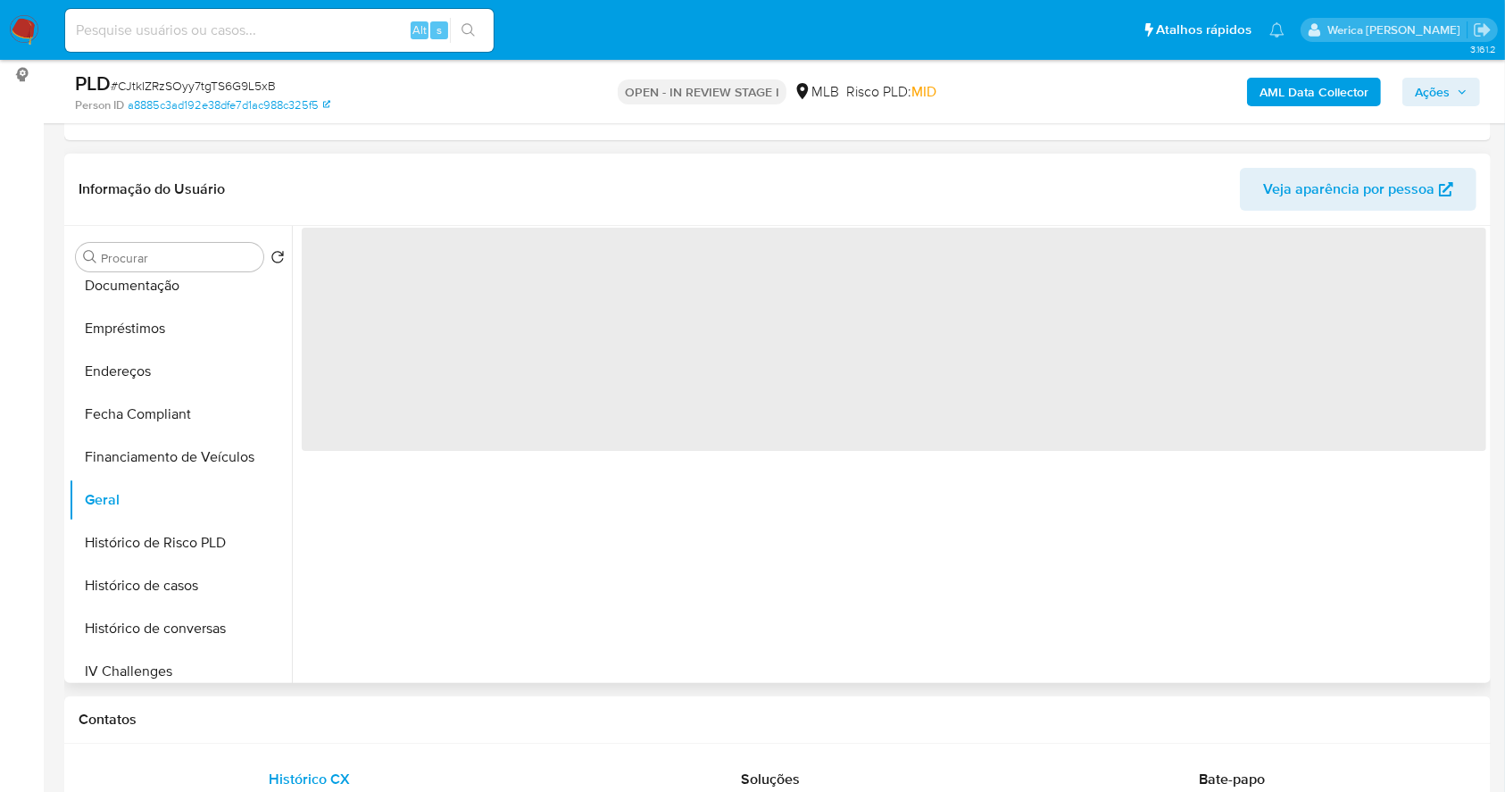
click at [427, 334] on span "‌" at bounding box center [894, 339] width 1185 height 223
click at [427, 327] on span "‌" at bounding box center [894, 339] width 1185 height 223
click at [405, 289] on span "‌" at bounding box center [894, 339] width 1185 height 223
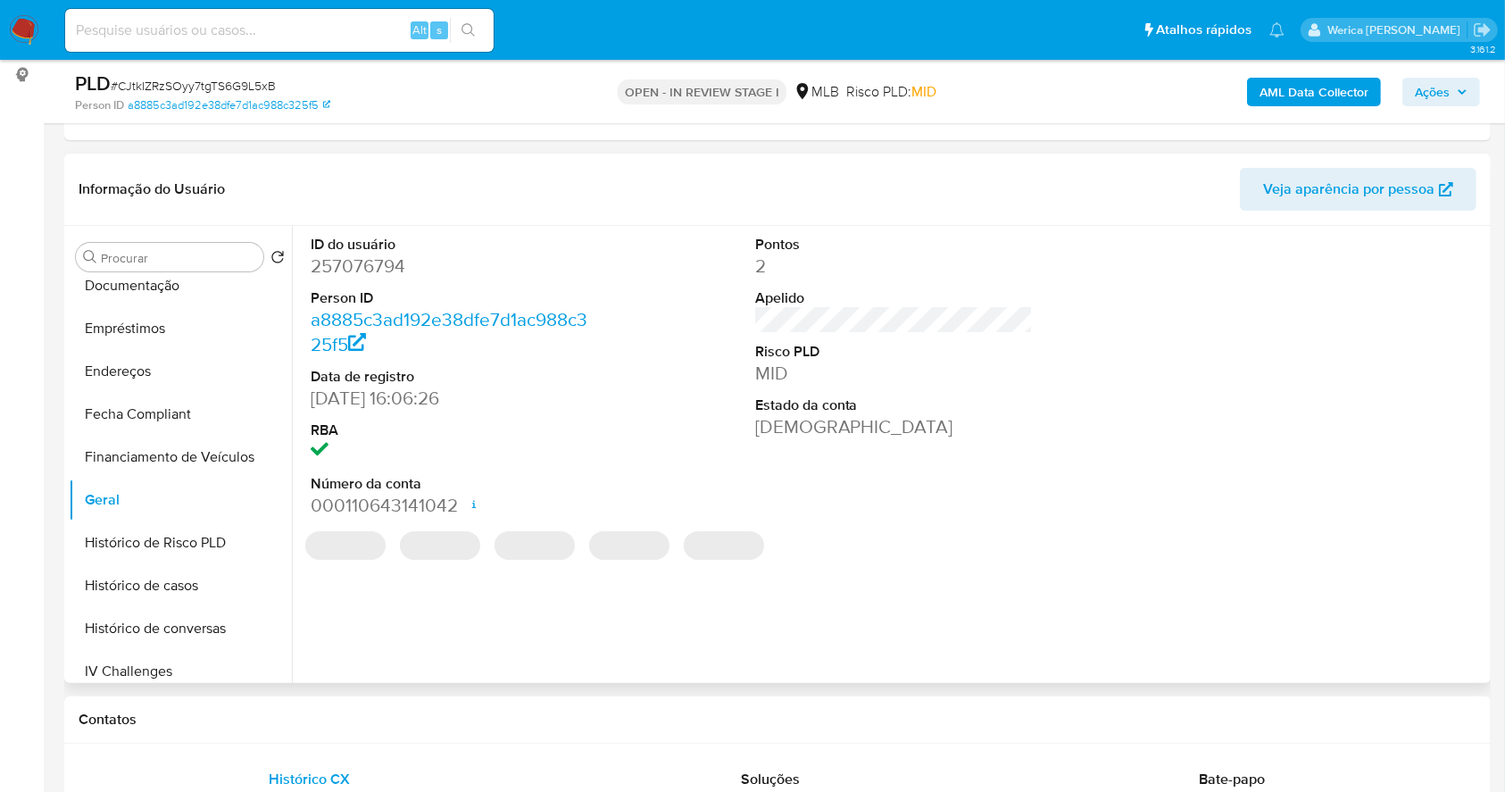
click at [393, 269] on dd "257076794" at bounding box center [450, 266] width 279 height 25
copy dd "257076794"
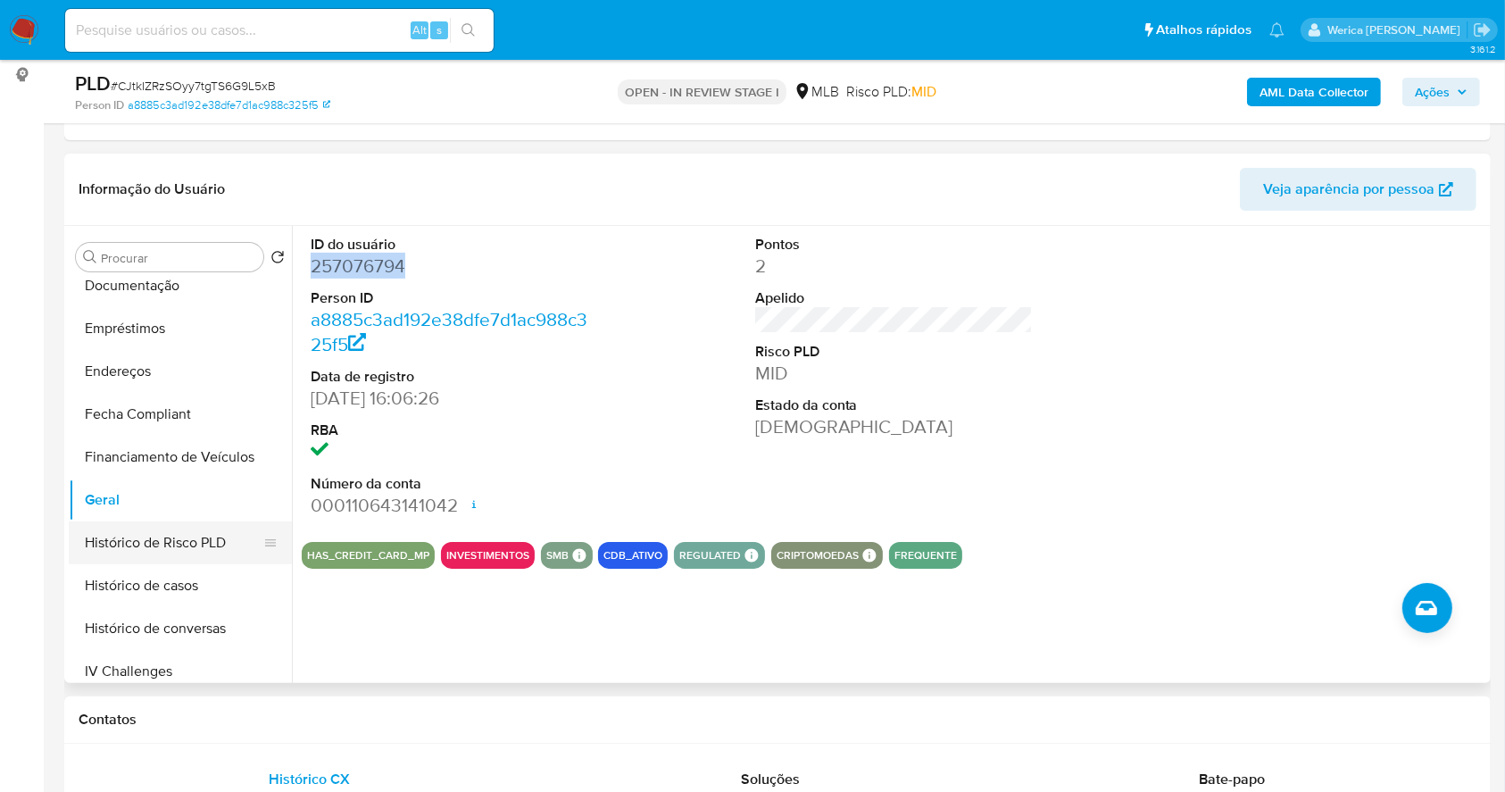
scroll to position [0, 0]
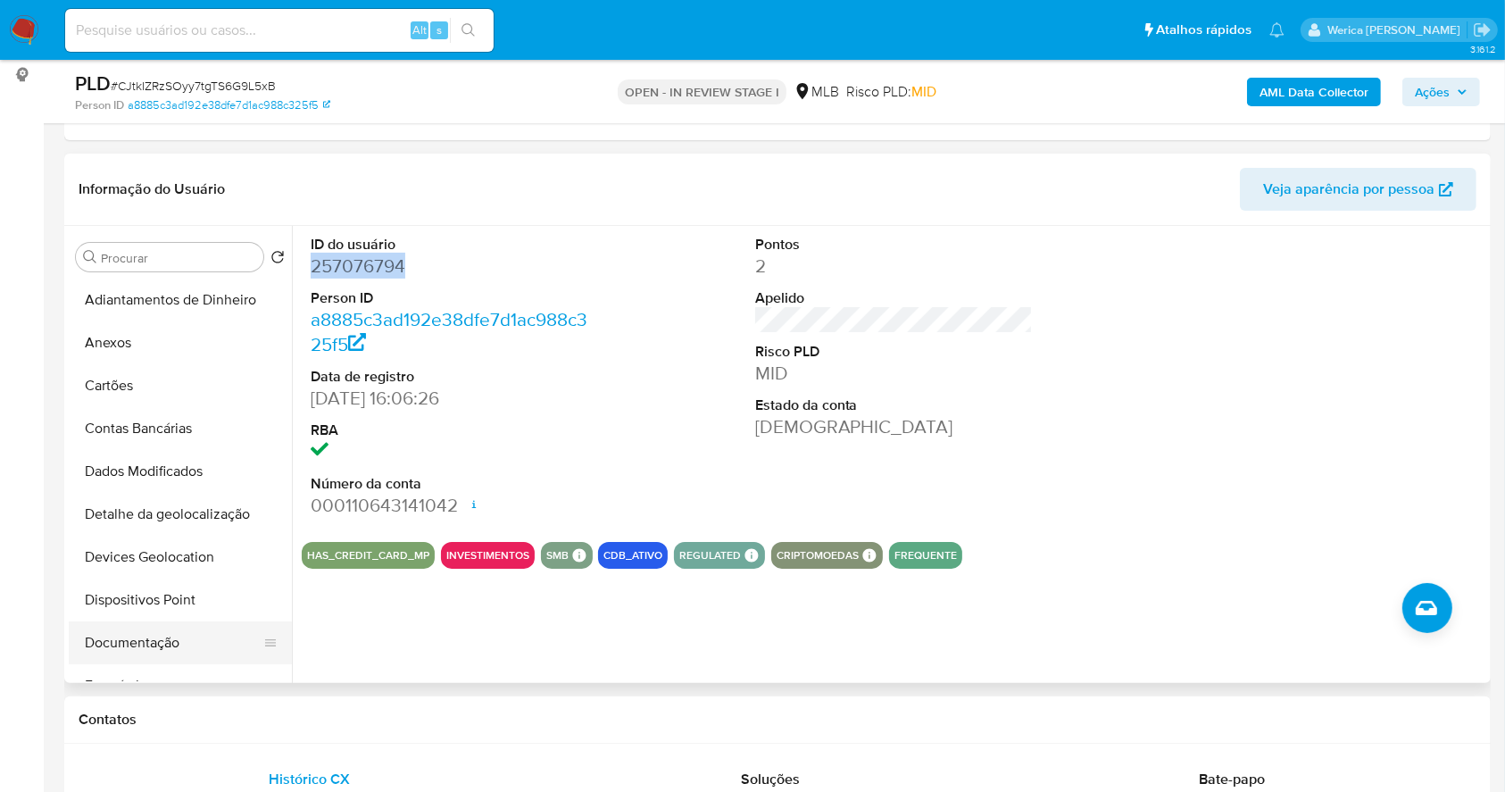
click at [200, 637] on button "Documentação" at bounding box center [173, 642] width 209 height 43
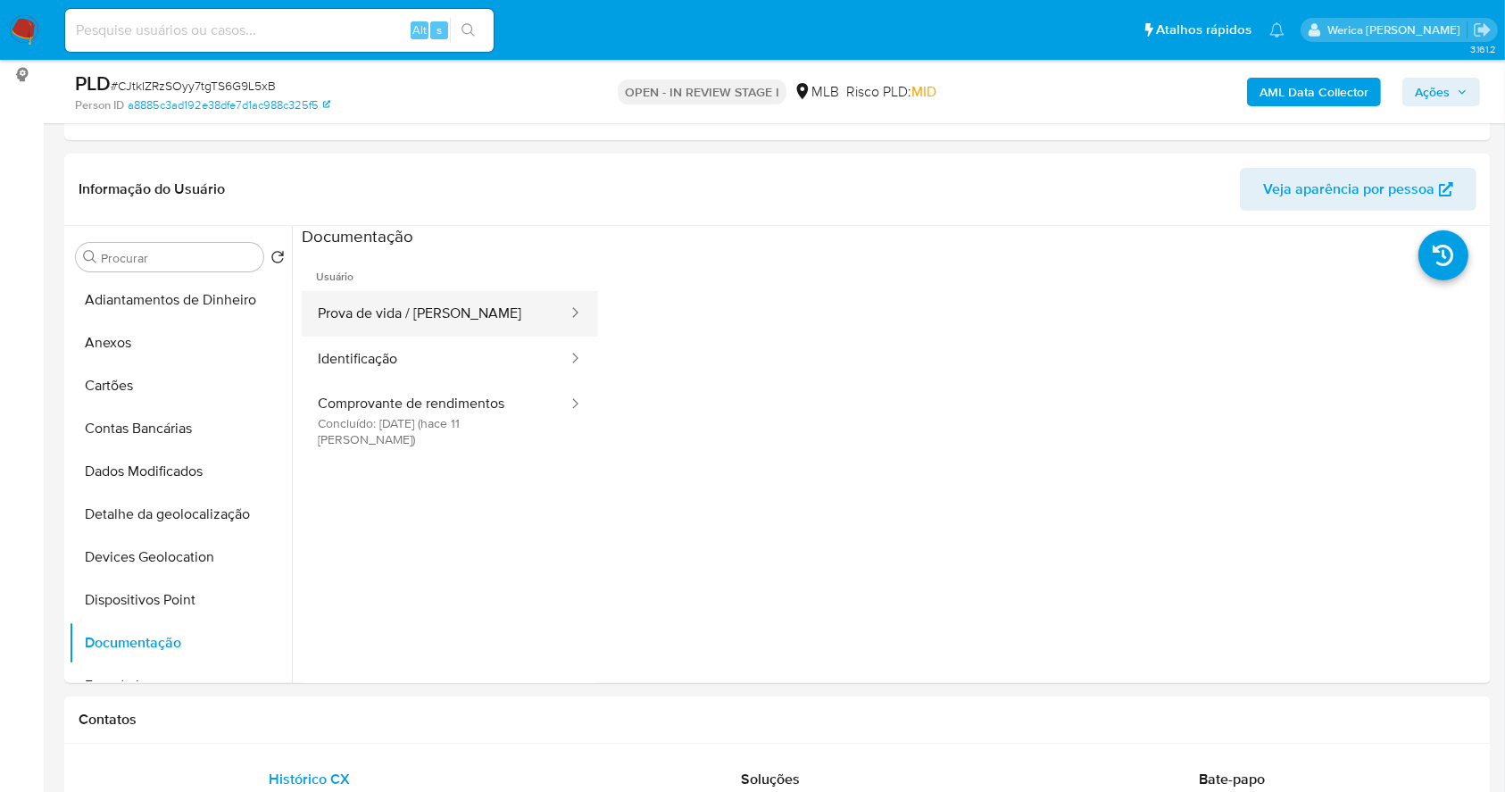
click at [420, 311] on button "Prova de vida / Selfie" at bounding box center [436, 314] width 268 height 46
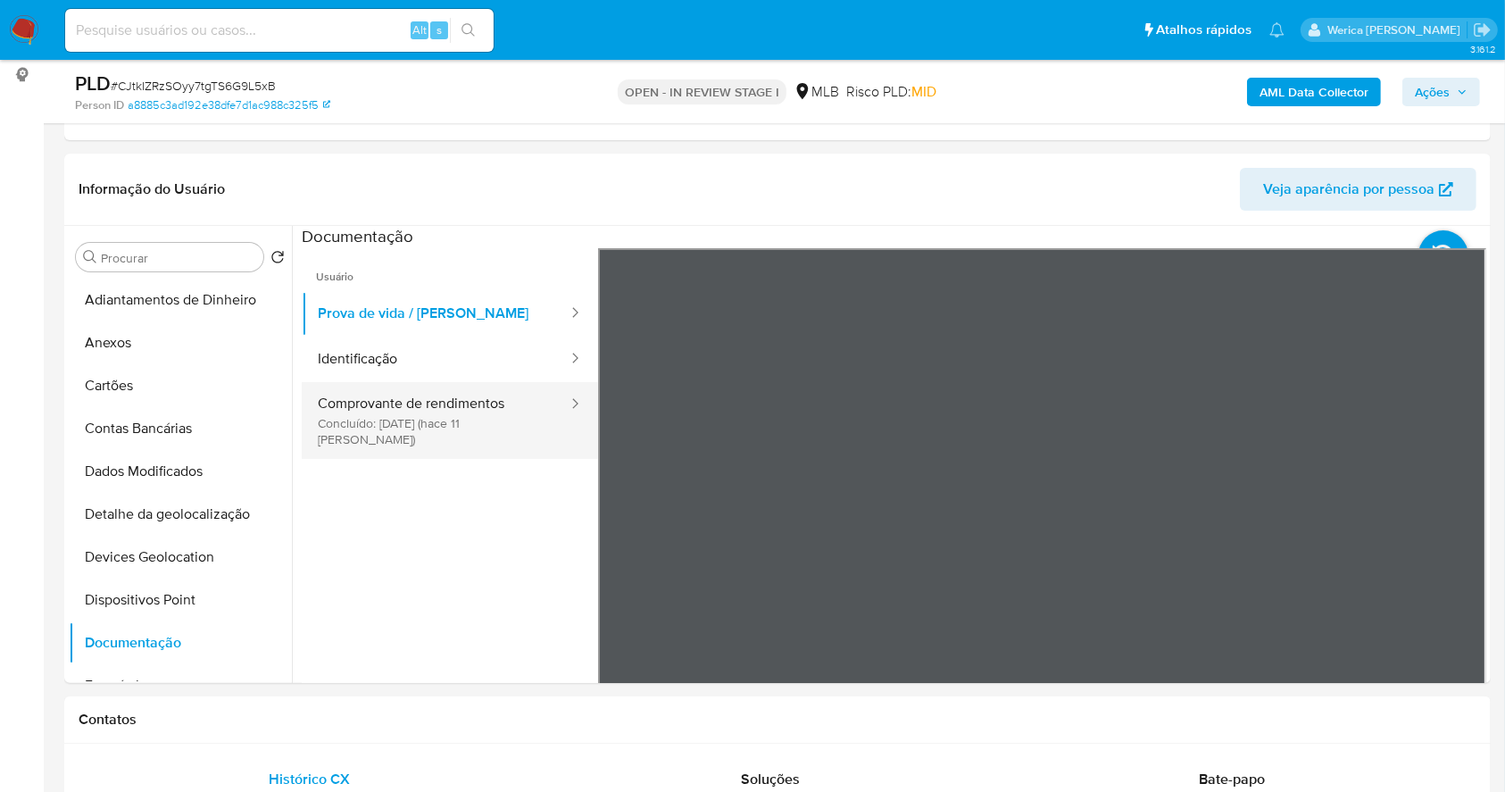
click at [497, 395] on button "Comprovante de rendimentos Concluído: 18/09/2025 (hace 11 días)" at bounding box center [436, 420] width 268 height 77
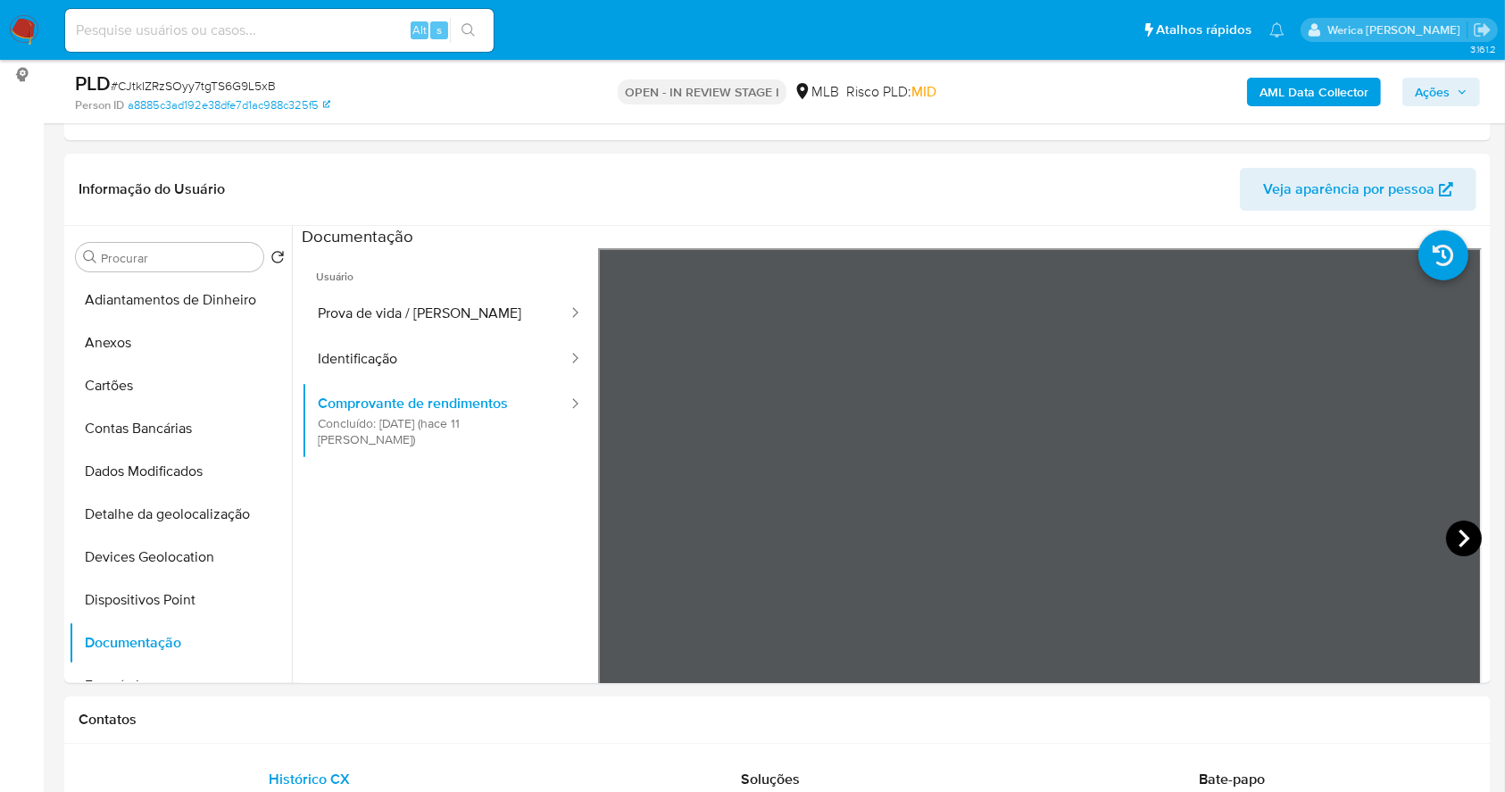
click at [1446, 545] on icon at bounding box center [1464, 538] width 36 height 36
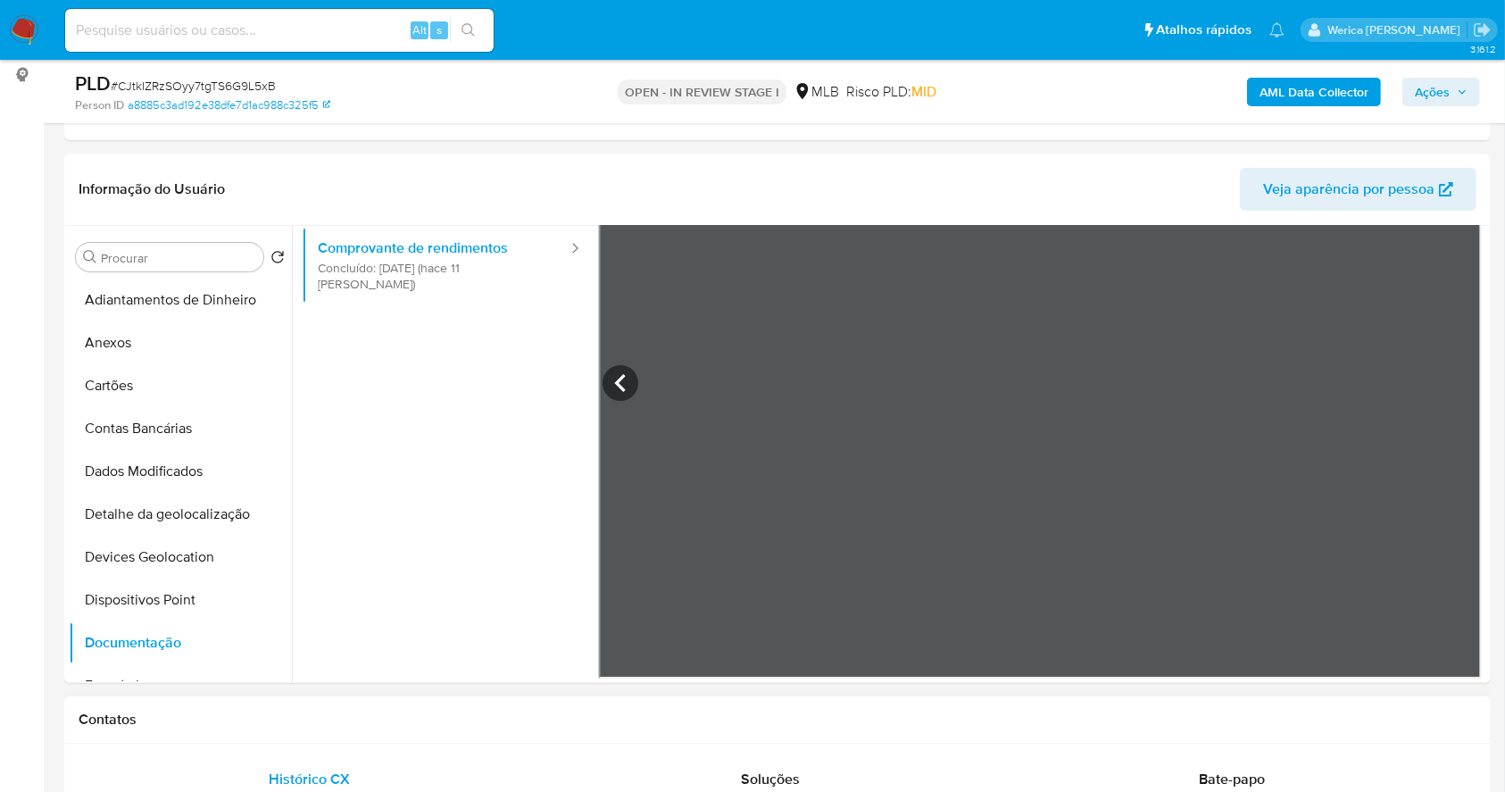
scroll to position [714, 0]
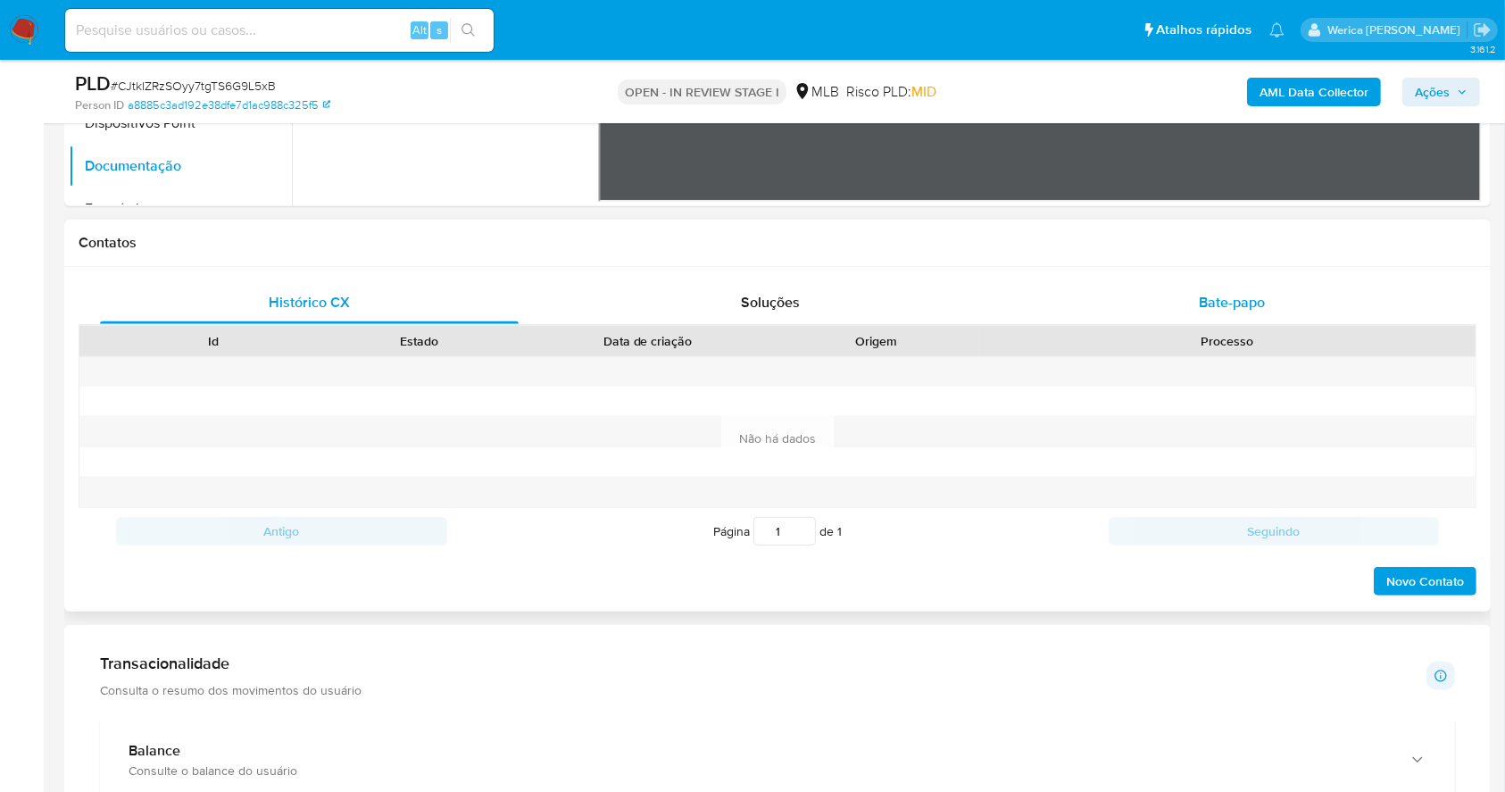
click at [1207, 309] on span "Bate-papo" at bounding box center [1232, 302] width 66 height 21
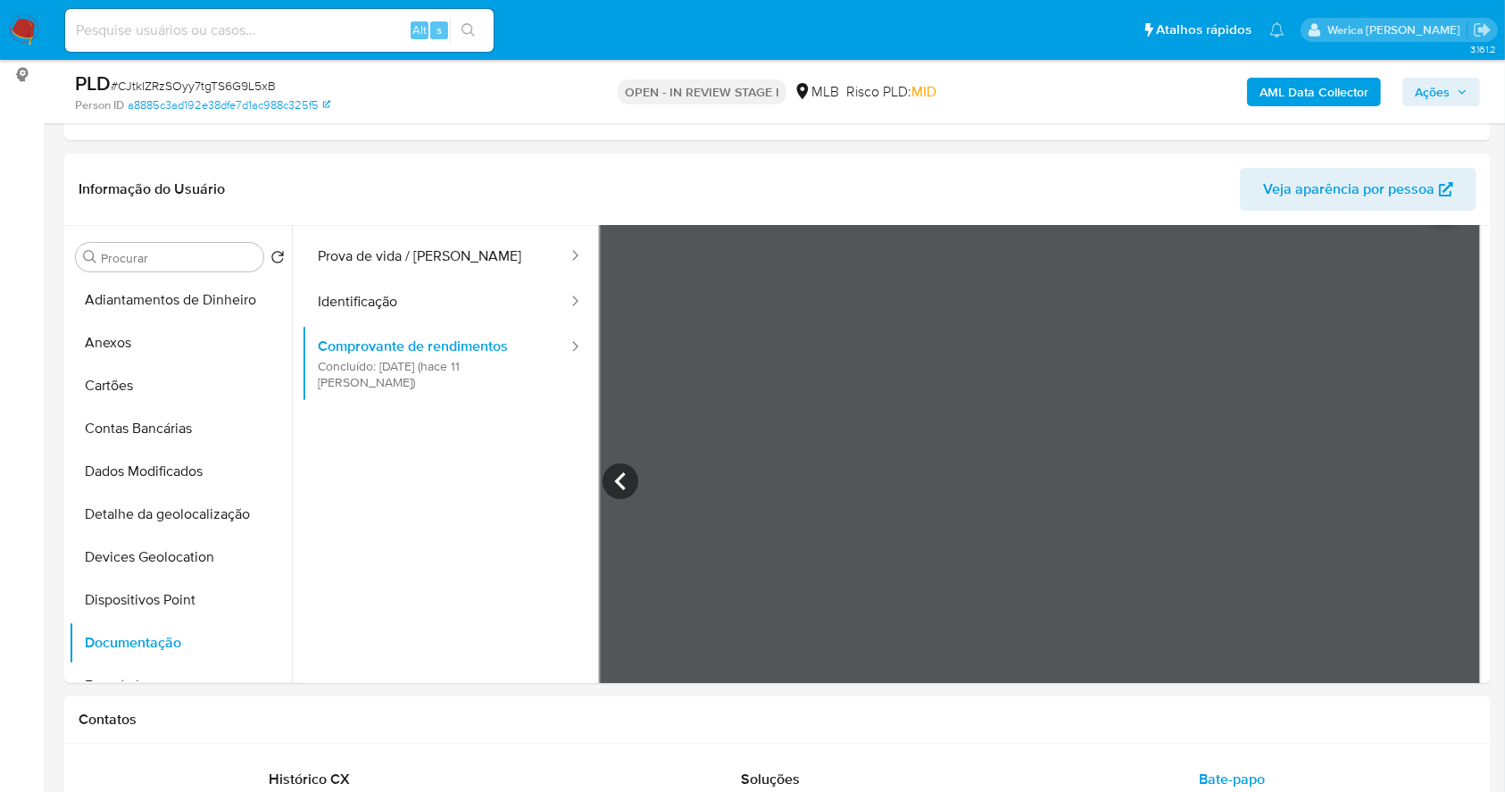
scroll to position [0, 0]
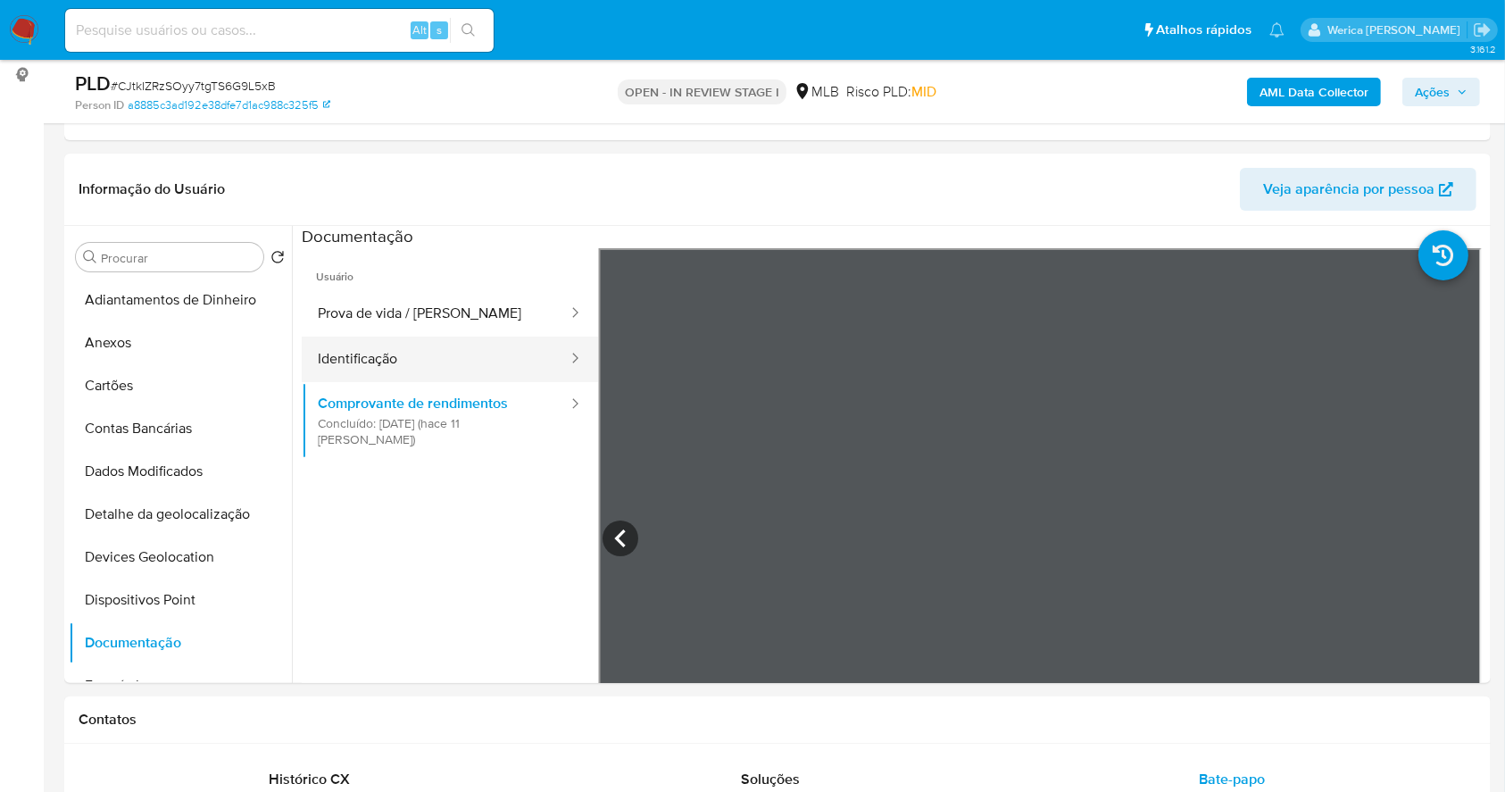
click at [464, 339] on button "Identificação" at bounding box center [436, 360] width 268 height 46
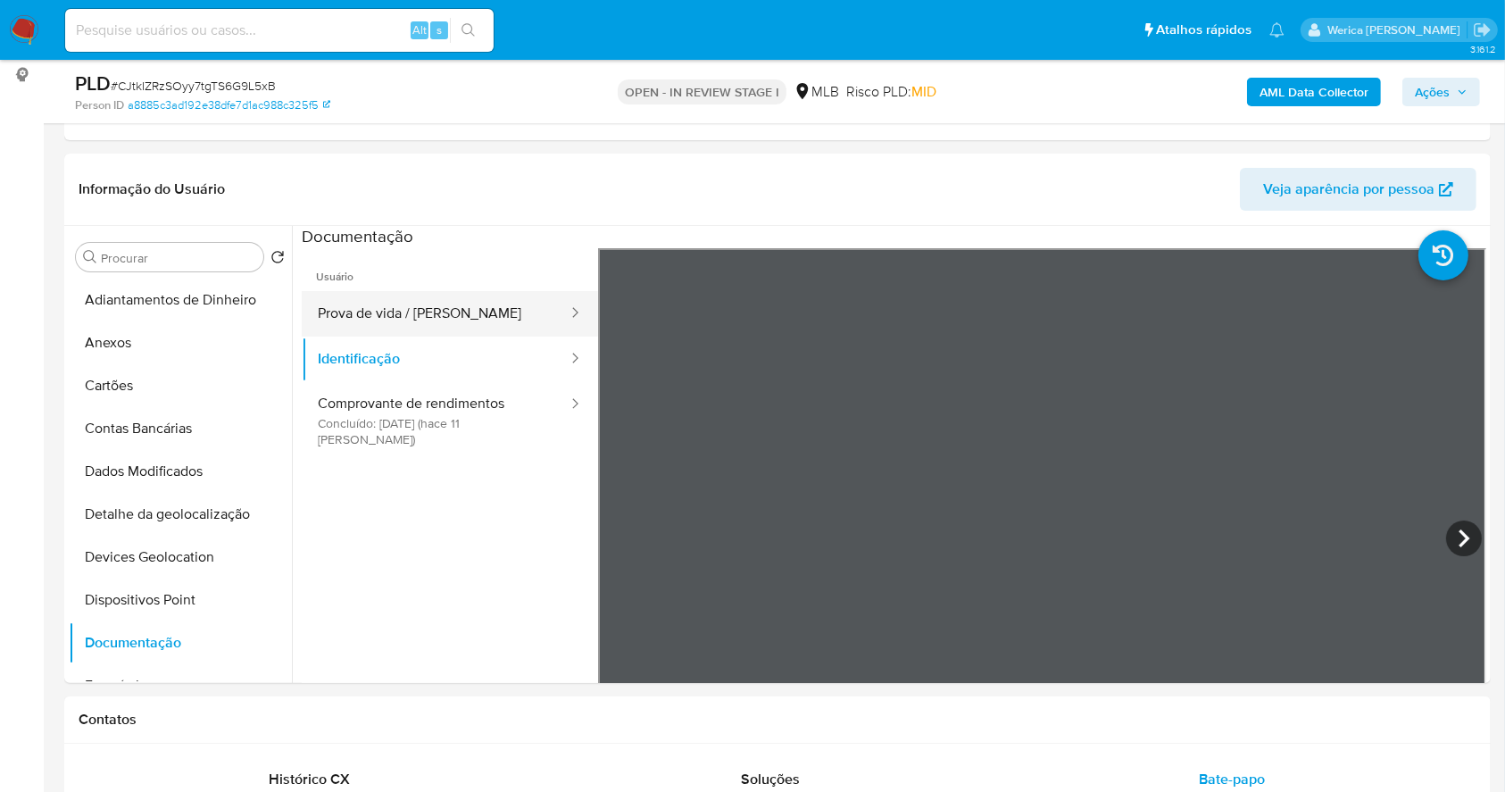
click at [480, 303] on button "Prova de vida / Selfie" at bounding box center [436, 314] width 268 height 46
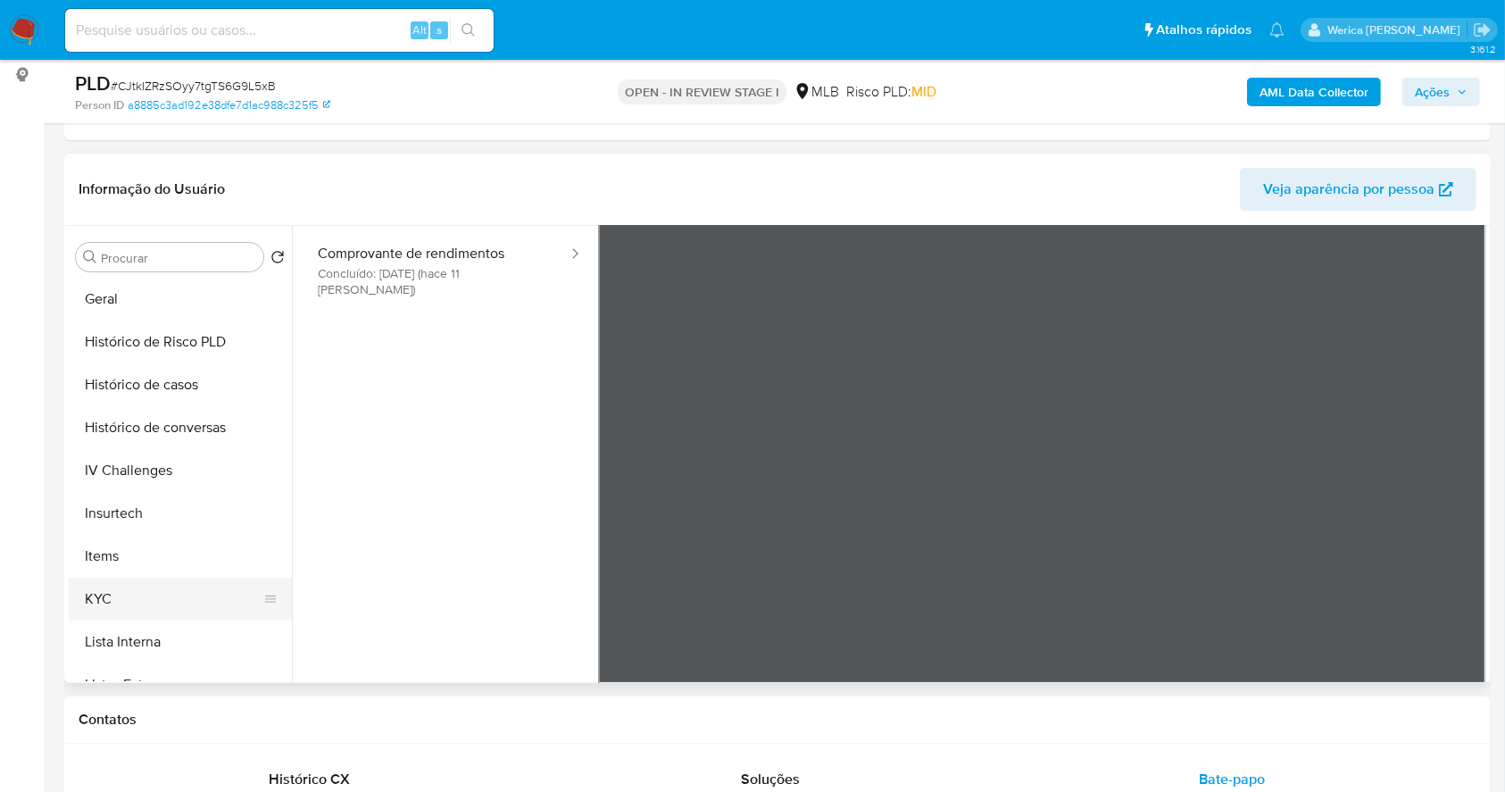
scroll to position [595, 0]
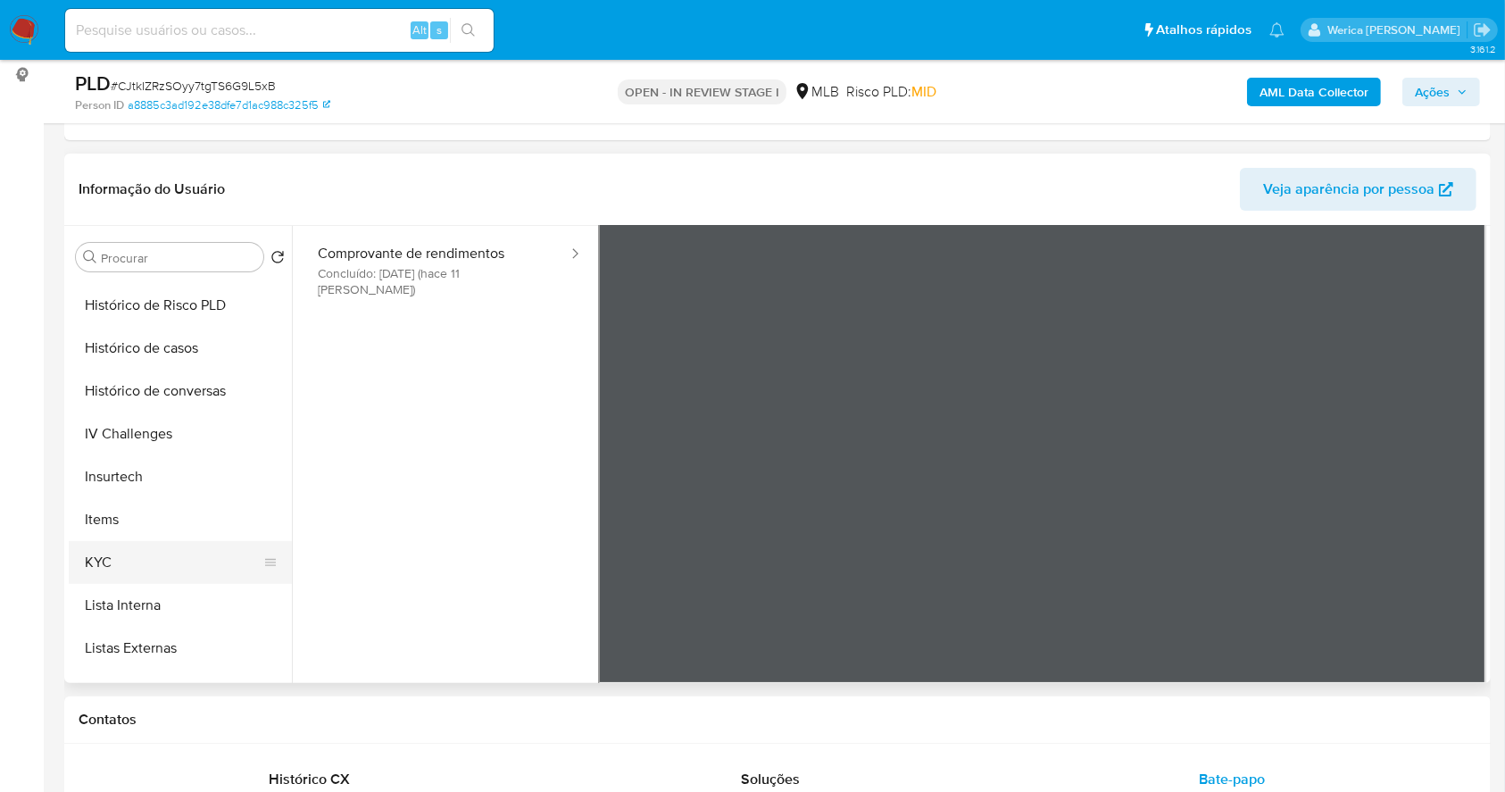
click at [152, 554] on button "KYC" at bounding box center [173, 562] width 209 height 43
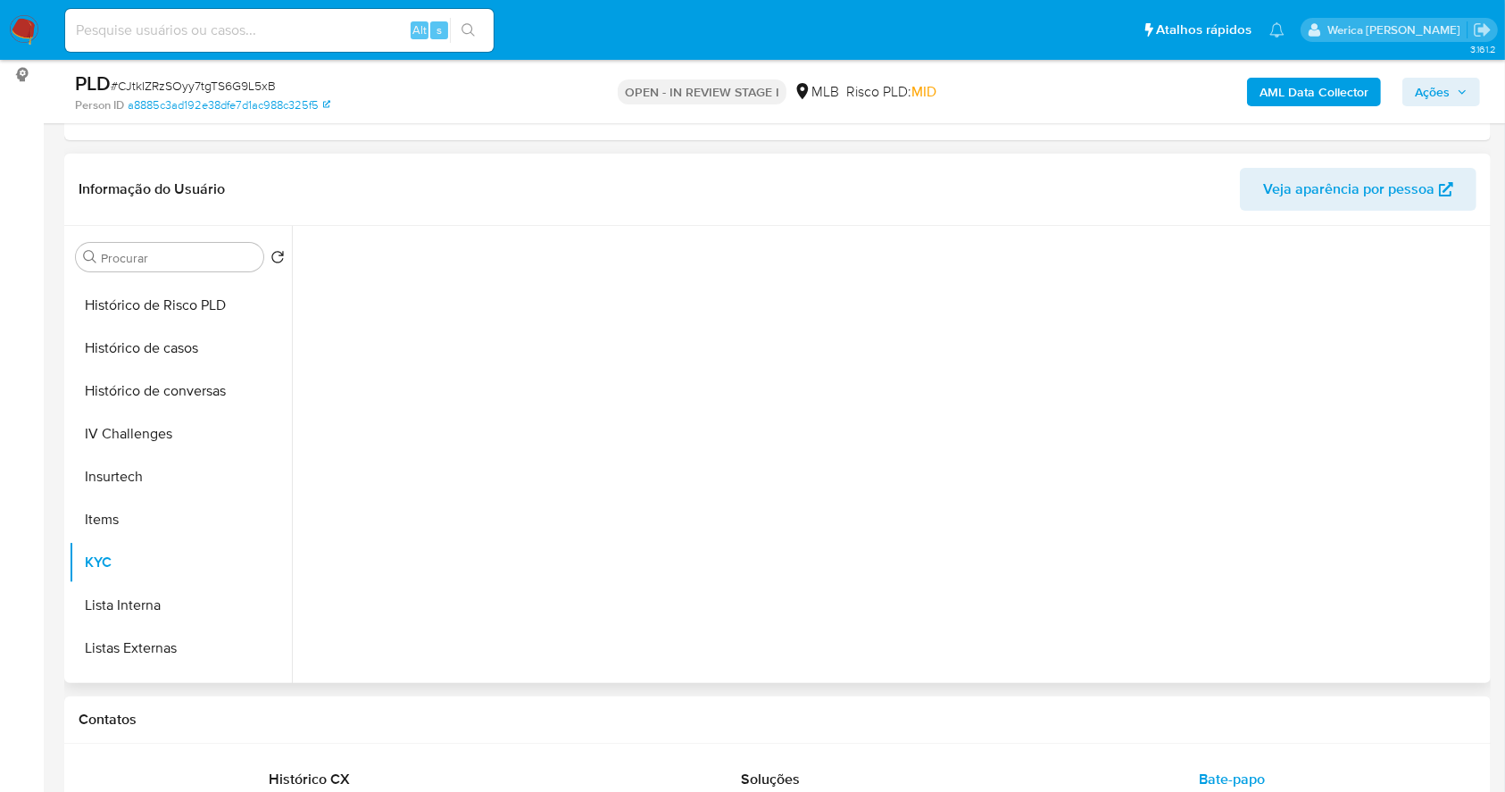
scroll to position [0, 0]
